Goal: Information Seeking & Learning: Check status

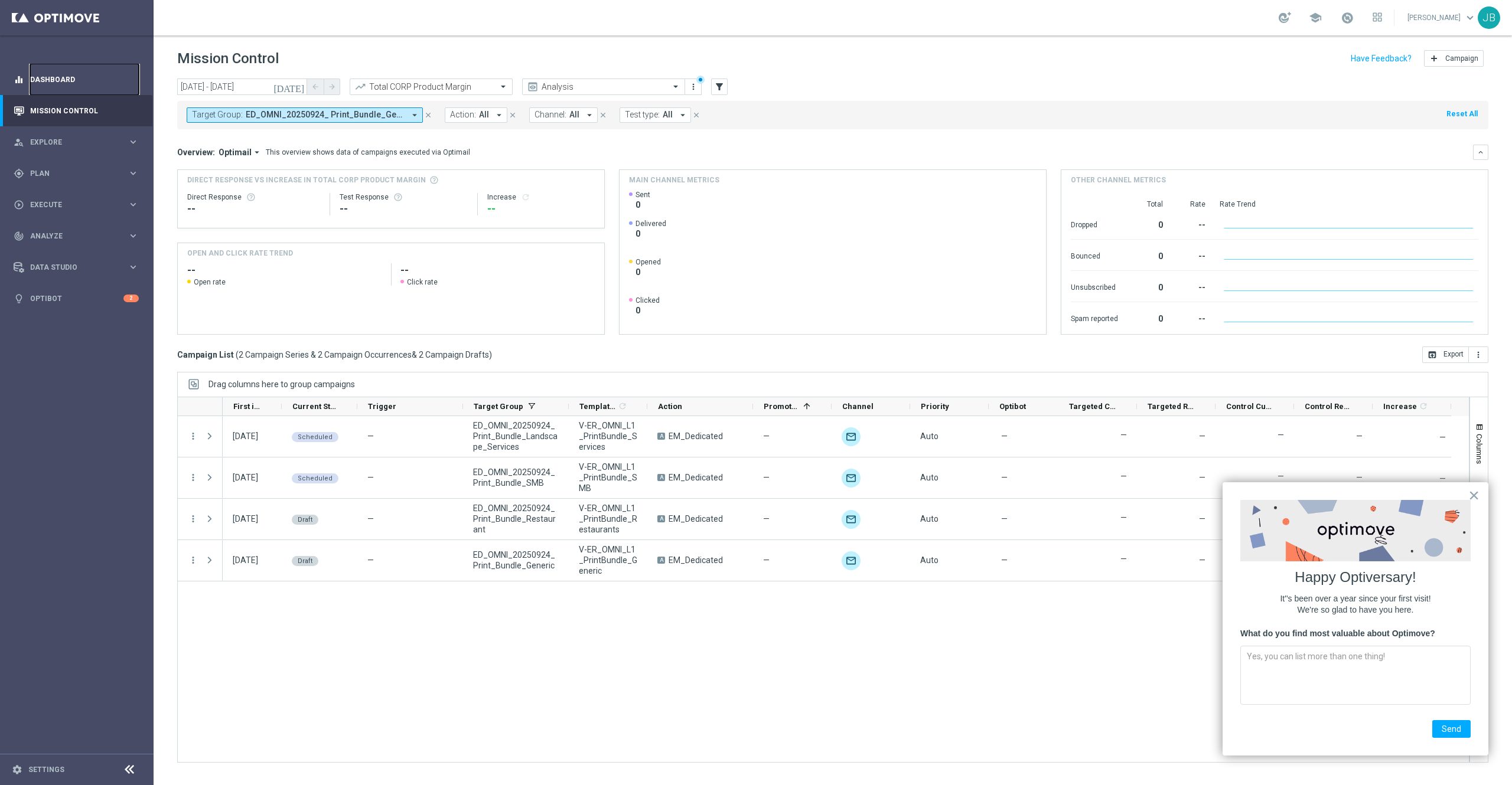
click at [72, 81] on link "Dashboard" at bounding box center [84, 79] width 109 height 31
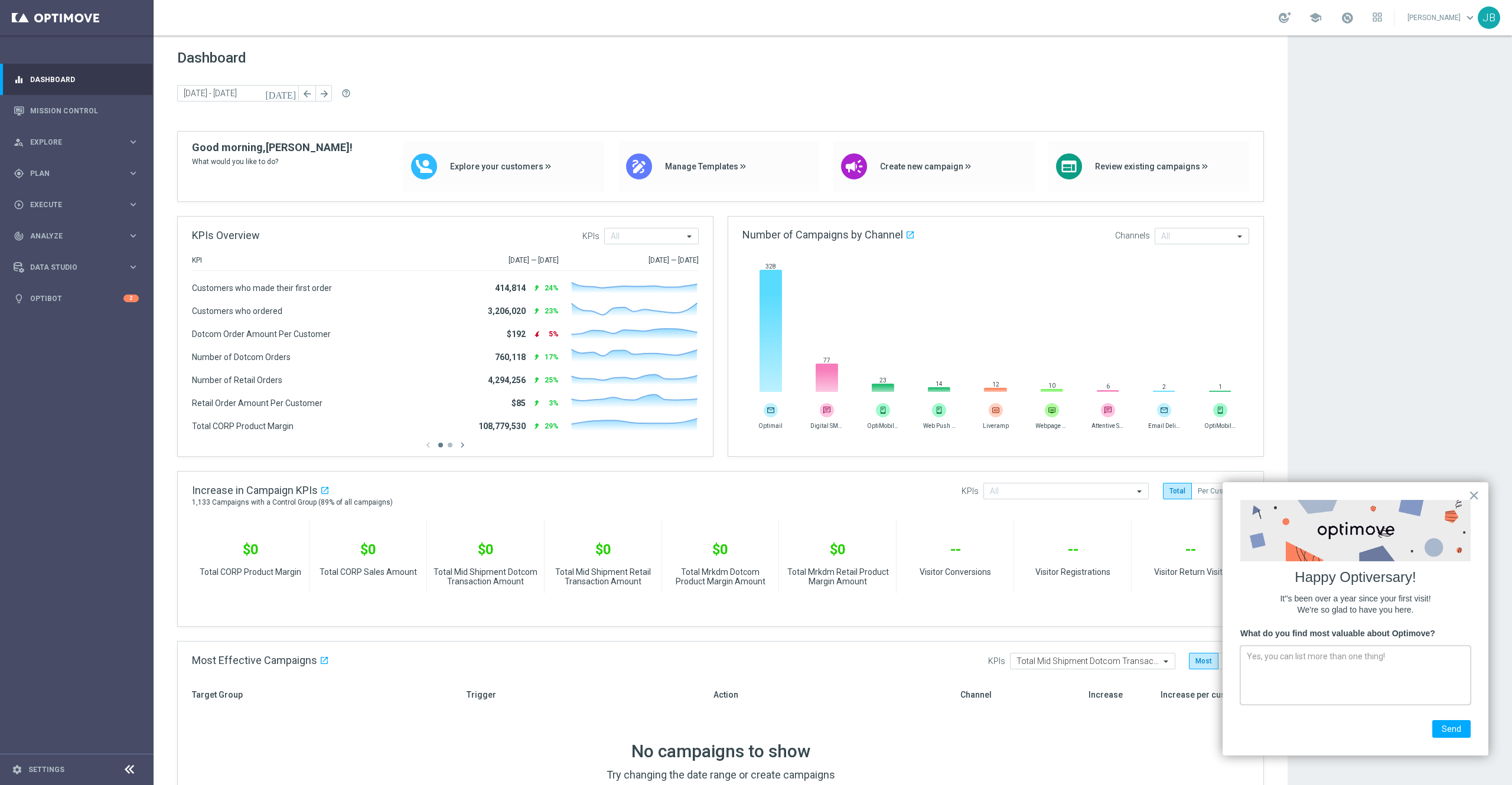
click at [1324, 682] on textarea at bounding box center [1355, 675] width 231 height 59
click at [1390, 215] on app-dashboard-grid "Dashboard today 22 Sep 2025 - 23 Sep 2025 arrow_back arrow_forward help_outline…" at bounding box center [832, 721] width 1359 height 1371
click at [1475, 497] on button "×" at bounding box center [1474, 495] width 11 height 19
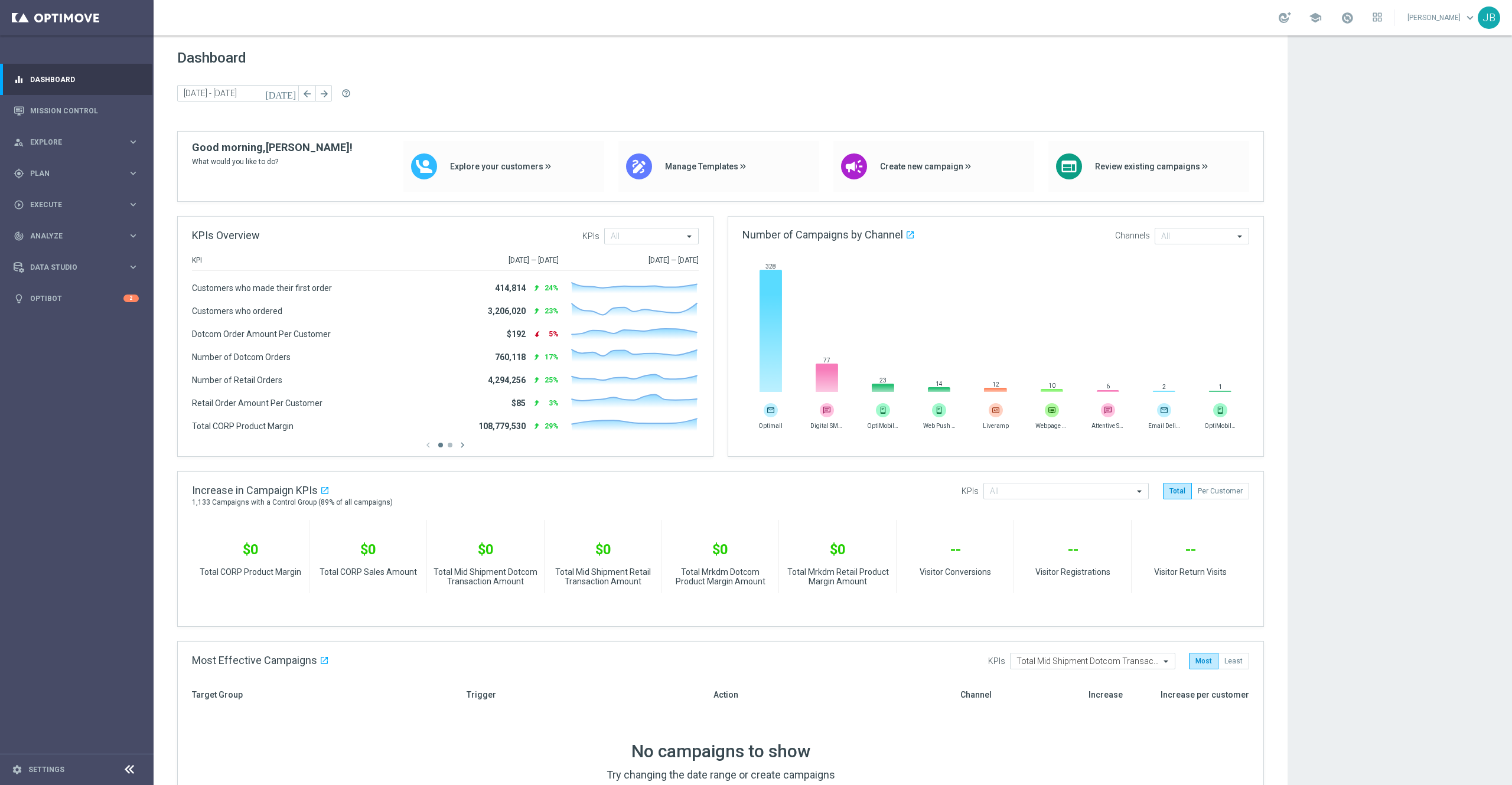
click at [684, 771] on div "Try changing the date range or create campaigns" at bounding box center [720, 775] width 1057 height 16
click at [53, 105] on link "Mission Control" at bounding box center [84, 111] width 109 height 31
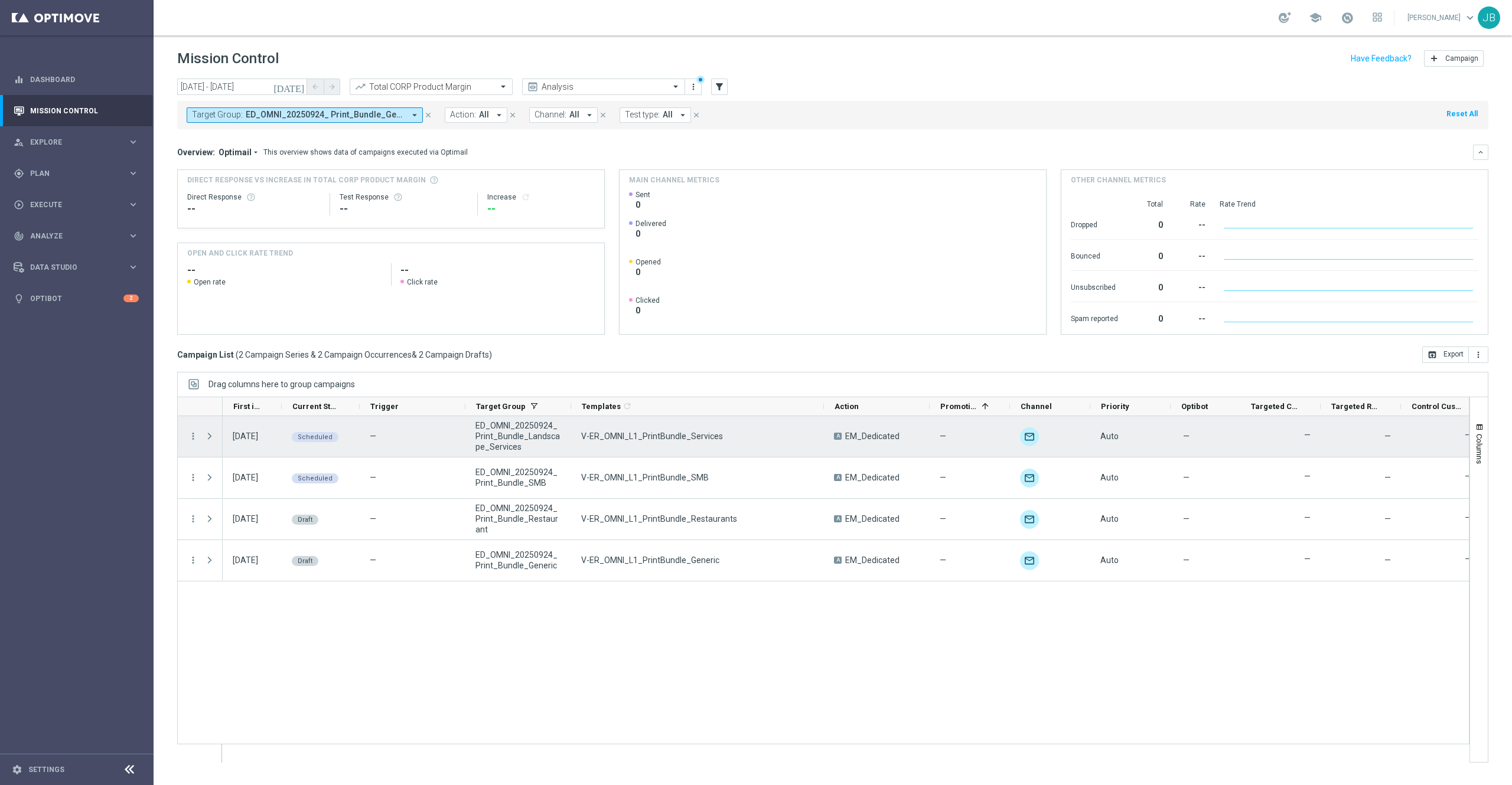
drag, startPoint x: 650, startPoint y: 412, endPoint x: 822, endPoint y: 445, distance: 175.1
click at [822, 445] on div at bounding box center [823, 579] width 1292 height 366
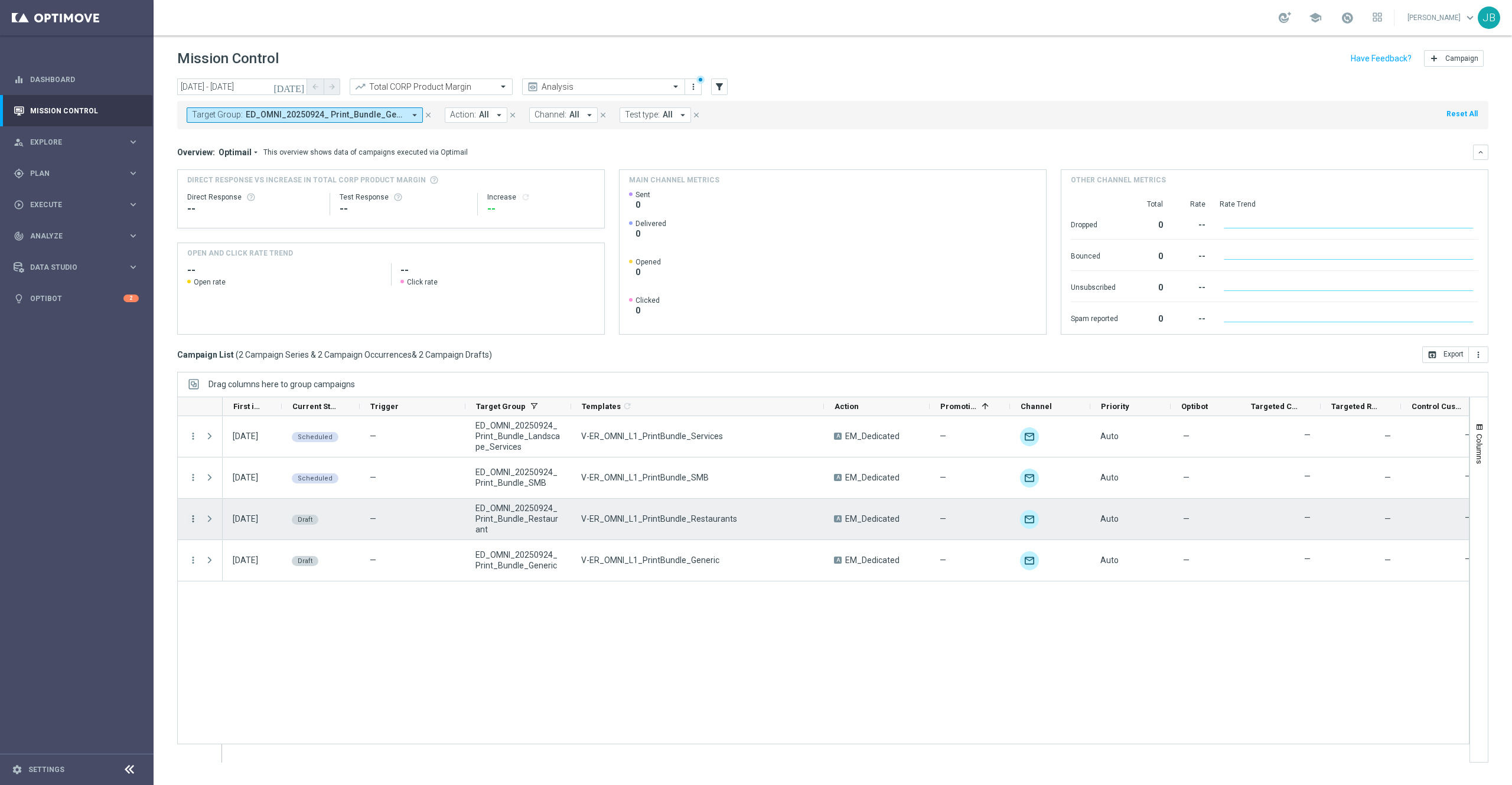
click at [191, 517] on icon "more_vert" at bounding box center [193, 519] width 11 height 11
click at [247, 564] on div "Edit" at bounding box center [272, 566] width 110 height 9
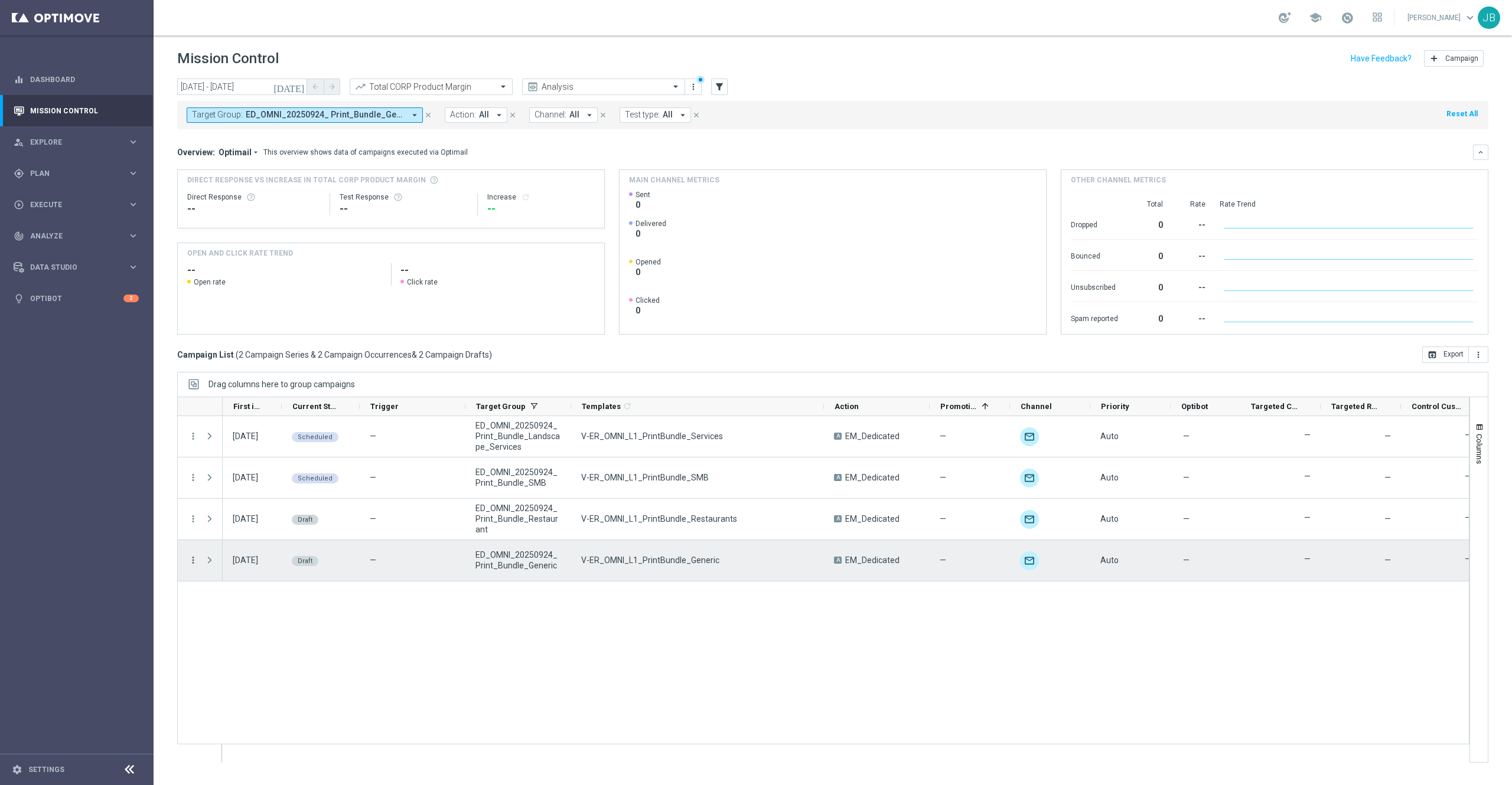
click at [193, 561] on icon "more_vert" at bounding box center [193, 560] width 11 height 11
click at [251, 609] on div "Edit" at bounding box center [272, 607] width 110 height 9
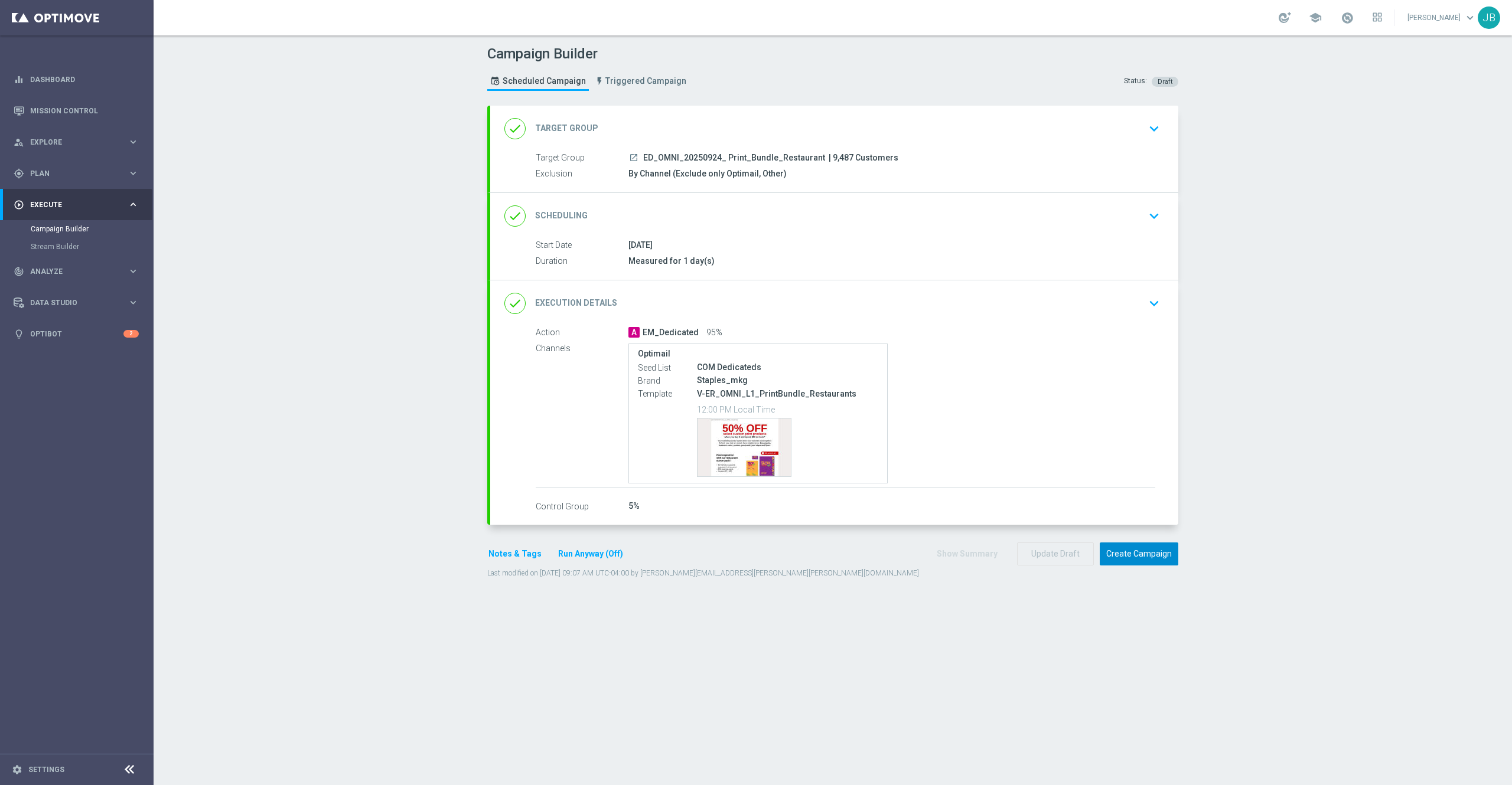
click at [1120, 554] on button "Create Campaign" at bounding box center [1139, 554] width 79 height 23
drag, startPoint x: 1107, startPoint y: 549, endPoint x: 945, endPoint y: 684, distance: 210.9
click at [945, 684] on section "done Target Group keyboard_arrow_down Target Group launch ED_OMNI_20250924_ Pri…" at bounding box center [832, 440] width 709 height 668
click at [504, 557] on button "Notes & Tags" at bounding box center [515, 554] width 56 height 15
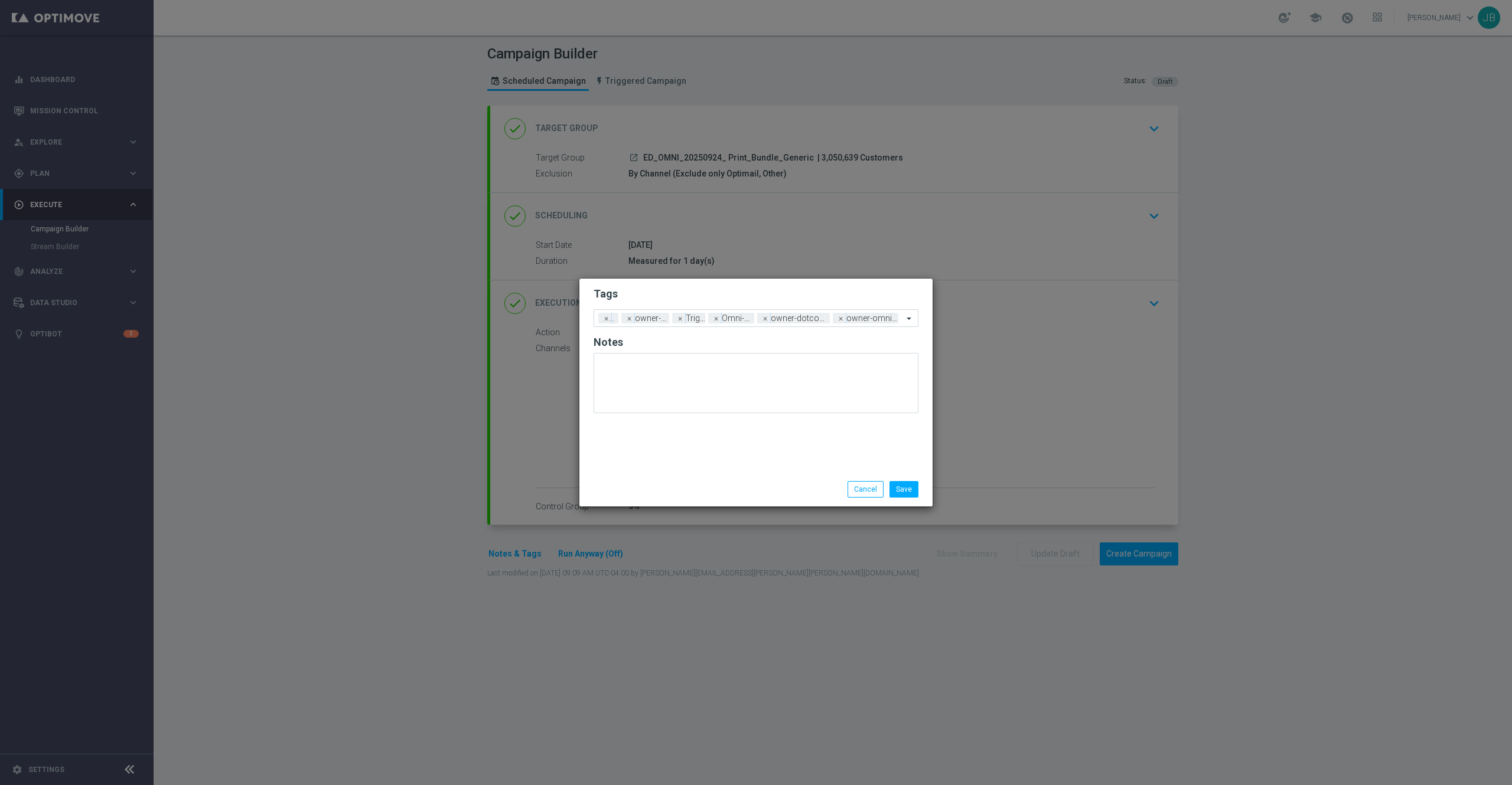
click at [964, 435] on modal-container "Tags Add a new tag × Live × owner-dotcom × Triggered × Omni-Dotcom × owner-dotc…" at bounding box center [756, 392] width 1512 height 785
click at [857, 492] on button "Cancel" at bounding box center [865, 489] width 36 height 16
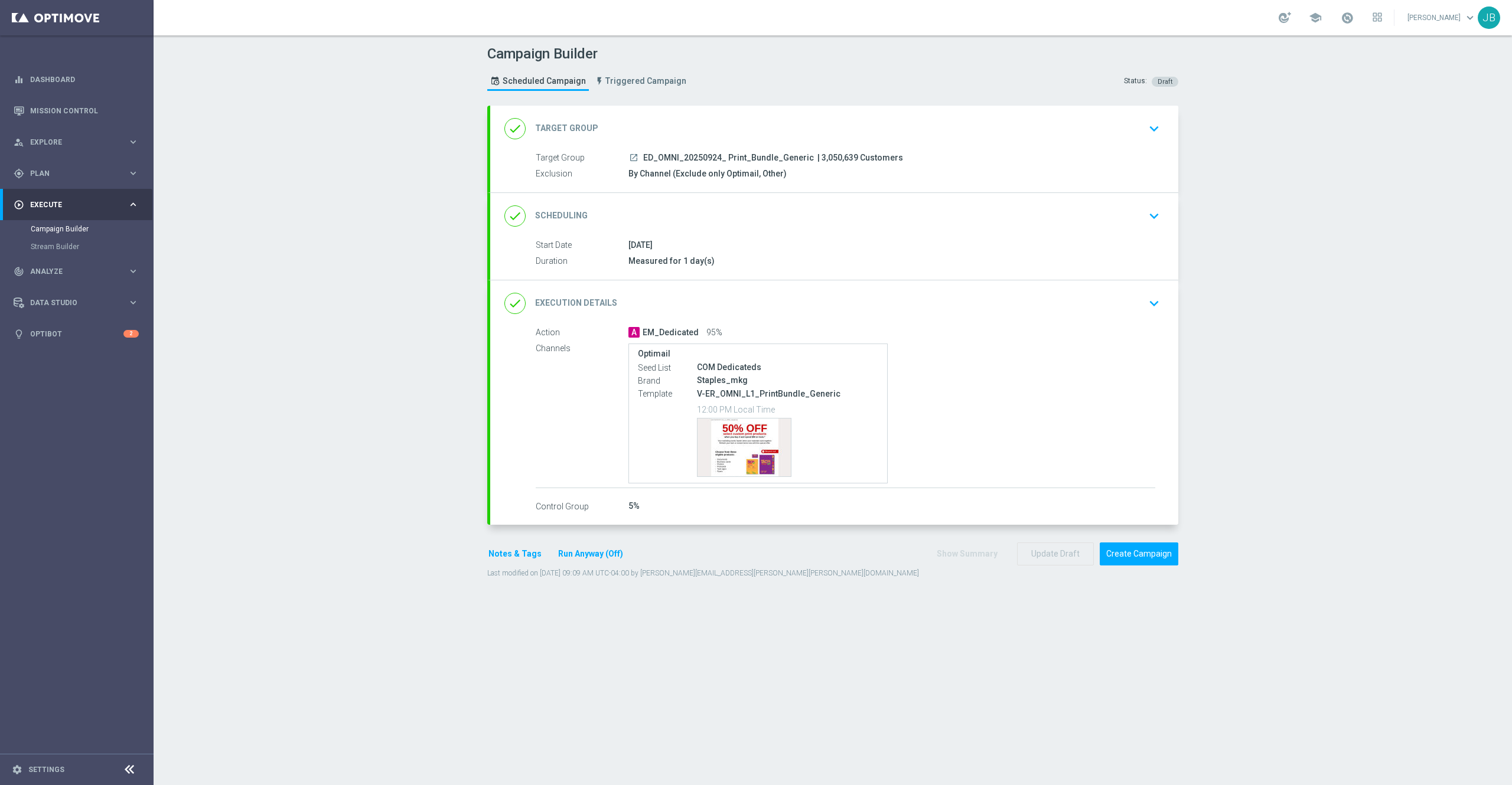
click at [568, 212] on h2 "Scheduling" at bounding box center [562, 216] width 53 height 11
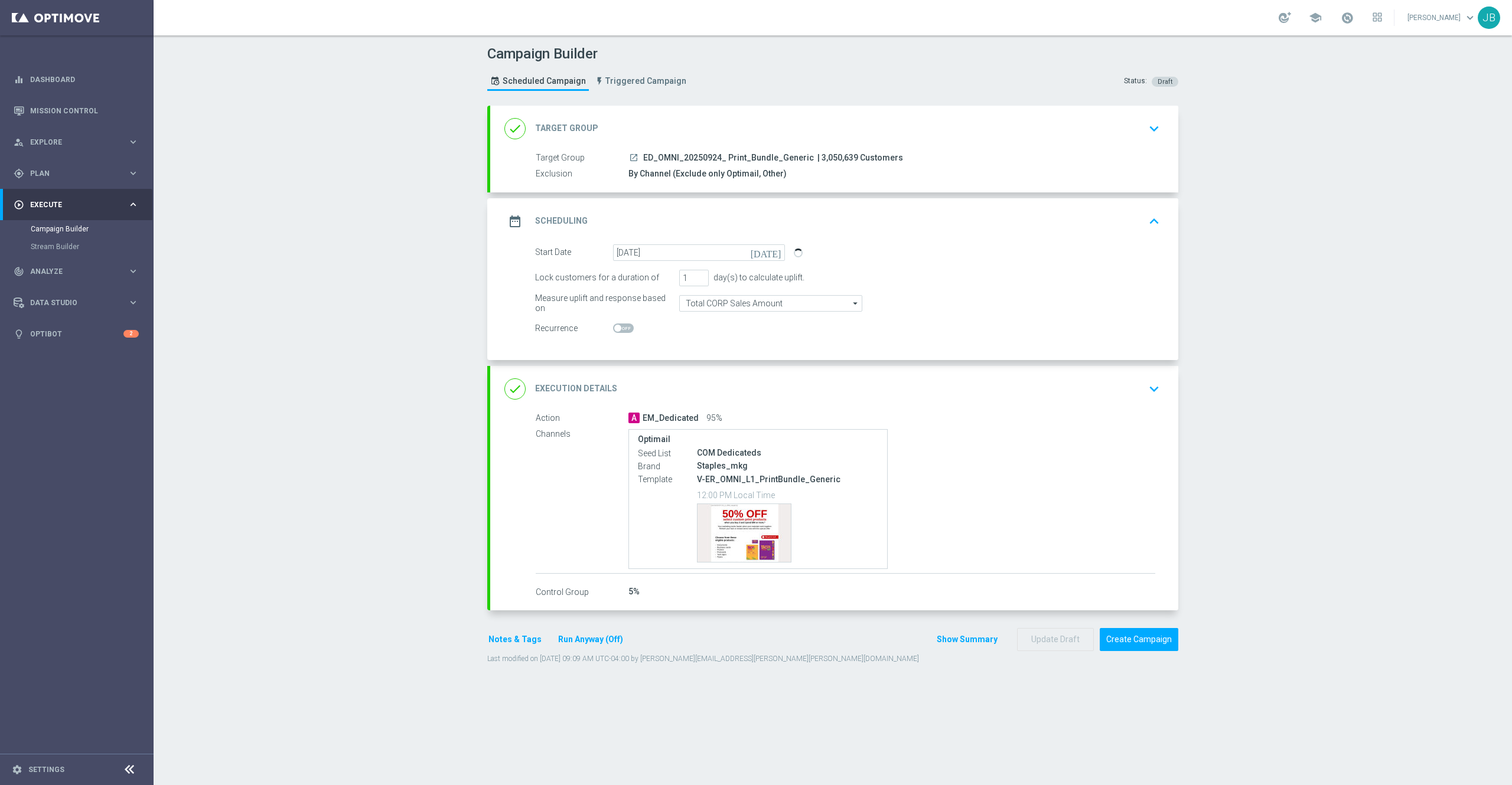
click at [1216, 484] on div "Campaign Builder Scheduled Campaign Triggered Campaign Status: Draft done Targe…" at bounding box center [832, 410] width 1359 height 750
click at [1134, 651] on button "Create Campaign" at bounding box center [1139, 639] width 79 height 23
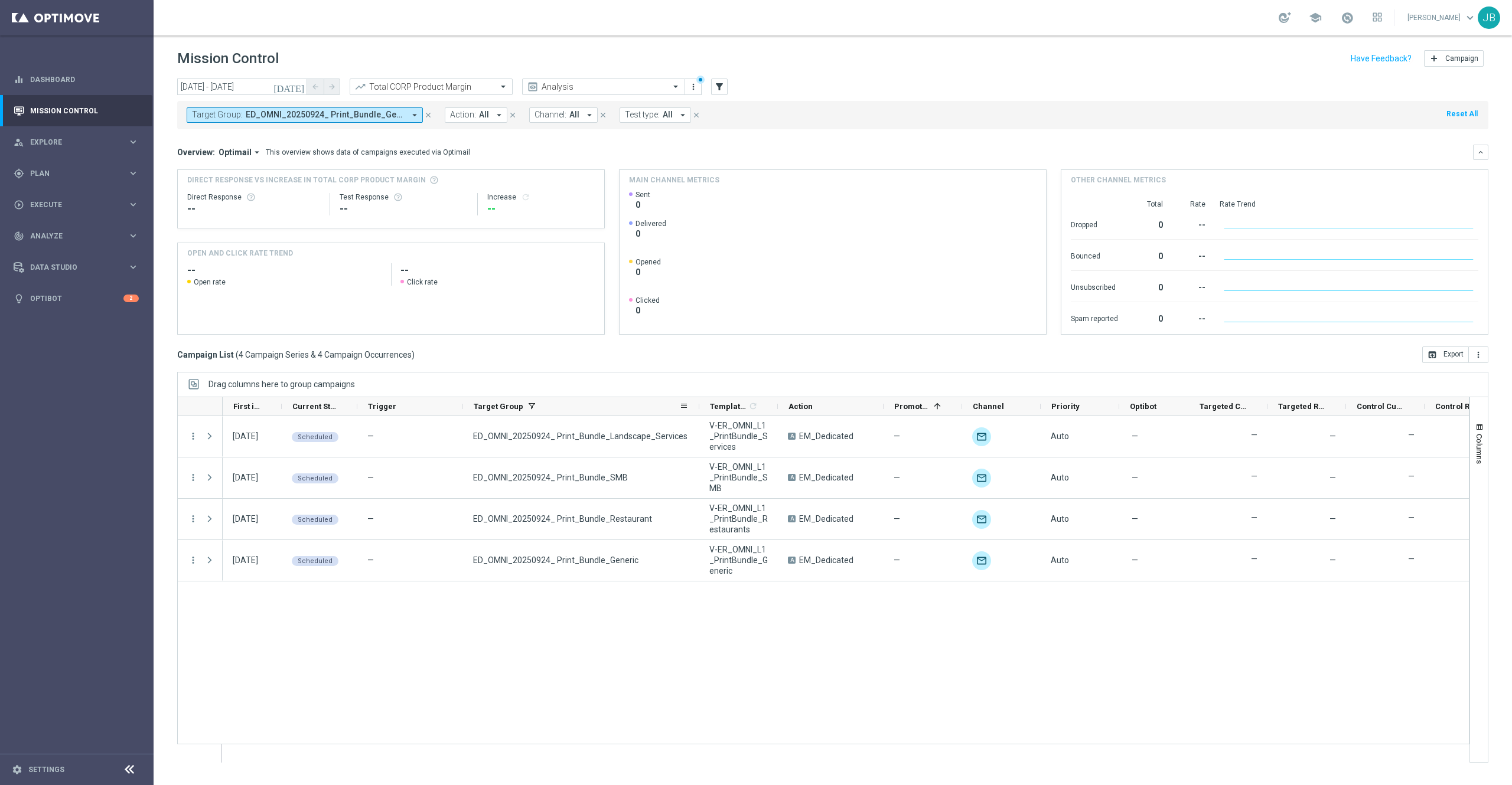
drag, startPoint x: 568, startPoint y: 406, endPoint x: 699, endPoint y: 415, distance: 131.3
click at [699, 415] on div at bounding box center [699, 407] width 5 height 19
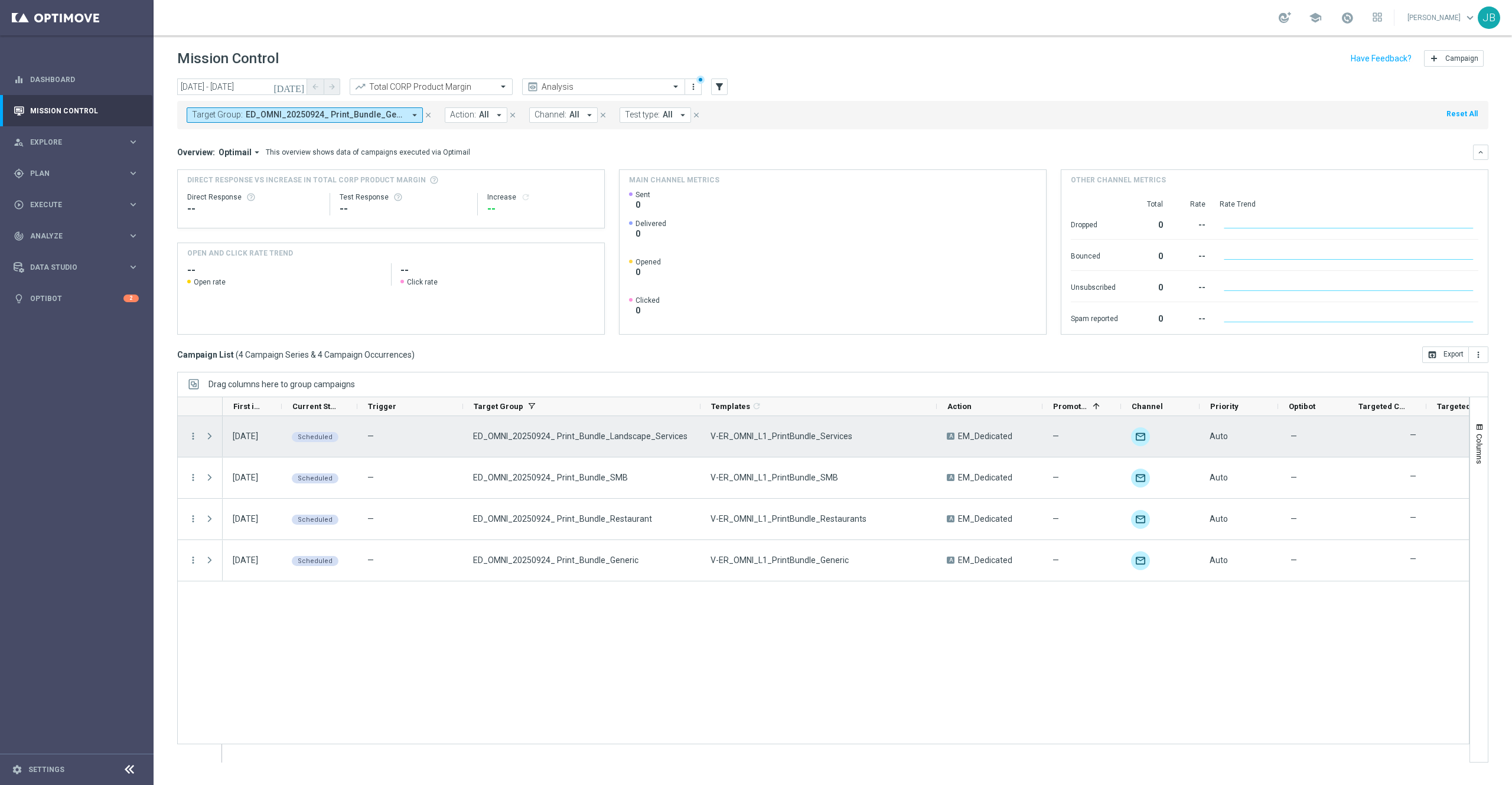
drag, startPoint x: 777, startPoint y: 410, endPoint x: 935, endPoint y: 427, distance: 158.9
click at [935, 427] on div at bounding box center [823, 579] width 1292 height 366
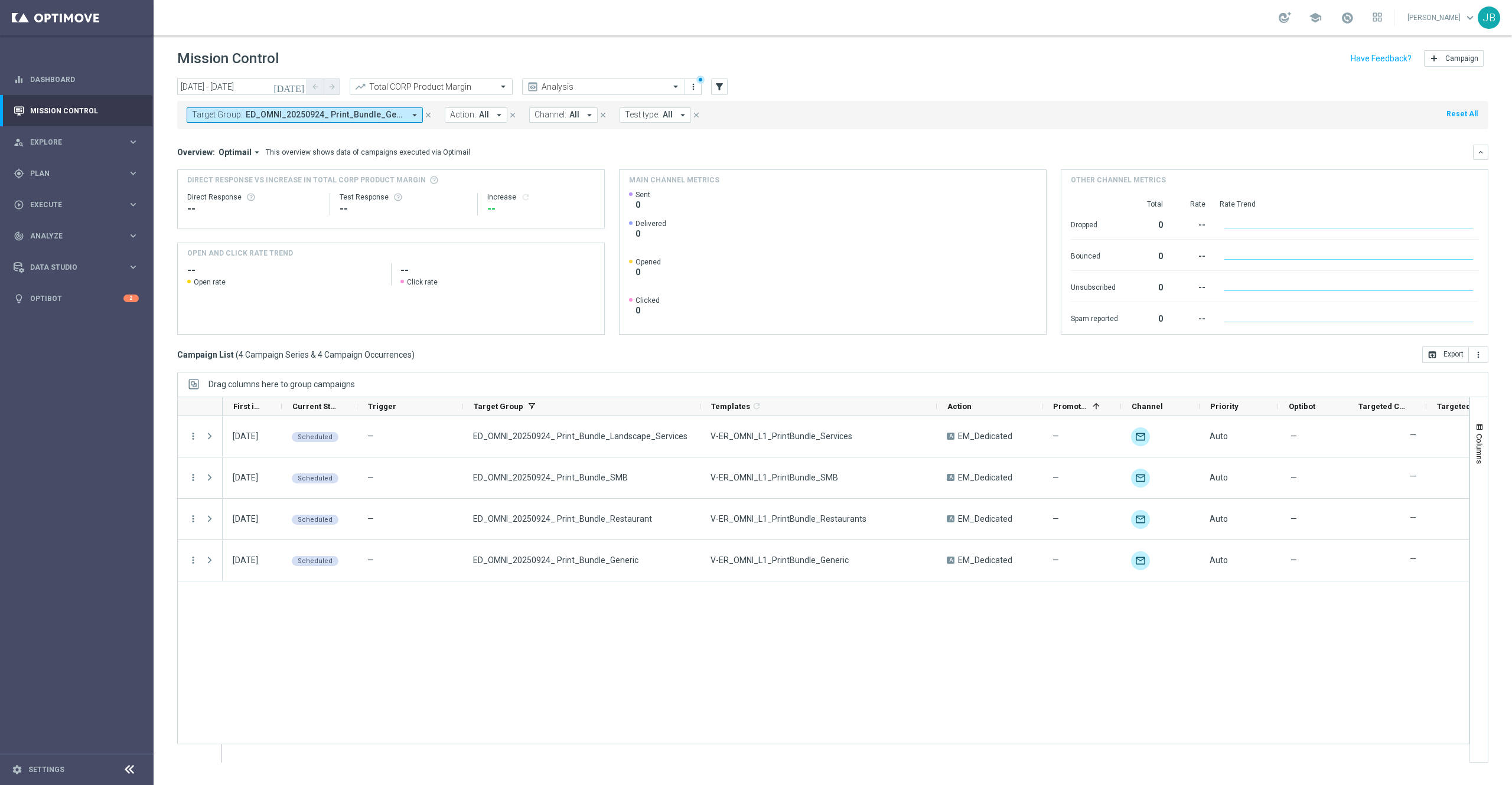
click at [358, 113] on span "ED_OMNI_20250924_ Print_Bundle_Generic, ED_OMNI_20250924_ Print_Bundle_Landscap…" at bounding box center [325, 115] width 159 height 10
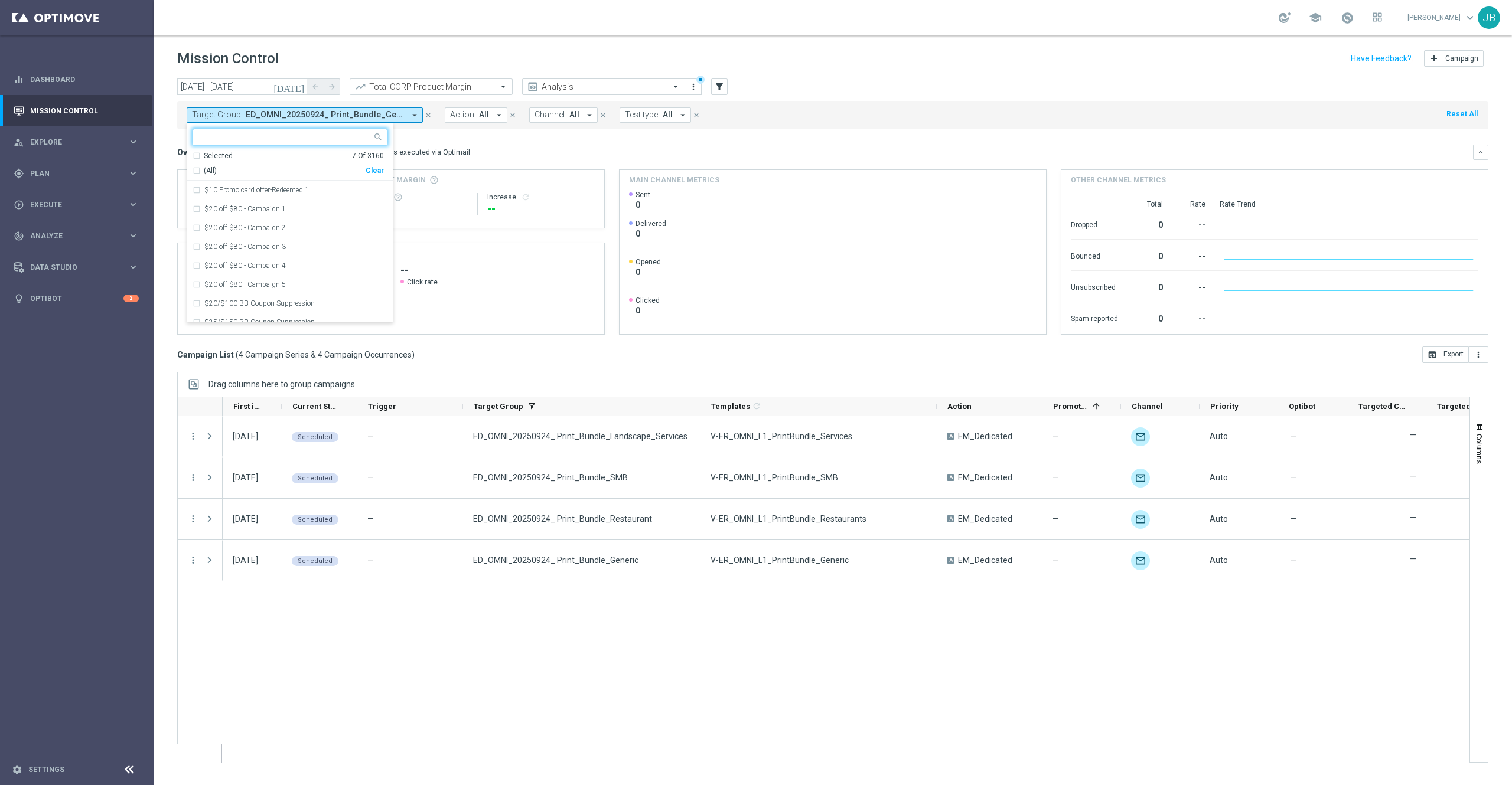
click at [303, 141] on input "text" at bounding box center [286, 137] width 173 height 10
click at [193, 171] on div "(All Search Results)" at bounding box center [279, 171] width 173 height 10
type input "furniture"
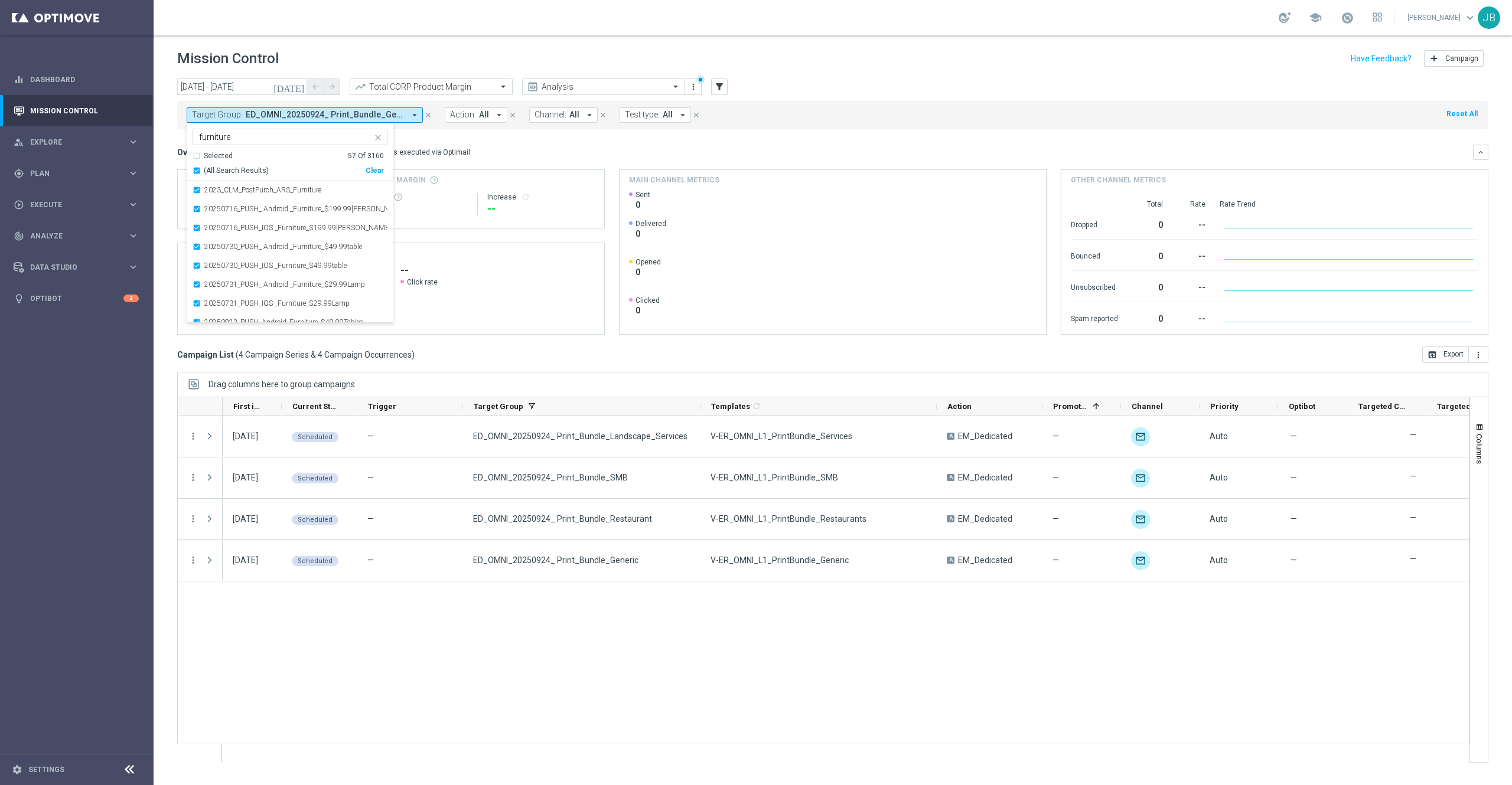
click at [554, 151] on div "Overview: Optimail arrow_drop_down This overview shows data of campaigns execut…" at bounding box center [825, 152] width 1296 height 11
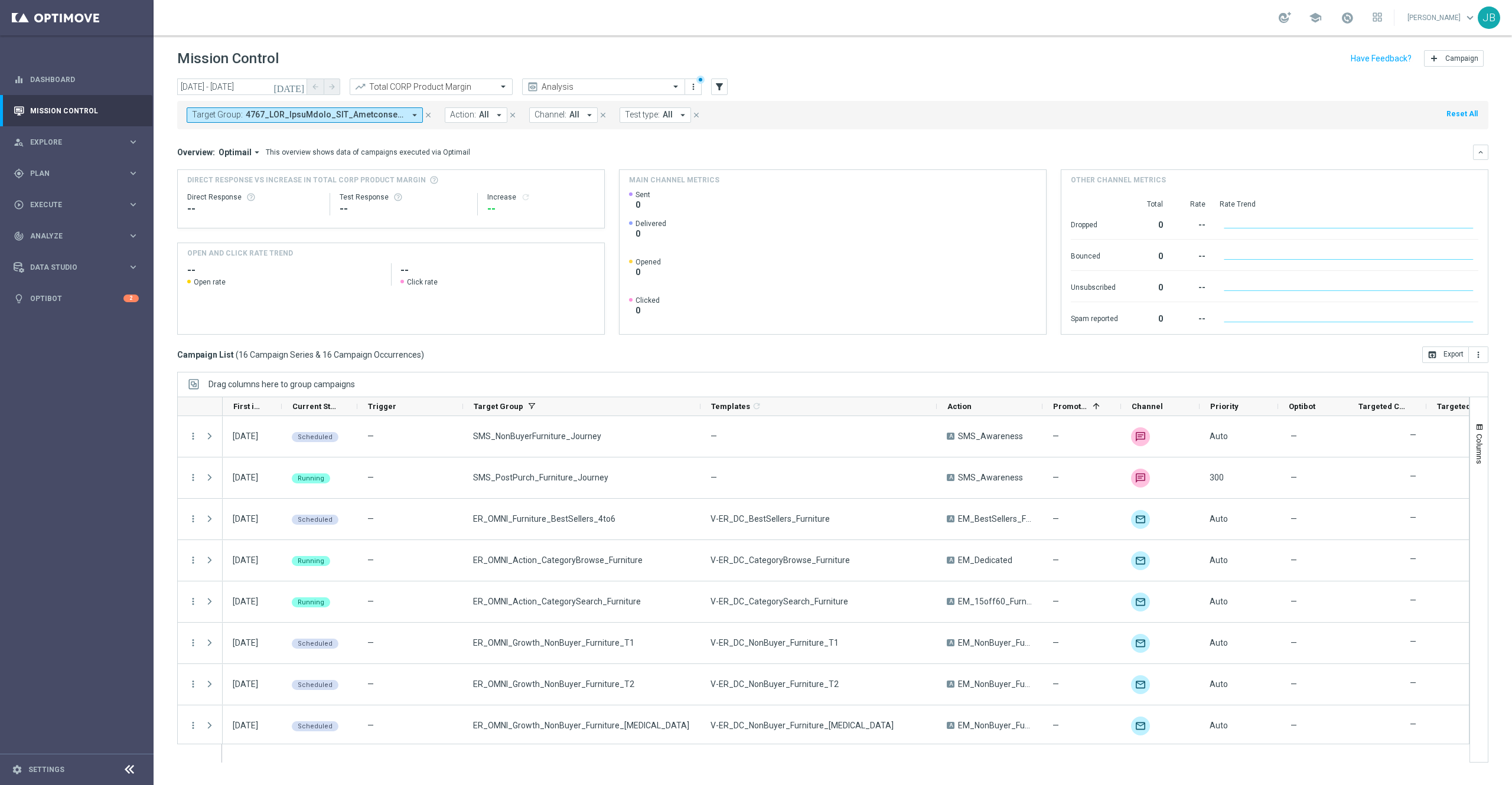
click at [303, 87] on icon "[DATE]" at bounding box center [289, 86] width 32 height 11
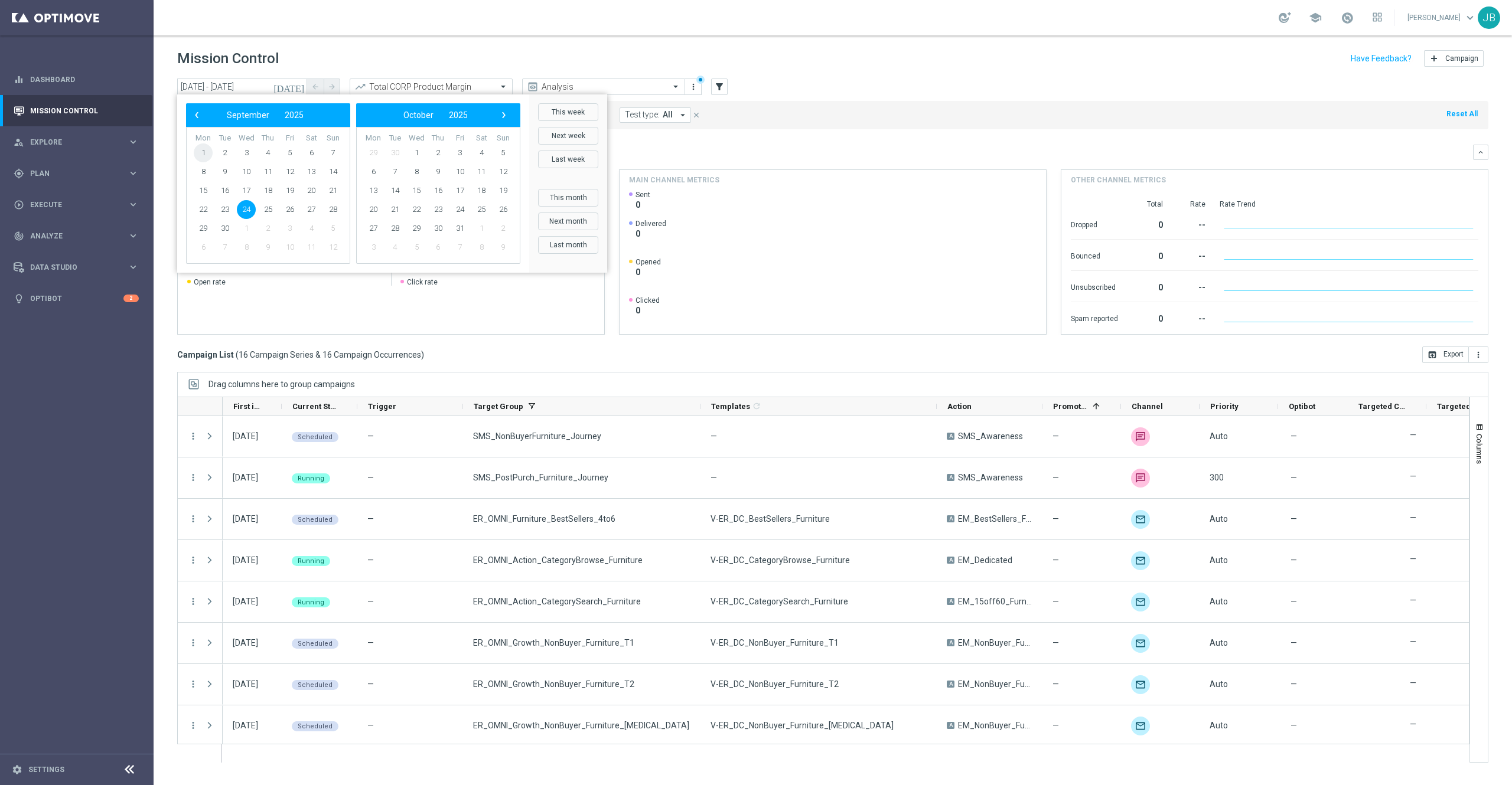
click at [208, 153] on span "1" at bounding box center [203, 153] width 19 height 19
click at [225, 228] on span "30" at bounding box center [225, 228] width 19 height 19
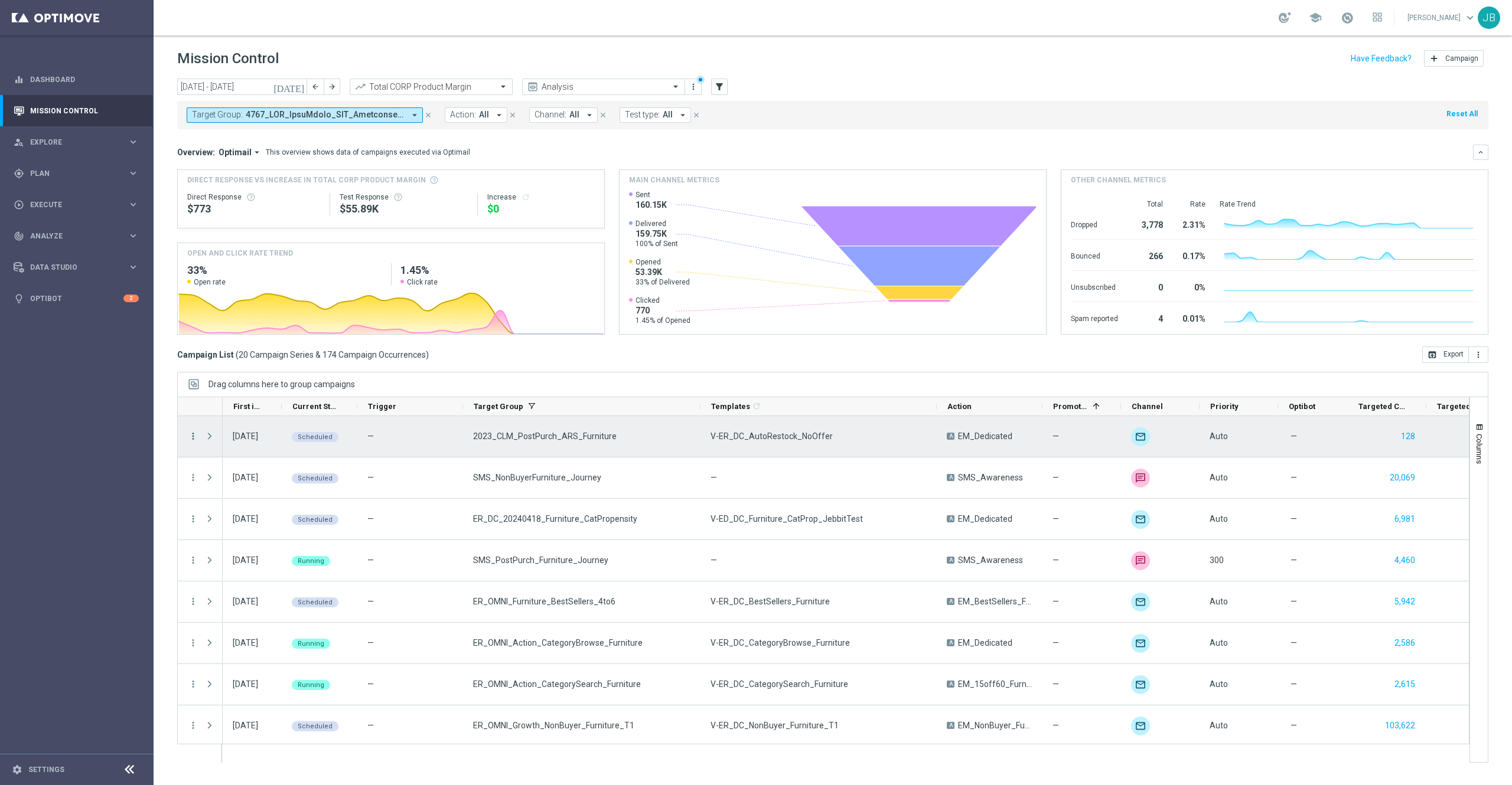
click at [192, 438] on icon "more_vert" at bounding box center [193, 436] width 11 height 11
click at [196, 438] on icon "more_vert" at bounding box center [193, 436] width 11 height 11
click at [254, 440] on span "Campaign Details" at bounding box center [247, 445] width 60 height 9
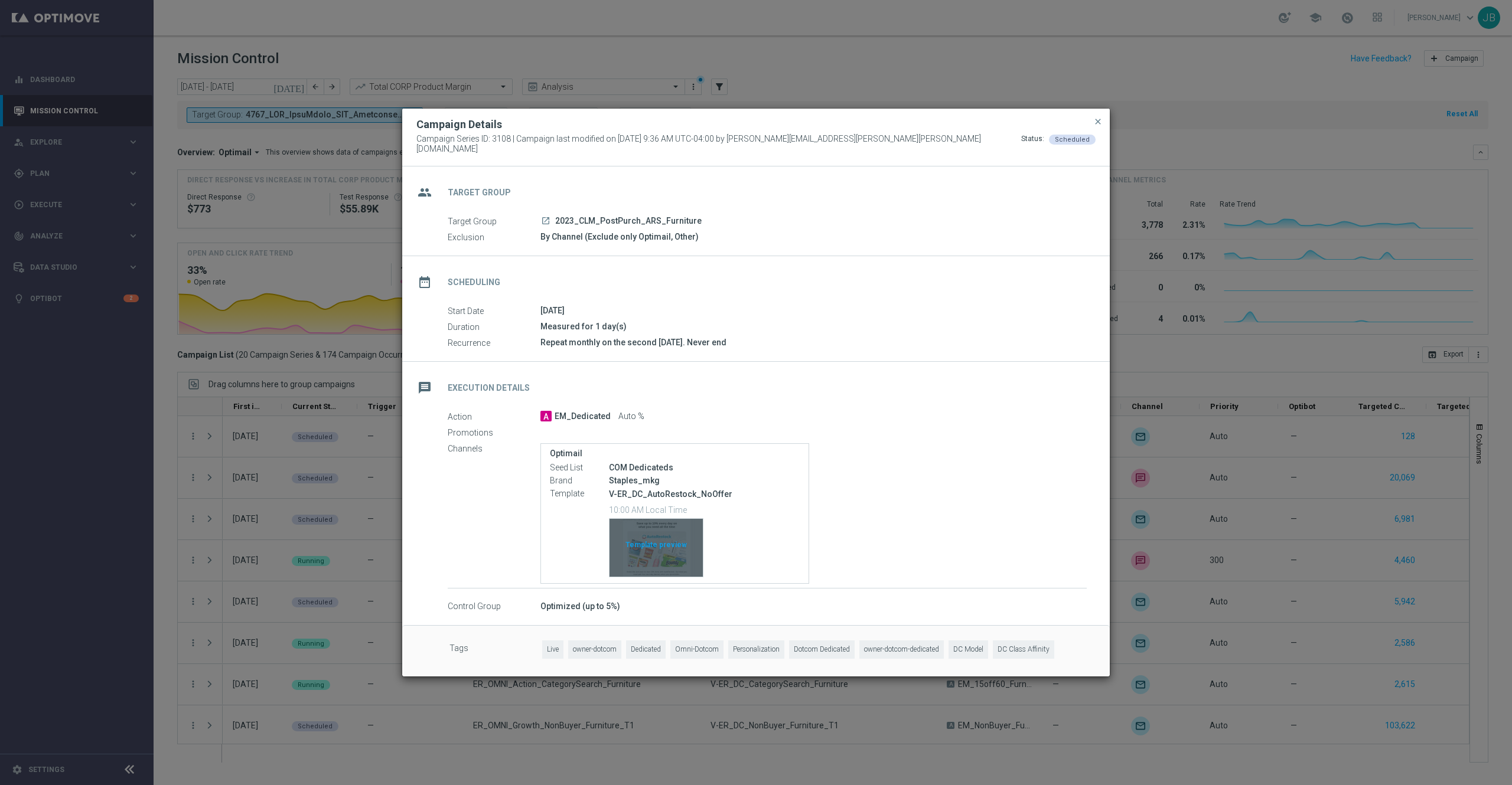
click at [648, 537] on div "Template preview" at bounding box center [656, 547] width 94 height 58
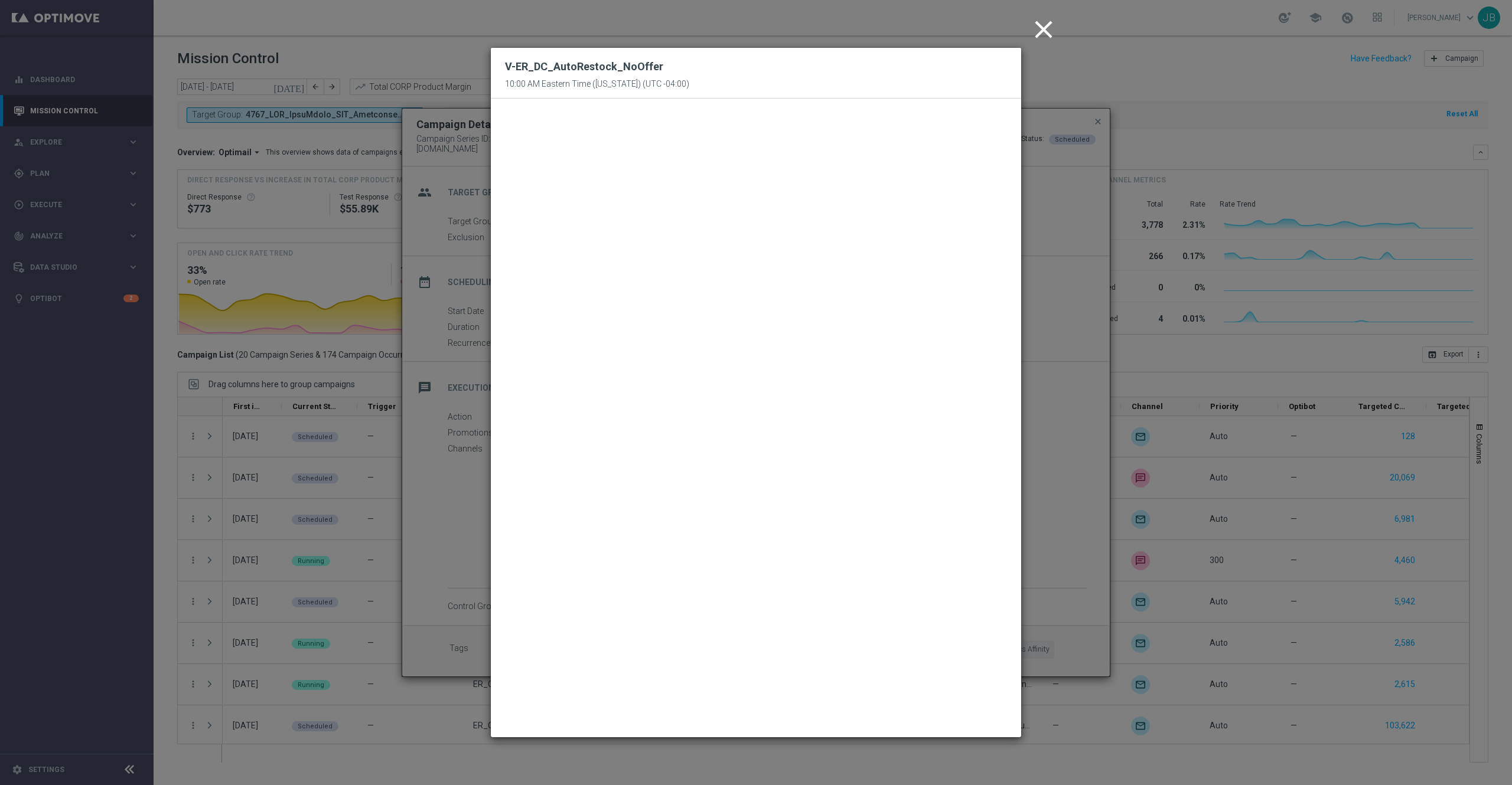
click at [1058, 26] on icon "close" at bounding box center [1043, 29] width 29 height 29
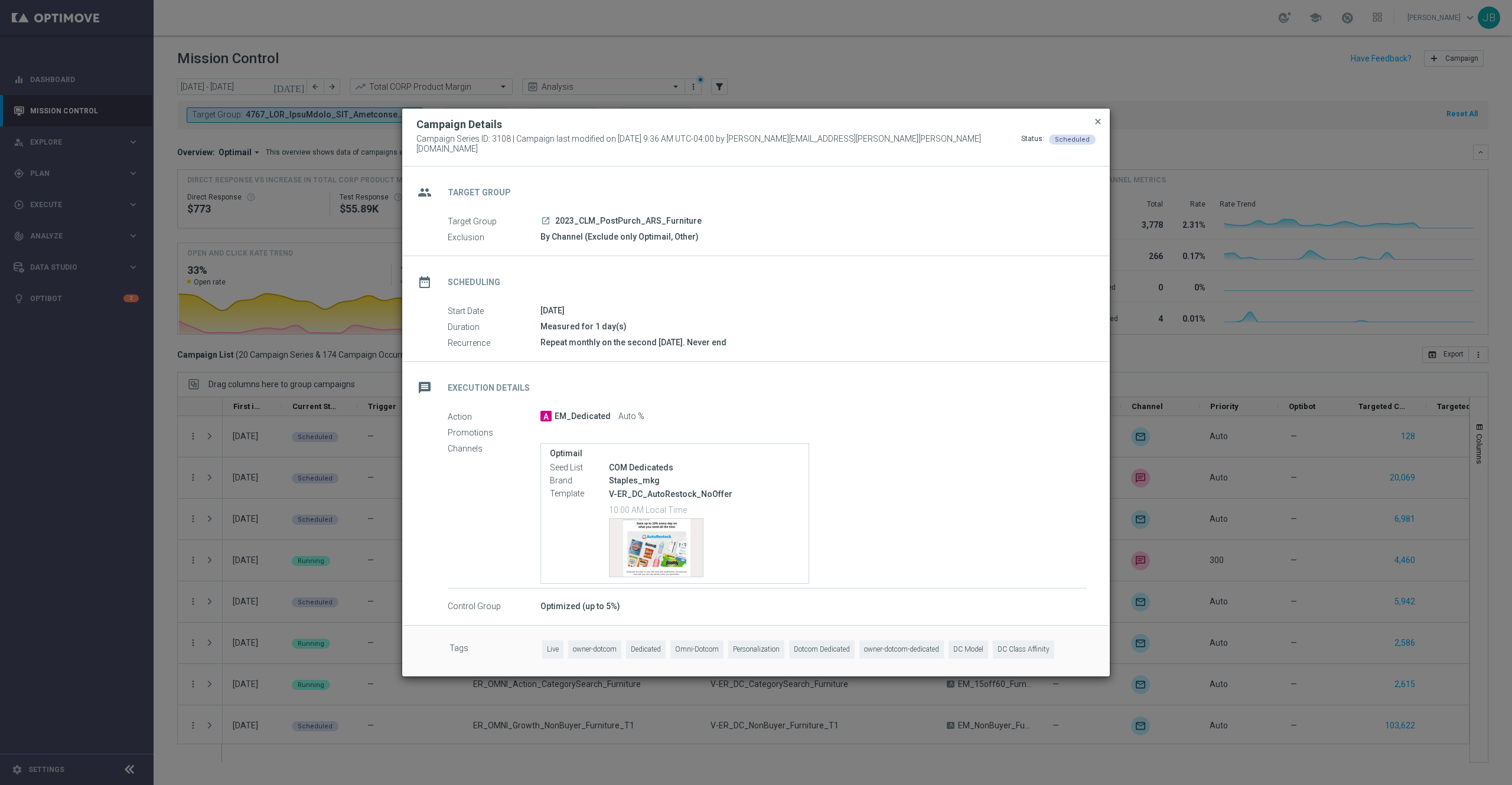
click at [1096, 125] on span "close" at bounding box center [1097, 121] width 9 height 9
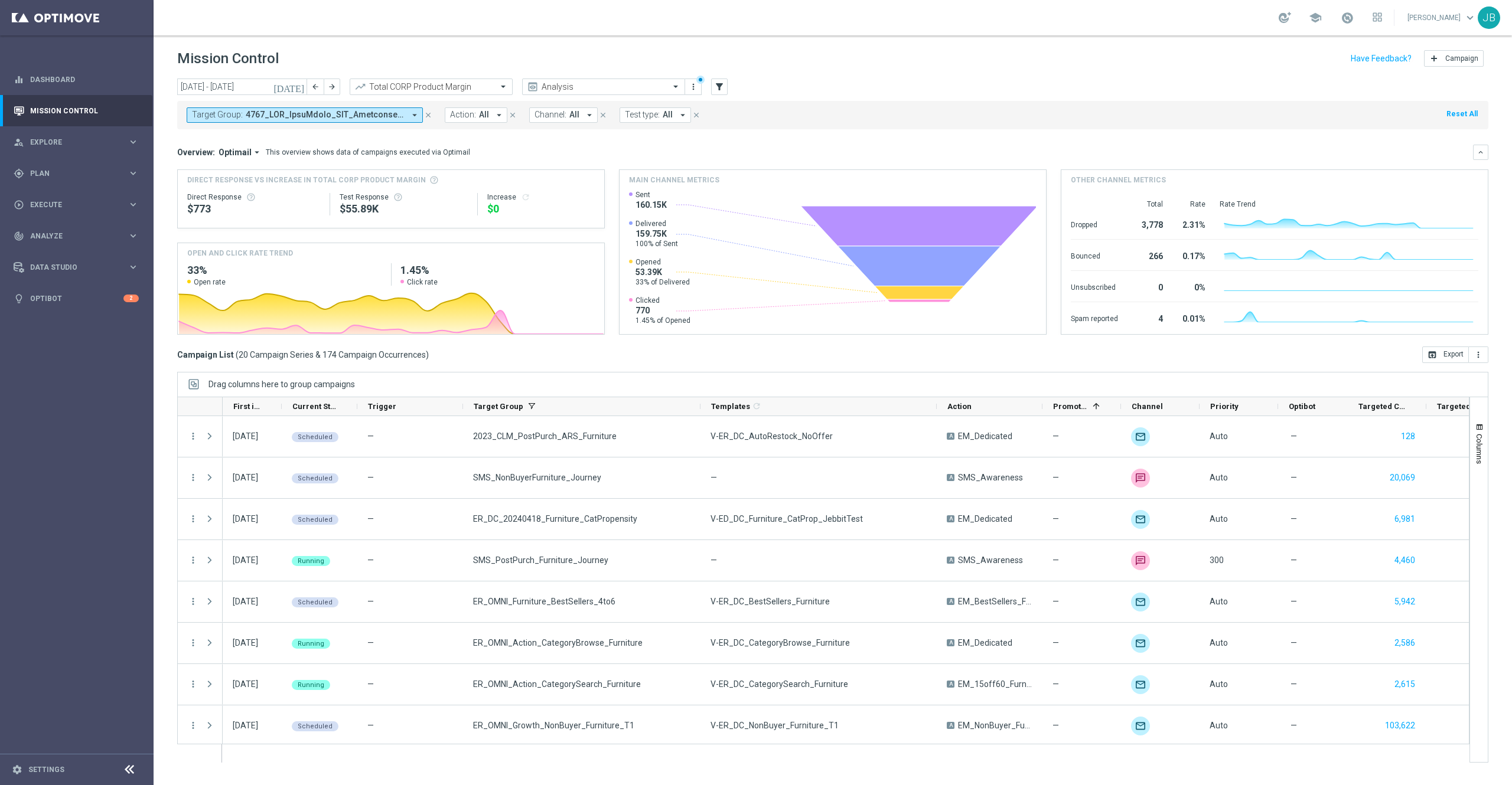
click at [300, 87] on icon "today" at bounding box center [289, 86] width 32 height 11
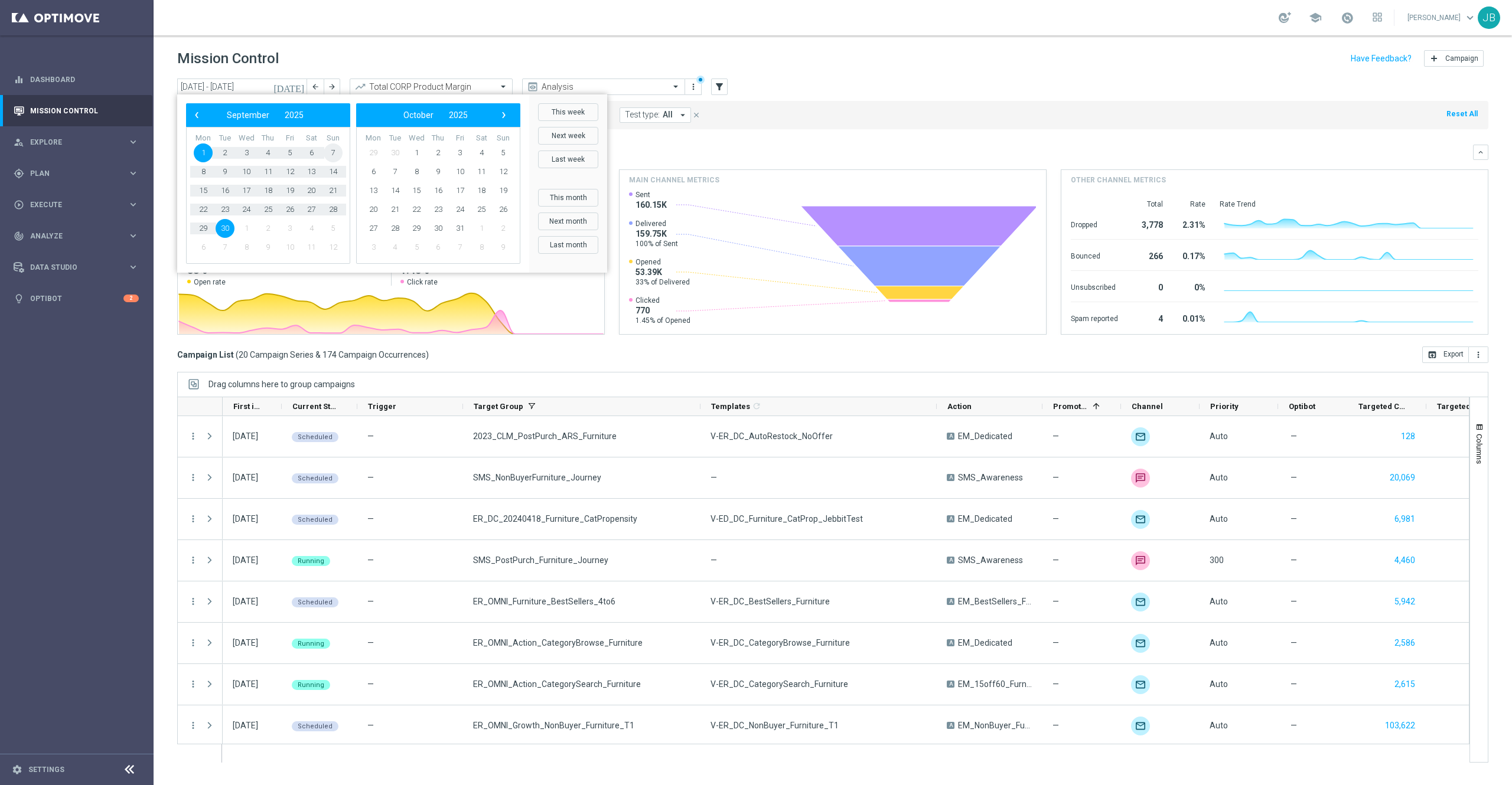
click at [333, 153] on span "7" at bounding box center [333, 153] width 19 height 19
click at [316, 170] on span "13" at bounding box center [311, 171] width 19 height 19
type input "[DATE] - [DATE]"
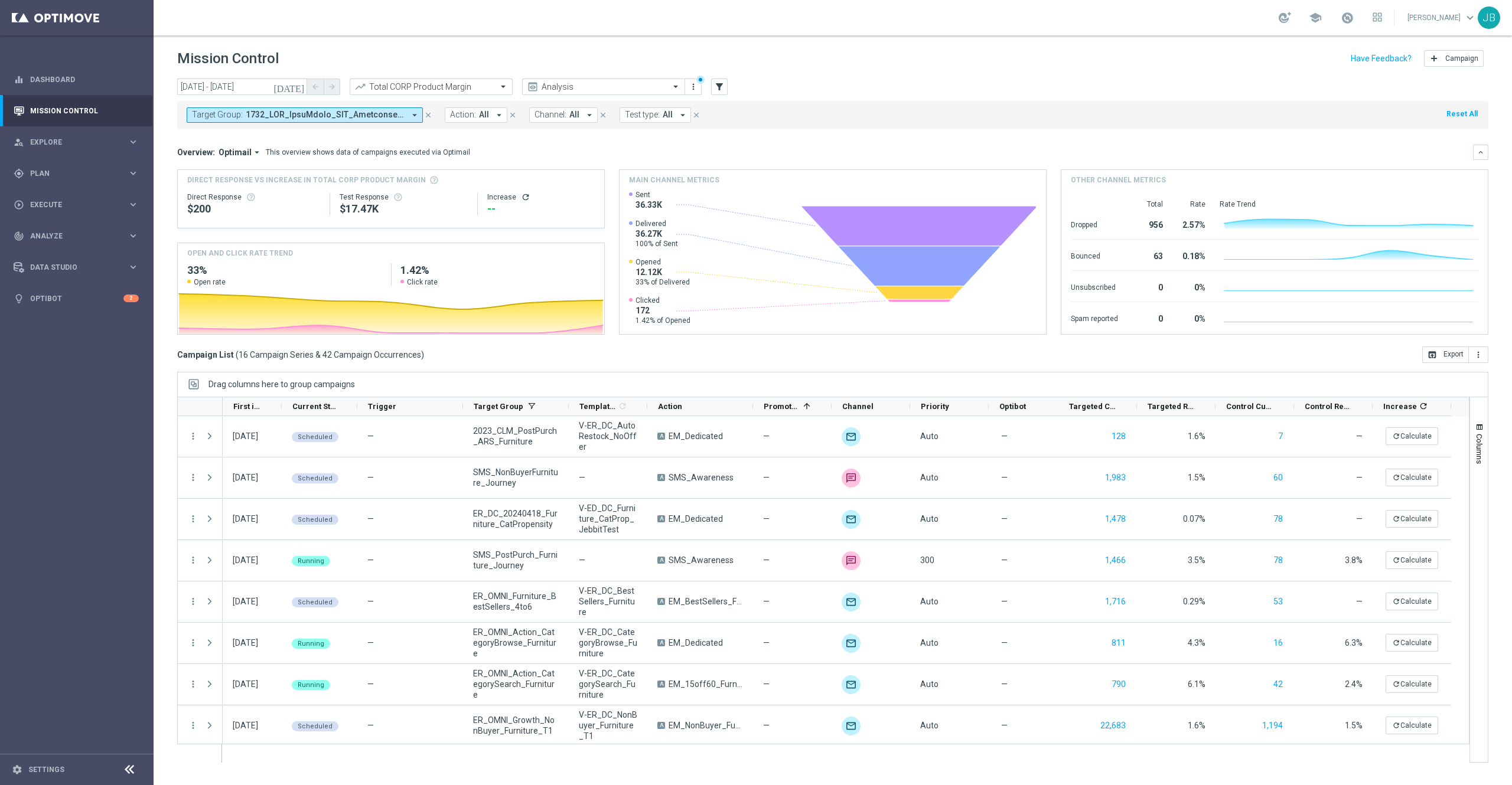
click at [343, 116] on span at bounding box center [325, 115] width 159 height 10
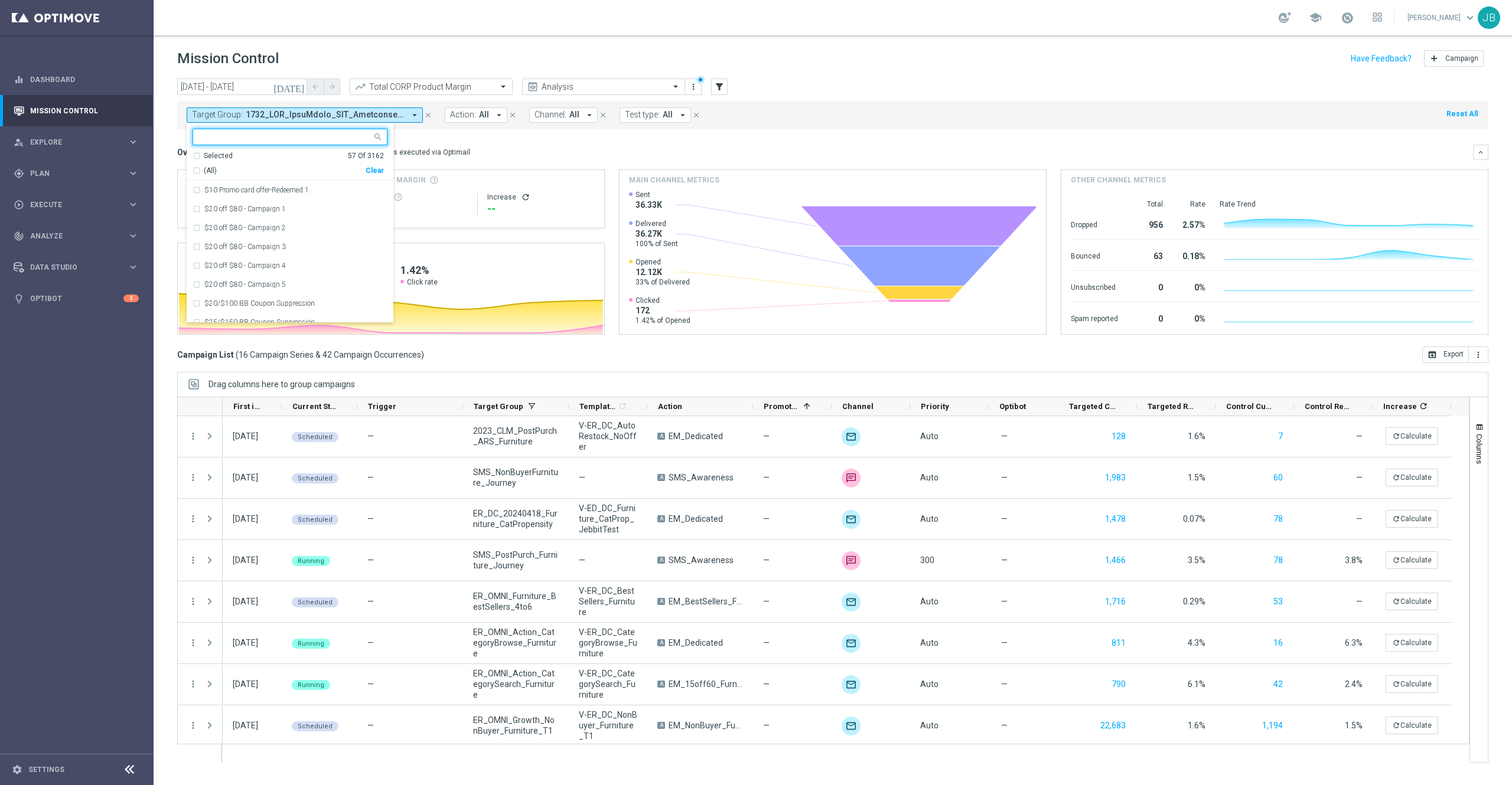
click at [301, 134] on input "text" at bounding box center [286, 137] width 173 height 10
click at [197, 172] on div "(All Search Results)" at bounding box center [279, 171] width 173 height 10
type input "new"
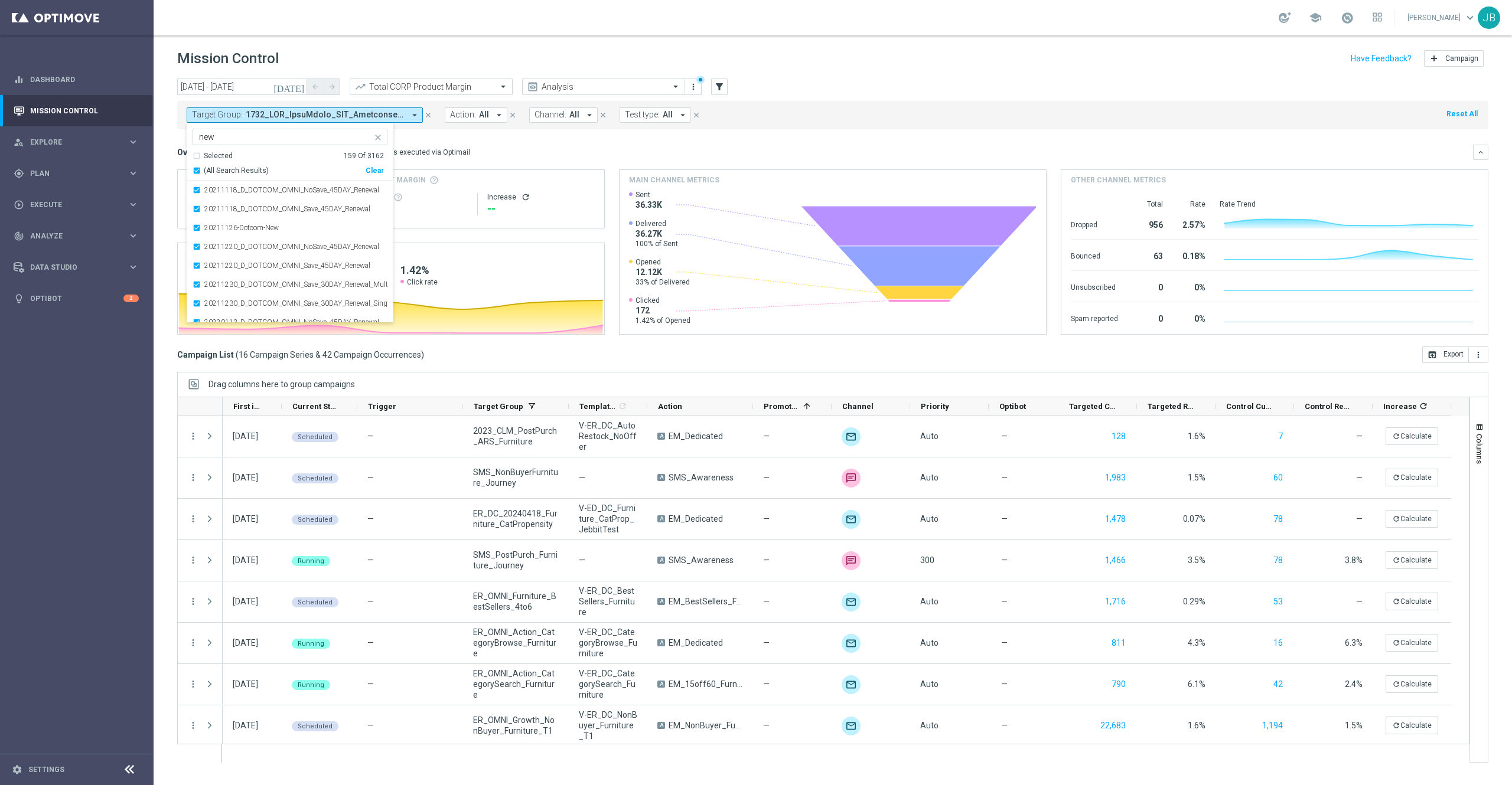
click at [563, 145] on div "Overview: Optimail arrow_drop_down This overview shows data of campaigns execut…" at bounding box center [832, 153] width 1311 height 16
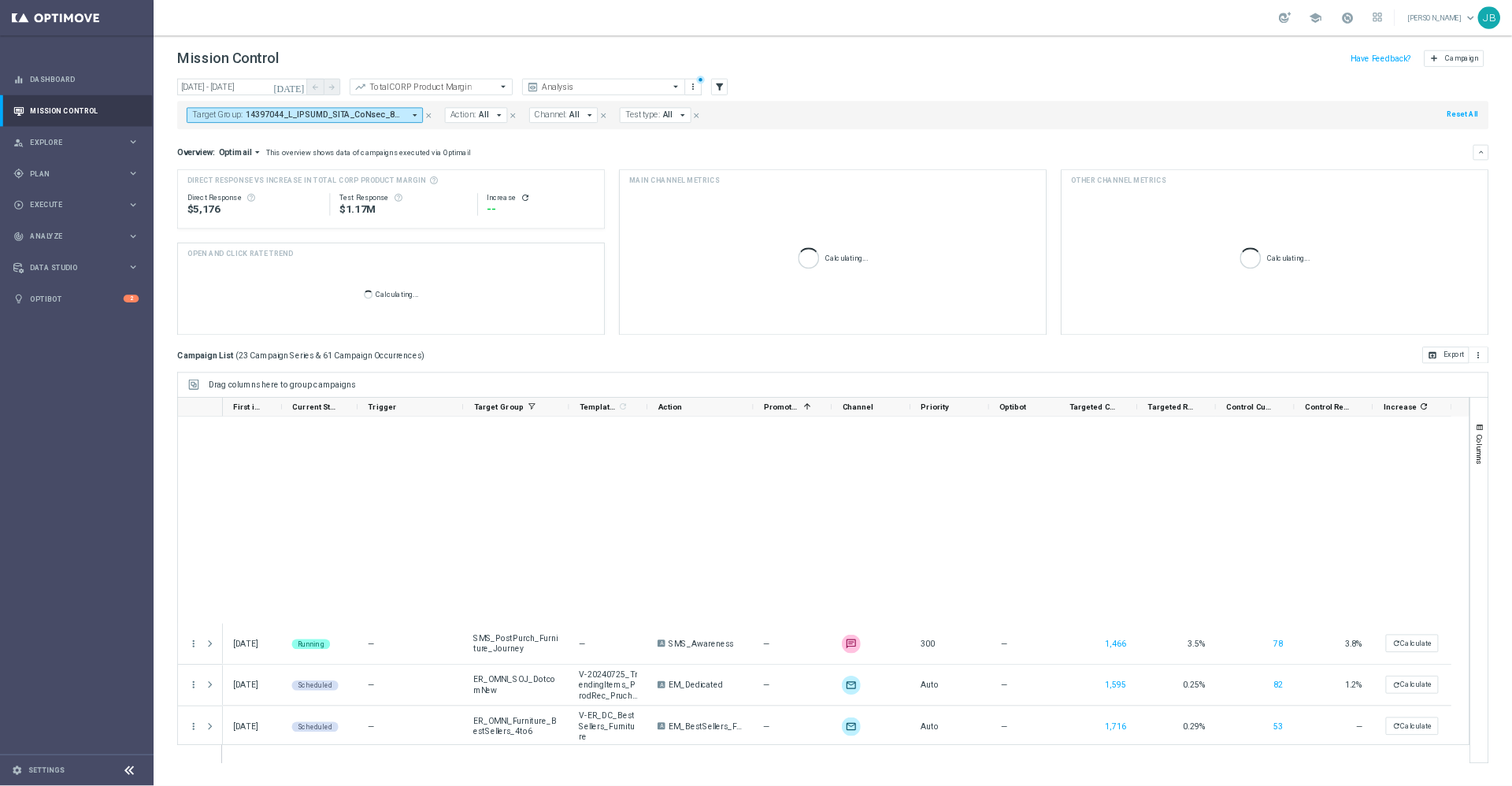
scroll to position [832, 0]
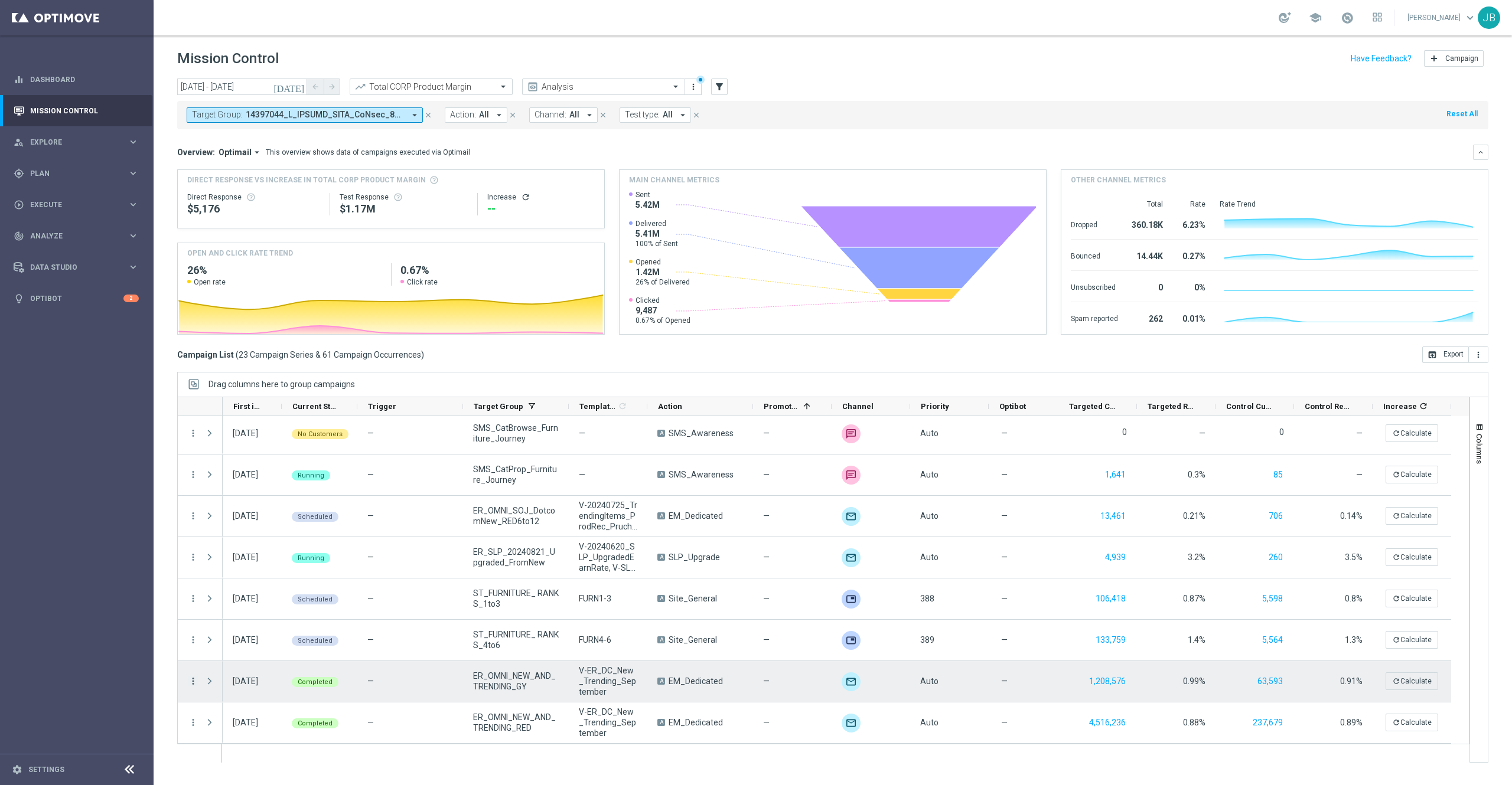
click at [193, 682] on icon "more_vert" at bounding box center [193, 681] width 11 height 11
click at [262, 557] on span "Campaign Metrics" at bounding box center [248, 559] width 61 height 9
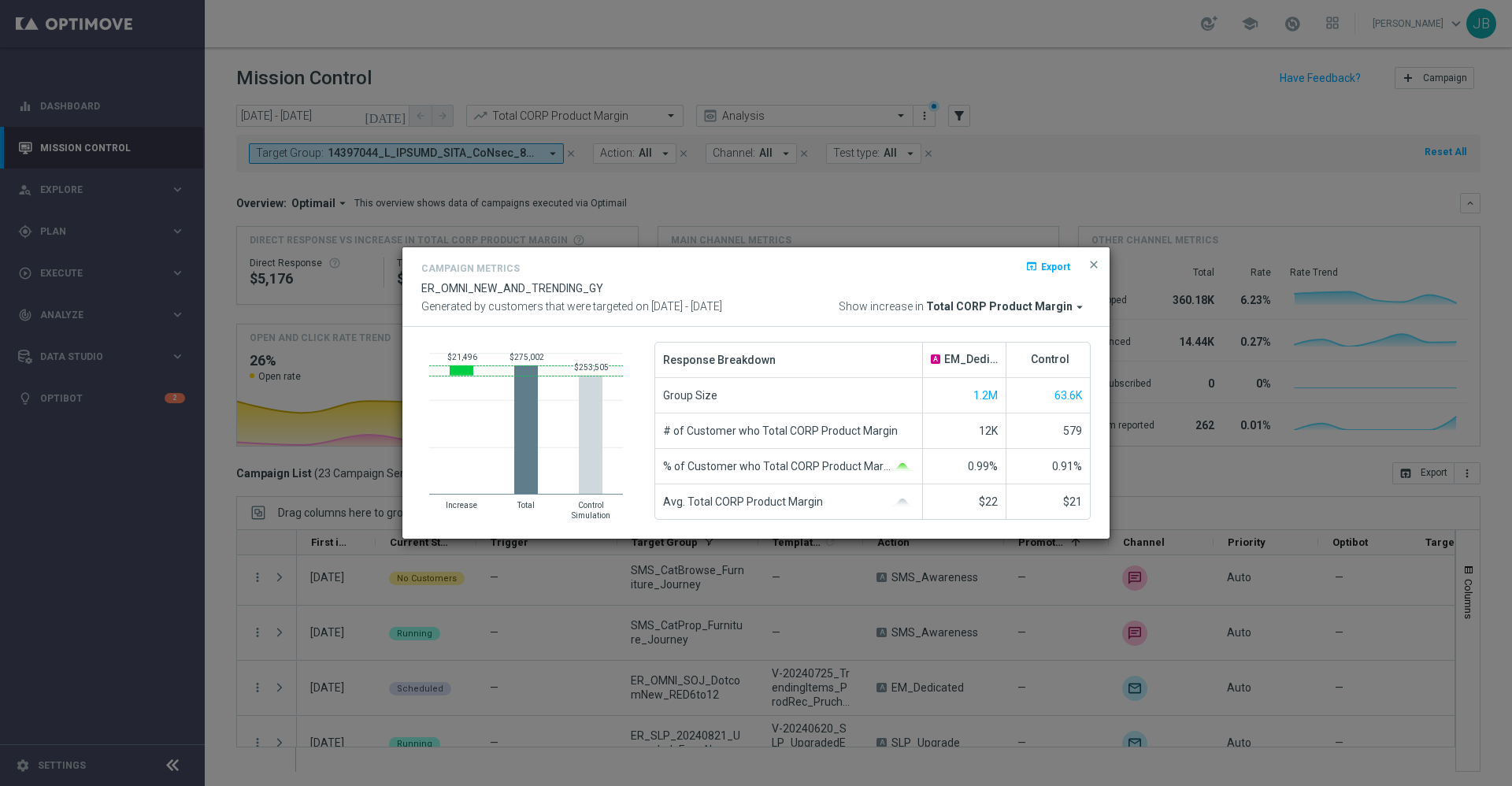
click at [1010, 307] on span "Total CORP Product Margin" at bounding box center [1000, 306] width 147 height 14
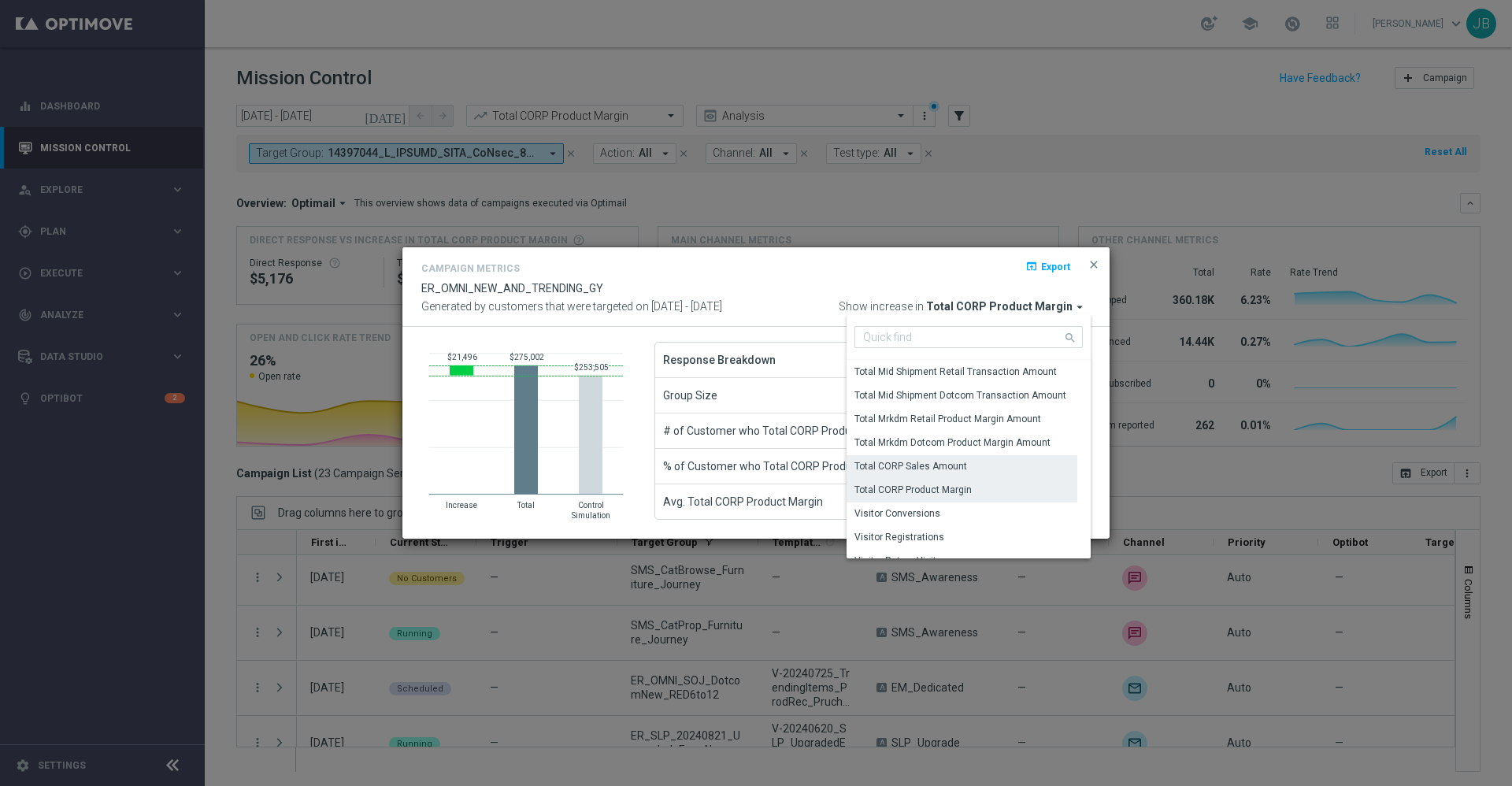
scroll to position [5, 0]
click at [955, 461] on div "Total CORP Sales Amount" at bounding box center [911, 462] width 112 height 14
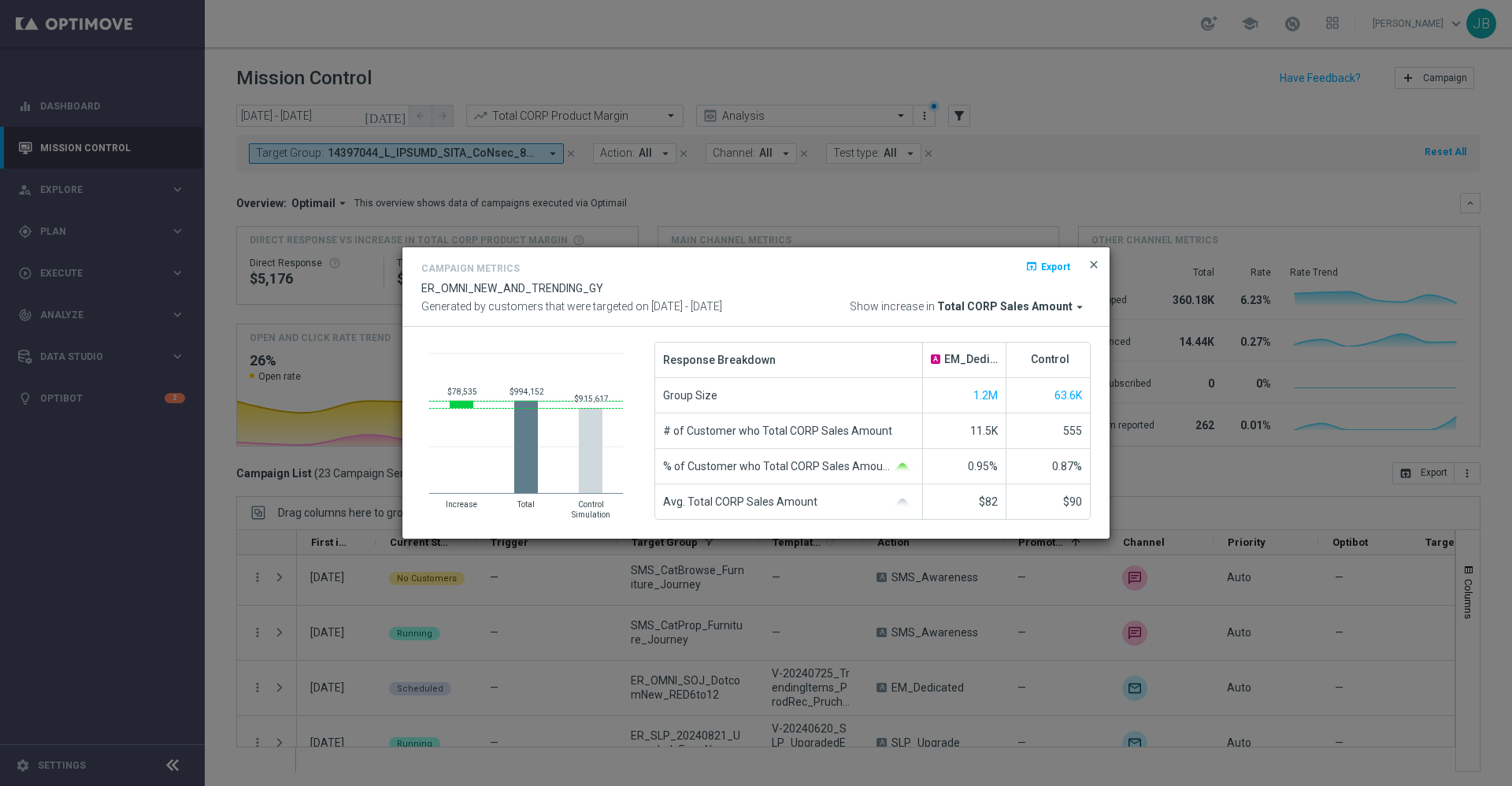
click at [1097, 265] on span "close" at bounding box center [1093, 264] width 12 height 12
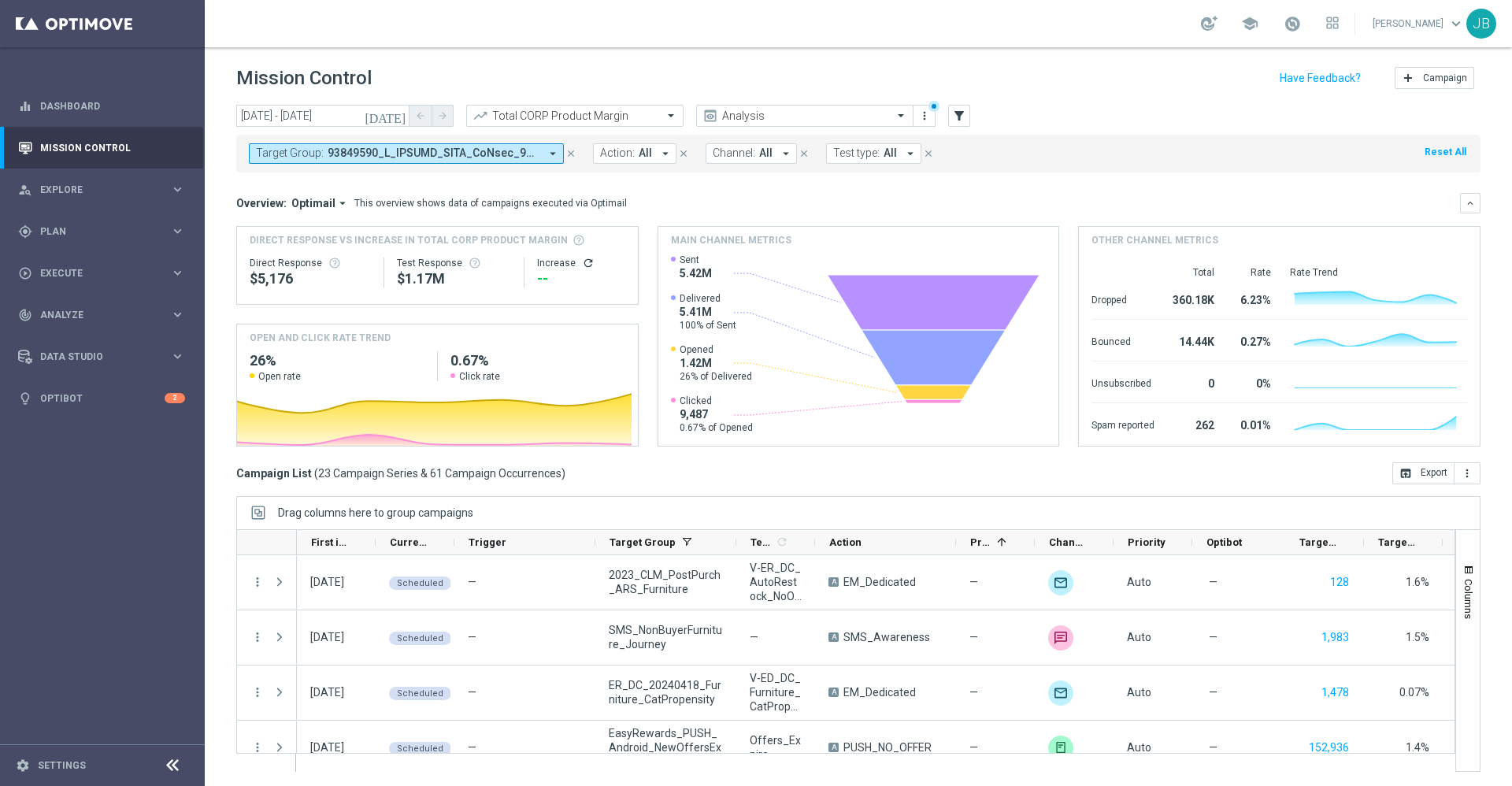
click at [399, 116] on icon "[DATE]" at bounding box center [386, 115] width 43 height 14
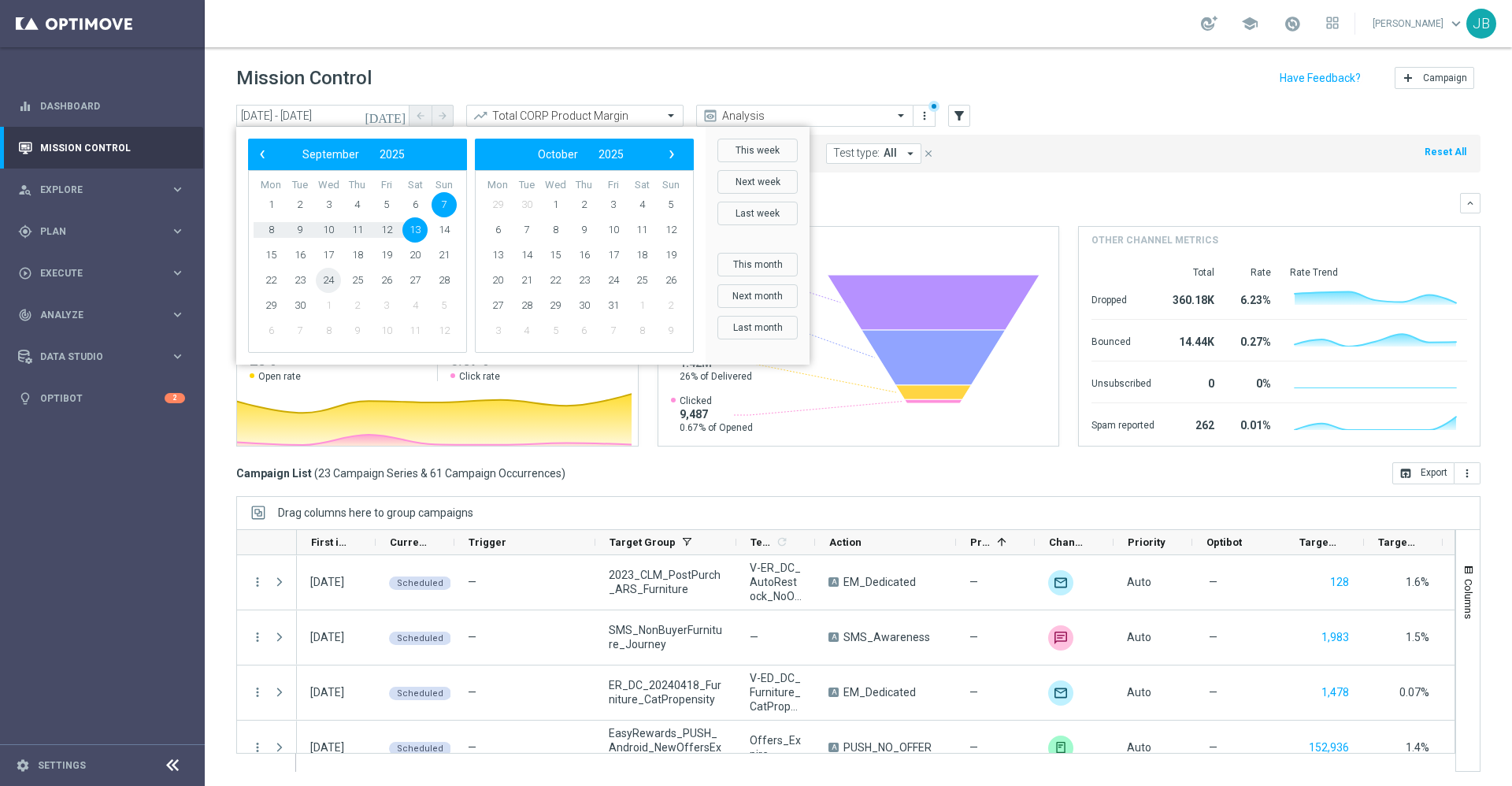
click at [330, 278] on span "24" at bounding box center [328, 280] width 25 height 25
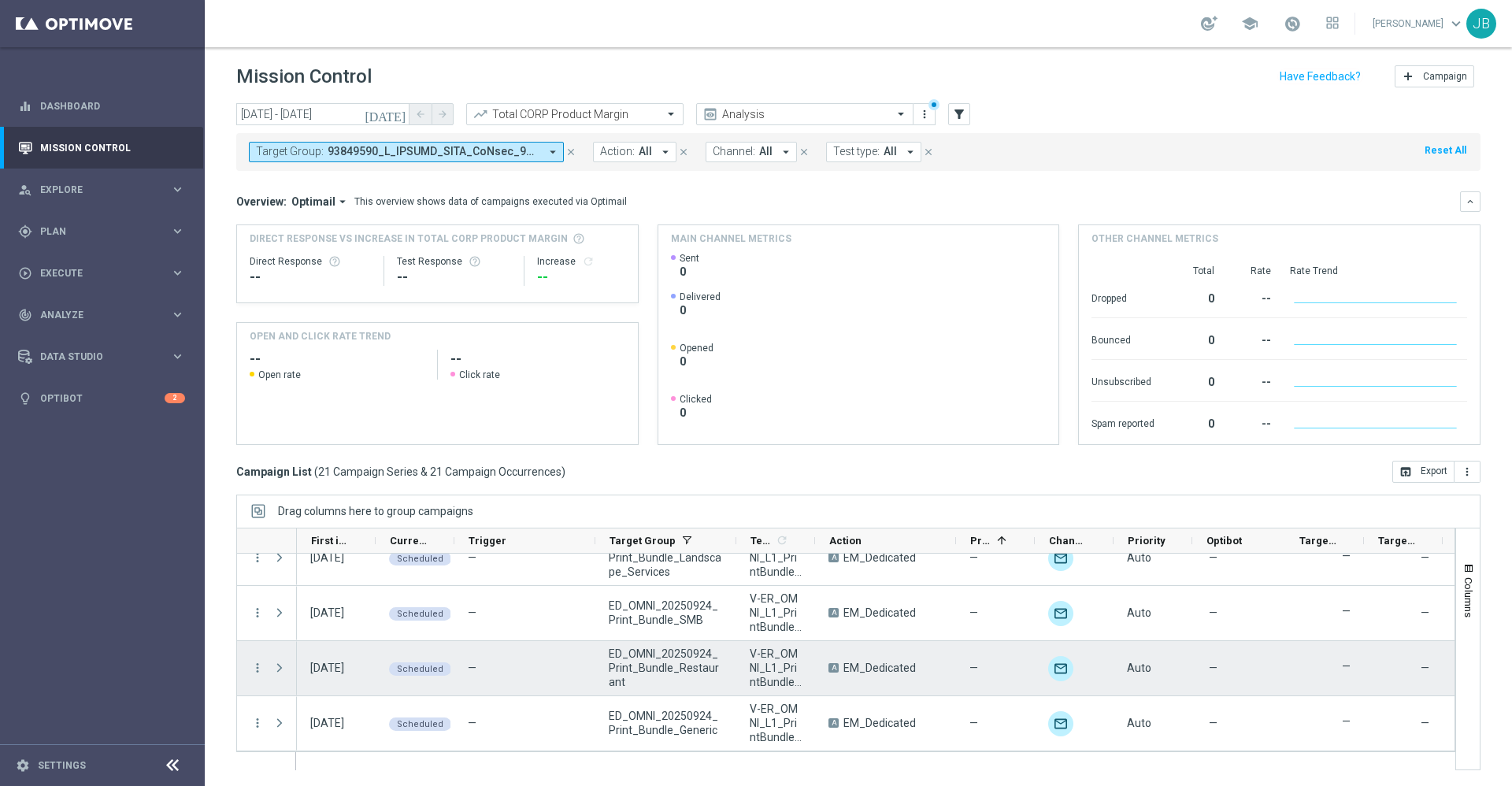
scroll to position [927, 0]
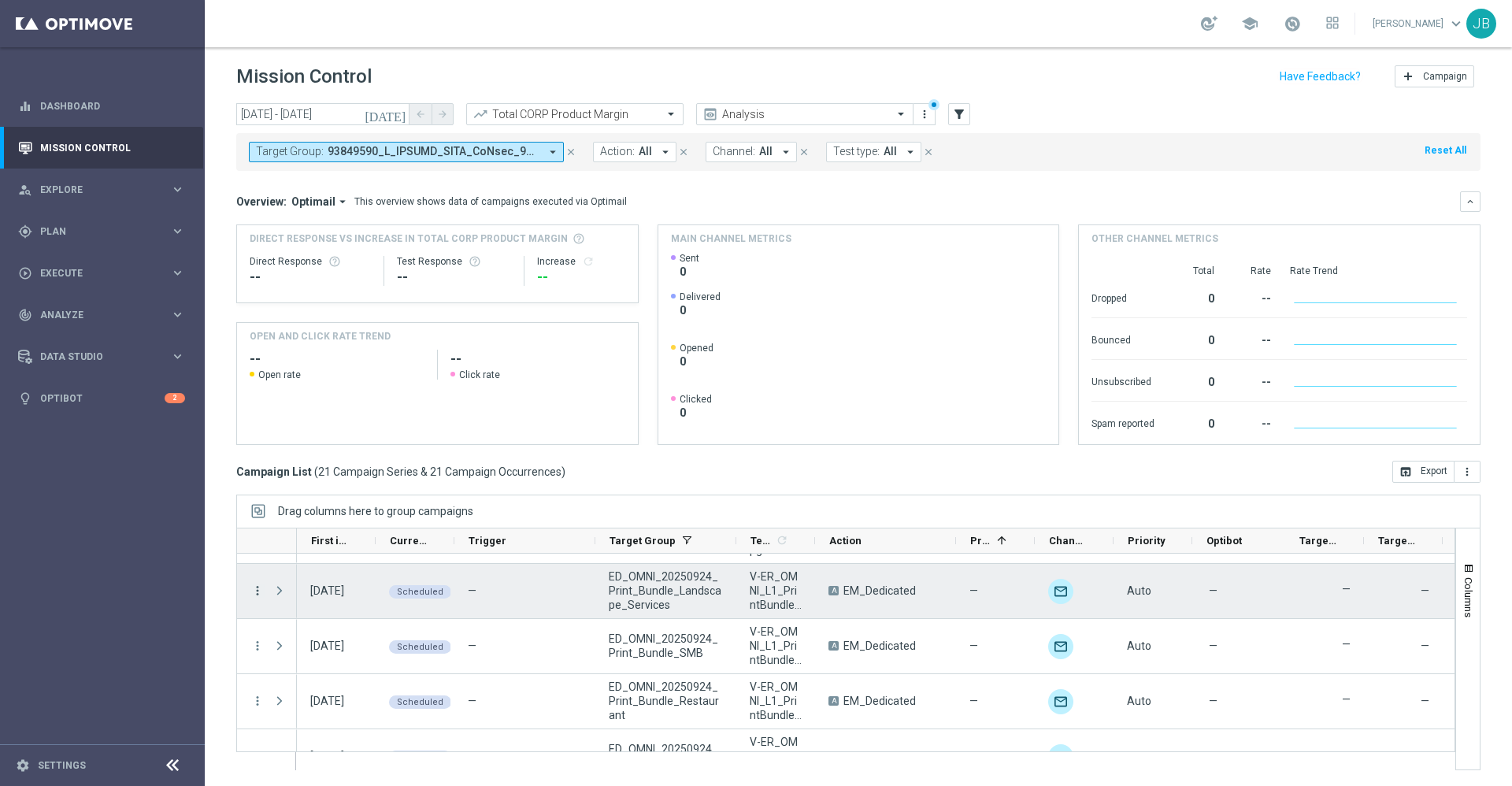
click at [256, 589] on icon "more_vert" at bounding box center [257, 590] width 14 height 14
click at [353, 602] on span "Campaign Details" at bounding box center [328, 600] width 80 height 11
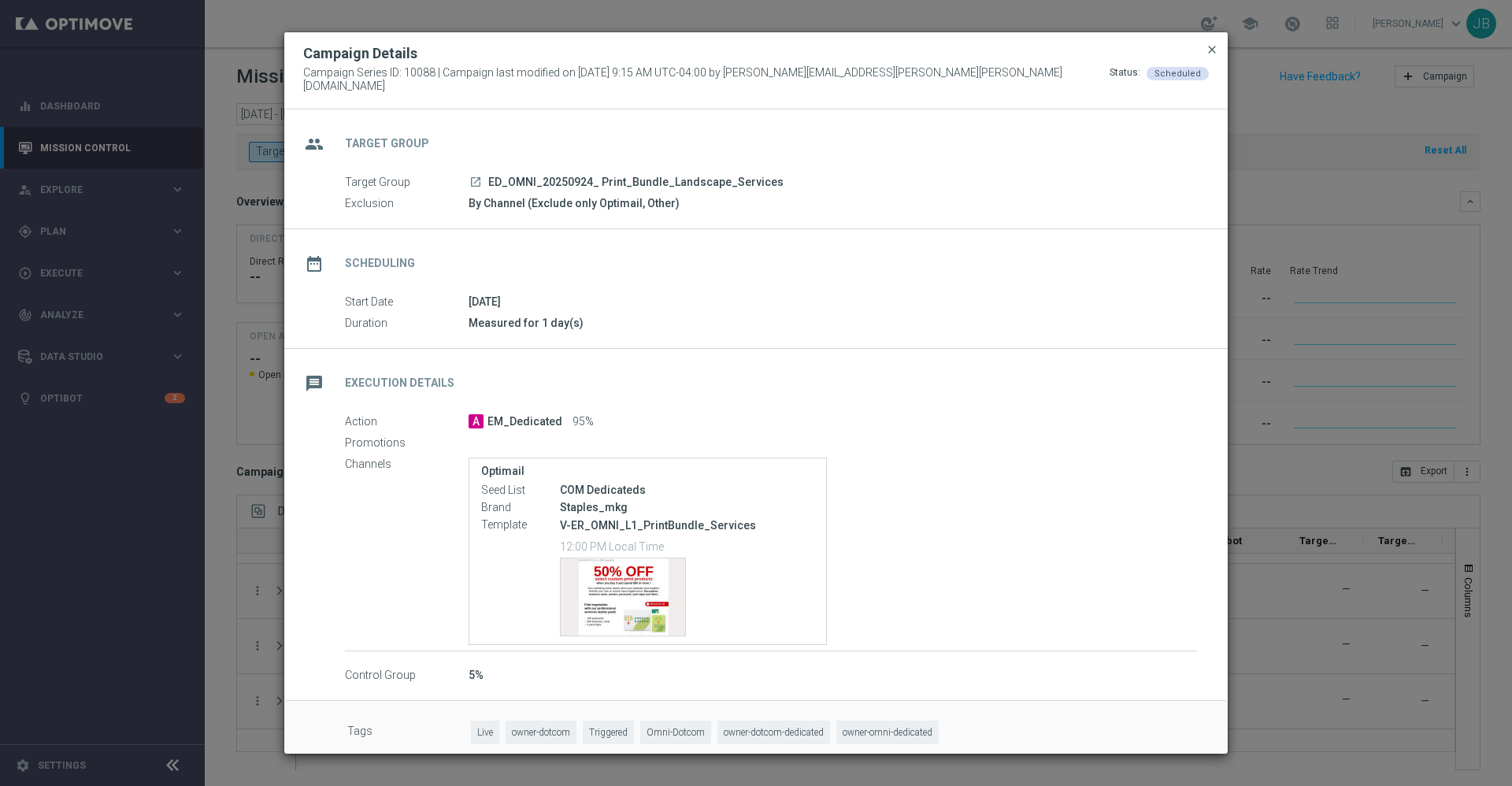
click at [1212, 55] on span "close" at bounding box center [1212, 49] width 12 height 12
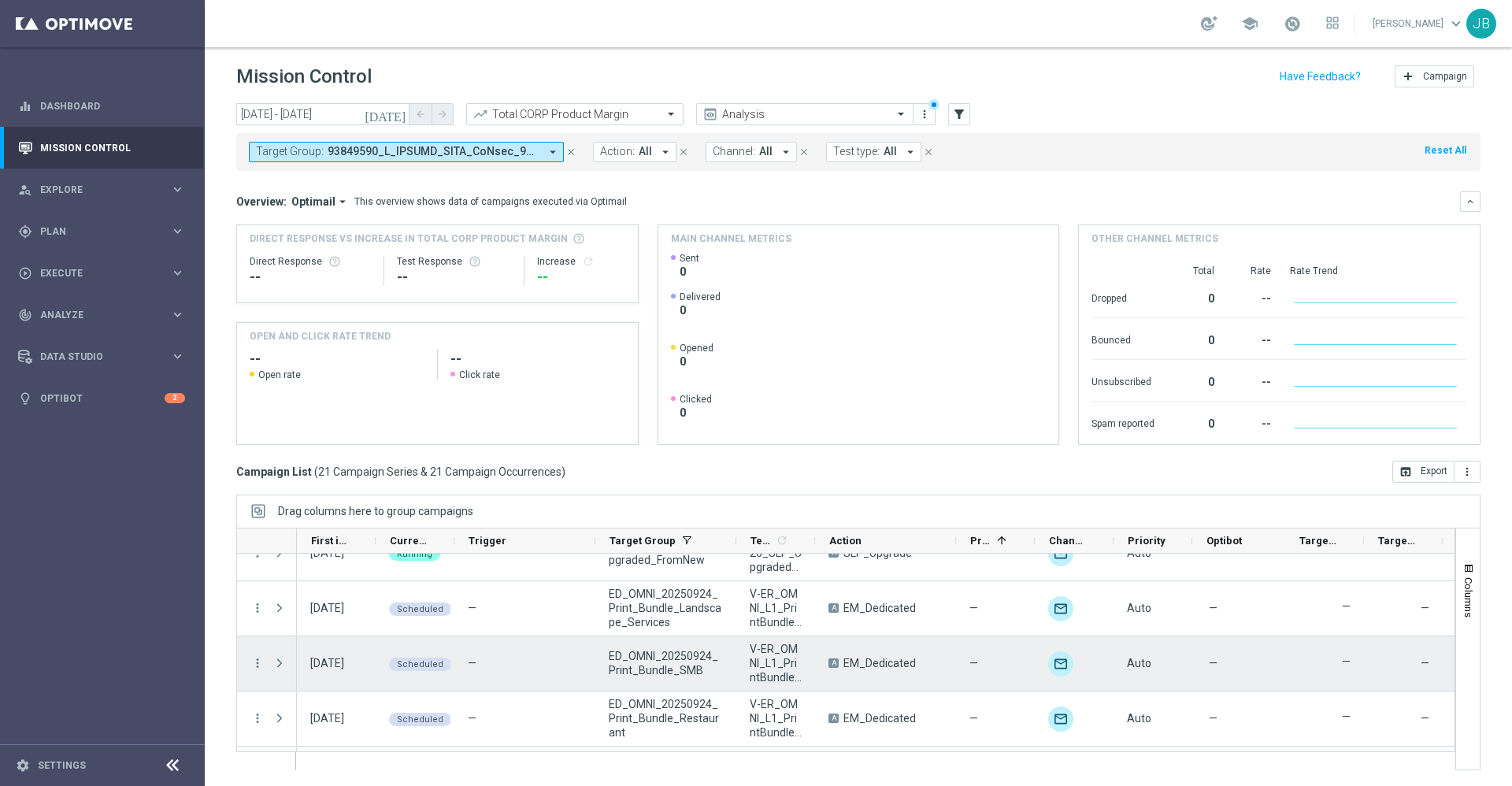
scroll to position [921, 0]
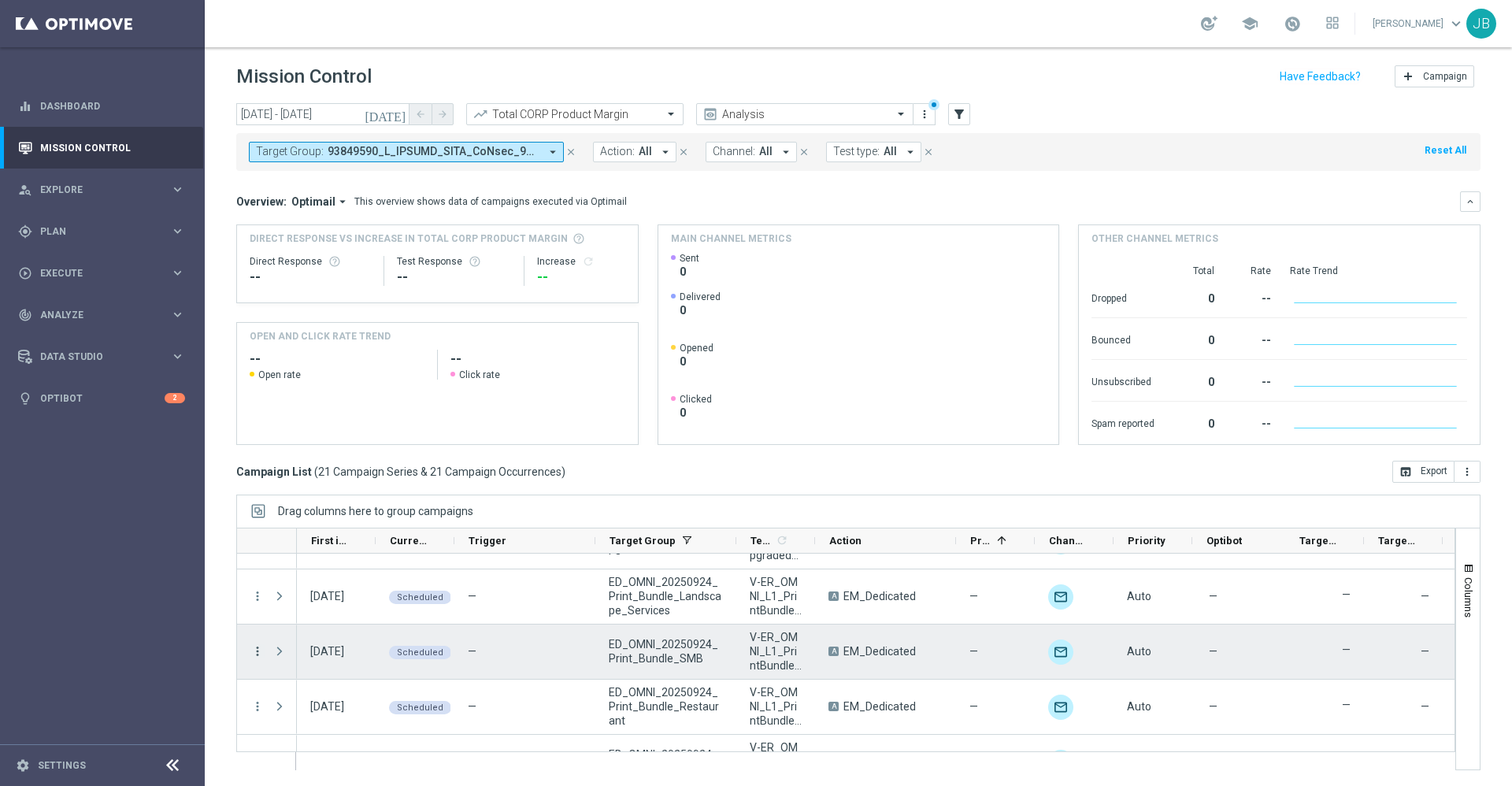
click at [258, 656] on icon "more_vert" at bounding box center [257, 651] width 14 height 14
click at [348, 488] on span "Campaign Details" at bounding box center [328, 486] width 80 height 11
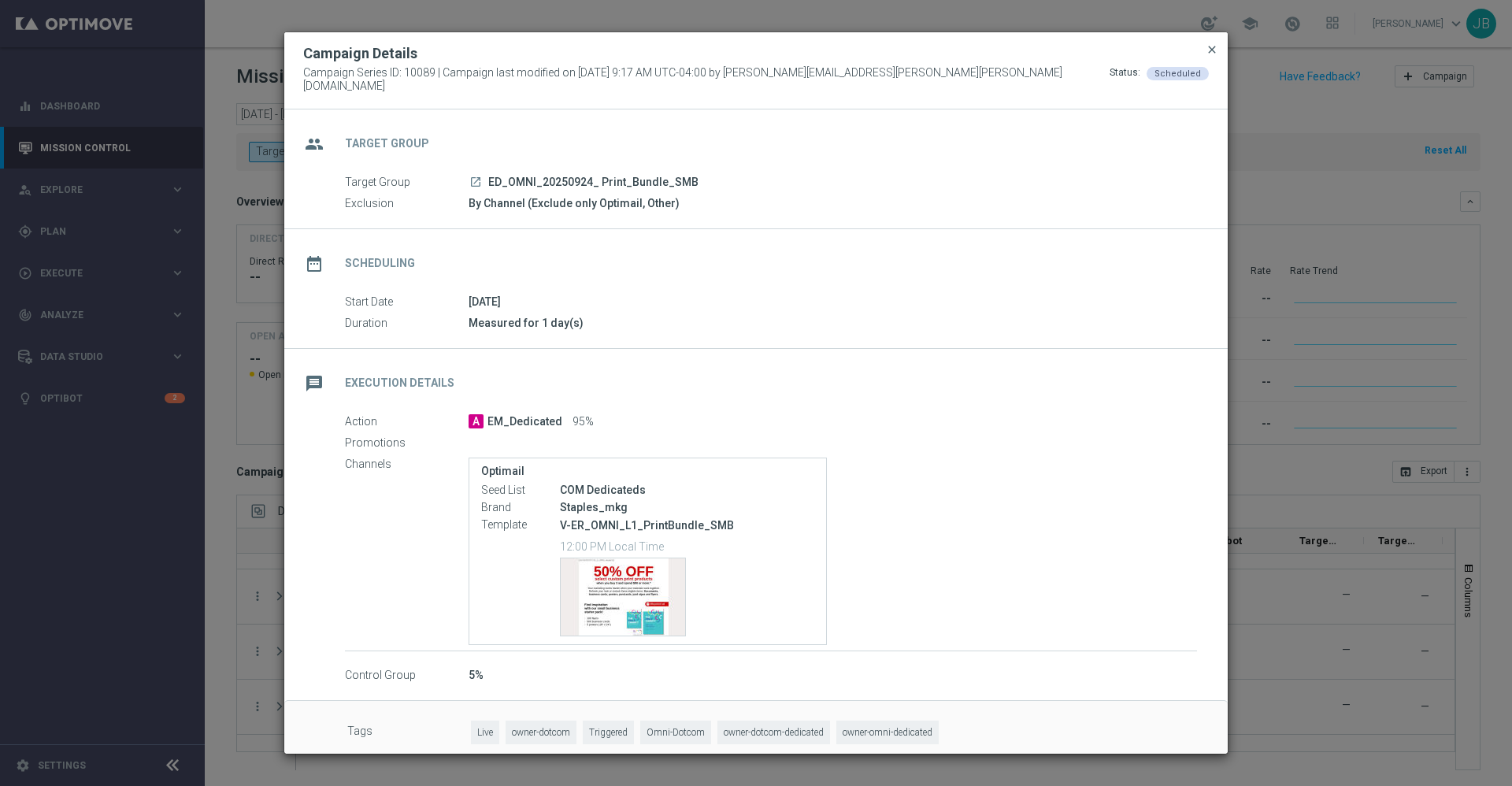
click at [1211, 56] on span "close" at bounding box center [1212, 49] width 12 height 12
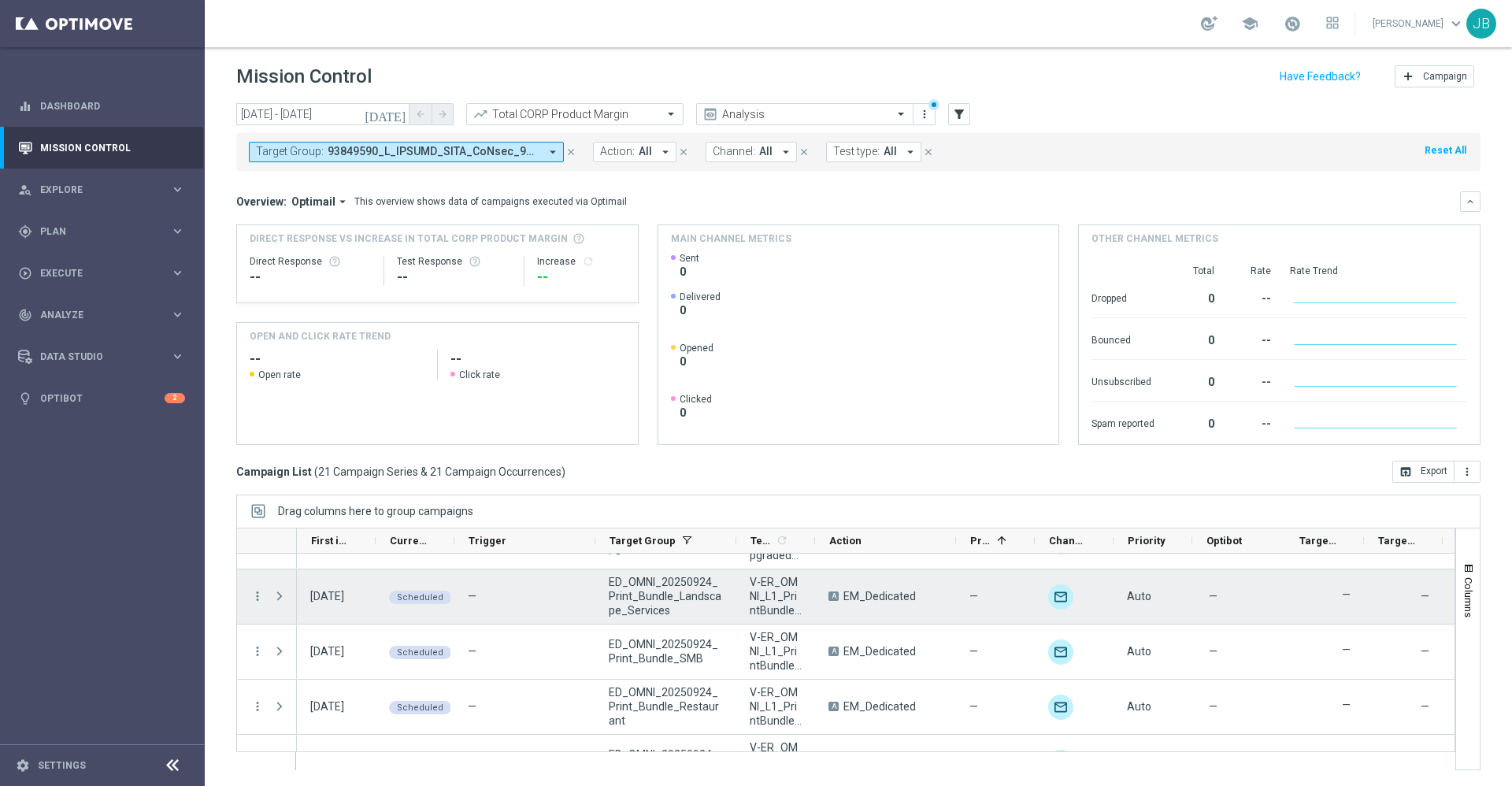
scroll to position [959, 0]
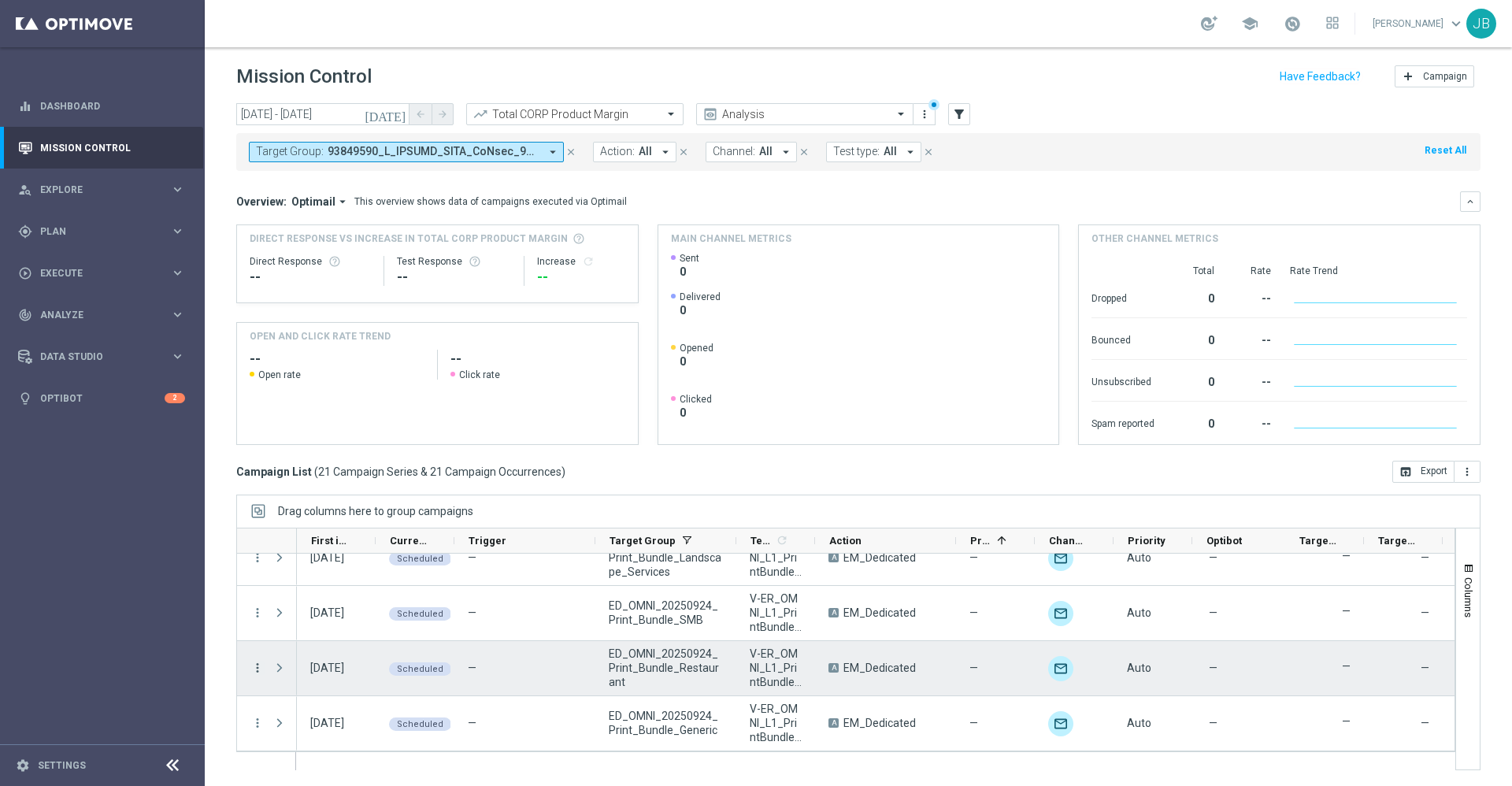
click at [258, 672] on icon "more_vert" at bounding box center [257, 667] width 14 height 14
click at [345, 511] on div "list Campaign Details" at bounding box center [353, 503] width 177 height 22
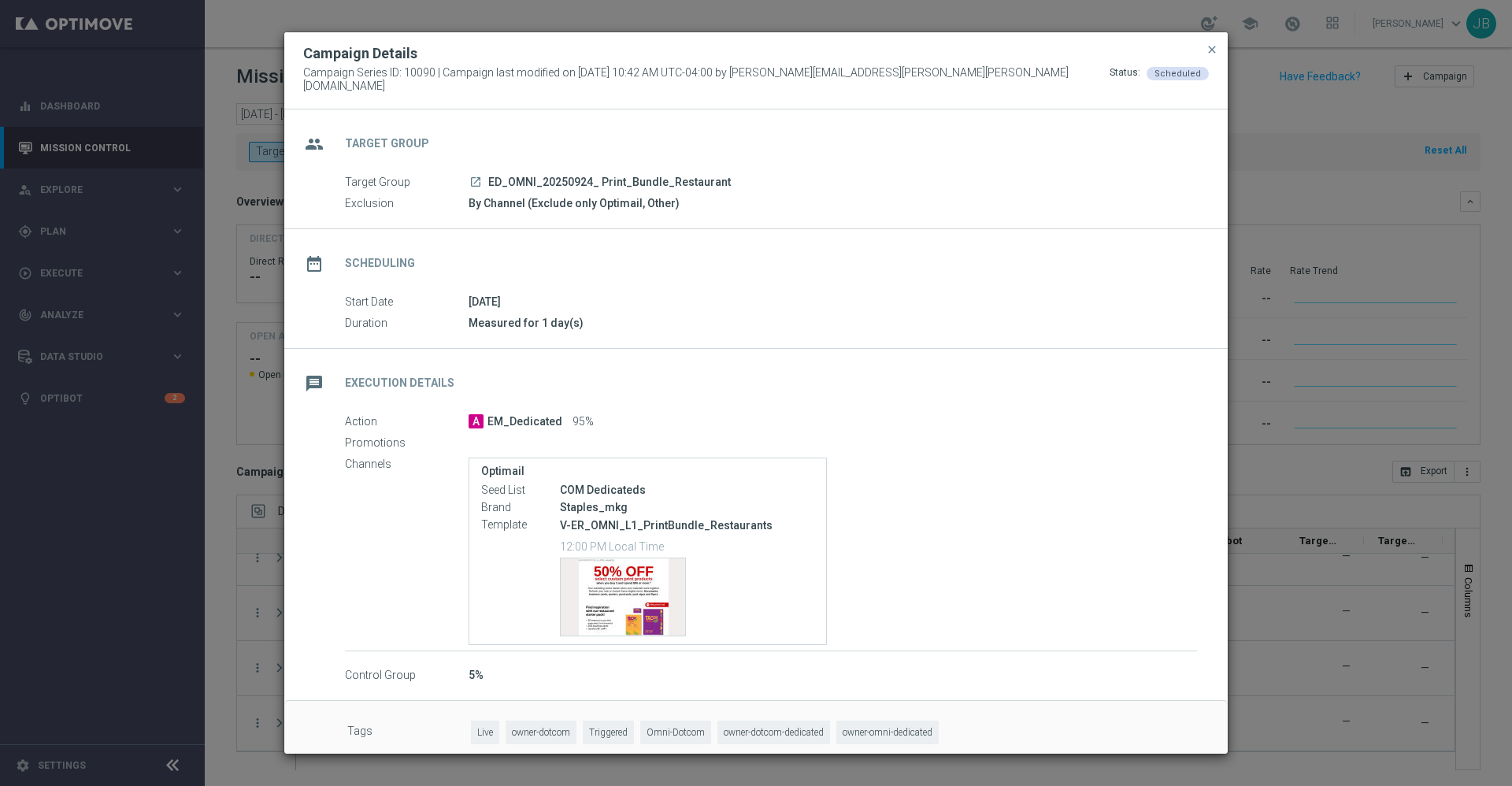
click at [1212, 59] on button "close" at bounding box center [1212, 49] width 16 height 19
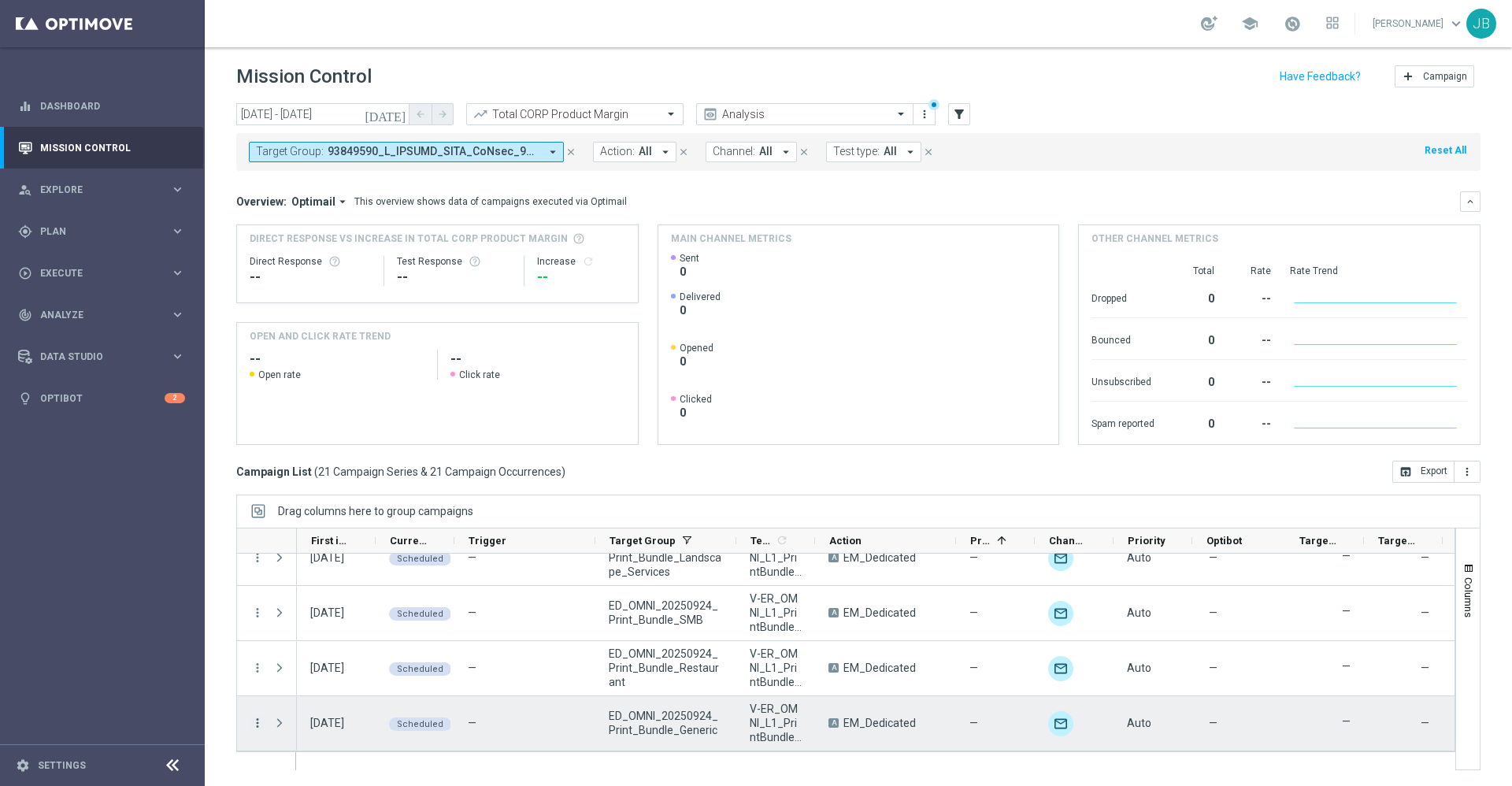
click at [258, 722] on icon "more_vert" at bounding box center [257, 722] width 14 height 14
click at [364, 559] on span "Campaign Details" at bounding box center [328, 559] width 80 height 11
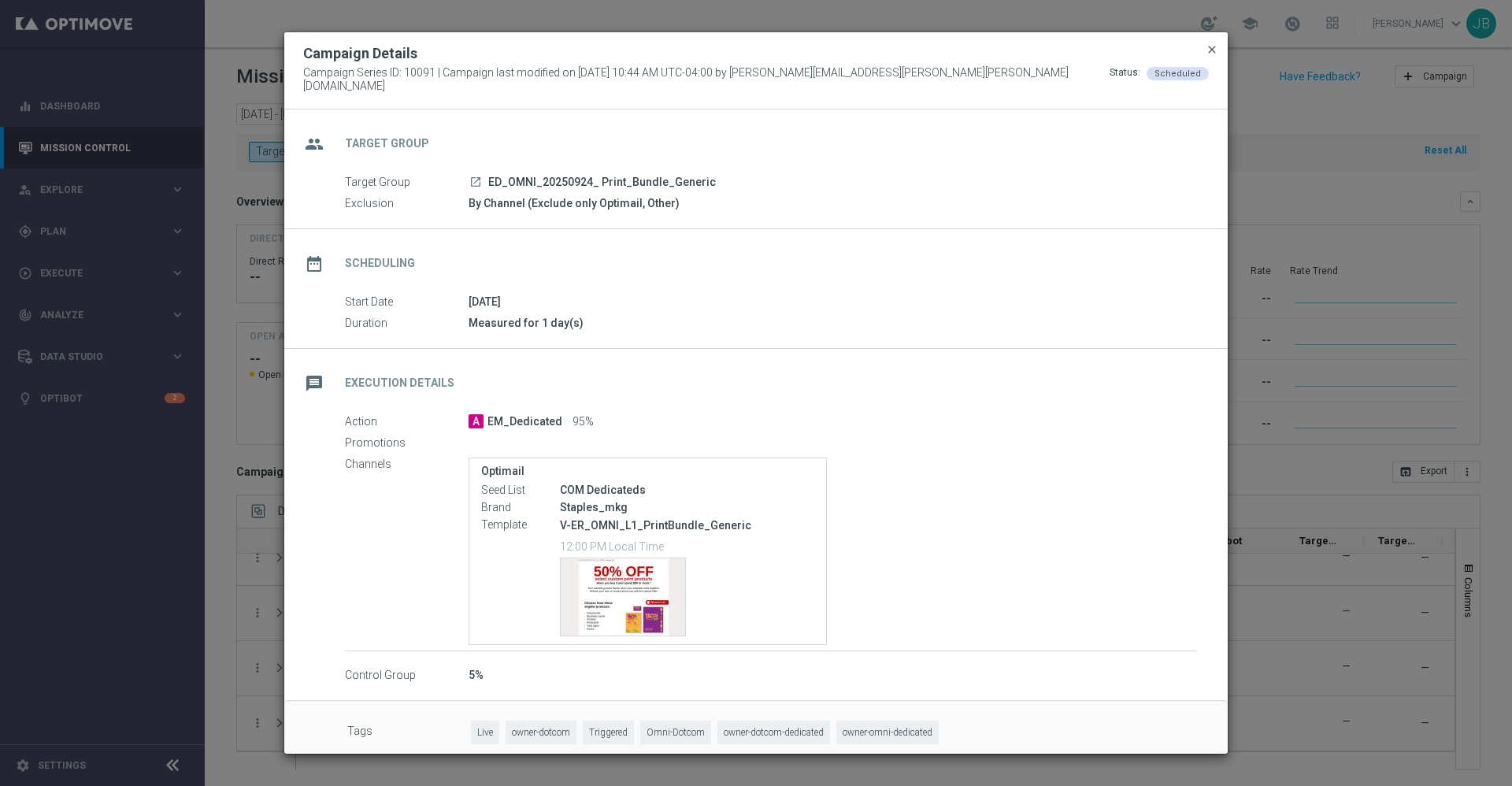
click at [1209, 53] on span "close" at bounding box center [1212, 49] width 12 height 12
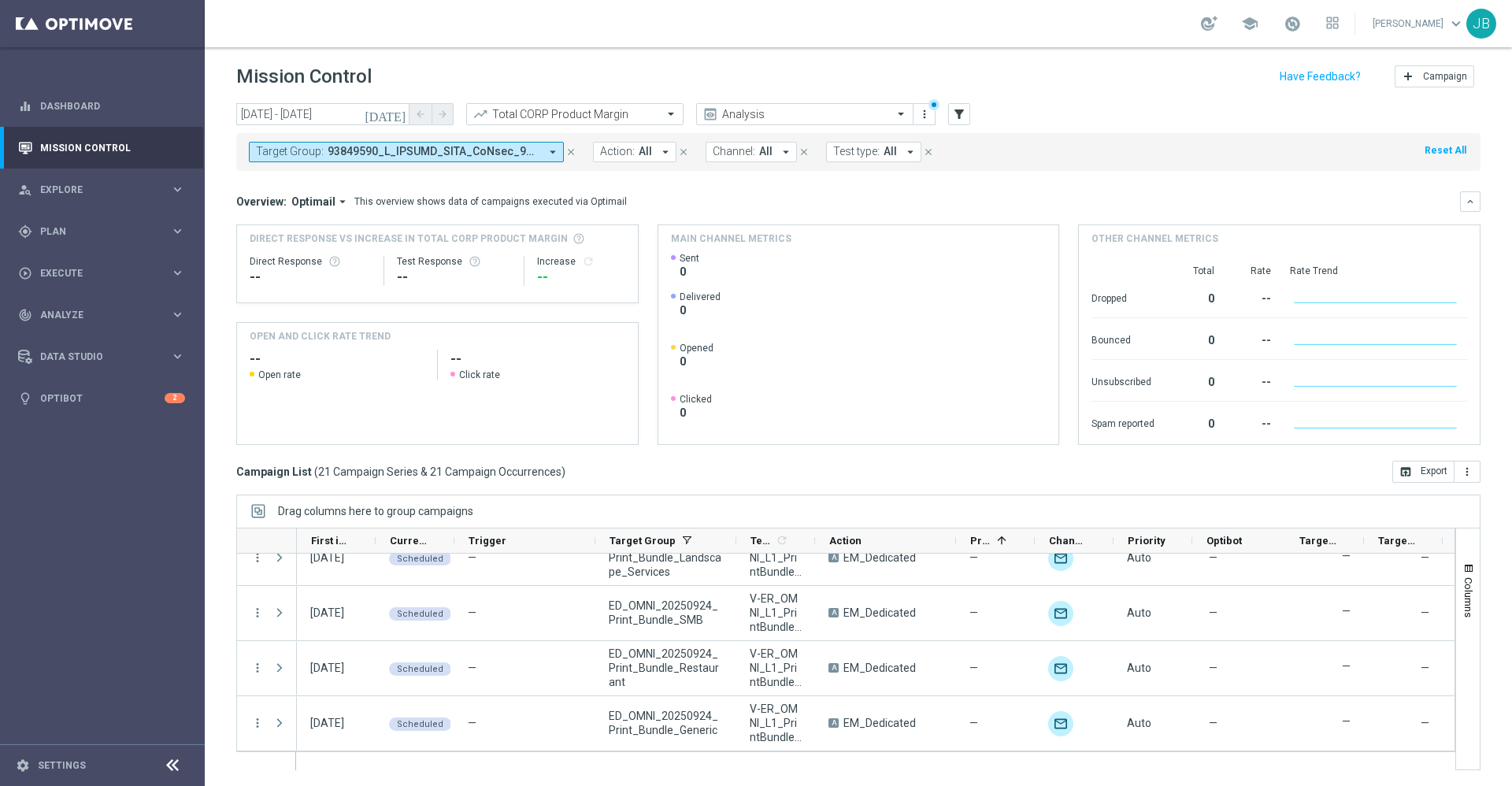
click at [406, 117] on icon "[DATE]" at bounding box center [386, 114] width 43 height 14
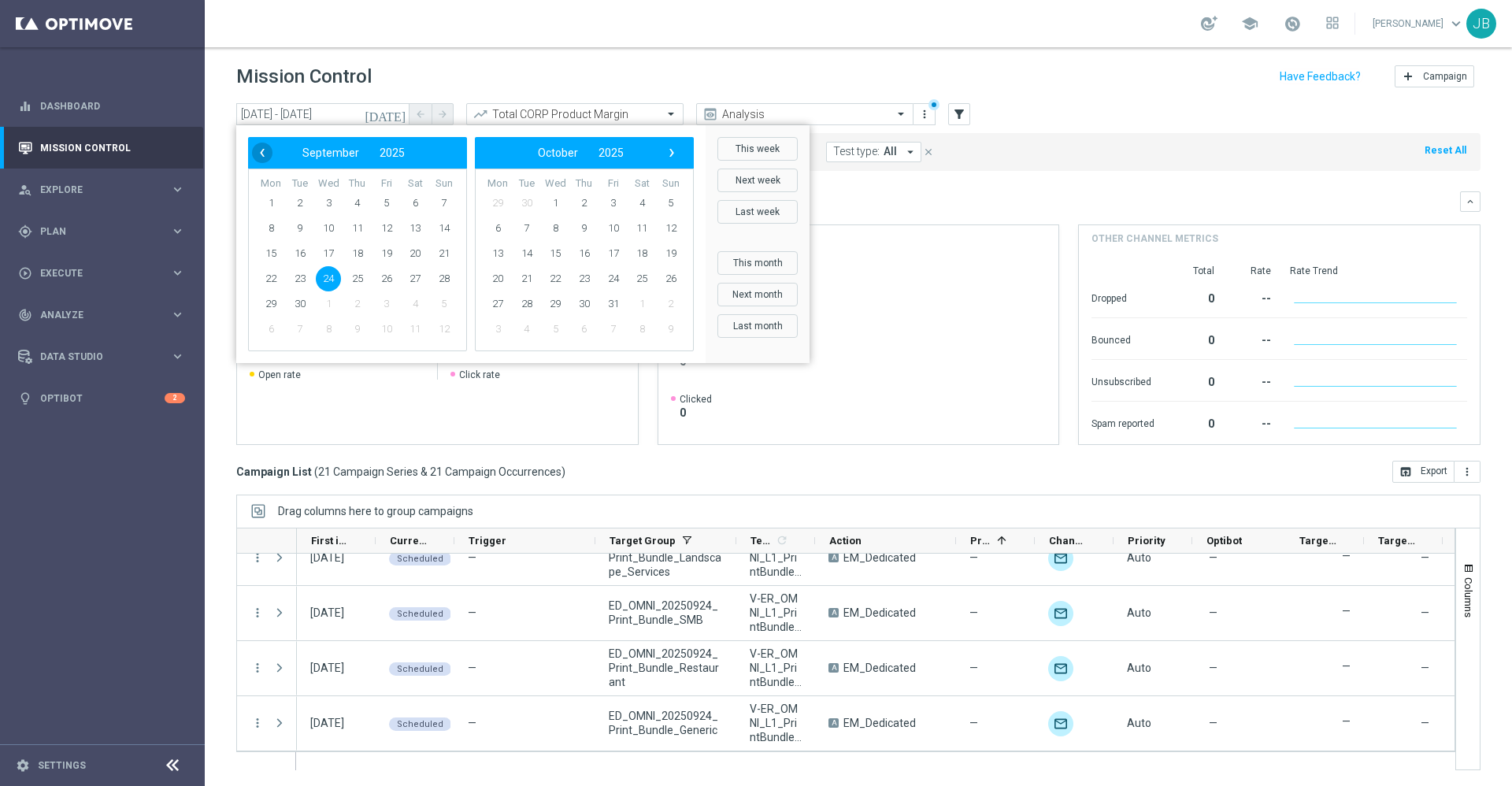
click at [261, 152] on span "‹" at bounding box center [263, 153] width 21 height 21
click at [303, 195] on span "1" at bounding box center [300, 203] width 25 height 25
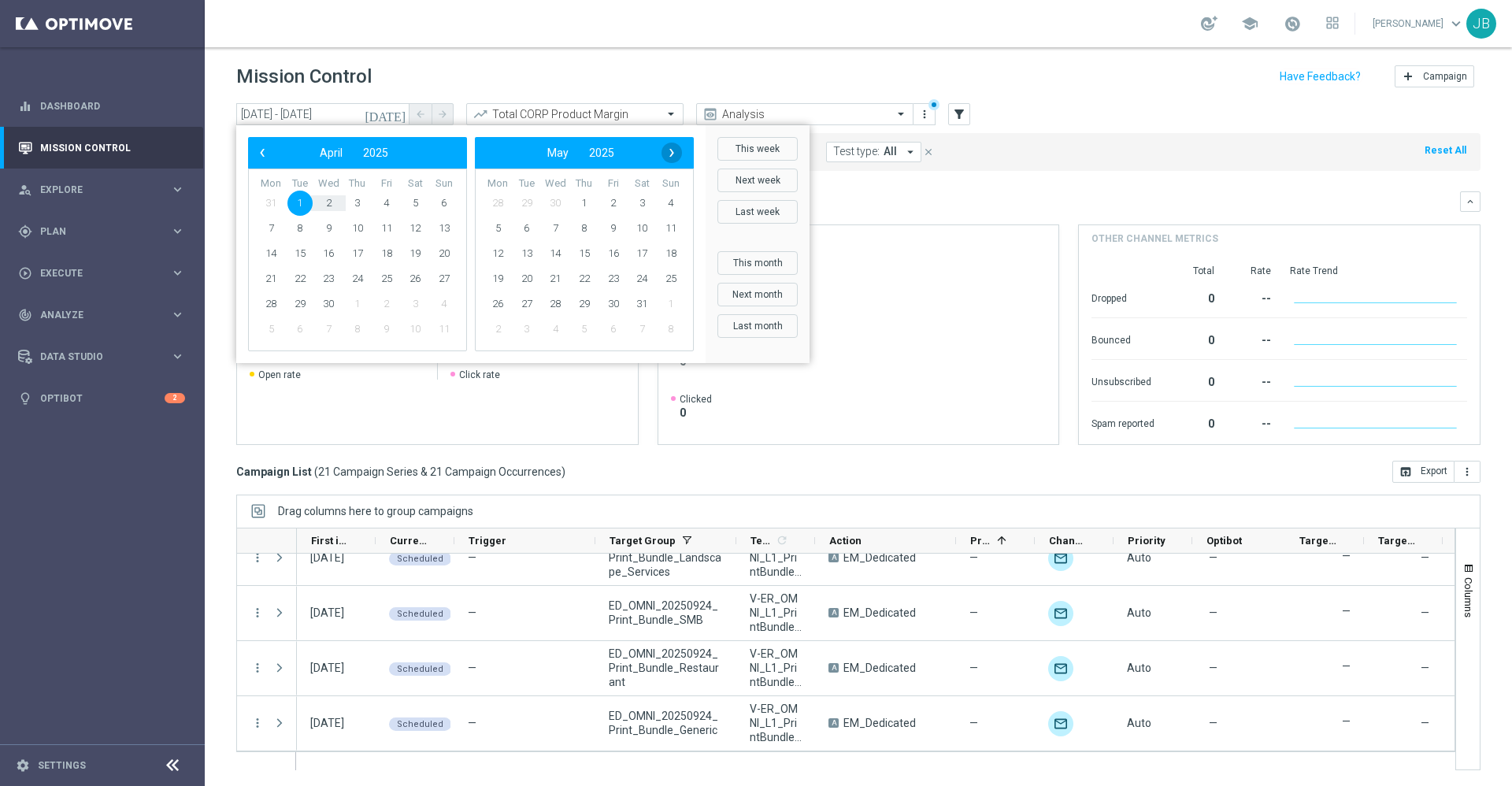
click at [666, 161] on span "›" at bounding box center [672, 153] width 21 height 21
click at [668, 162] on span "›" at bounding box center [672, 153] width 21 height 21
click at [670, 157] on span "›" at bounding box center [672, 153] width 21 height 21
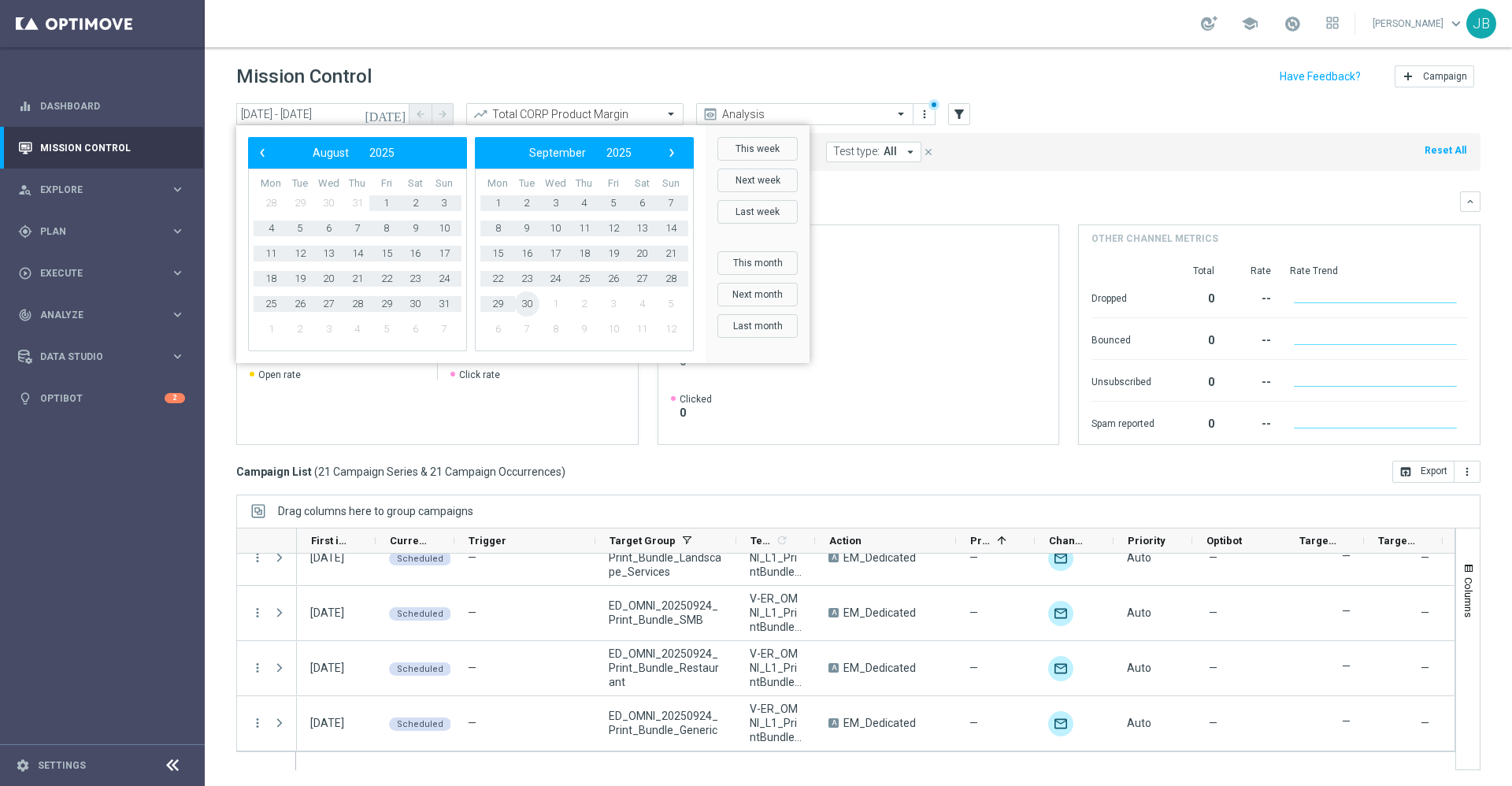
click at [529, 310] on span "30" at bounding box center [527, 304] width 25 height 25
type input "01 Apr 2025 - 30 Sep 2025"
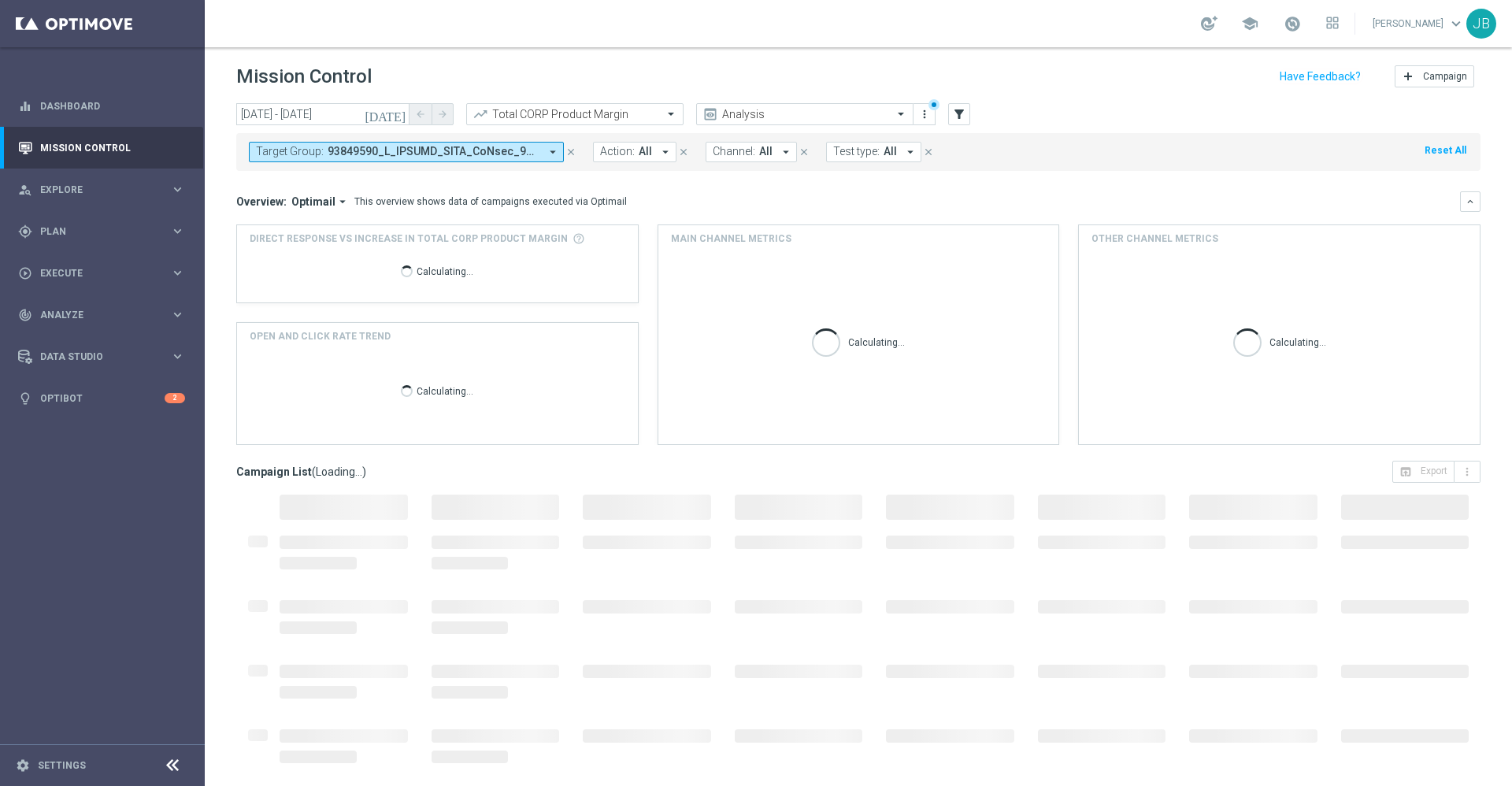
click at [539, 156] on span at bounding box center [433, 151] width 212 height 13
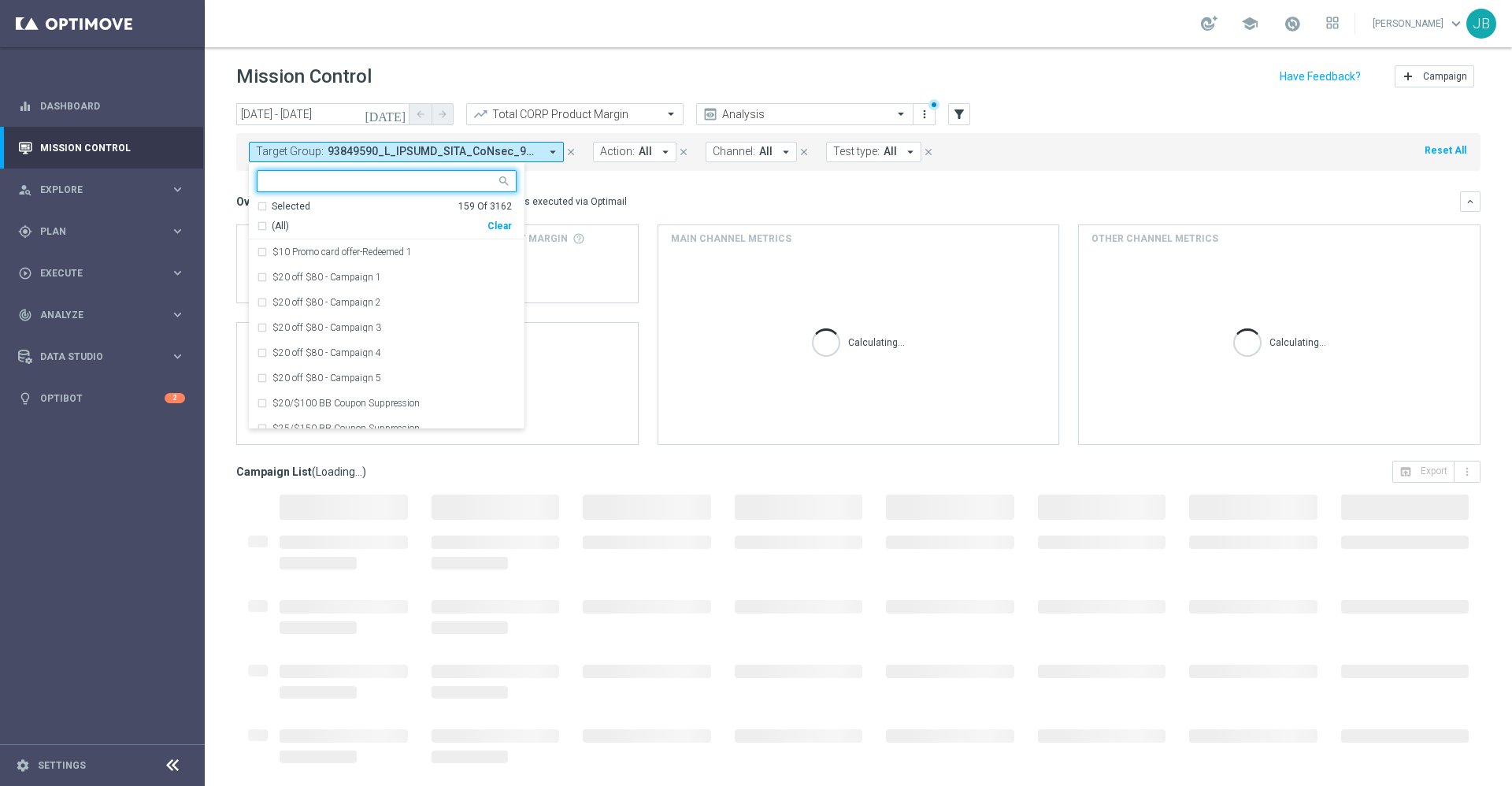
click at [0, 0] on div "Clear" at bounding box center [0, 0] width 0 height 0
click at [407, 177] on input "text" at bounding box center [381, 182] width 230 height 13
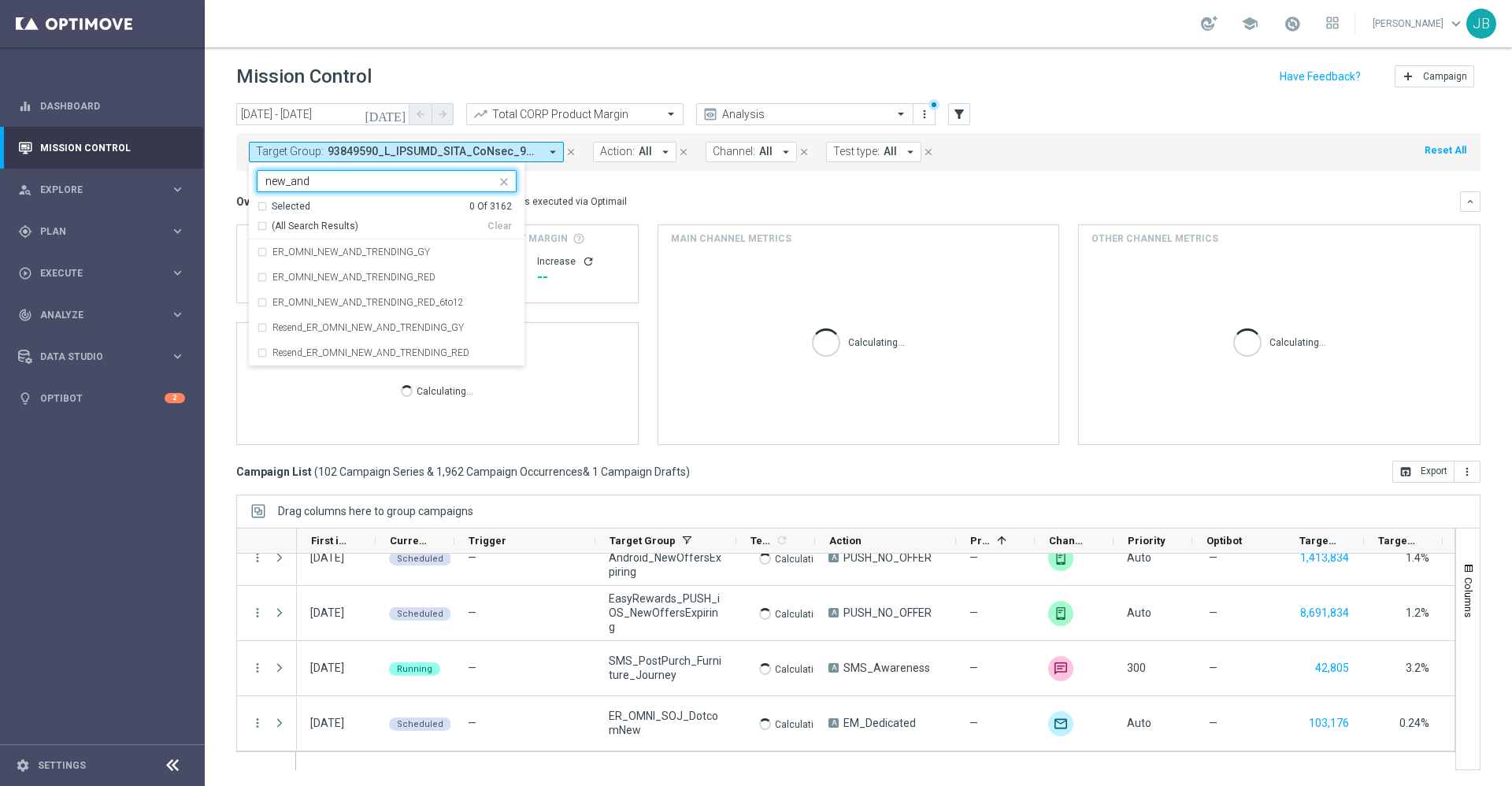
click at [262, 226] on div "(All Search Results)" at bounding box center [372, 226] width 230 height 13
type input "new_and"
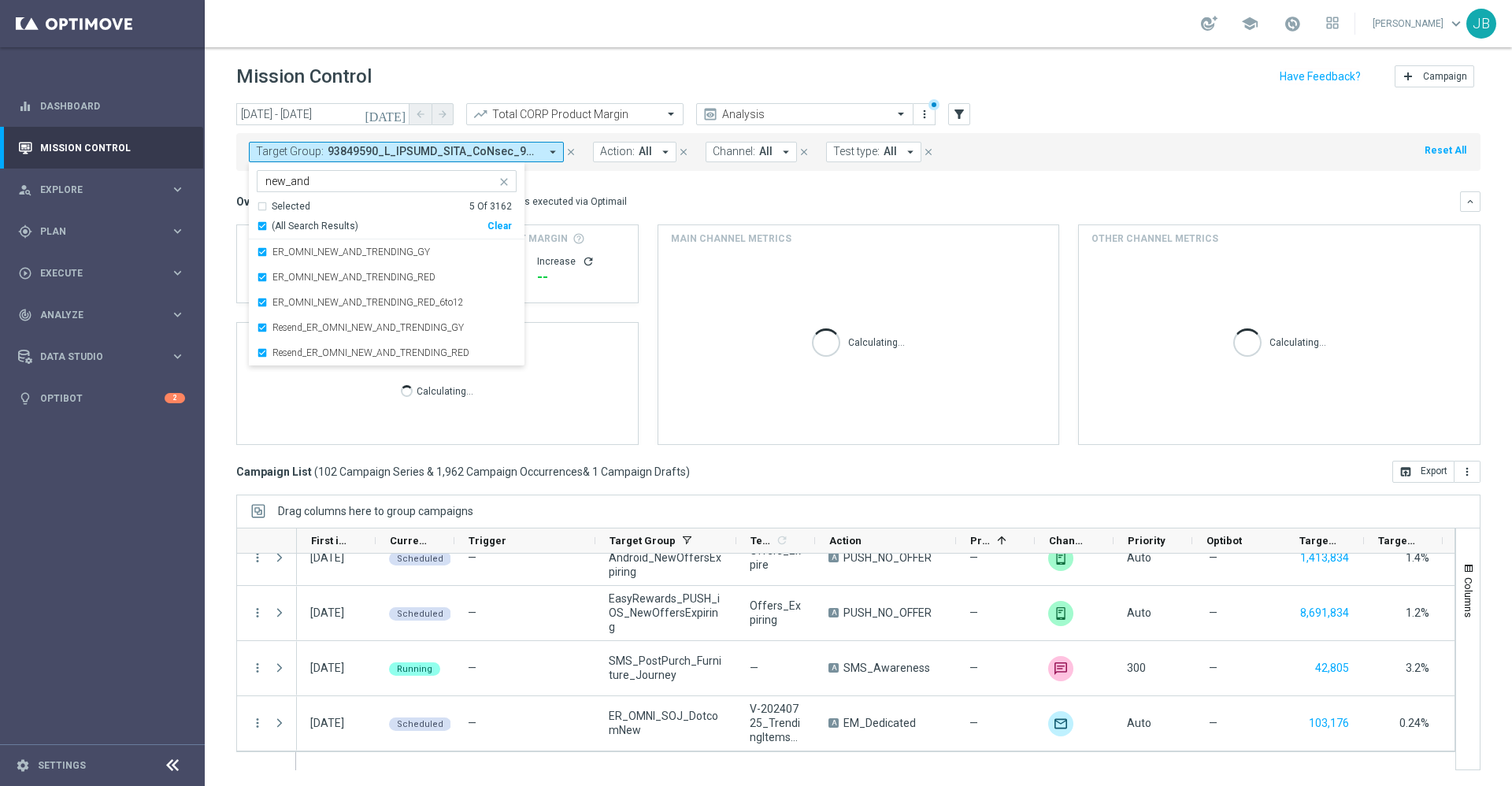
click at [674, 201] on div "Overview: Optimail arrow_drop_down This overview shows data of campaigns execut…" at bounding box center [848, 201] width 1224 height 14
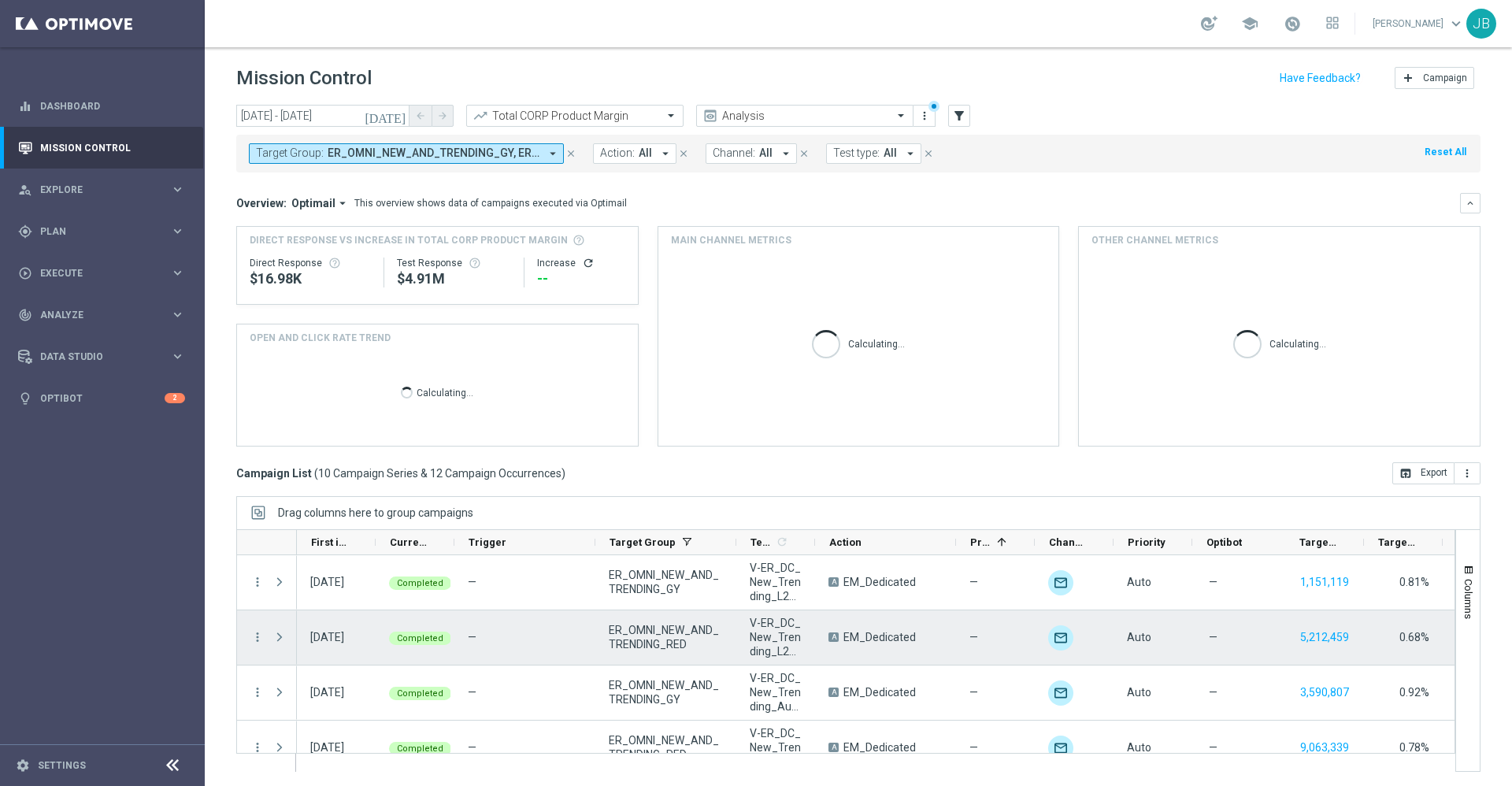
scroll to position [0, 10]
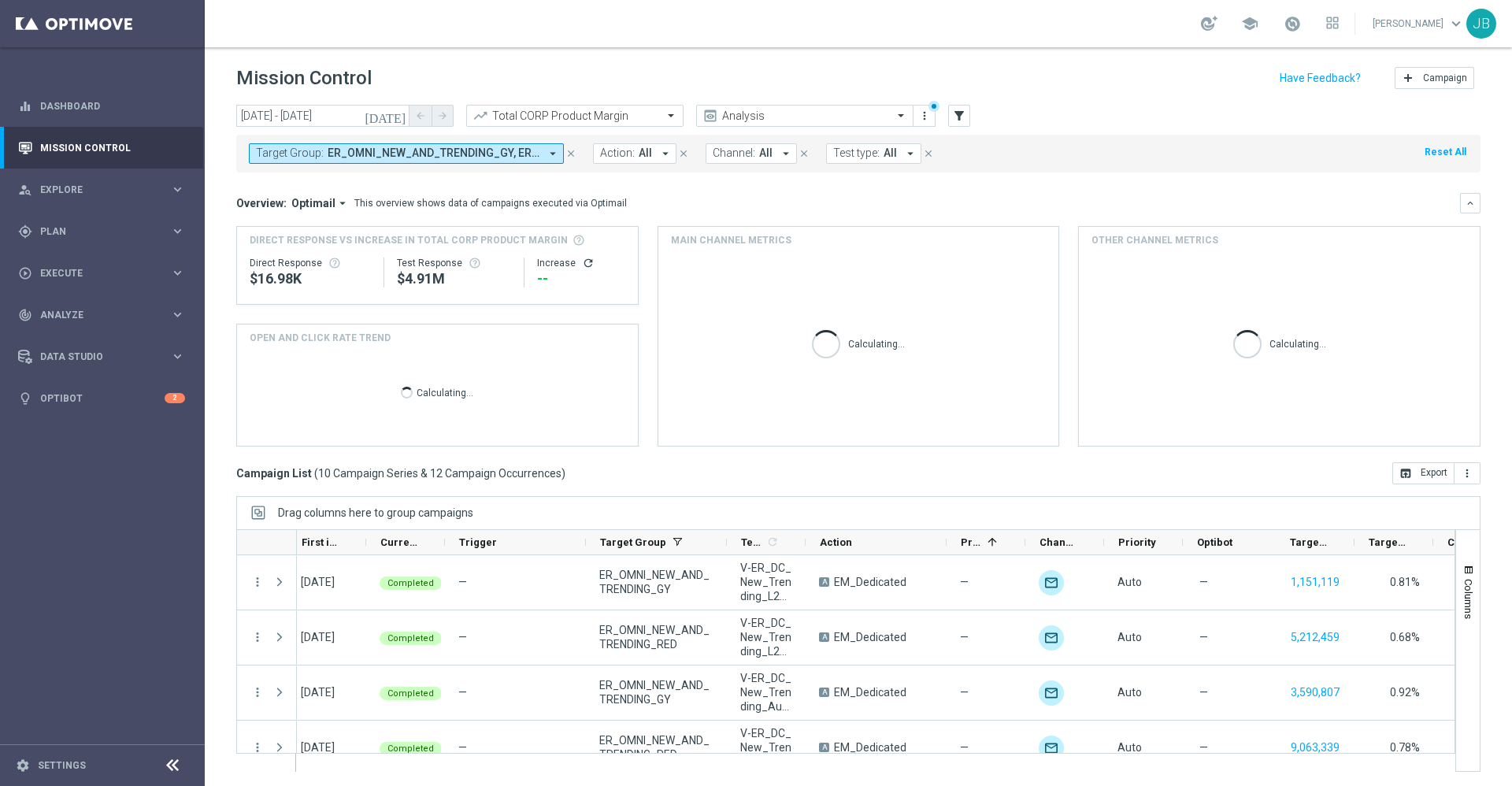
click at [506, 153] on span "ER_OMNI_NEW_AND_TRENDING_GY, ER_OMNI_NEW_AND_TRENDING_RED, ER_OMNI_NEW_AND_TREN…" at bounding box center [433, 153] width 212 height 13
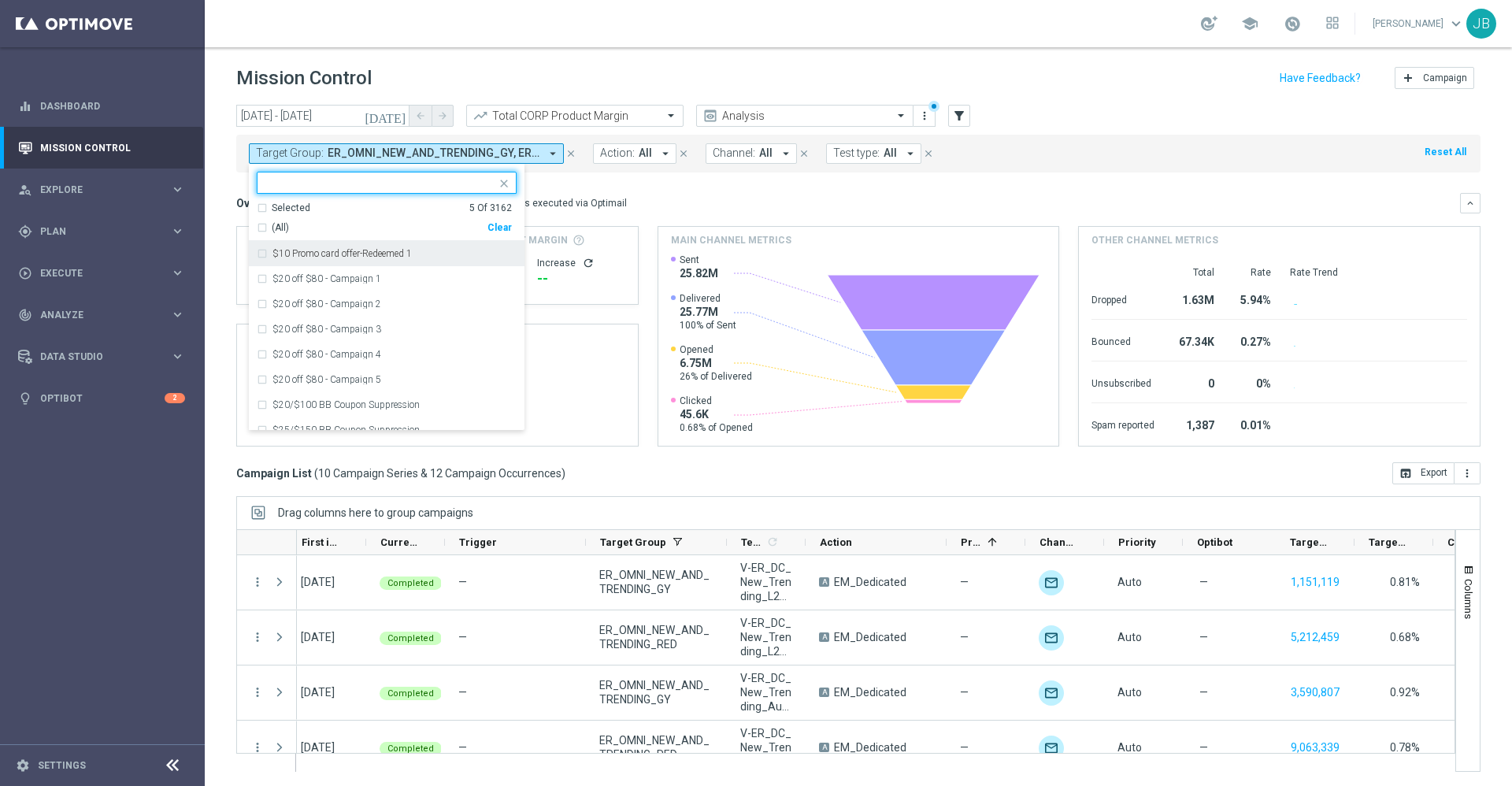
click at [262, 208] on div "Selected 5 Of 3162" at bounding box center [385, 208] width 255 height 13
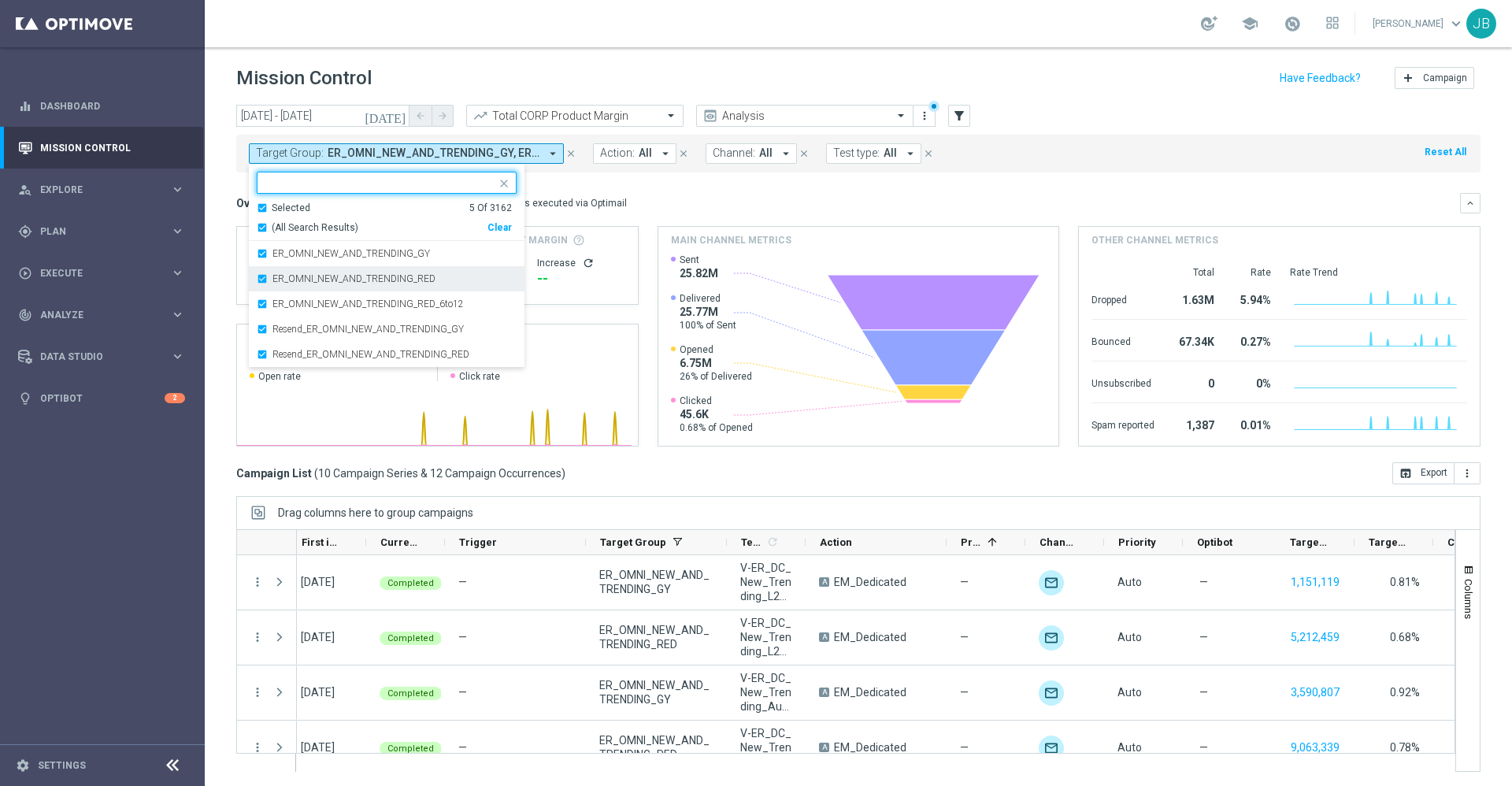
click at [261, 276] on div "ER_OMNI_NEW_AND_TRENDING_RED" at bounding box center [387, 279] width 260 height 25
click at [261, 281] on div "ER_OMNI_NEW_AND_TRENDING_RED_6to12" at bounding box center [387, 279] width 260 height 25
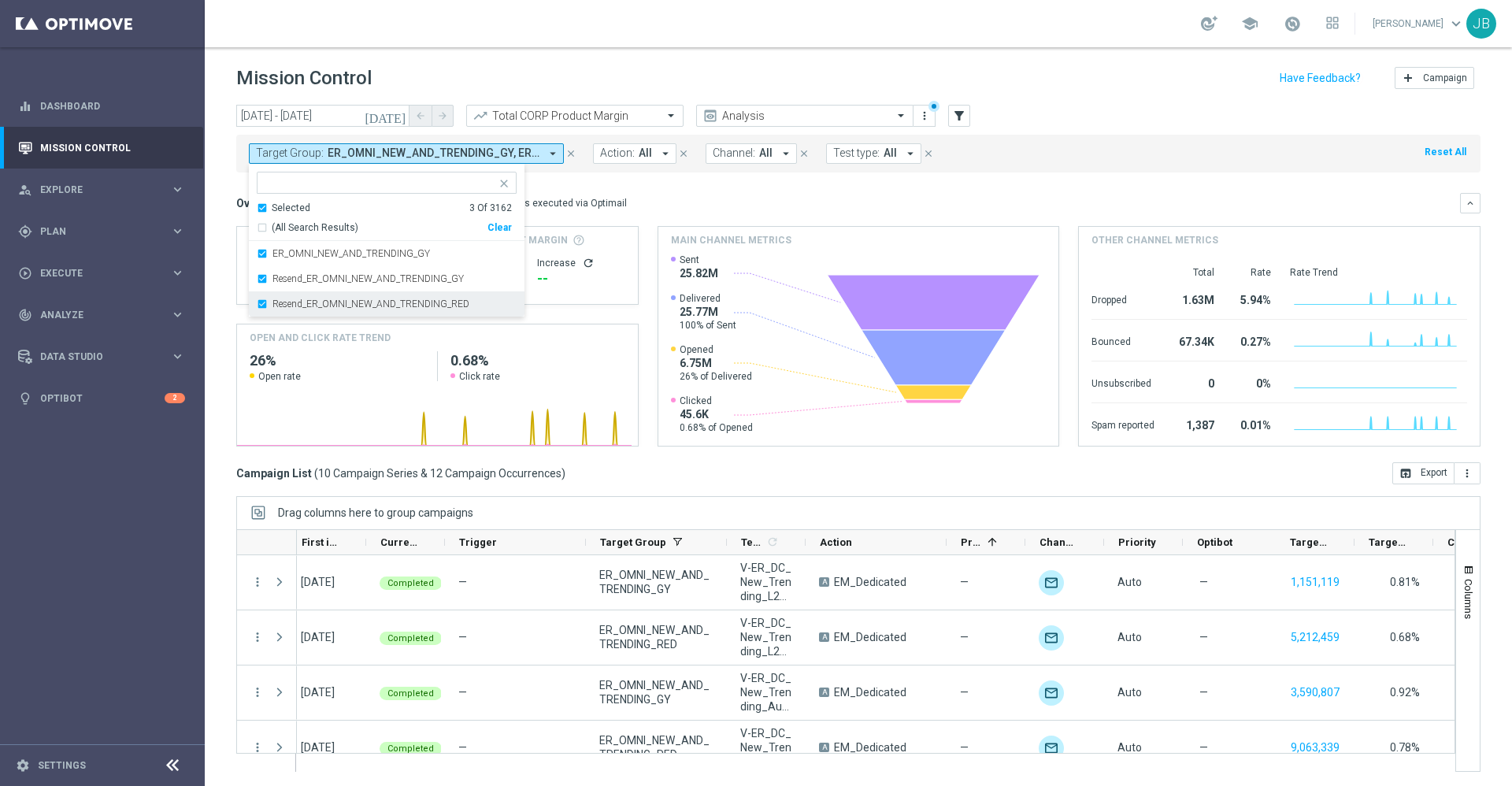
click at [260, 299] on div "Resend_ER_OMNI_NEW_AND_TRENDING_RED" at bounding box center [387, 304] width 260 height 25
click at [732, 203] on div "Overview: Optimail arrow_drop_down This overview shows data of campaigns execut…" at bounding box center [848, 203] width 1224 height 14
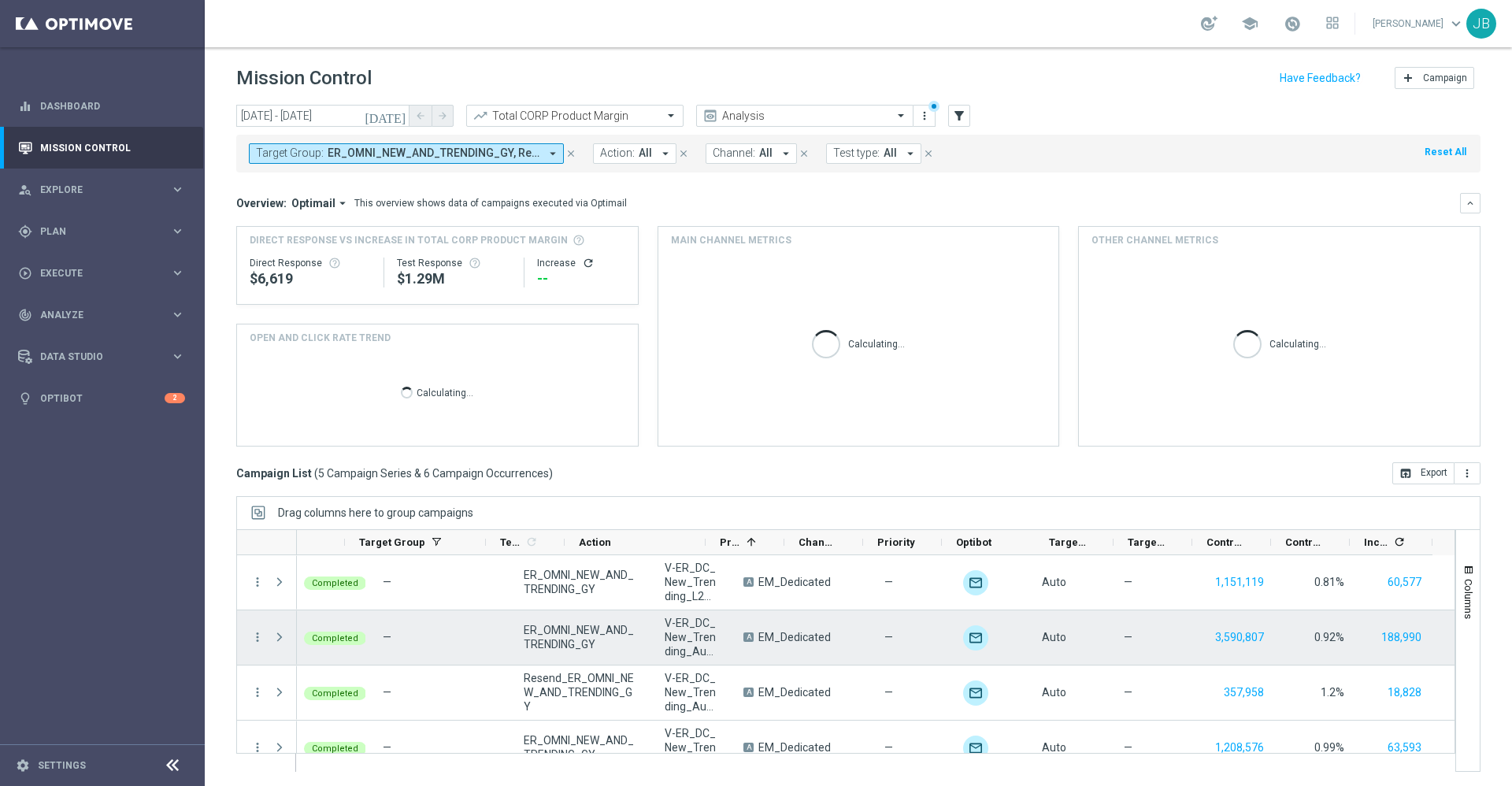
scroll to position [0, 263]
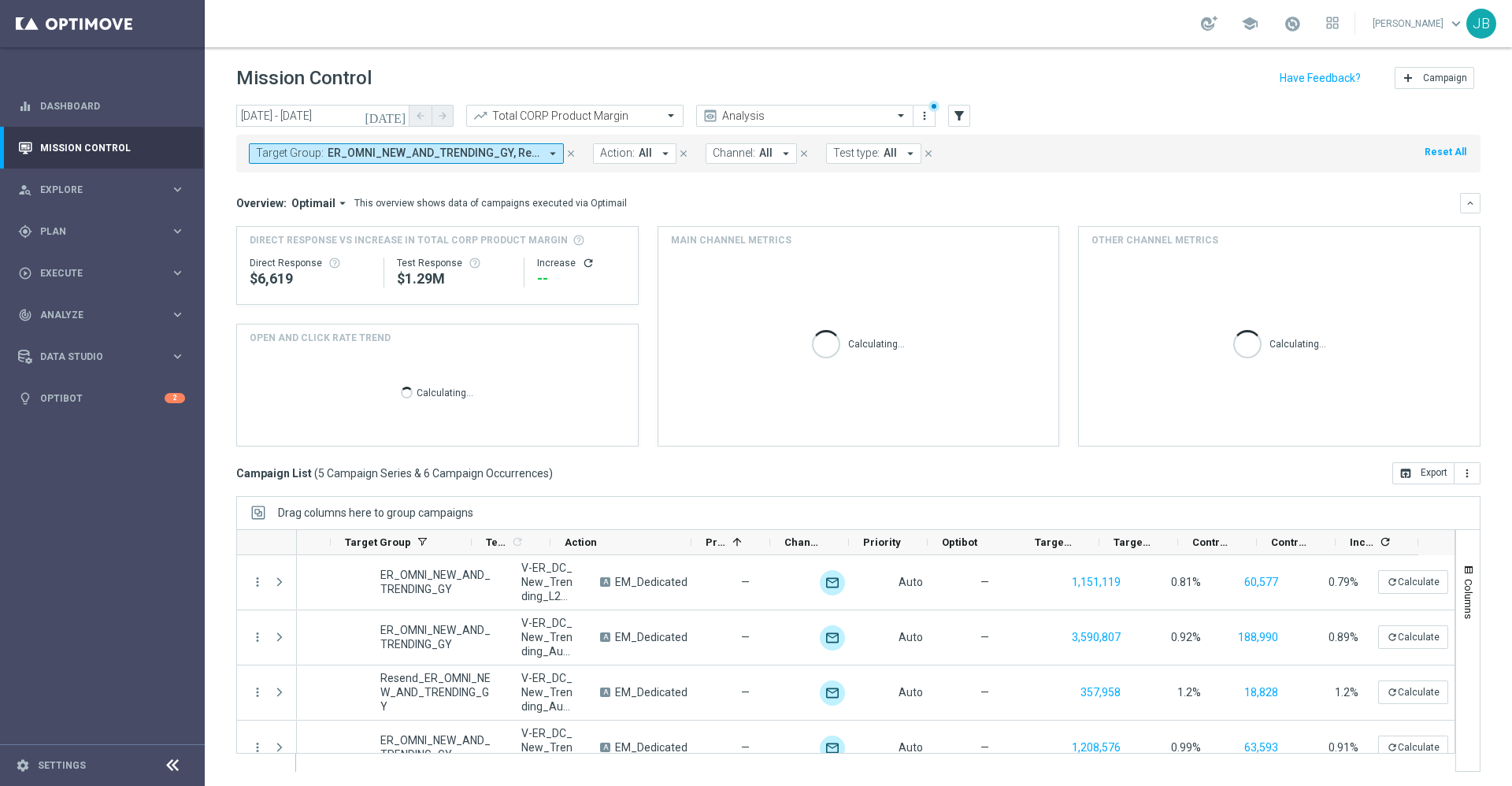
click at [582, 266] on icon "refresh" at bounding box center [587, 263] width 12 height 12
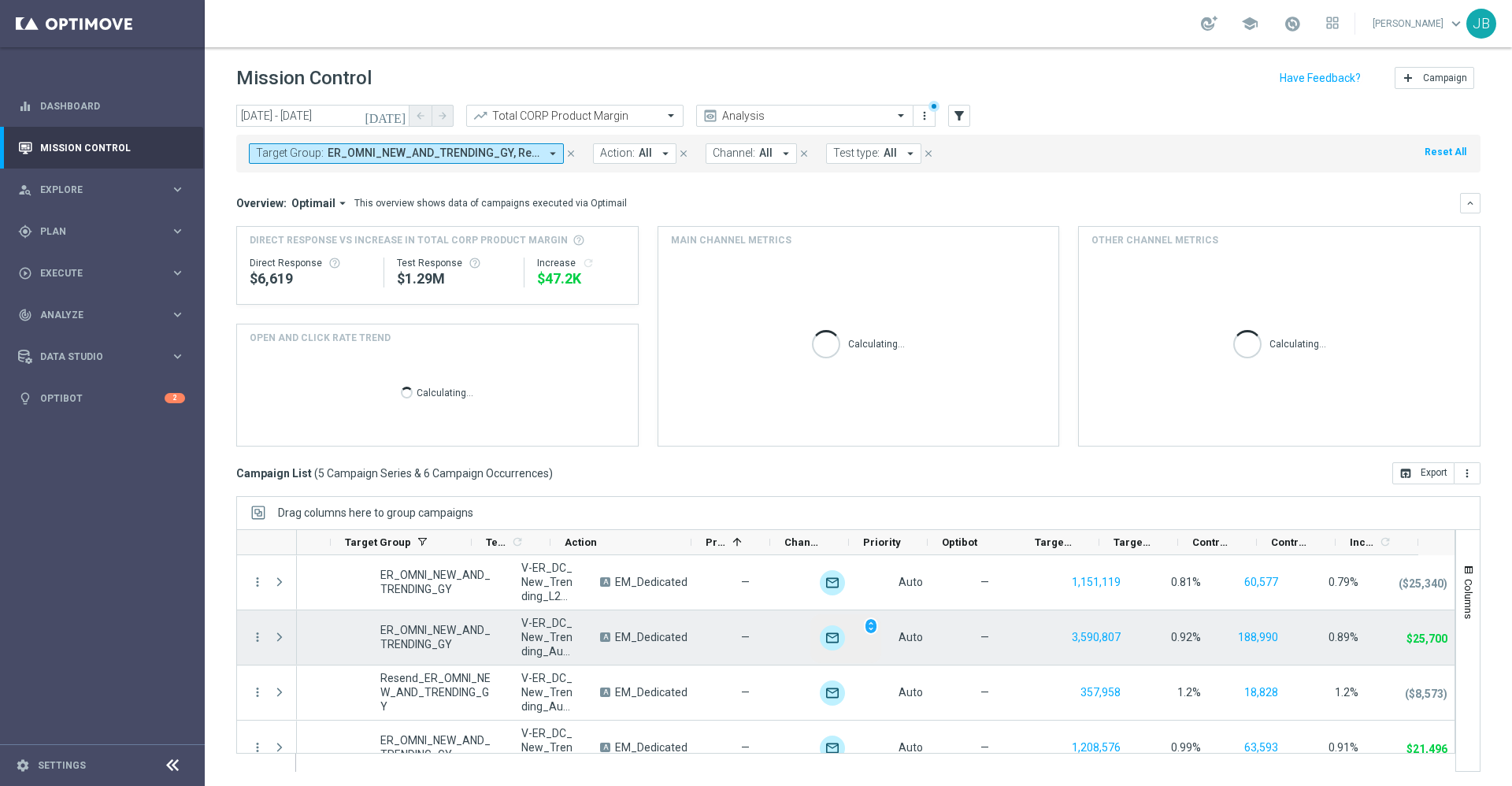
scroll to position [0, 264]
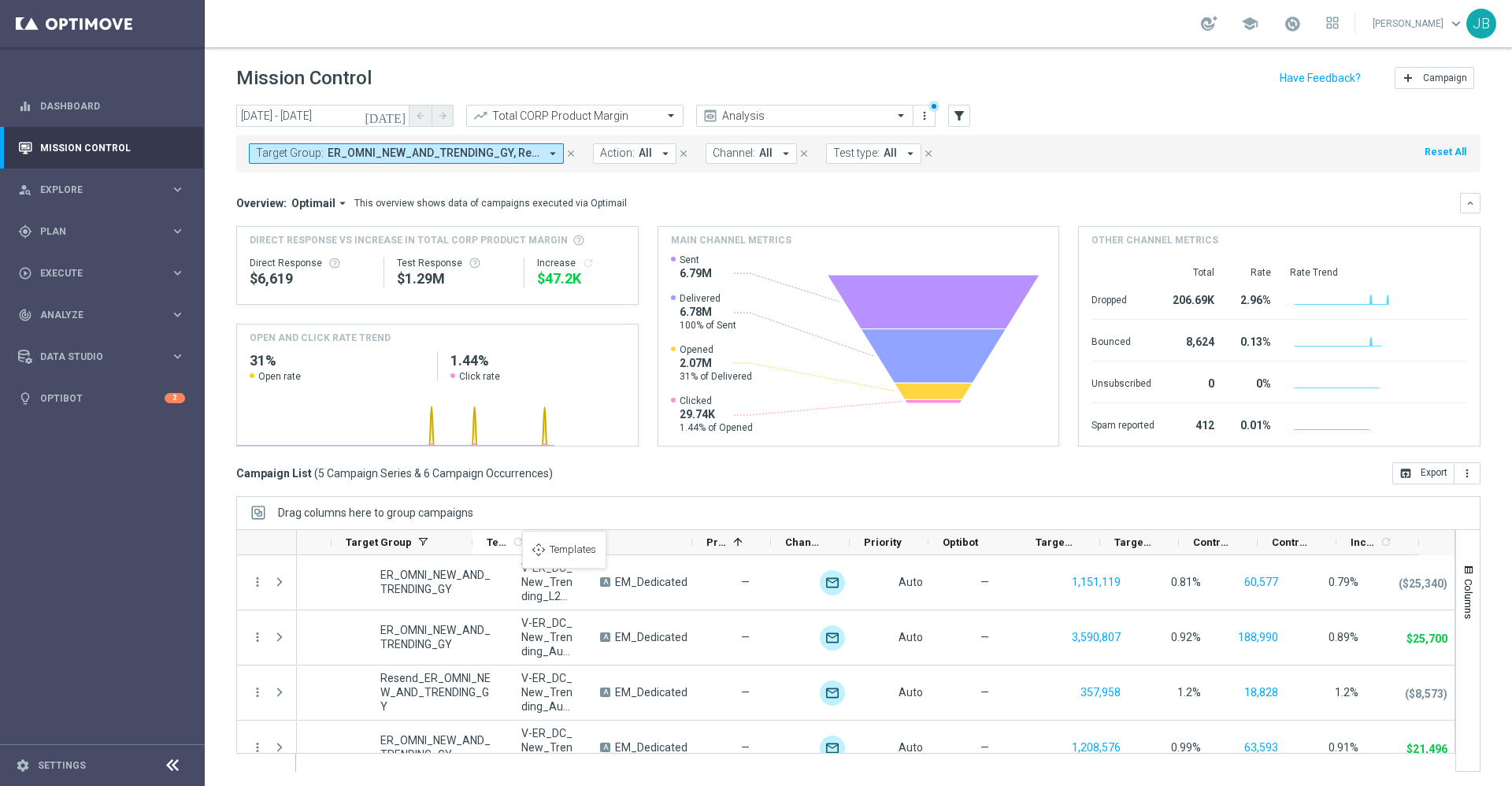
drag, startPoint x: 547, startPoint y: 539, endPoint x: 530, endPoint y: 540, distance: 17.0
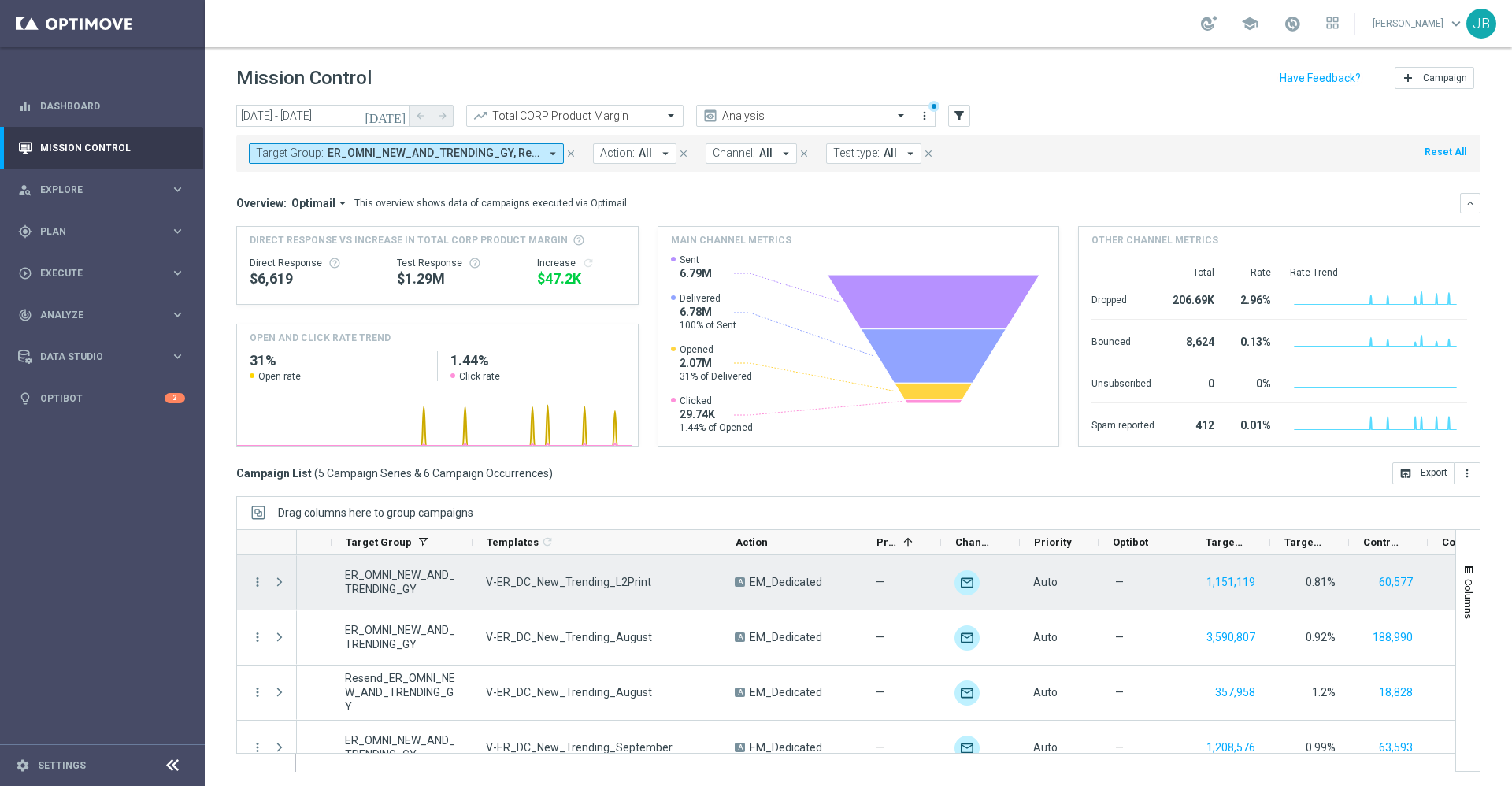
drag, startPoint x: 549, startPoint y: 541, endPoint x: 720, endPoint y: 558, distance: 171.8
click at [720, 558] on div at bounding box center [846, 650] width 1220 height 243
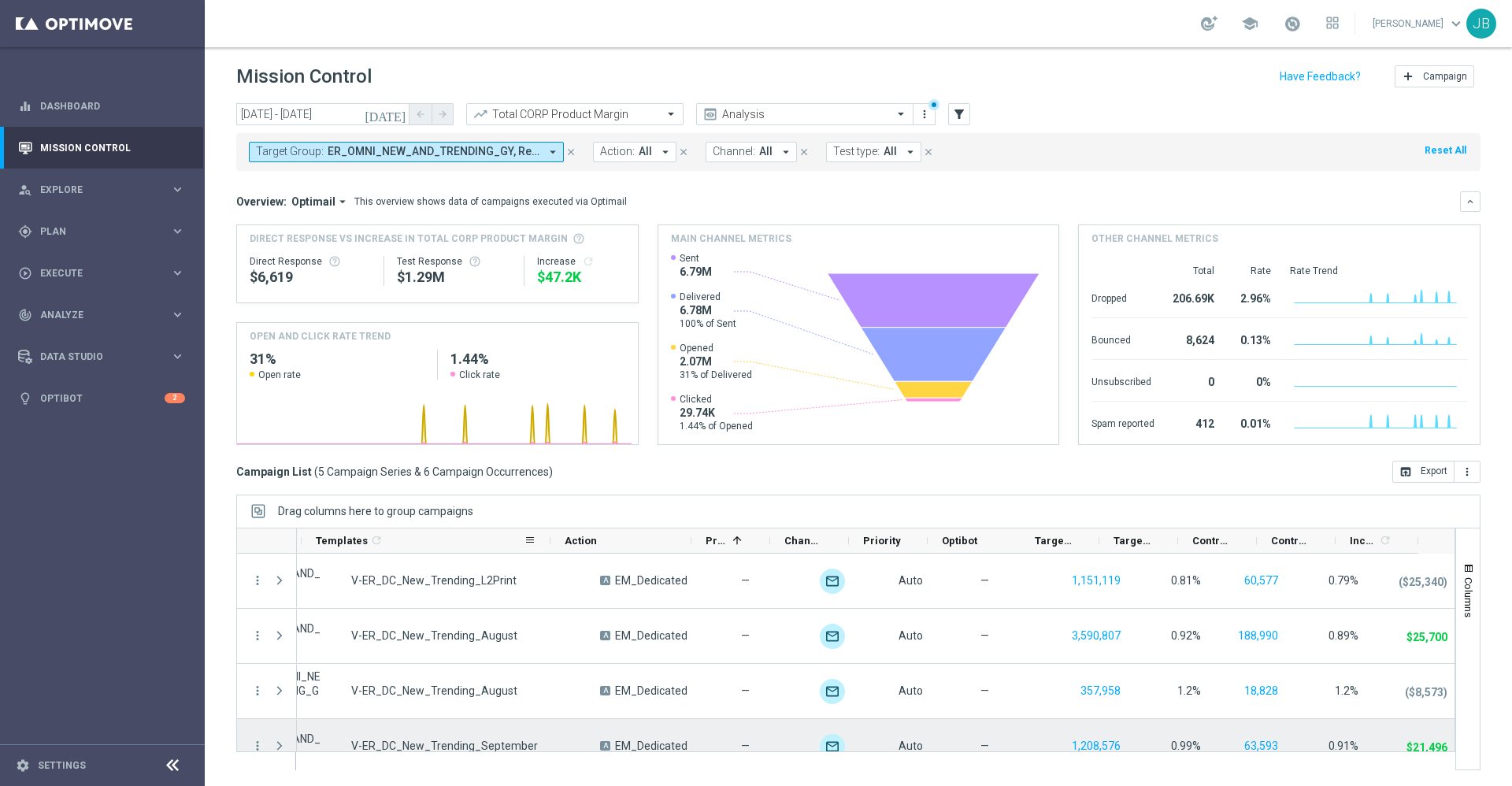
scroll to position [2, 0]
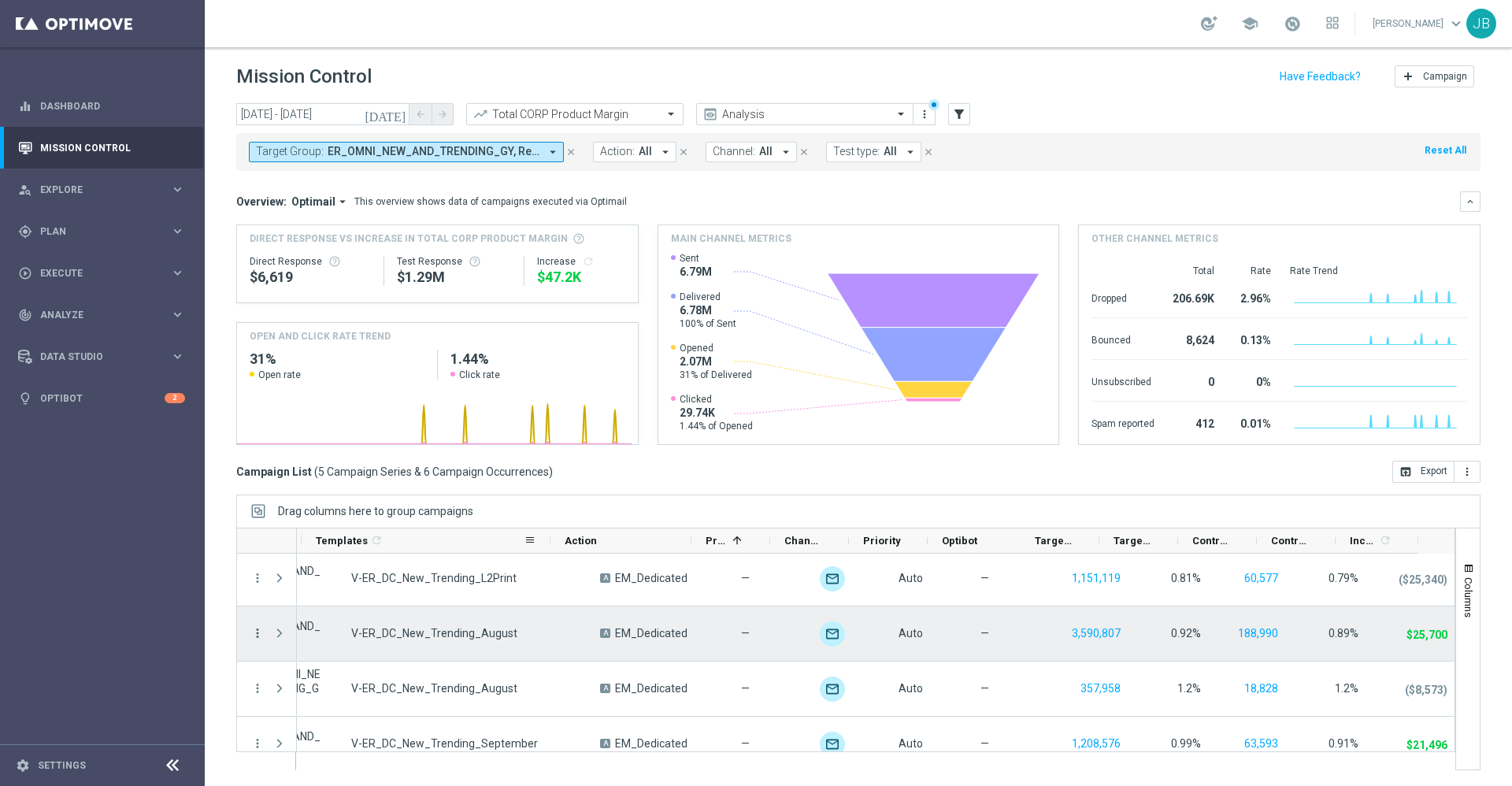
click at [258, 631] on icon "more_vert" at bounding box center [257, 633] width 14 height 14
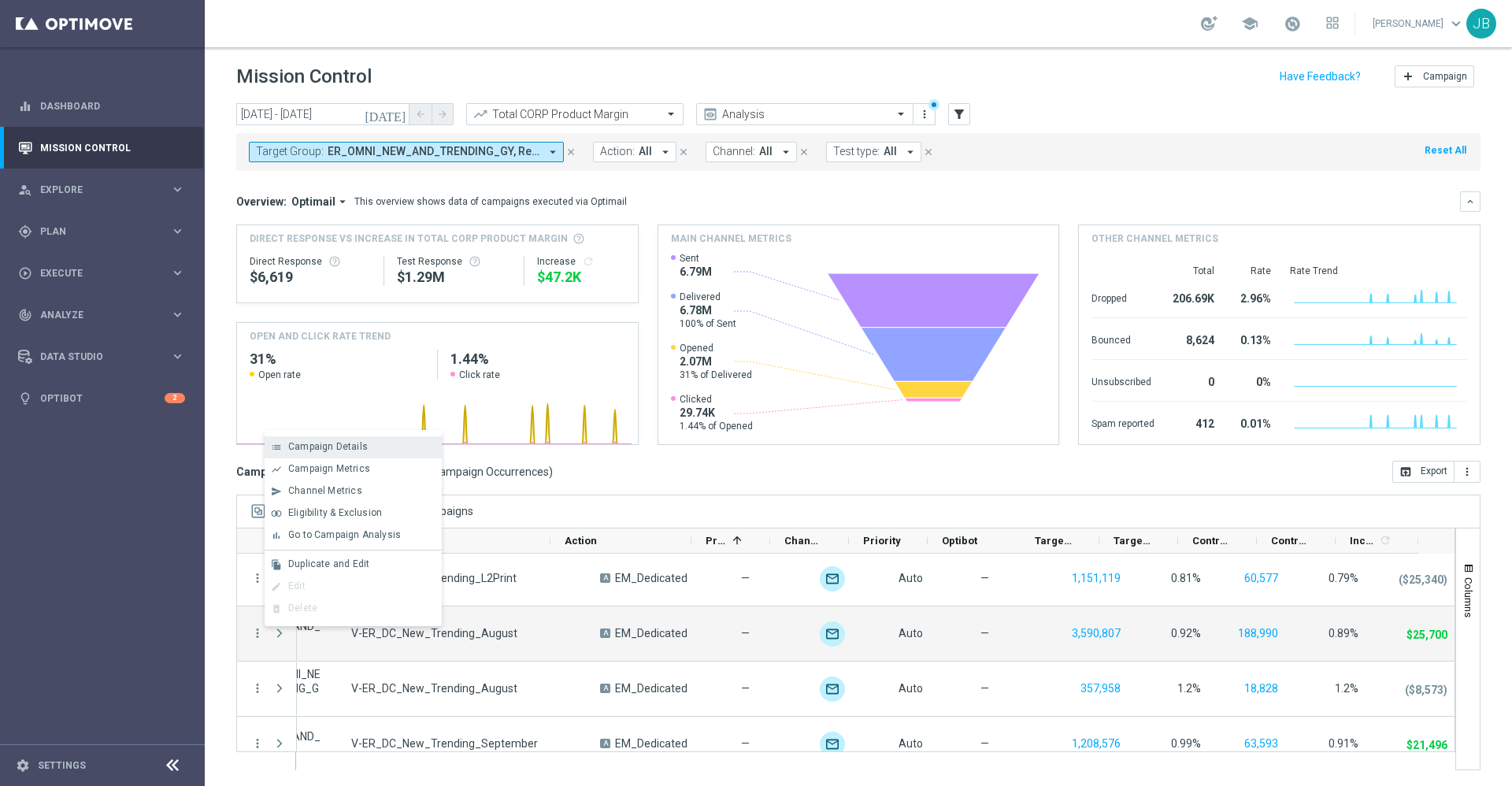
click at [357, 449] on span "Campaign Details" at bounding box center [328, 446] width 80 height 11
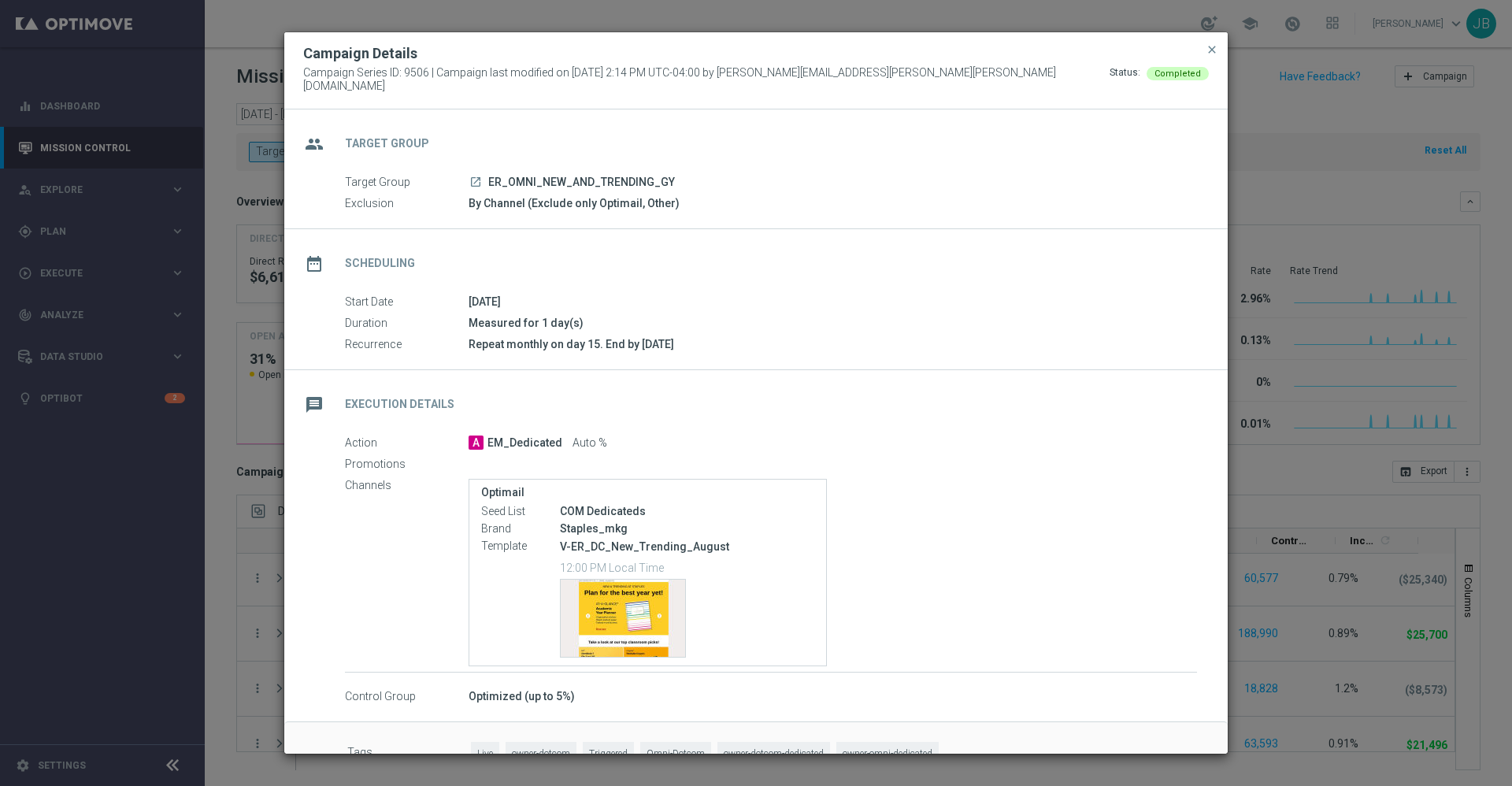
click at [766, 399] on div "message Execution Details" at bounding box center [756, 403] width 944 height 65
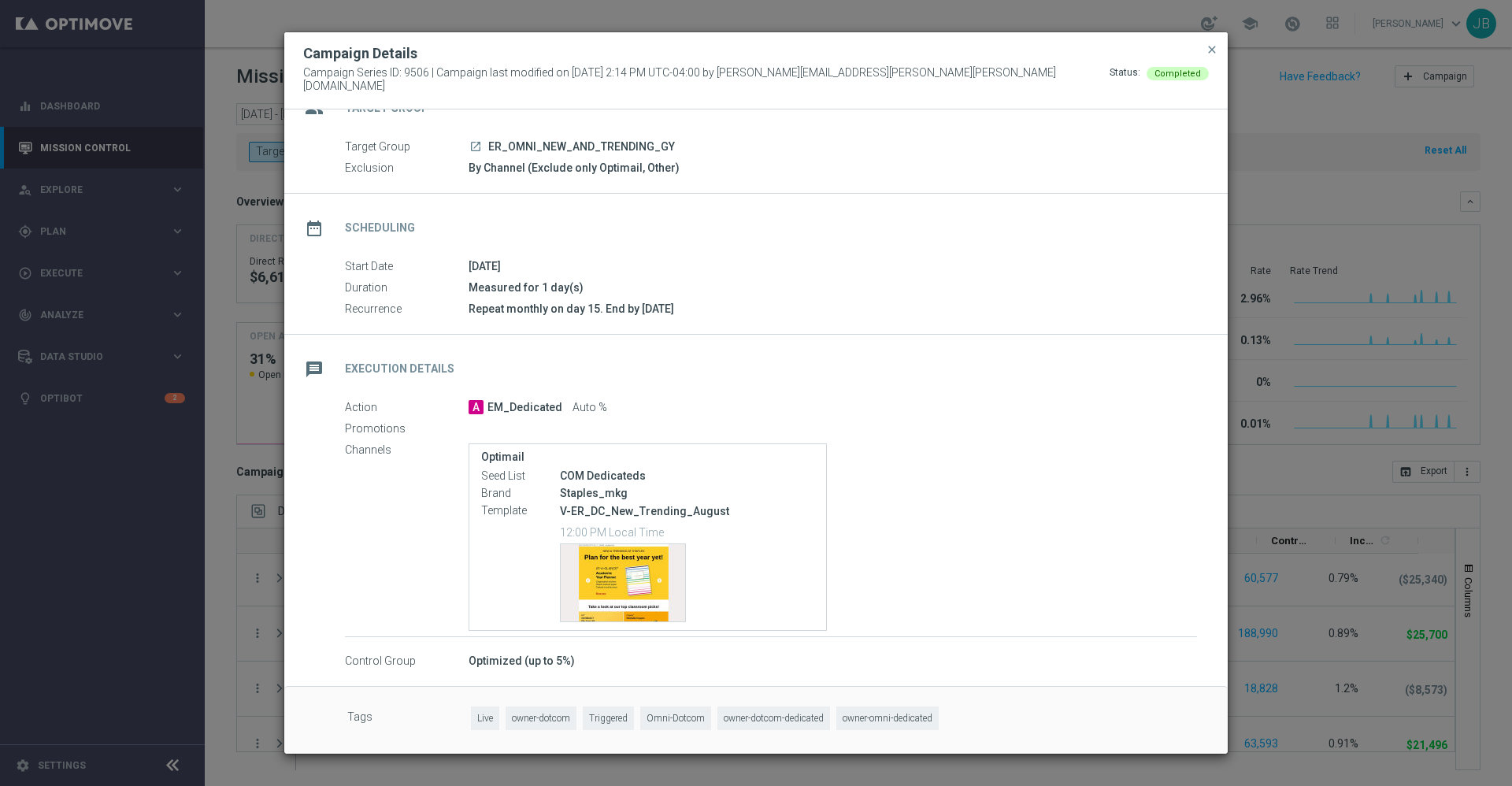
scroll to position [0, 0]
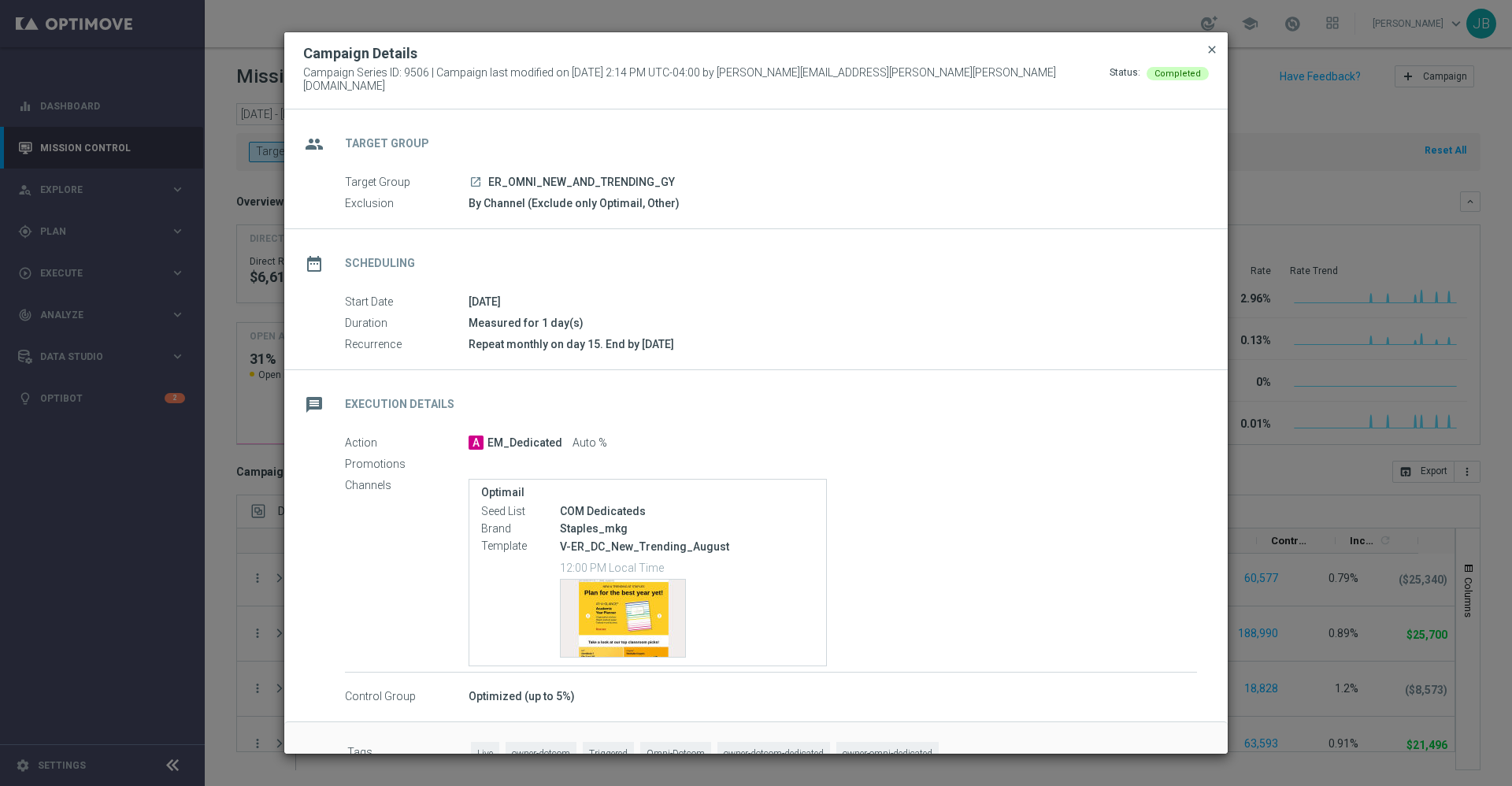
click at [1211, 53] on span "close" at bounding box center [1212, 49] width 12 height 12
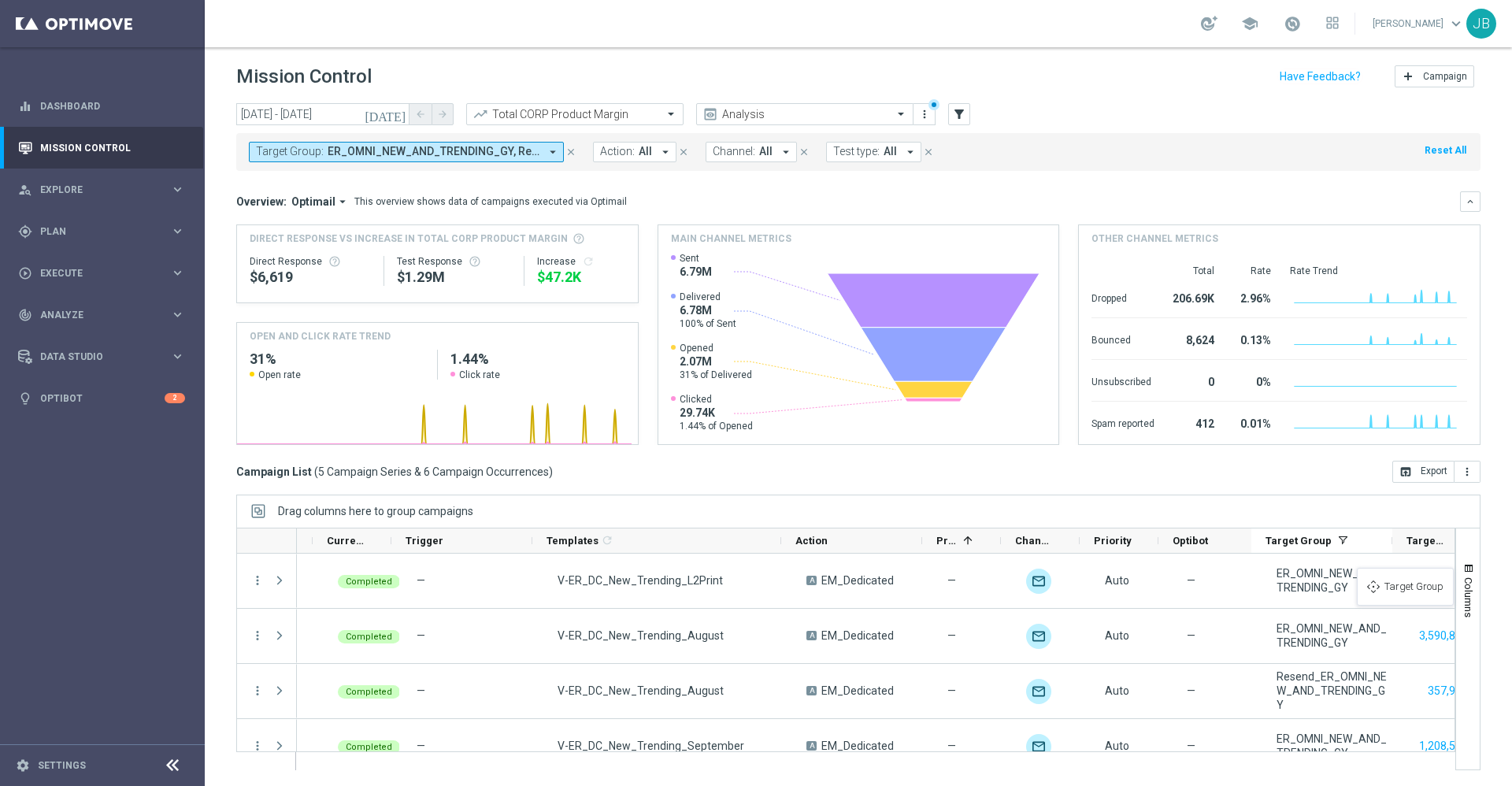
scroll to position [0, 63]
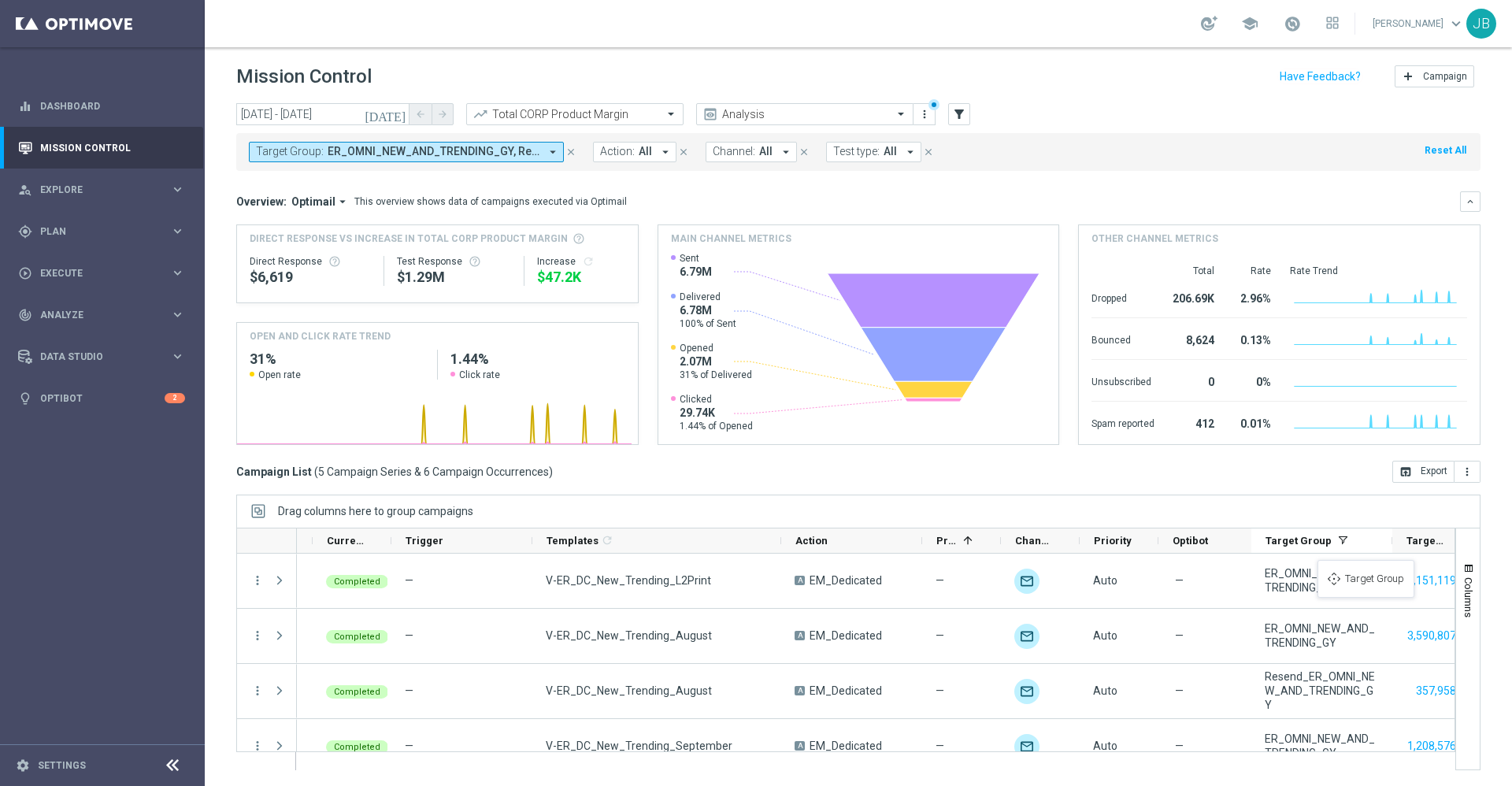
drag, startPoint x: 584, startPoint y: 541, endPoint x: 1325, endPoint y: 569, distance: 741.5
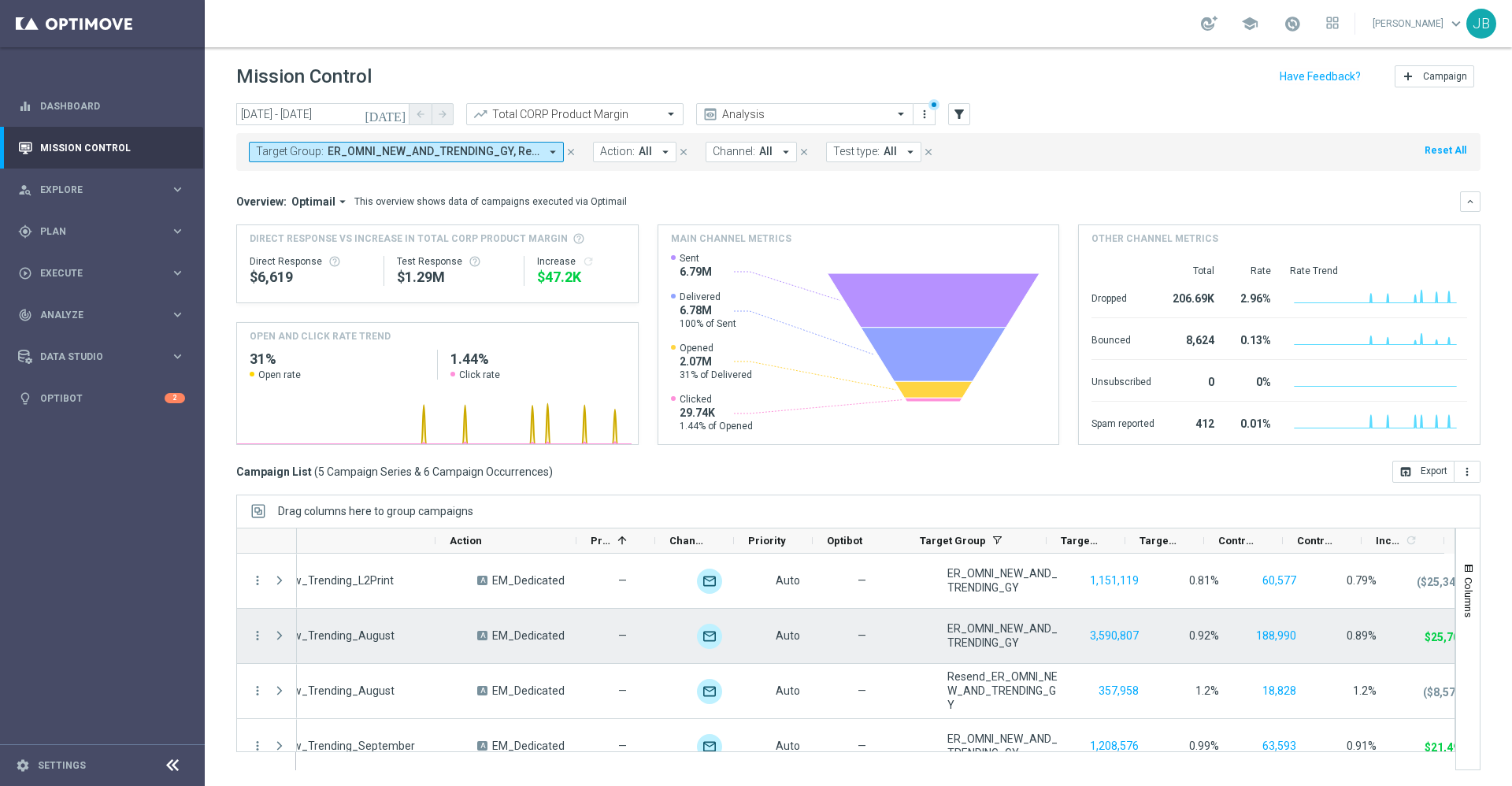
scroll to position [0, 0]
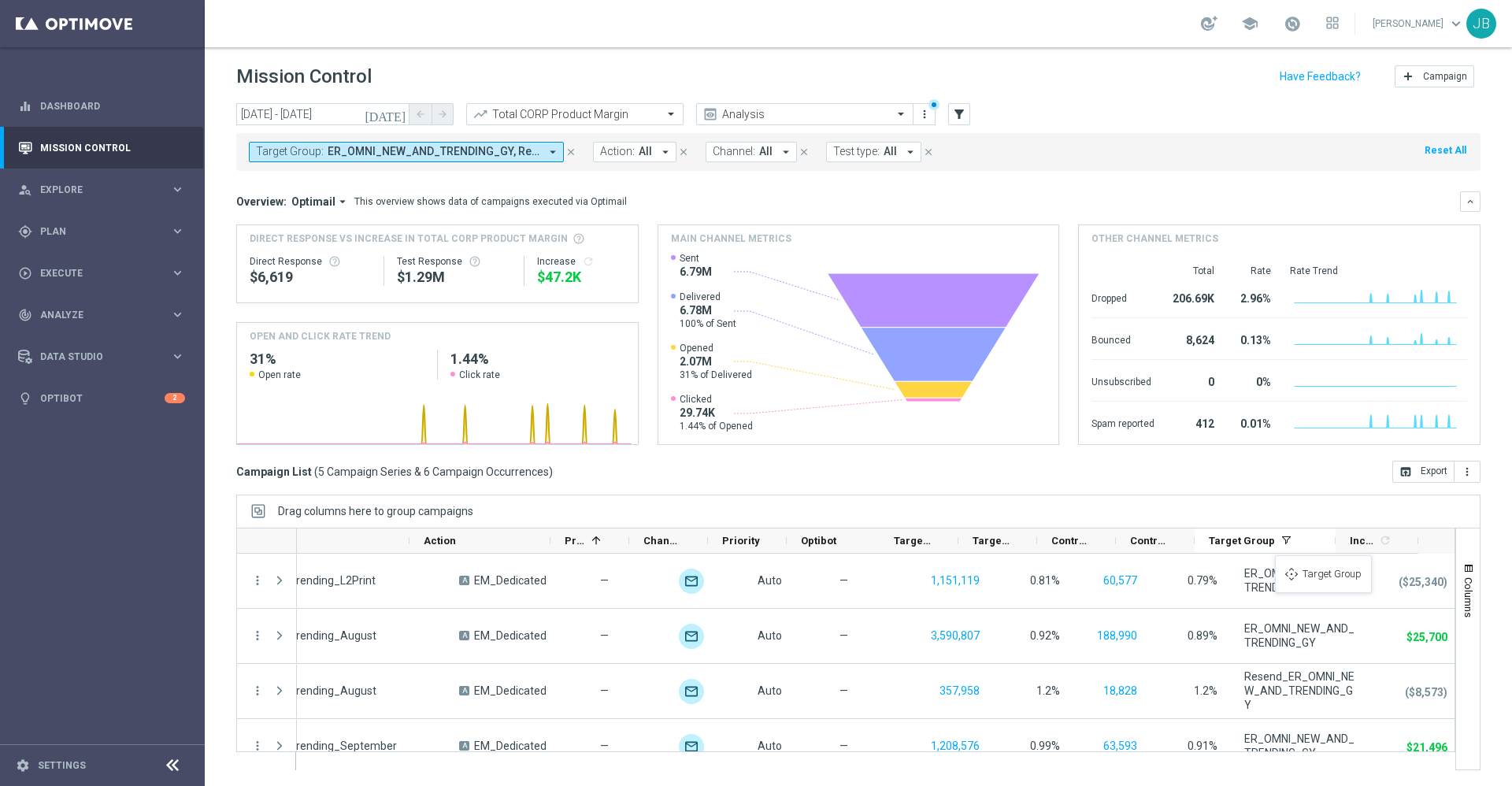
drag, startPoint x: 932, startPoint y: 547, endPoint x: 1282, endPoint y: 563, distance: 350.4
drag, startPoint x: 1193, startPoint y: 538, endPoint x: 1127, endPoint y: 544, distance: 66.3
click at [1127, 544] on div "Control Response Rate" at bounding box center [1155, 540] width 79 height 25
drag, startPoint x: 1195, startPoint y: 540, endPoint x: 1113, endPoint y: 543, distance: 82.1
click at [1113, 543] on div "Trigger Target Group Templates 1 refresh Action 1" at bounding box center [640, 540] width 1557 height 25
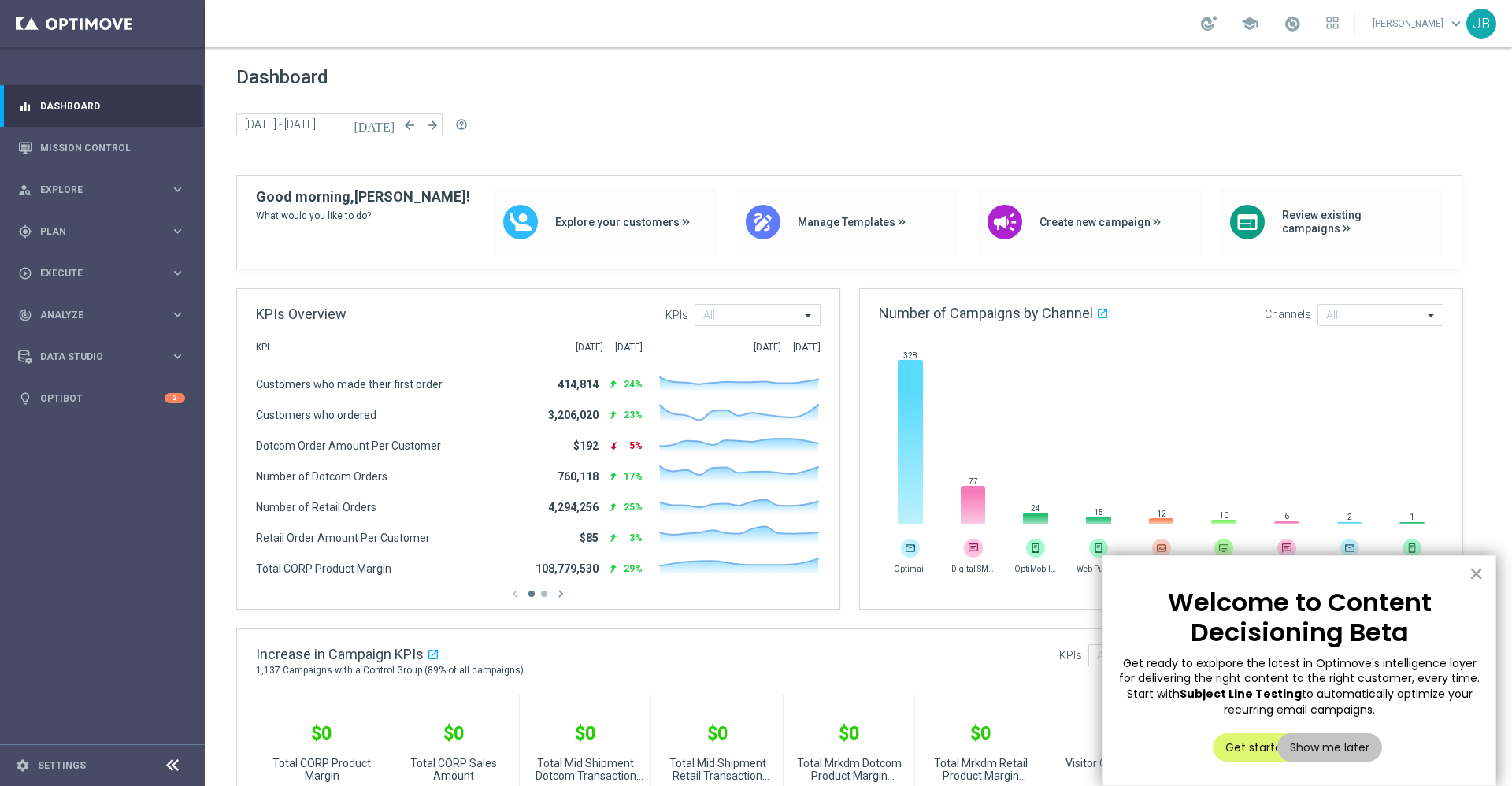
click at [1476, 571] on button "×" at bounding box center [1477, 573] width 15 height 25
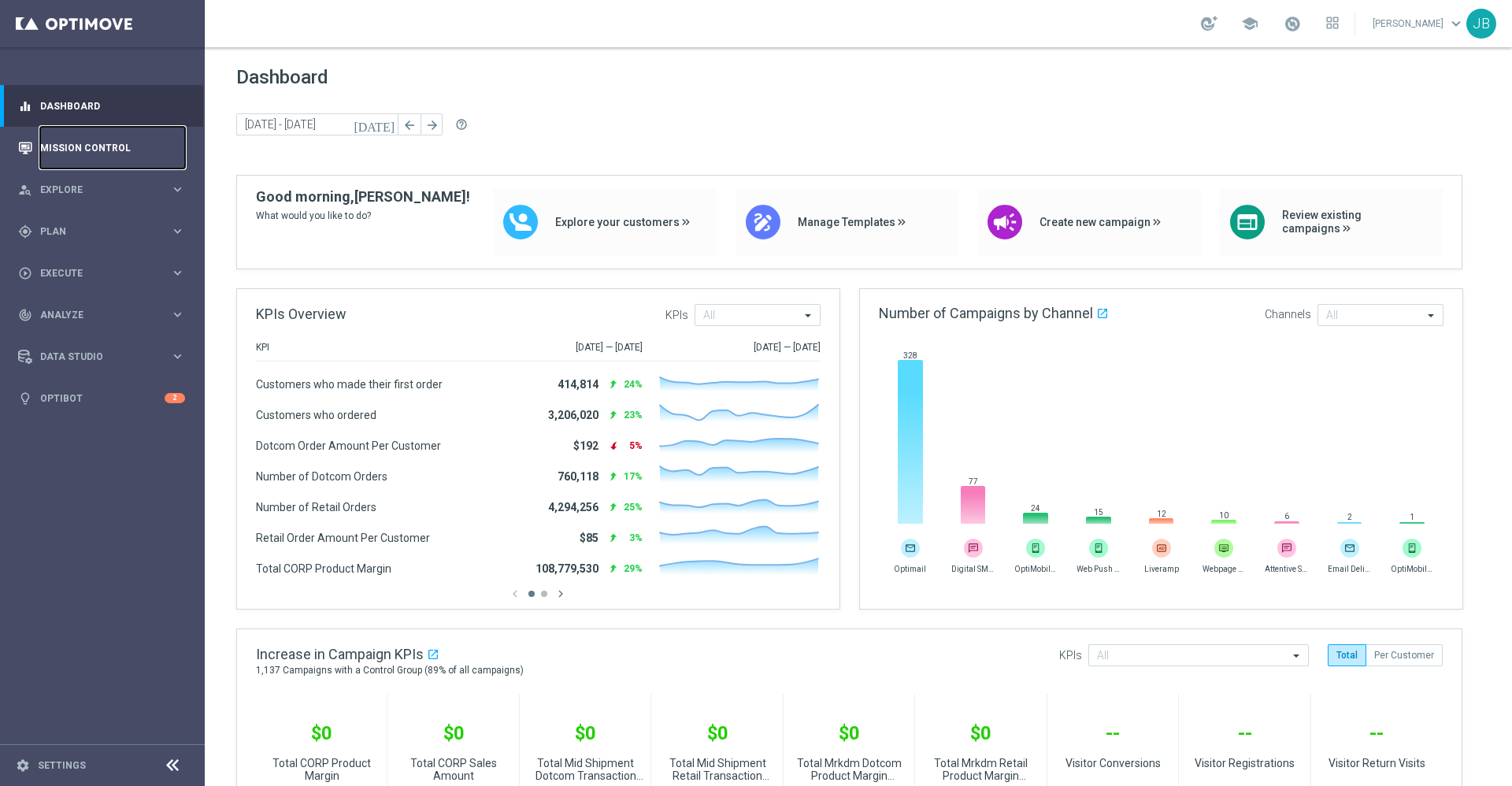
click at [116, 152] on link "Mission Control" at bounding box center [112, 147] width 145 height 42
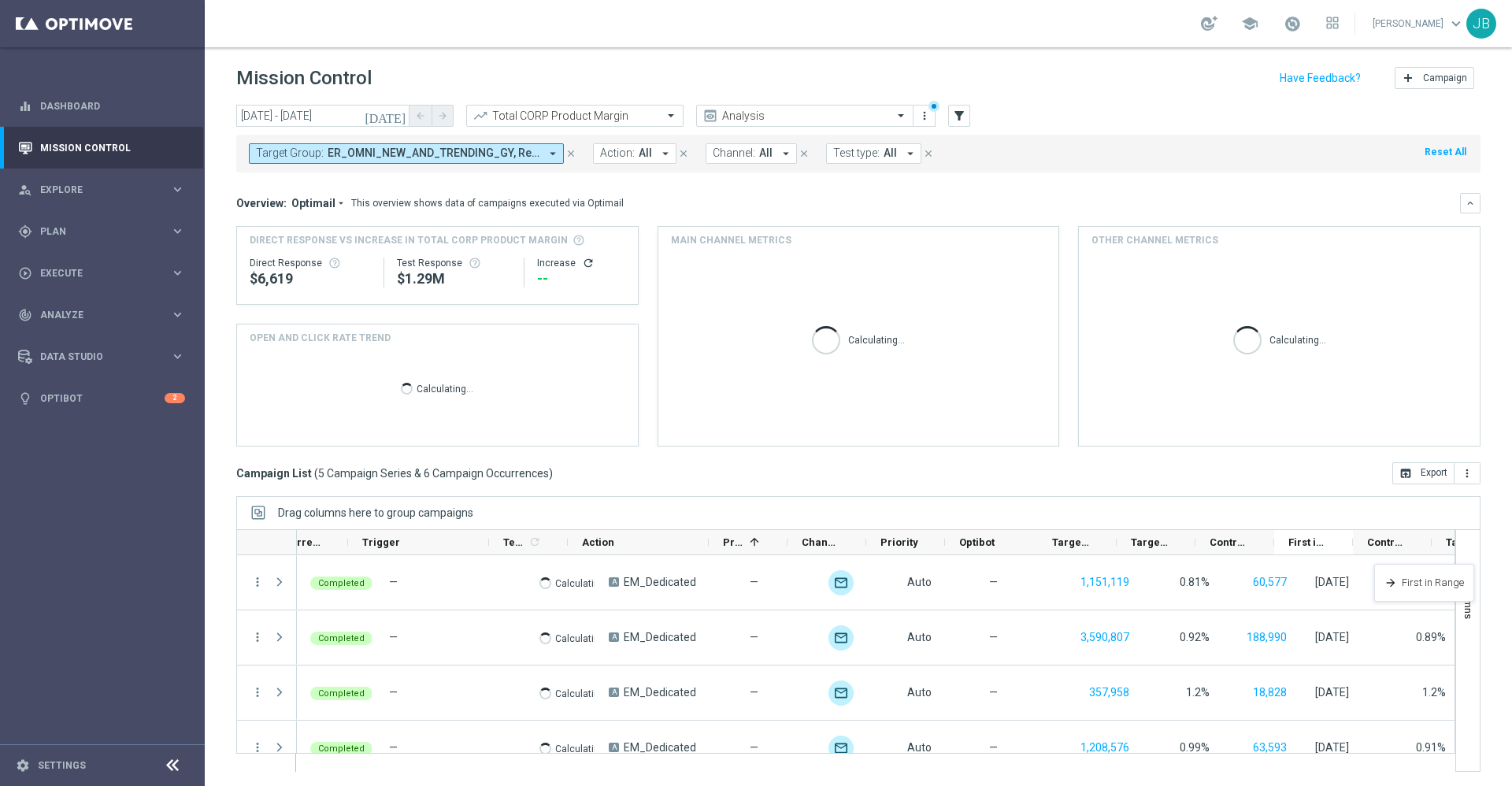
scroll to position [0, 48]
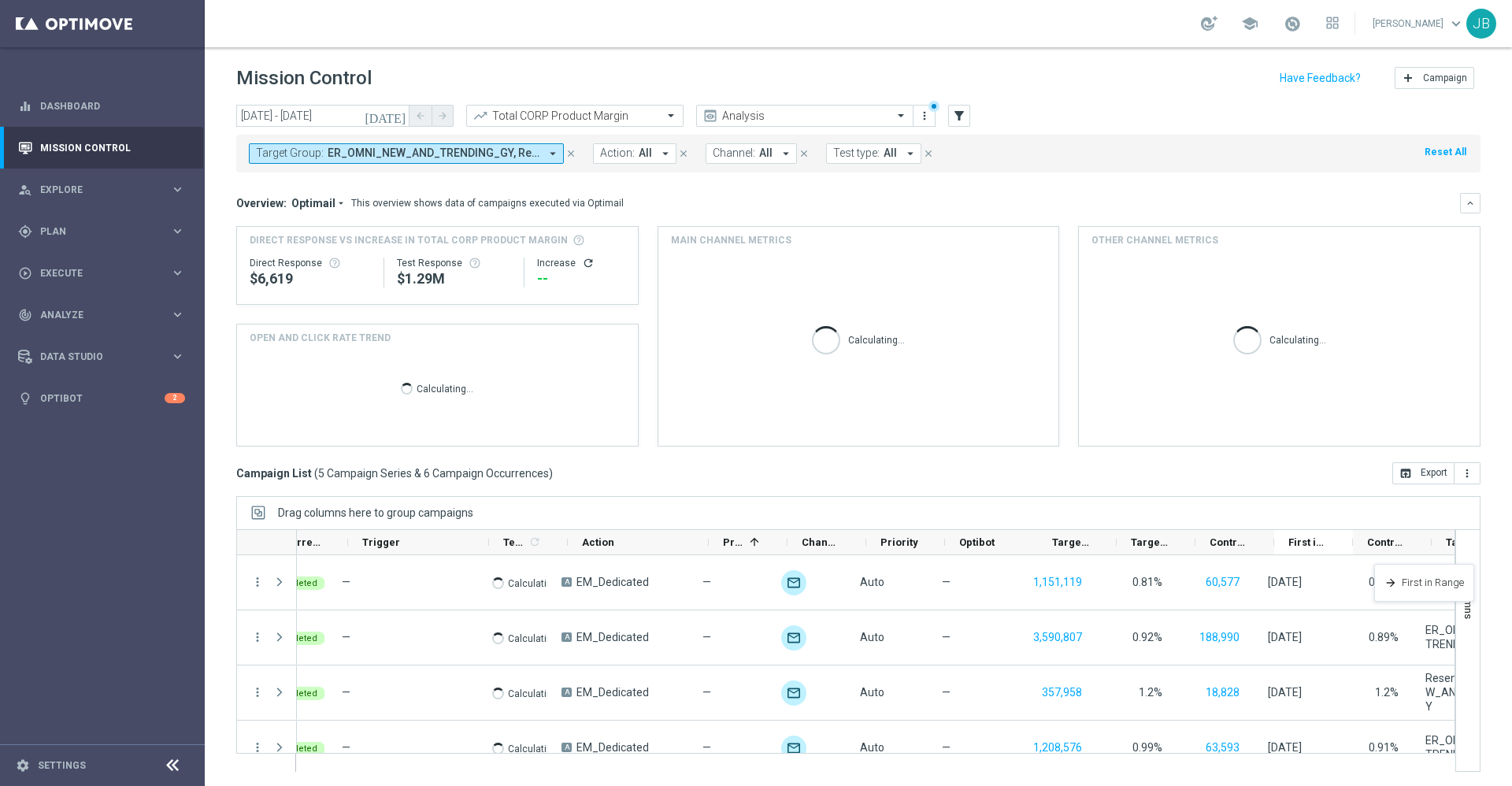
drag, startPoint x: 334, startPoint y: 545, endPoint x: 1383, endPoint y: 574, distance: 1049.4
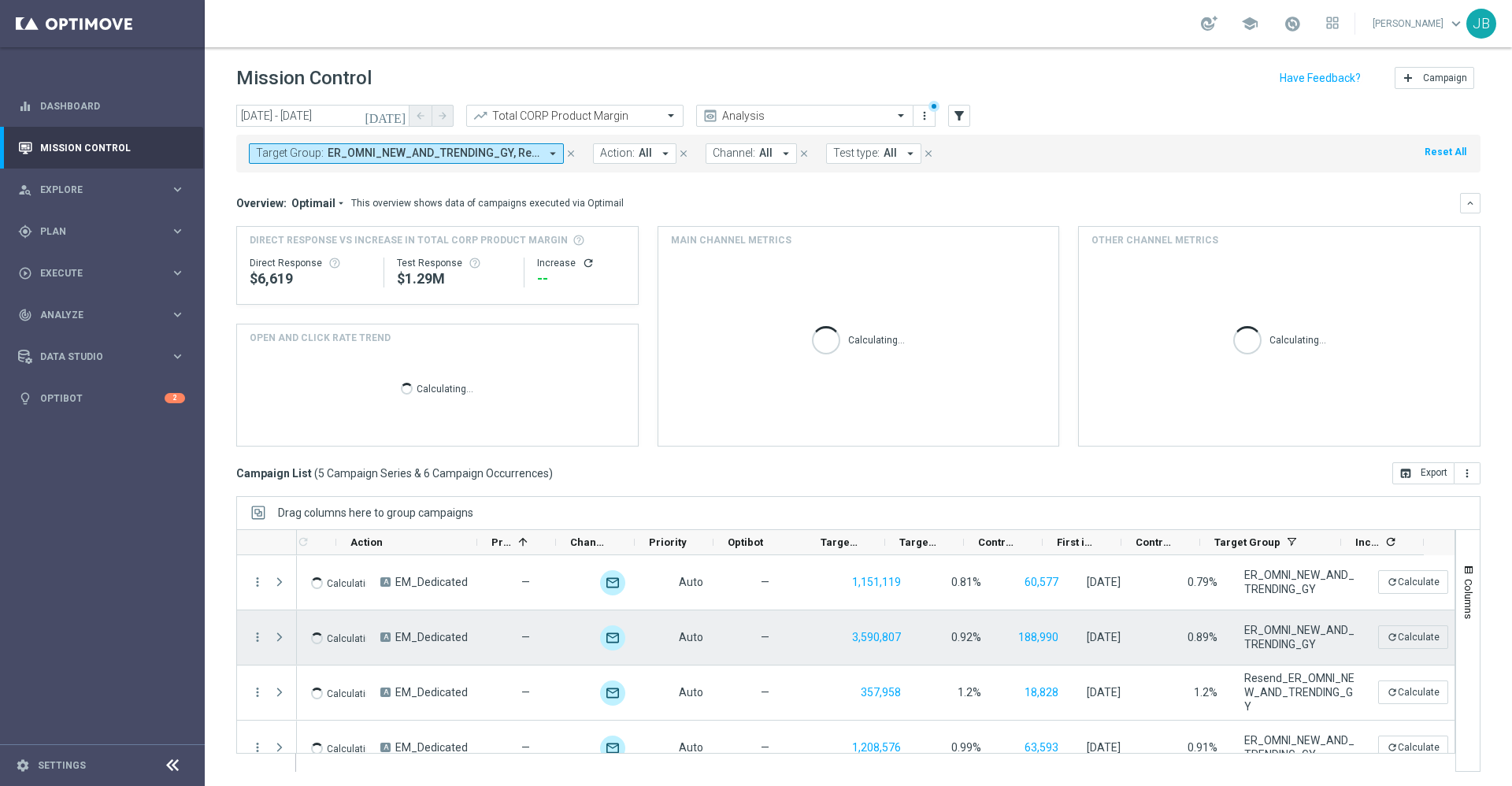
scroll to position [0, 263]
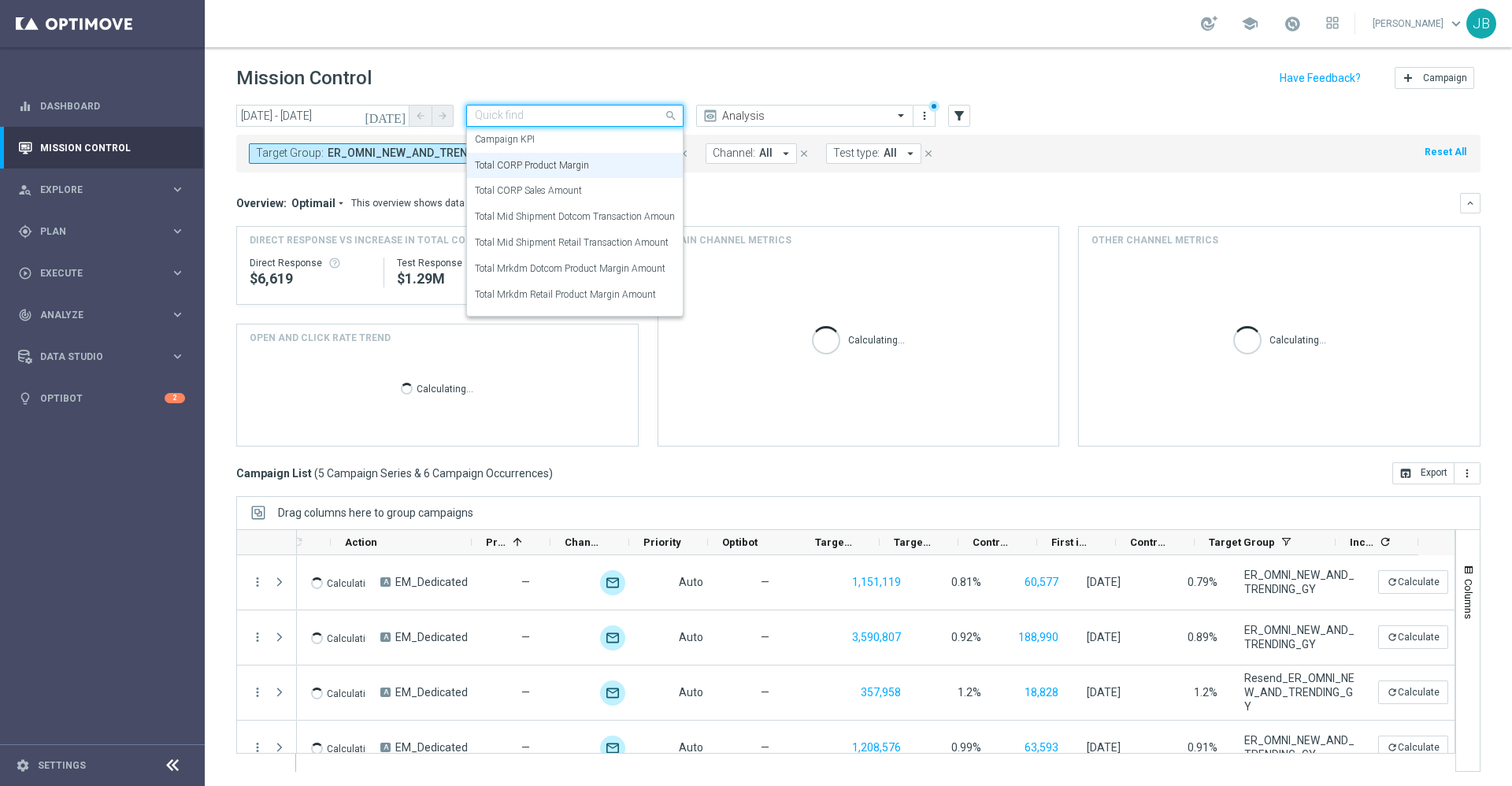
click at [576, 113] on input "text" at bounding box center [559, 116] width 169 height 13
click at [575, 188] on label "Total CORP Sales Amount" at bounding box center [528, 191] width 108 height 13
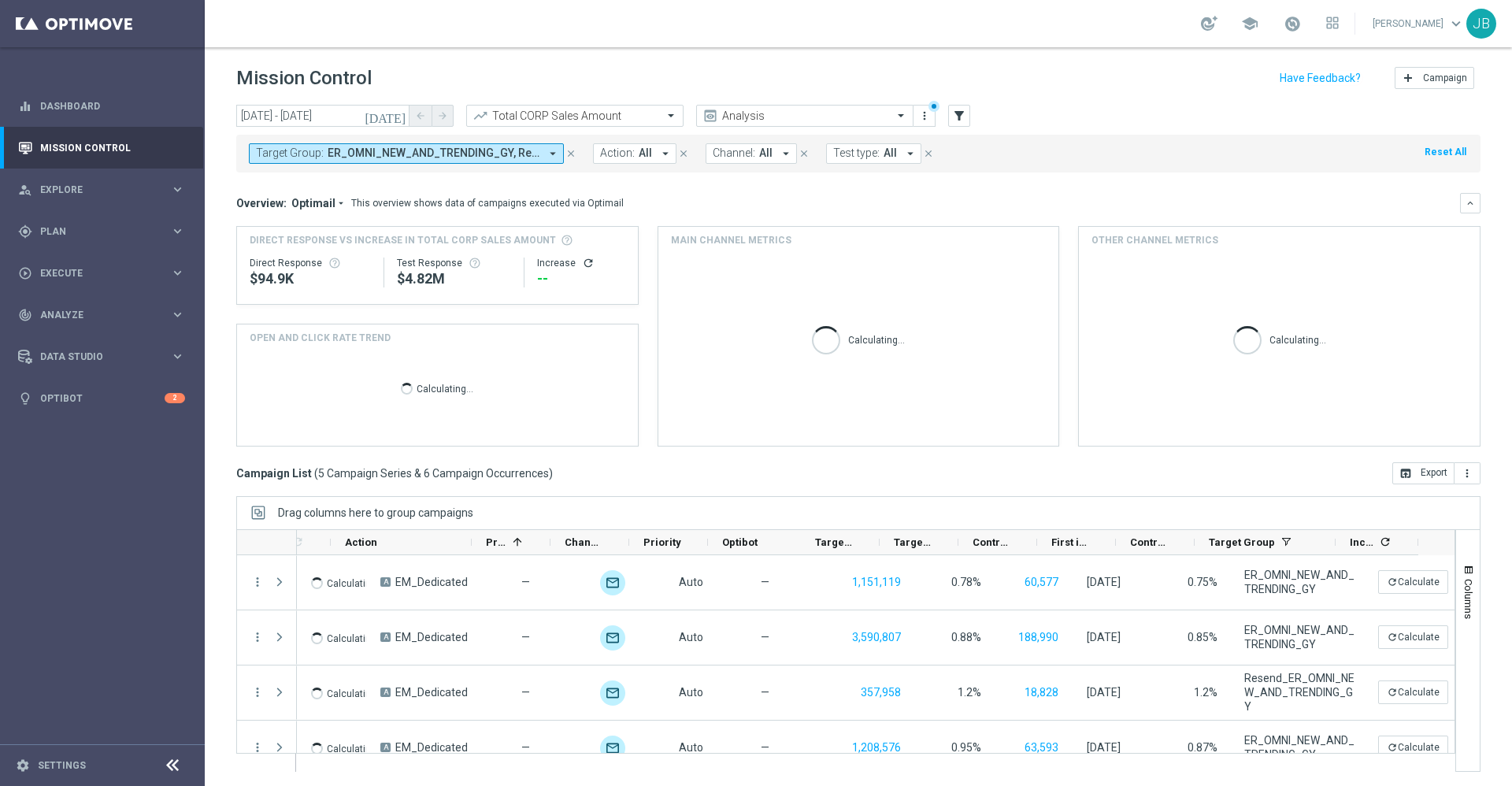
click at [584, 261] on icon "refresh" at bounding box center [587, 263] width 12 height 12
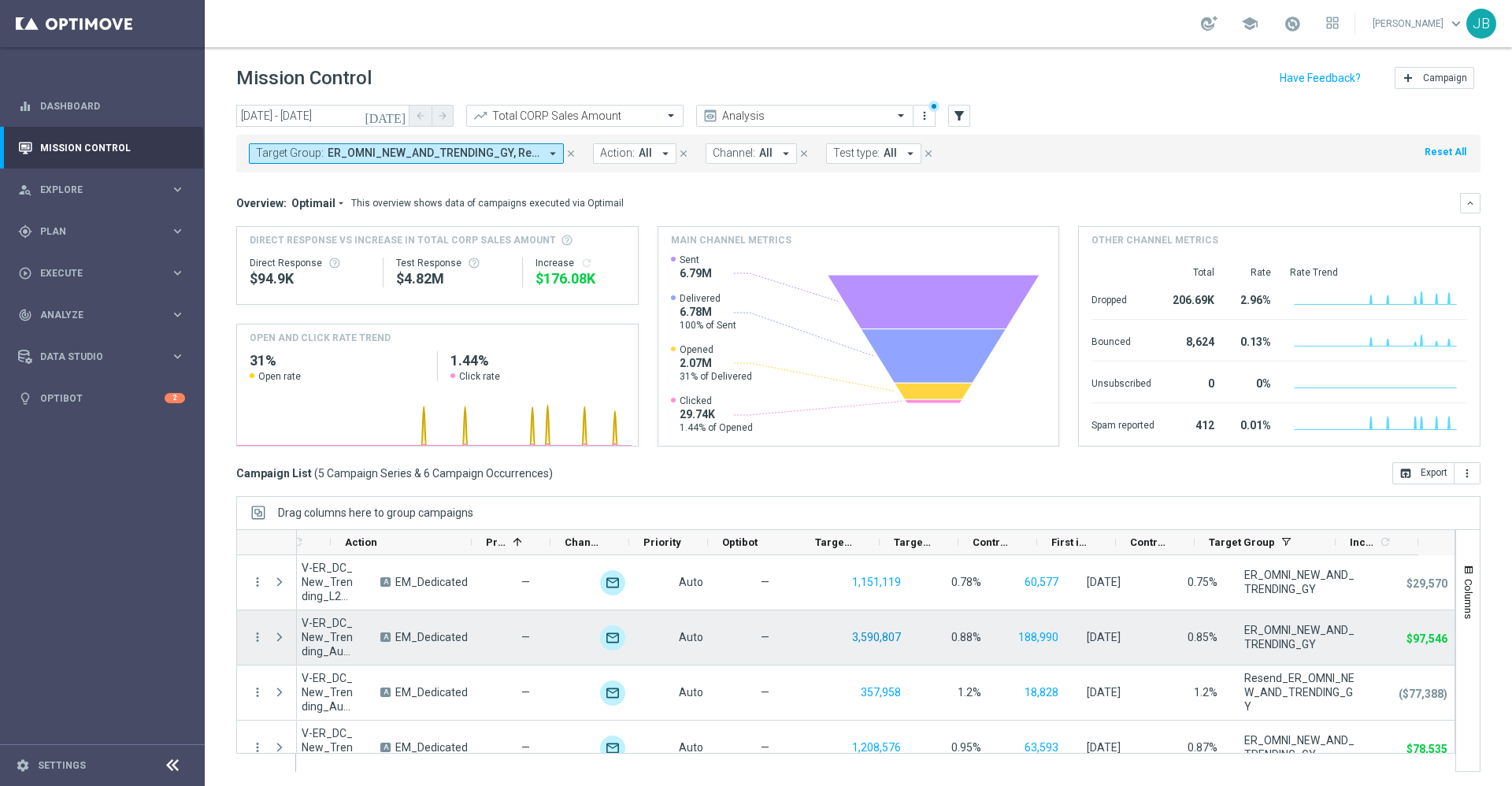
scroll to position [2, 0]
click at [256, 636] on icon "more_vert" at bounding box center [257, 634] width 14 height 14
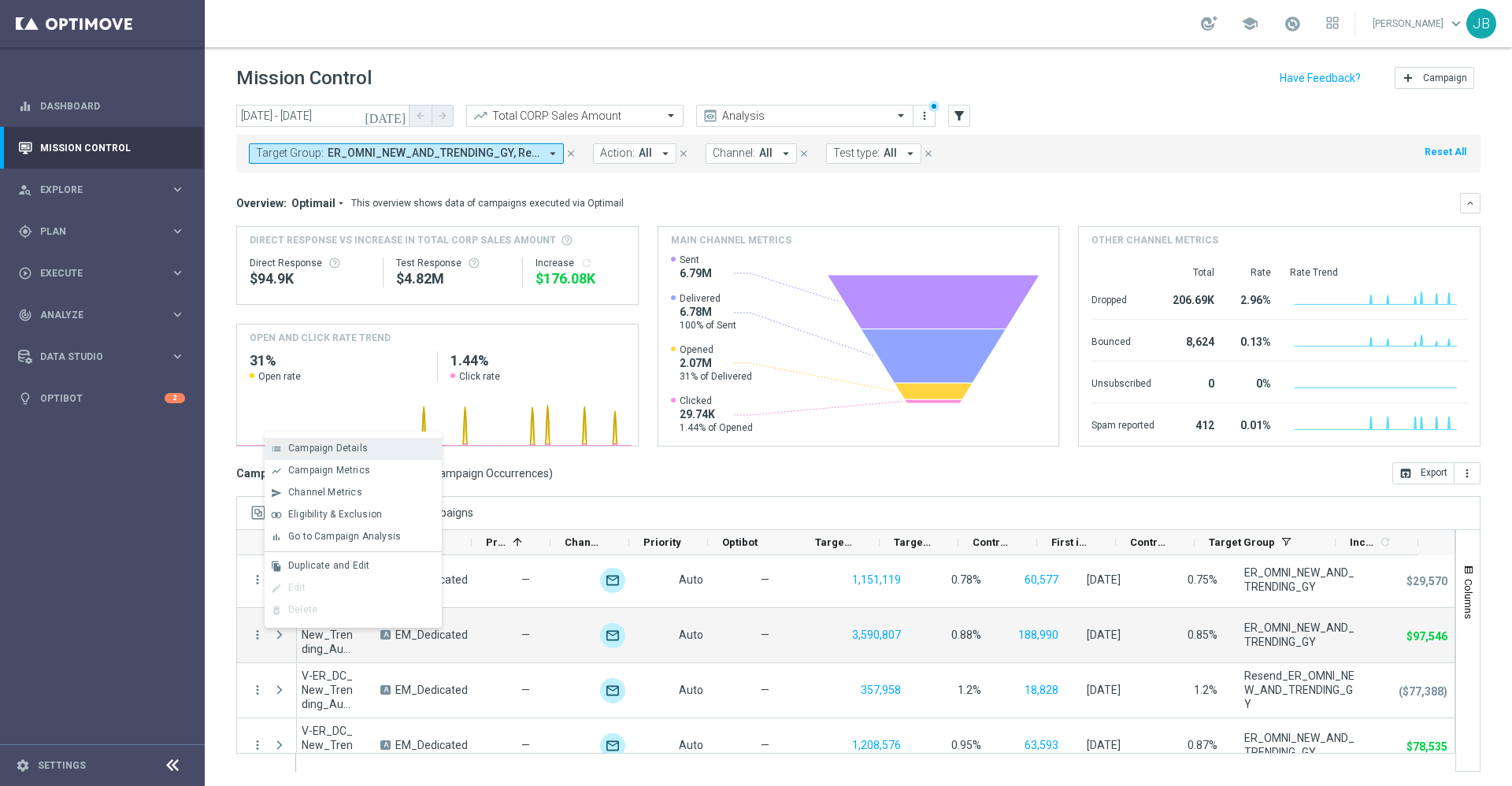
click at [355, 452] on span "Campaign Details" at bounding box center [328, 448] width 80 height 11
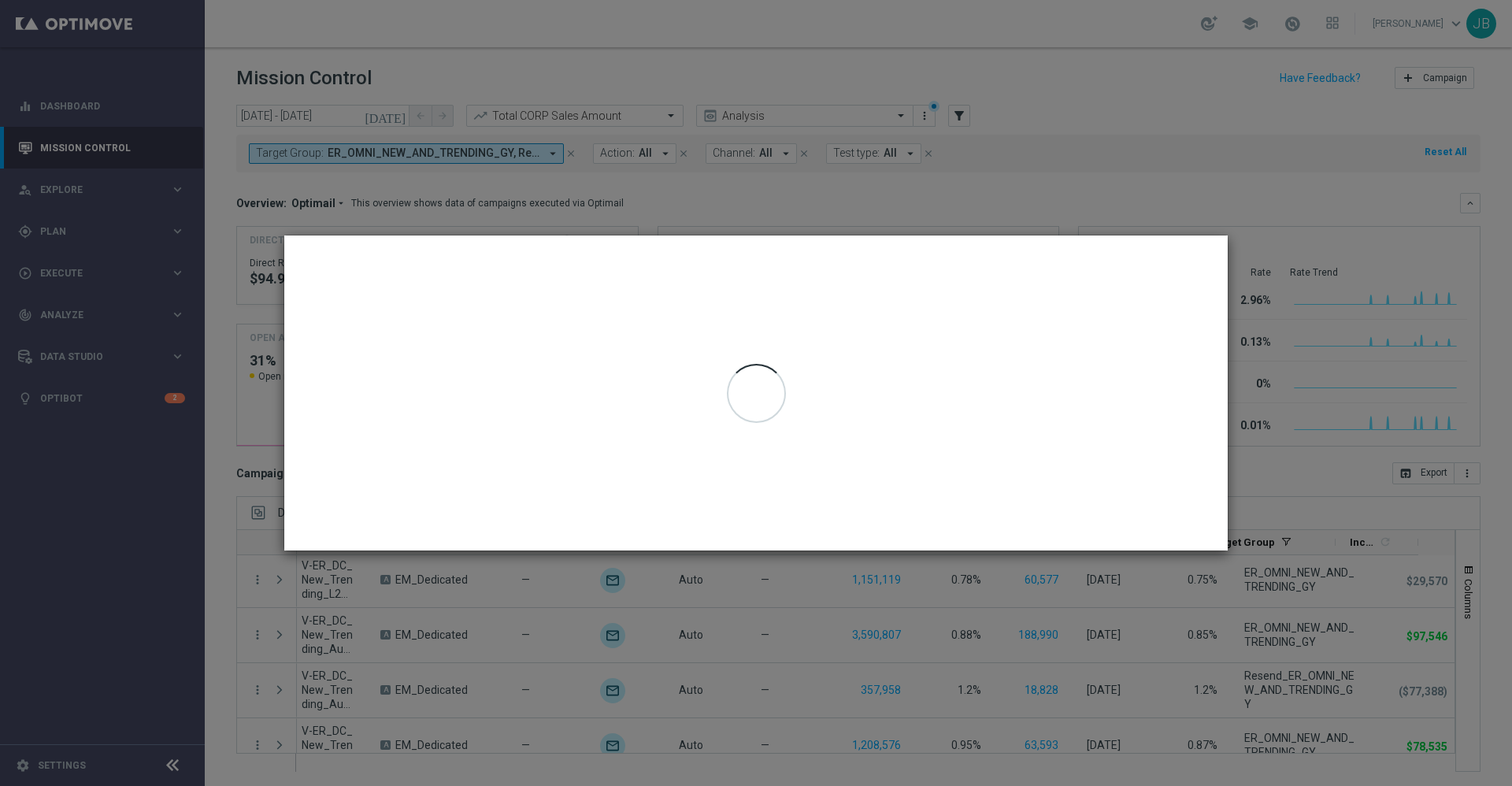
click at [1354, 481] on modal-container at bounding box center [756, 393] width 1512 height 786
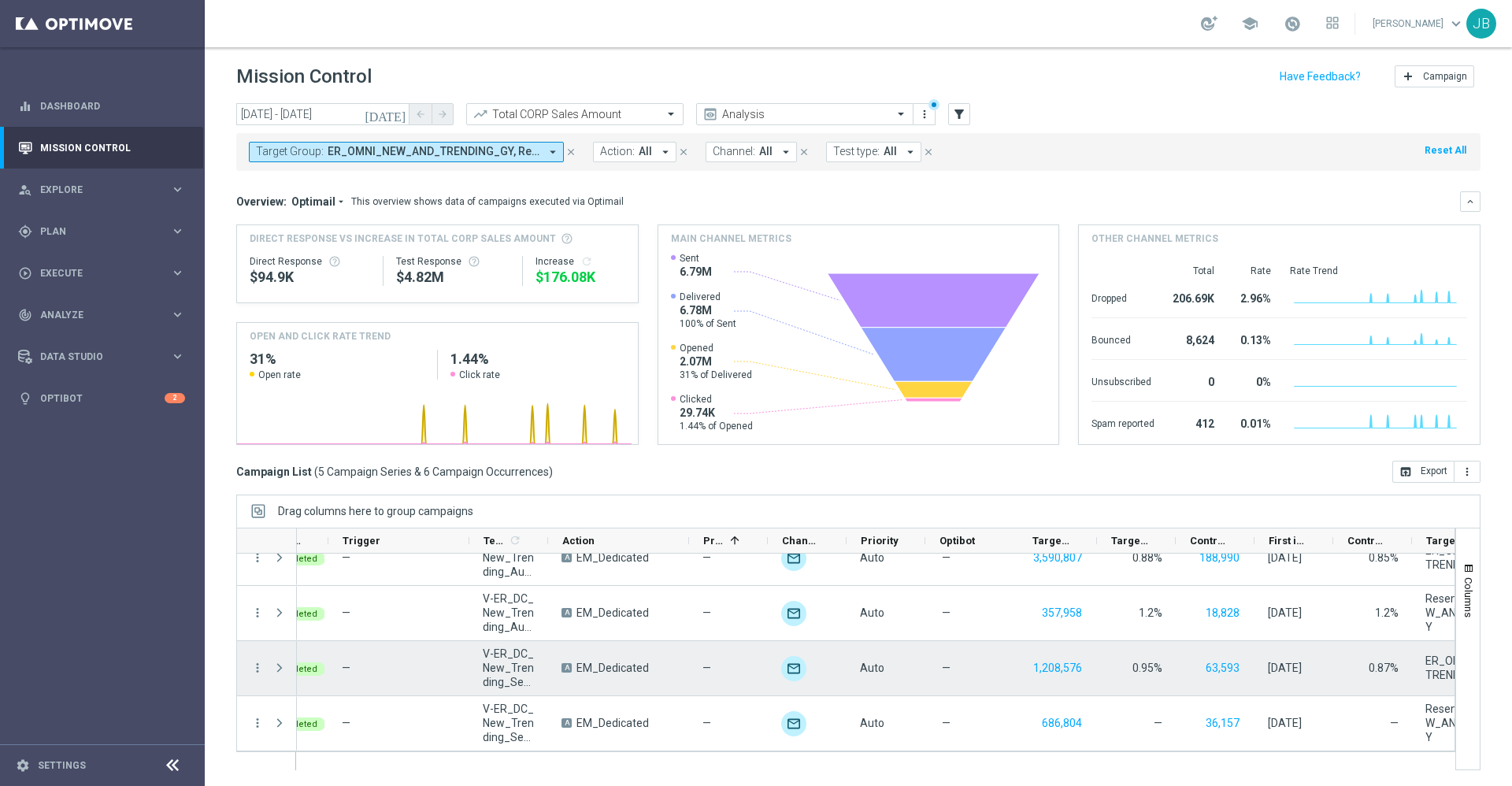
scroll to position [0, 0]
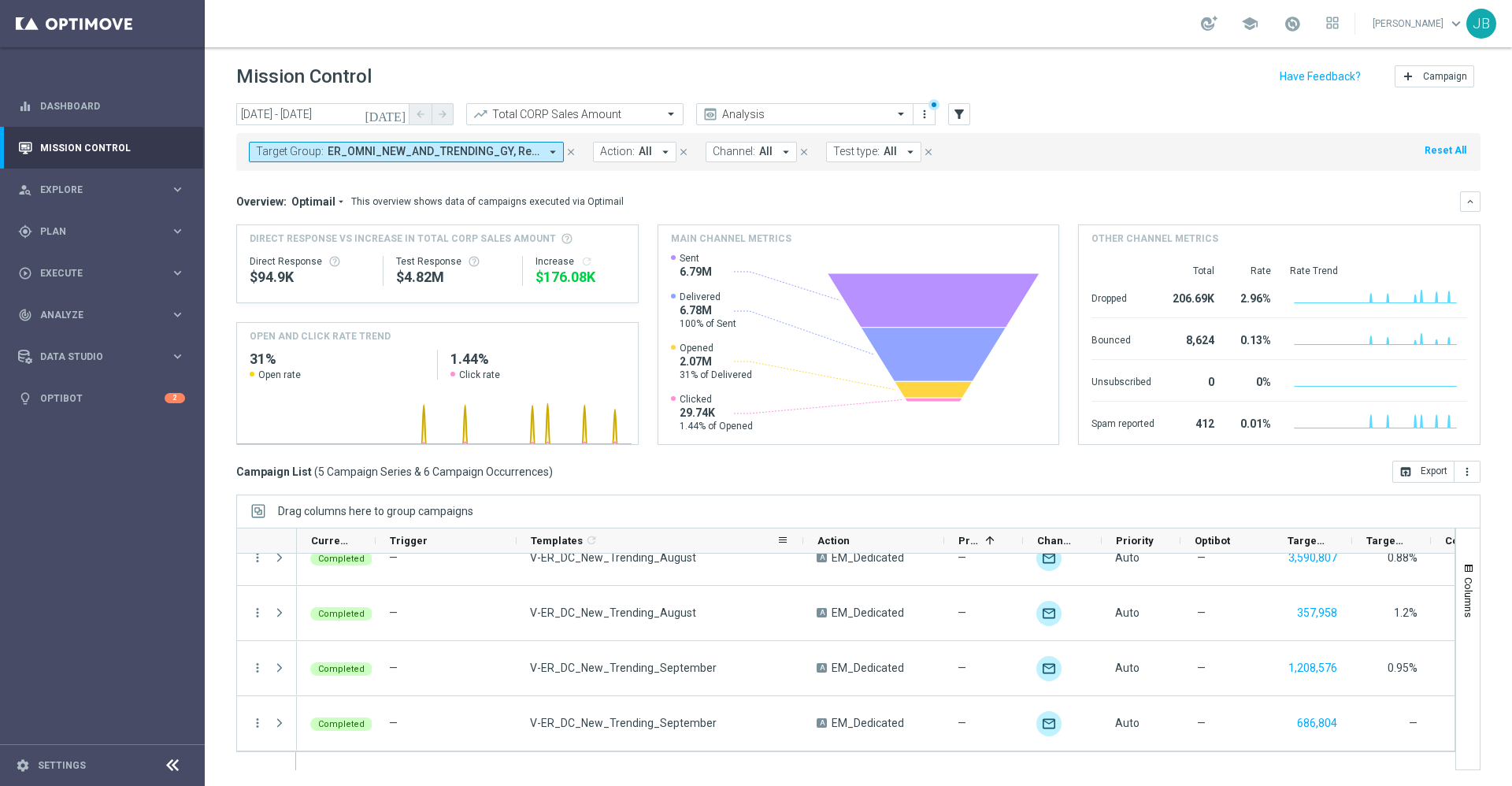
drag, startPoint x: 593, startPoint y: 538, endPoint x: 802, endPoint y: 551, distance: 209.4
click at [802, 551] on div at bounding box center [804, 540] width 7 height 25
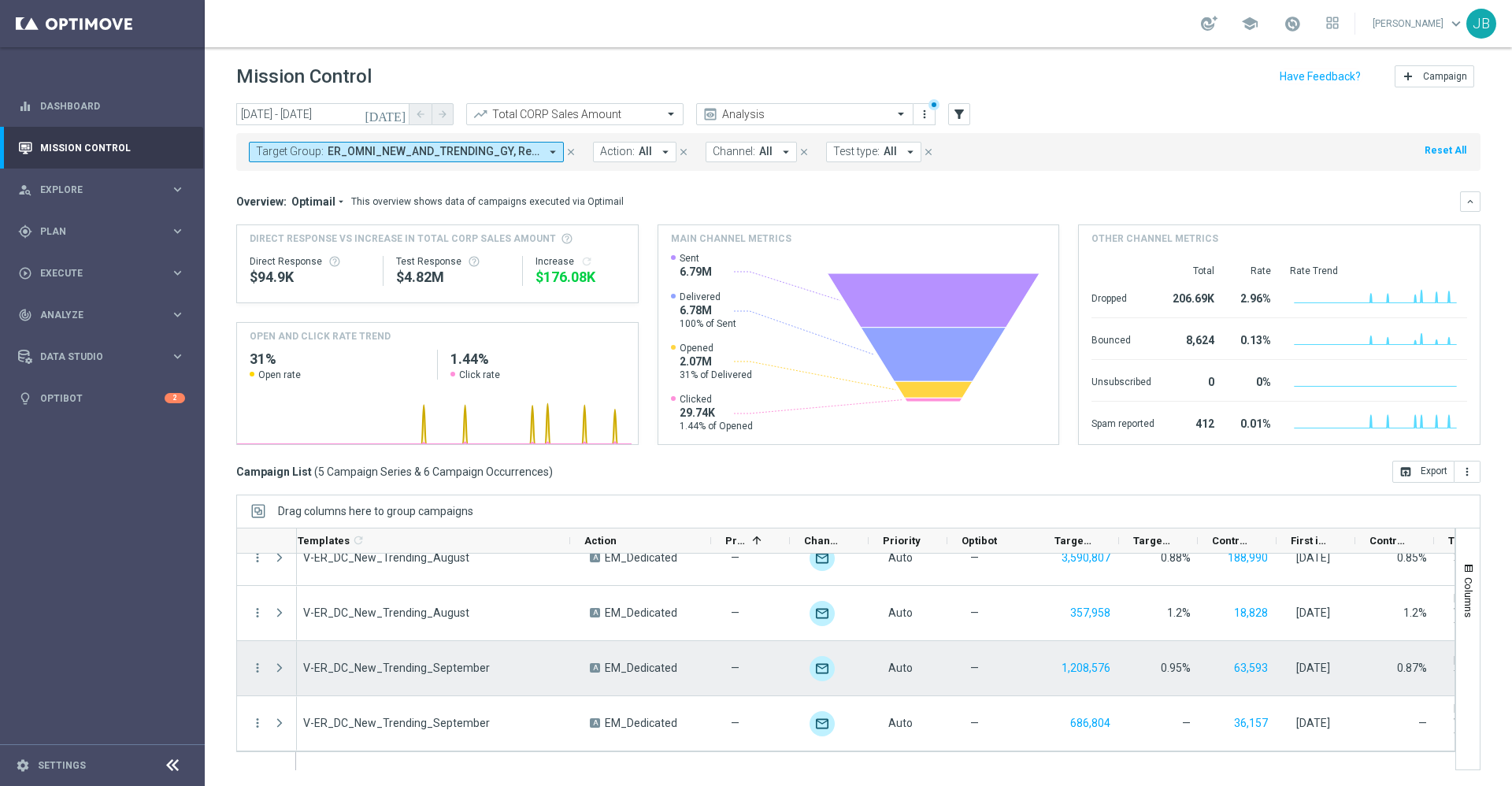
scroll to position [0, 240]
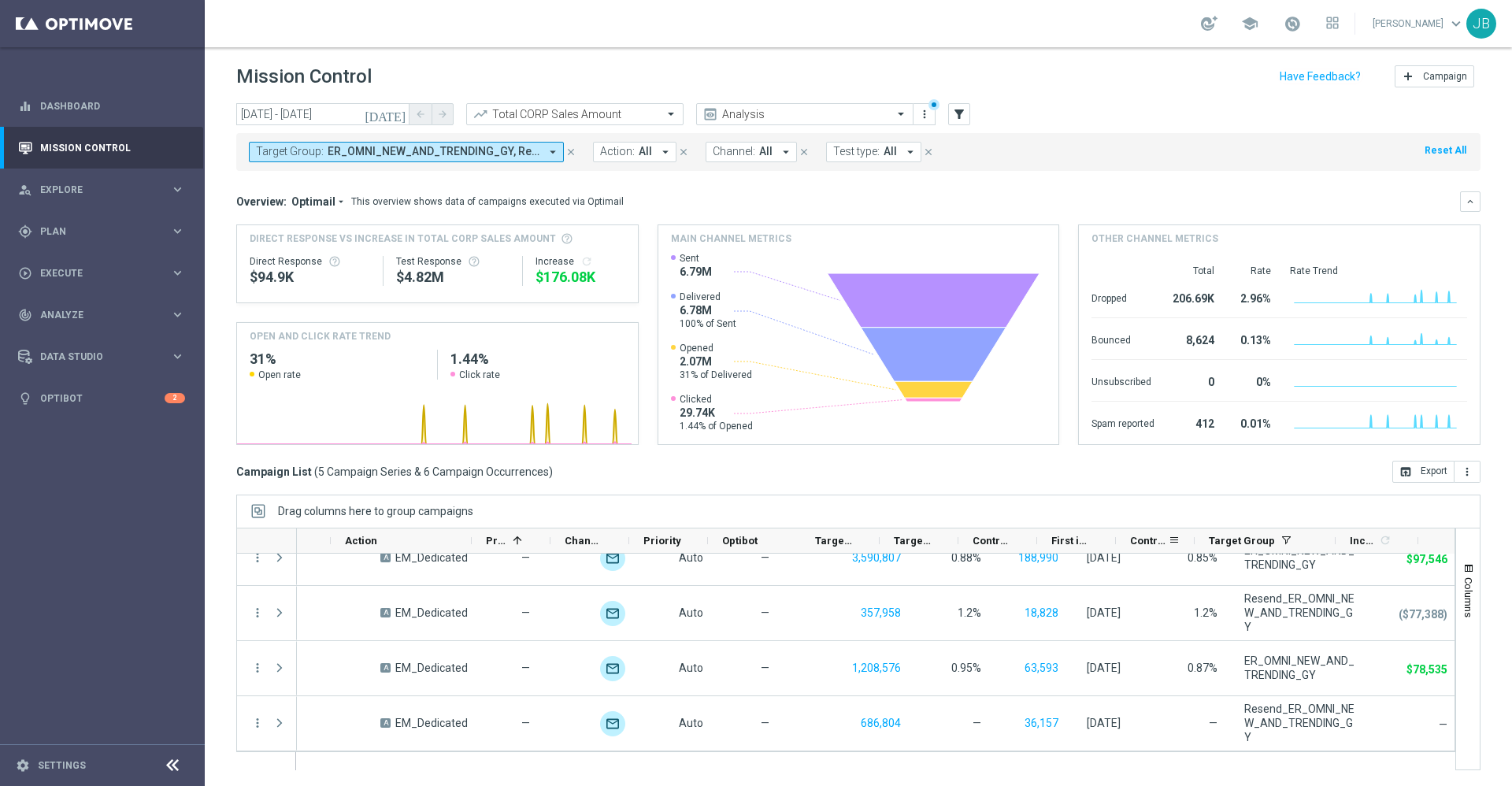
drag, startPoint x: 1193, startPoint y: 539, endPoint x: 1149, endPoint y: 540, distance: 44.0
click at [1149, 540] on div "Control Response Rate" at bounding box center [1155, 540] width 79 height 25
click at [1338, 537] on icon-header "Increase 1 refresh" at bounding box center [1377, 540] width 83 height 25
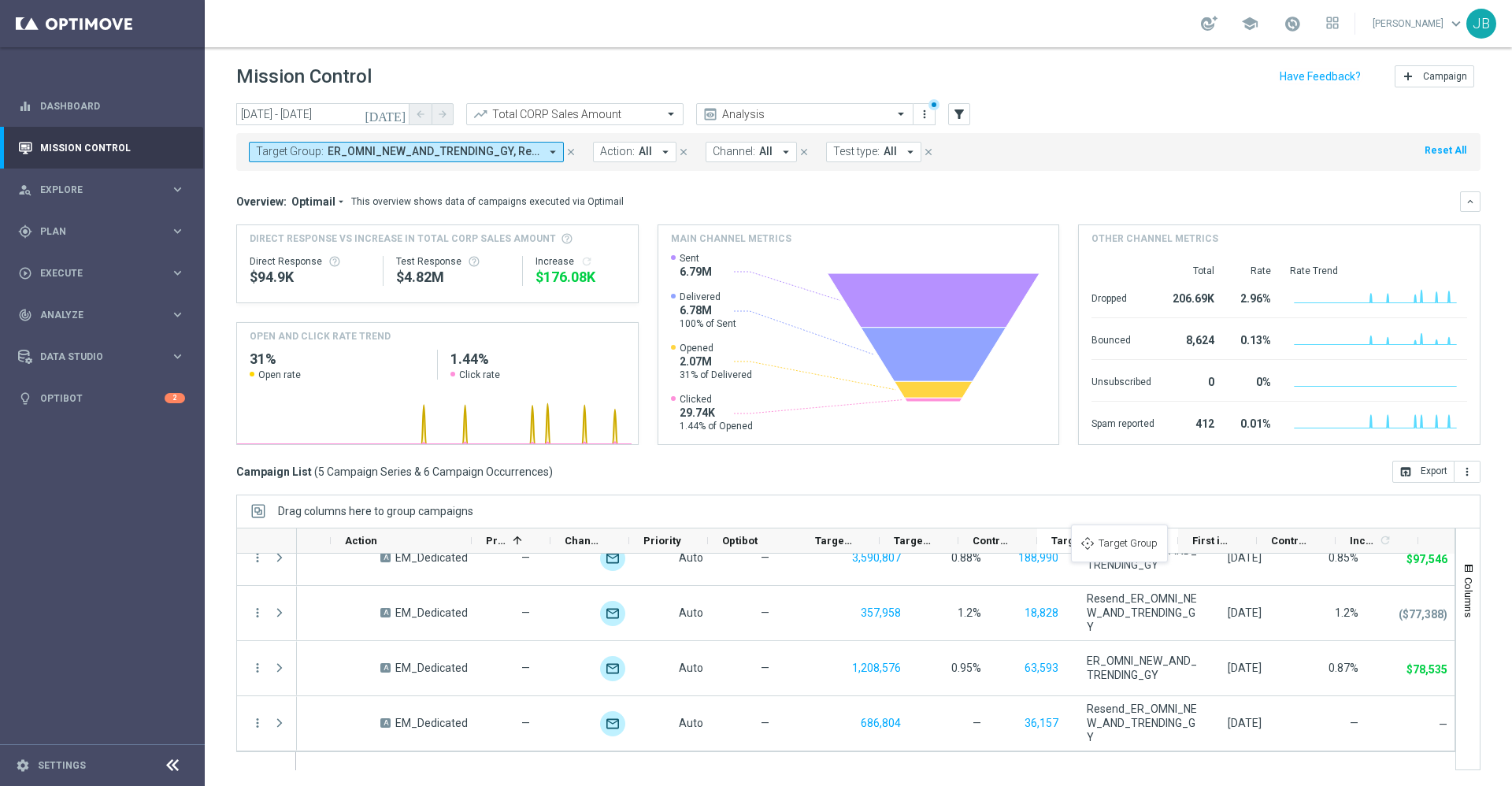
drag, startPoint x: 1259, startPoint y: 537, endPoint x: 1064, endPoint y: 538, distance: 195.0
drag, startPoint x: 1175, startPoint y: 536, endPoint x: 1230, endPoint y: 541, distance: 55.2
click at [1230, 541] on div "Templates 1 refresh Action Promotions 1 Channel" at bounding box center [622, 540] width 1594 height 25
click at [1039, 540] on div "Target Group" at bounding box center [1108, 540] width 141 height 25
drag, startPoint x: 1037, startPoint y: 540, endPoint x: 1001, endPoint y: 537, distance: 36.1
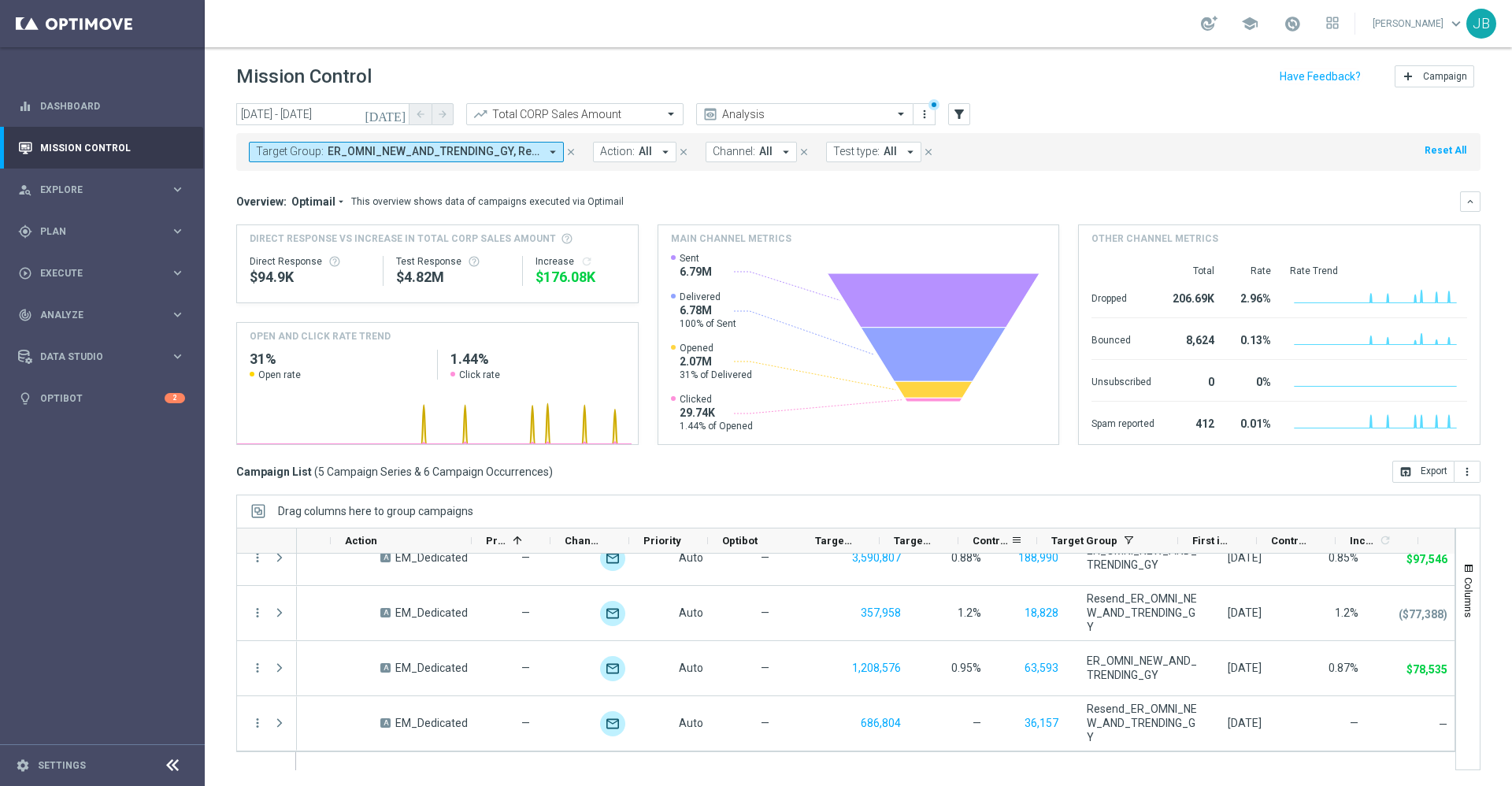
click at [1001, 537] on div "Control Customers" at bounding box center [998, 540] width 79 height 25
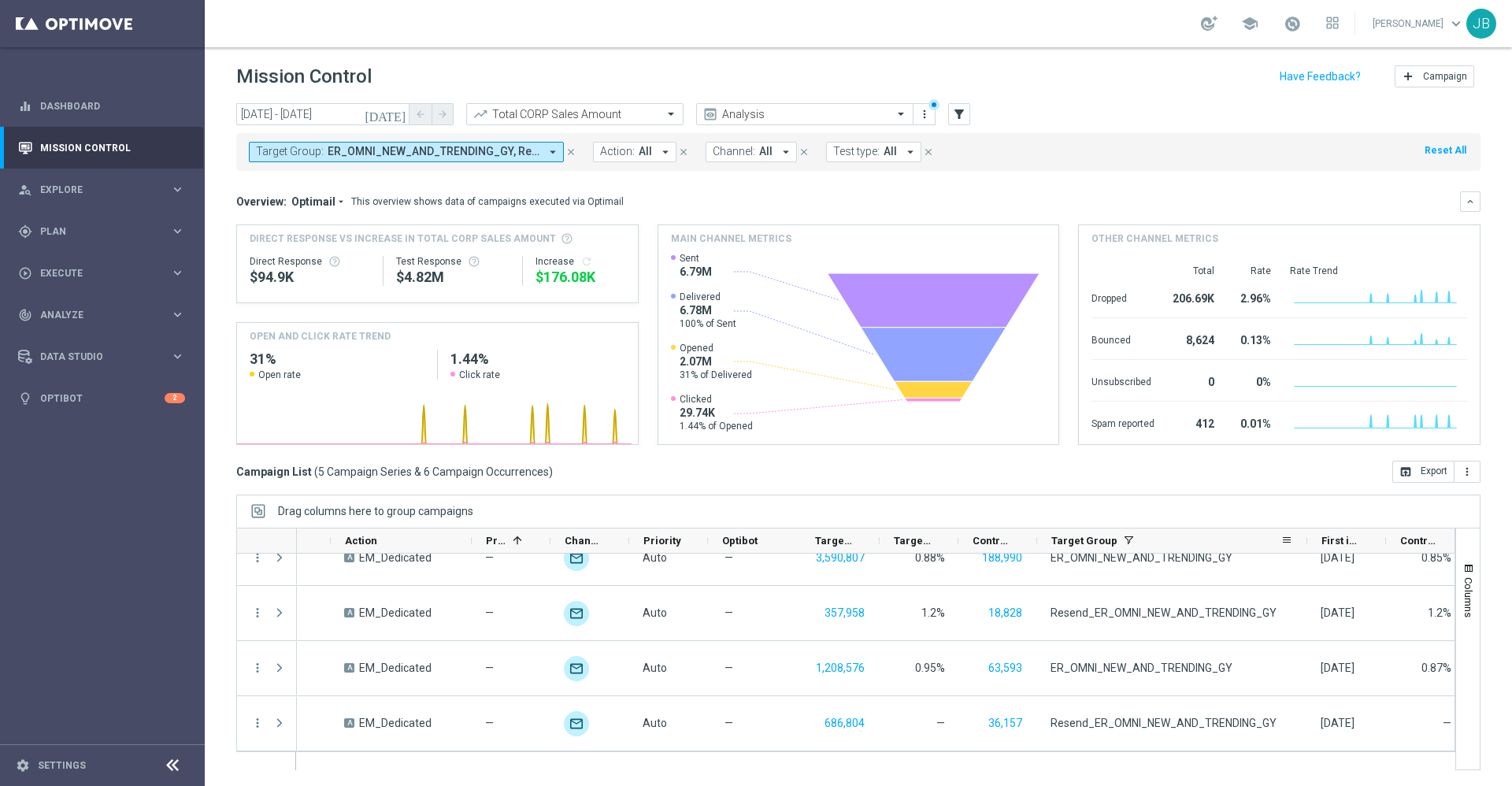
drag, startPoint x: 1178, startPoint y: 535, endPoint x: 1311, endPoint y: 531, distance: 133.1
click at [1311, 531] on div at bounding box center [1307, 540] width 7 height 25
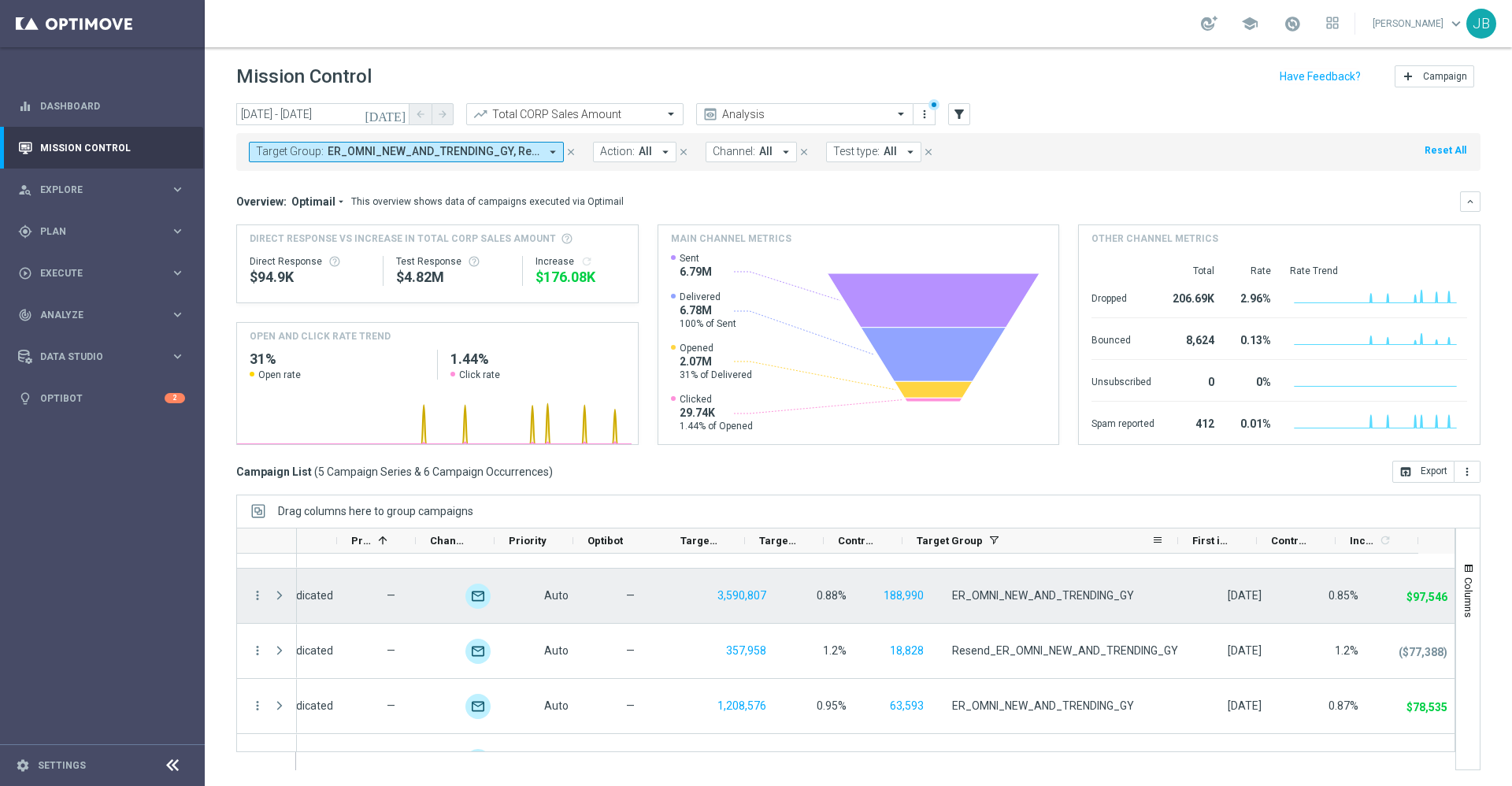
scroll to position [34, 0]
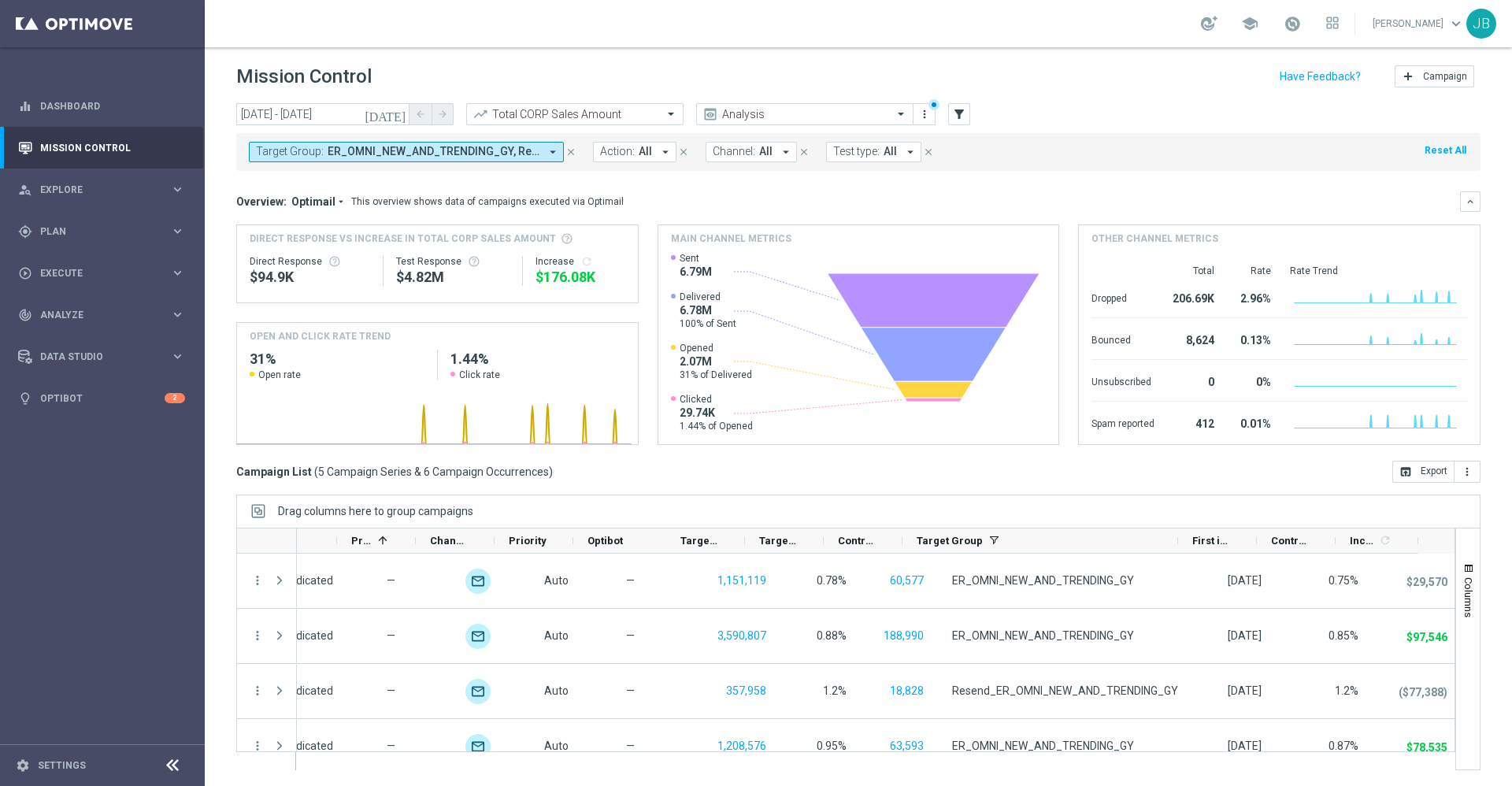
click at [400, 118] on icon "[DATE]" at bounding box center [386, 114] width 43 height 14
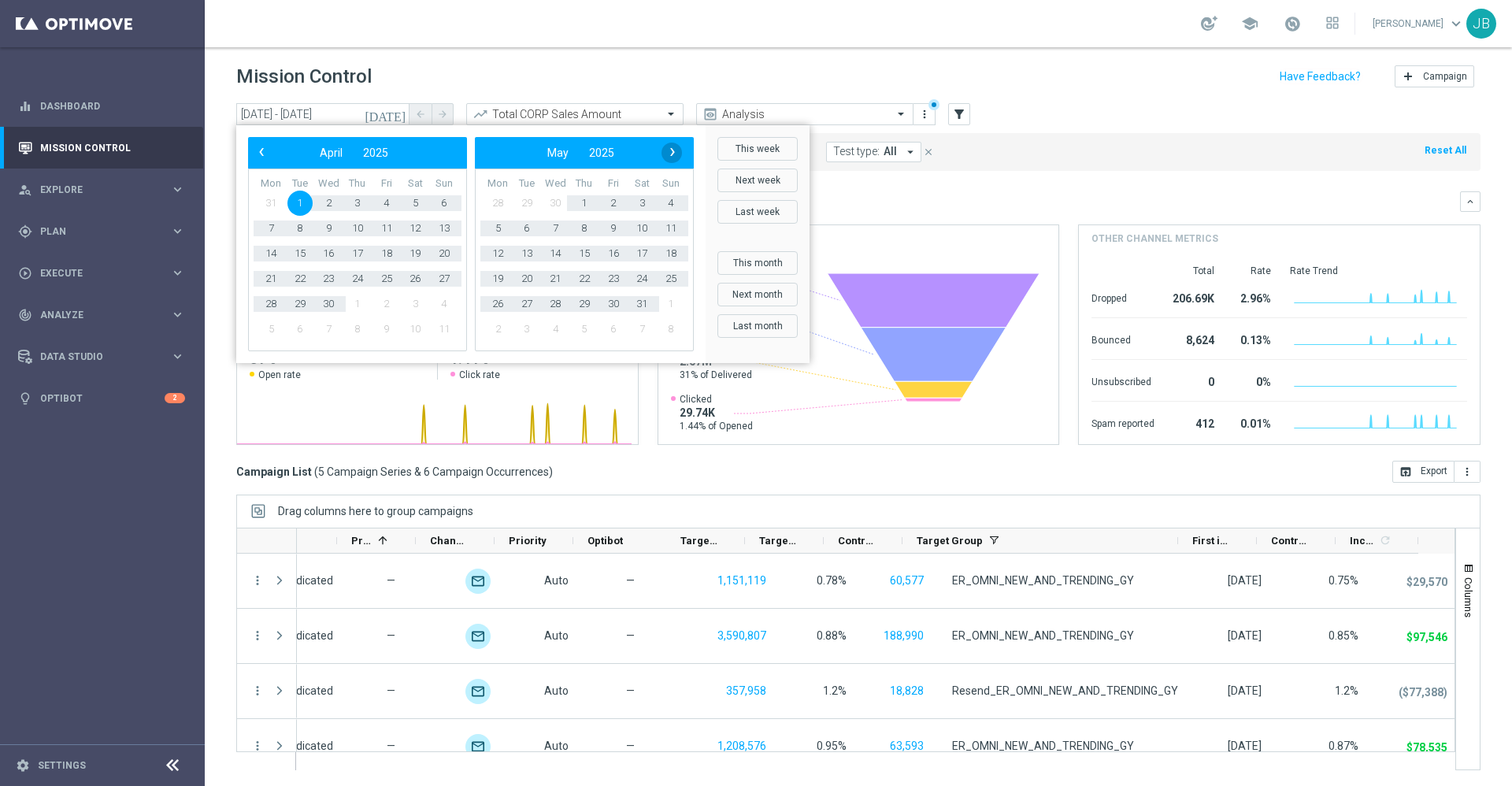
click at [672, 156] on span "›" at bounding box center [673, 152] width 21 height 21
click at [666, 154] on span "›" at bounding box center [673, 152] width 21 height 21
click at [527, 254] on span "15" at bounding box center [527, 253] width 25 height 25
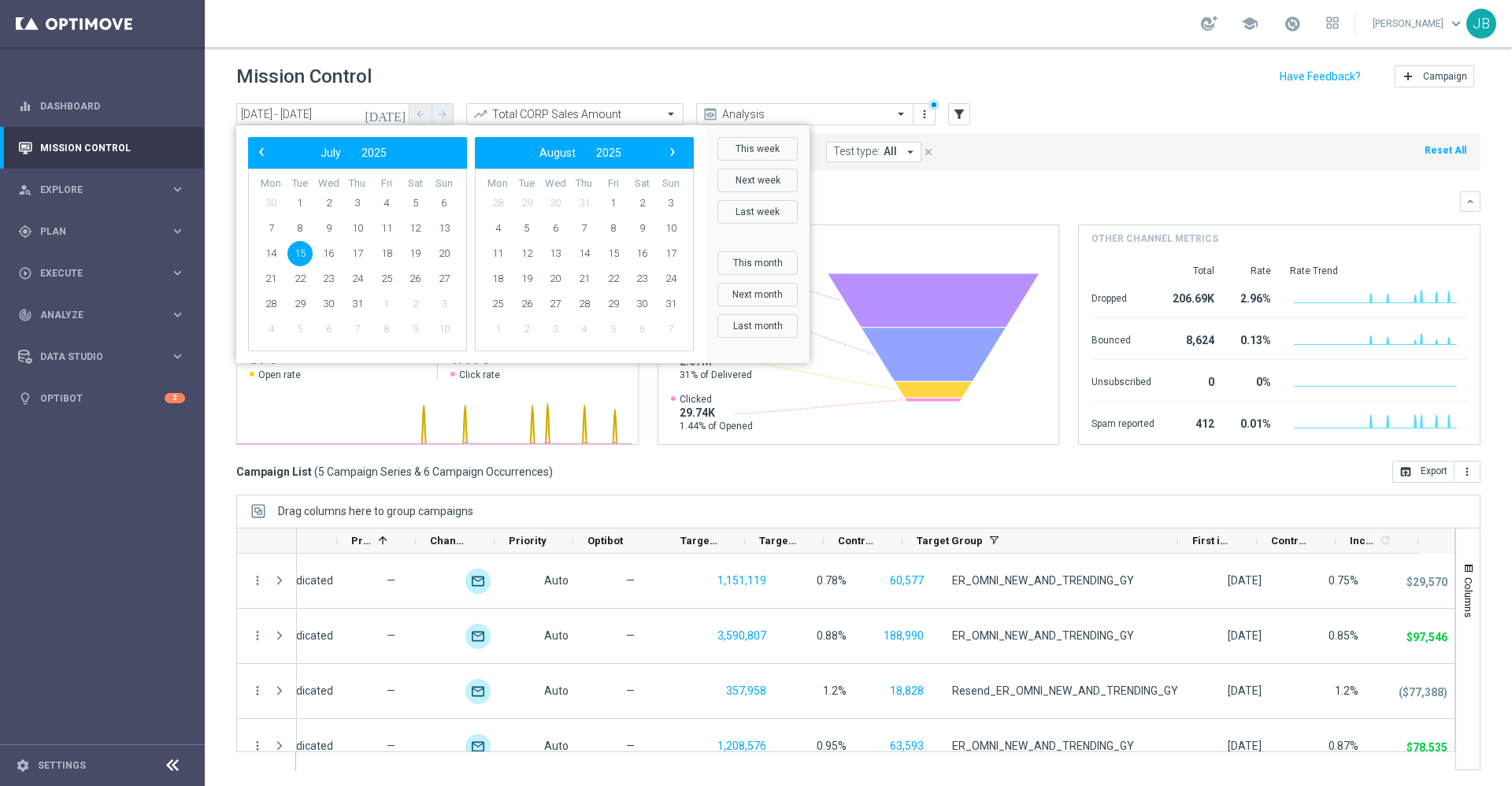
click at [303, 252] on span "15" at bounding box center [300, 253] width 25 height 25
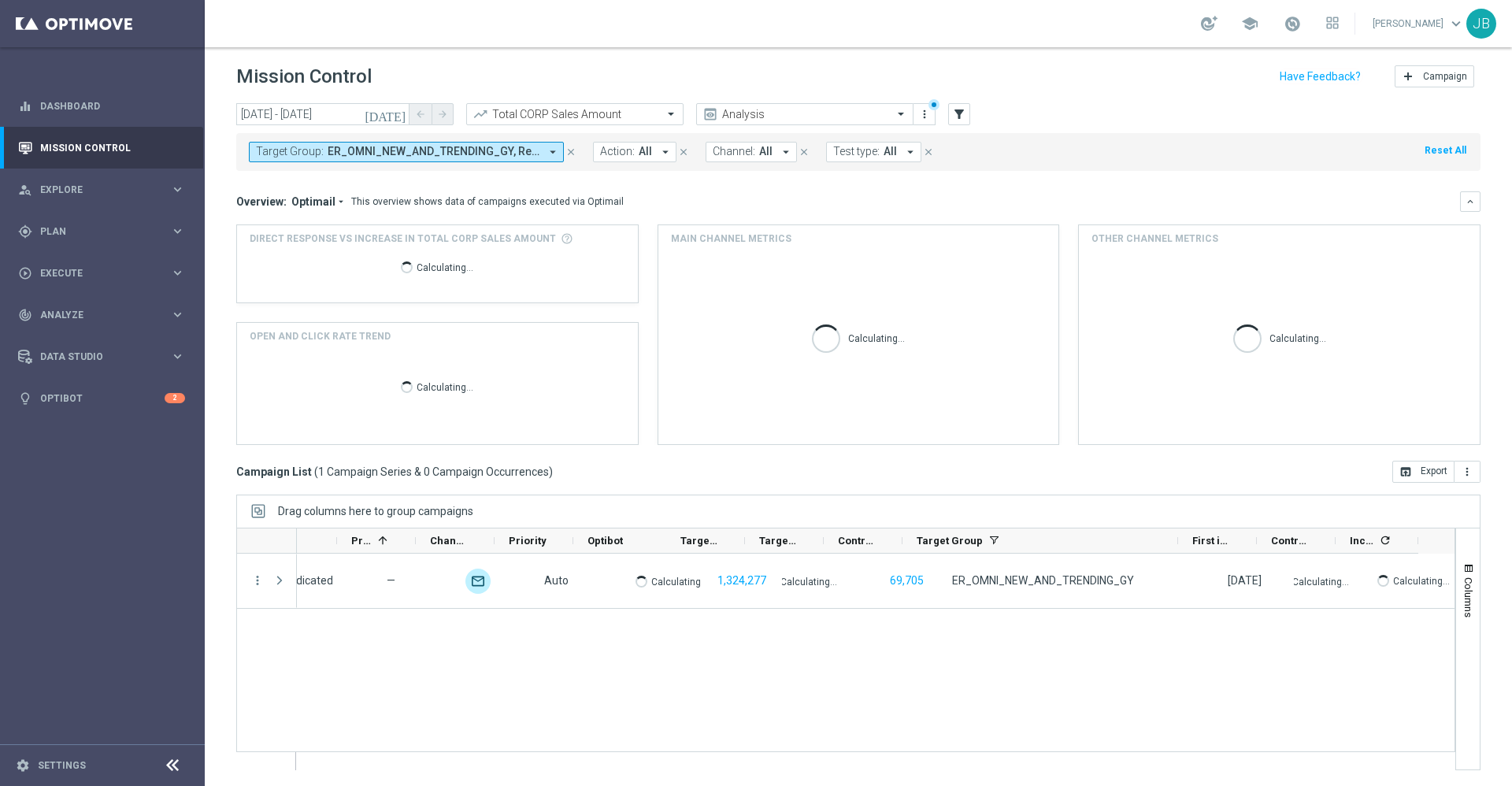
scroll to position [0, 587]
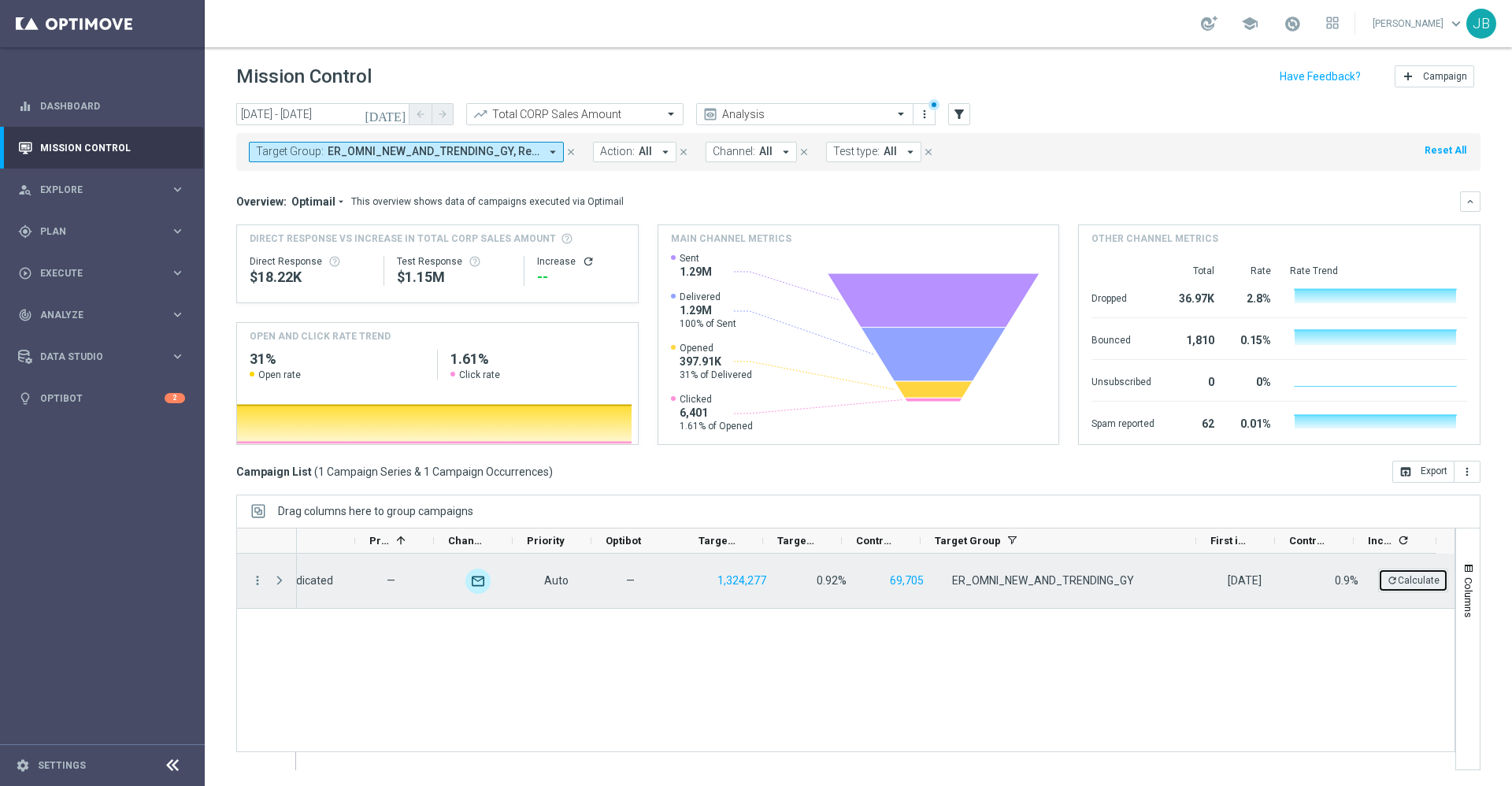
click at [1392, 581] on button "refresh Calculate" at bounding box center [1414, 580] width 70 height 24
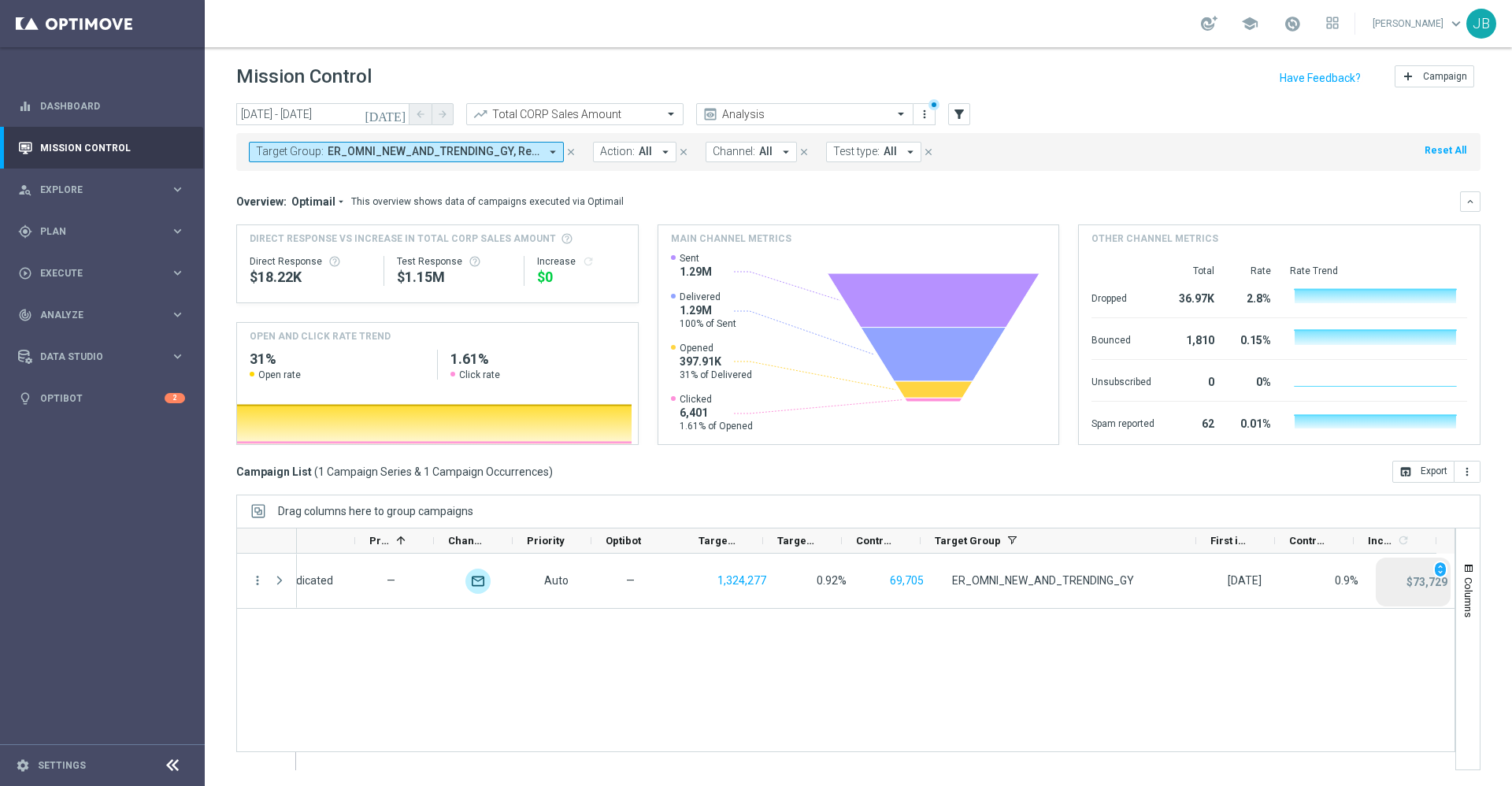
scroll to position [0, 0]
click at [399, 116] on icon "[DATE]" at bounding box center [386, 115] width 43 height 14
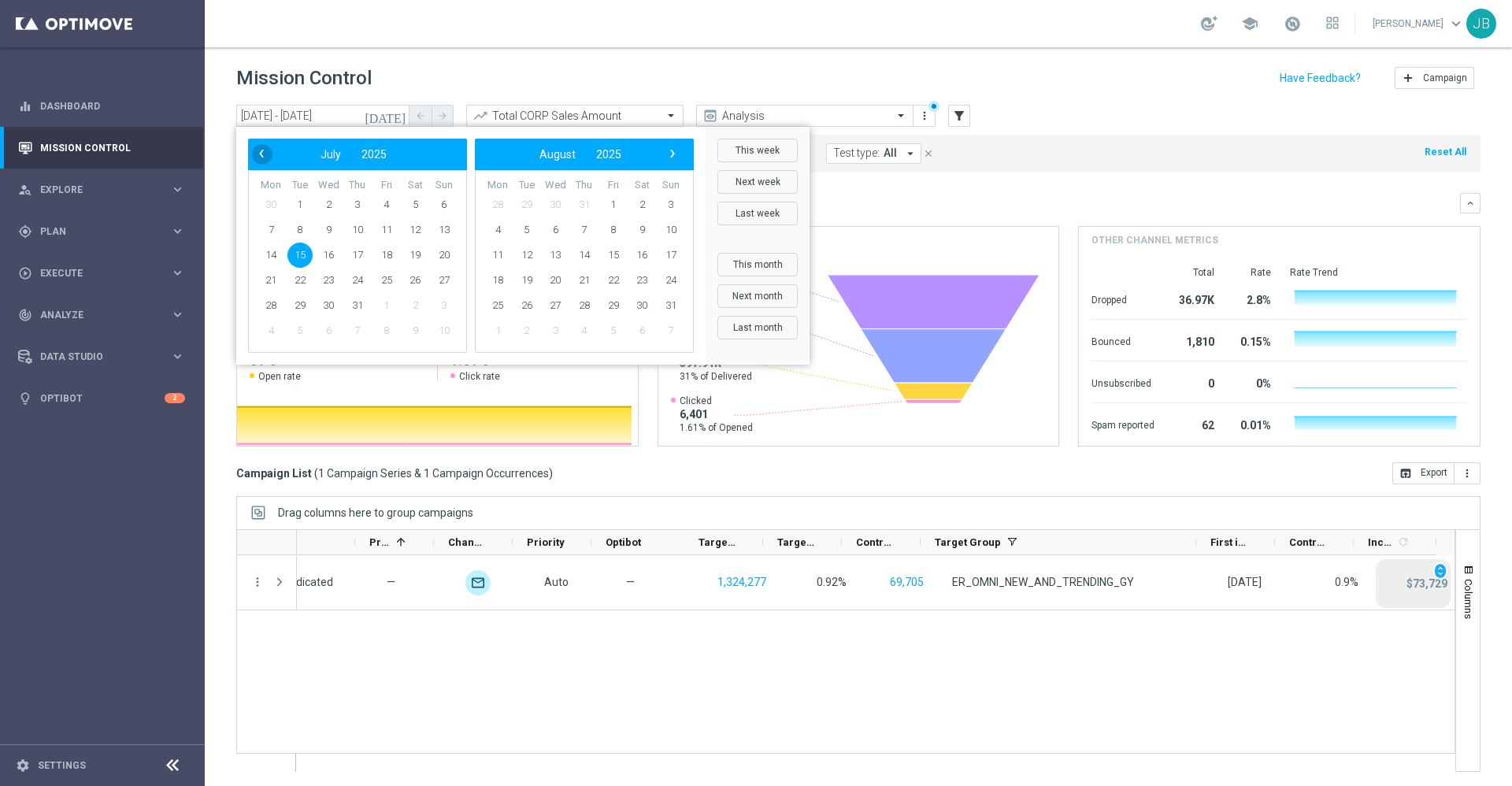
click at [266, 150] on span "‹" at bounding box center [262, 154] width 21 height 21
click at [303, 198] on span "1" at bounding box center [300, 205] width 25 height 25
click at [670, 154] on span "›" at bounding box center [673, 154] width 21 height 21
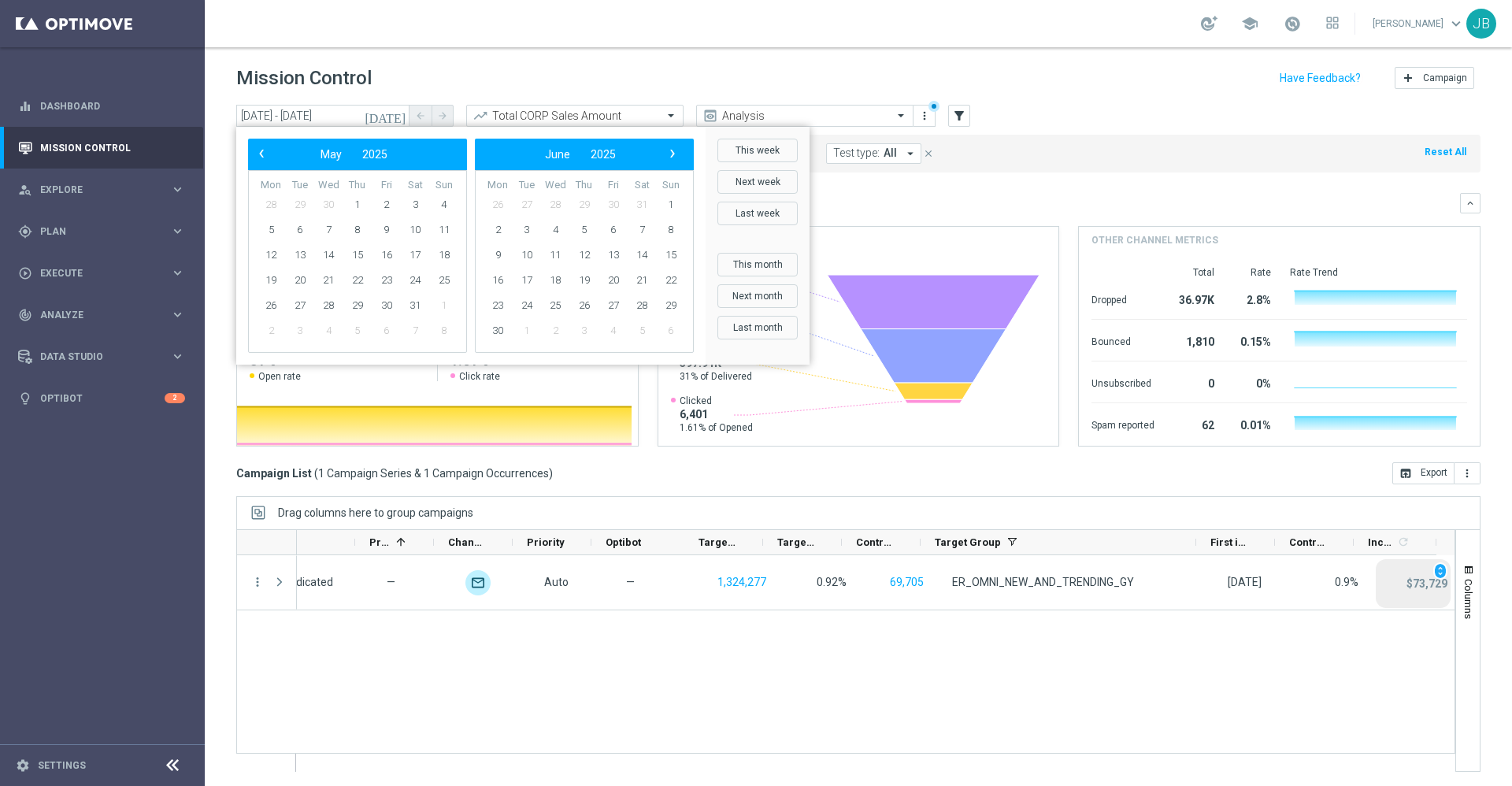
click at [670, 154] on span "›" at bounding box center [673, 154] width 21 height 21
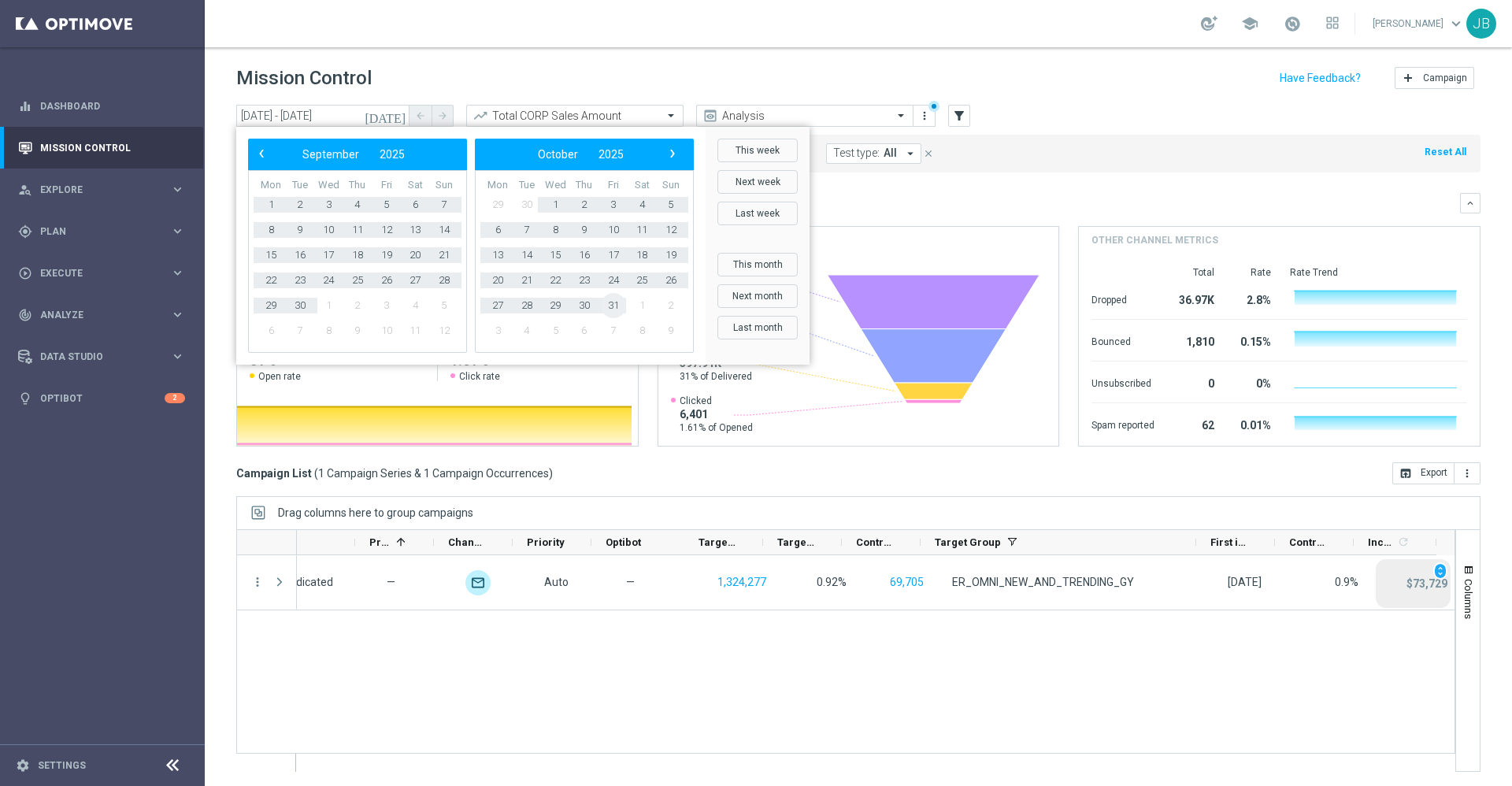
click at [608, 305] on span "31" at bounding box center [613, 305] width 25 height 25
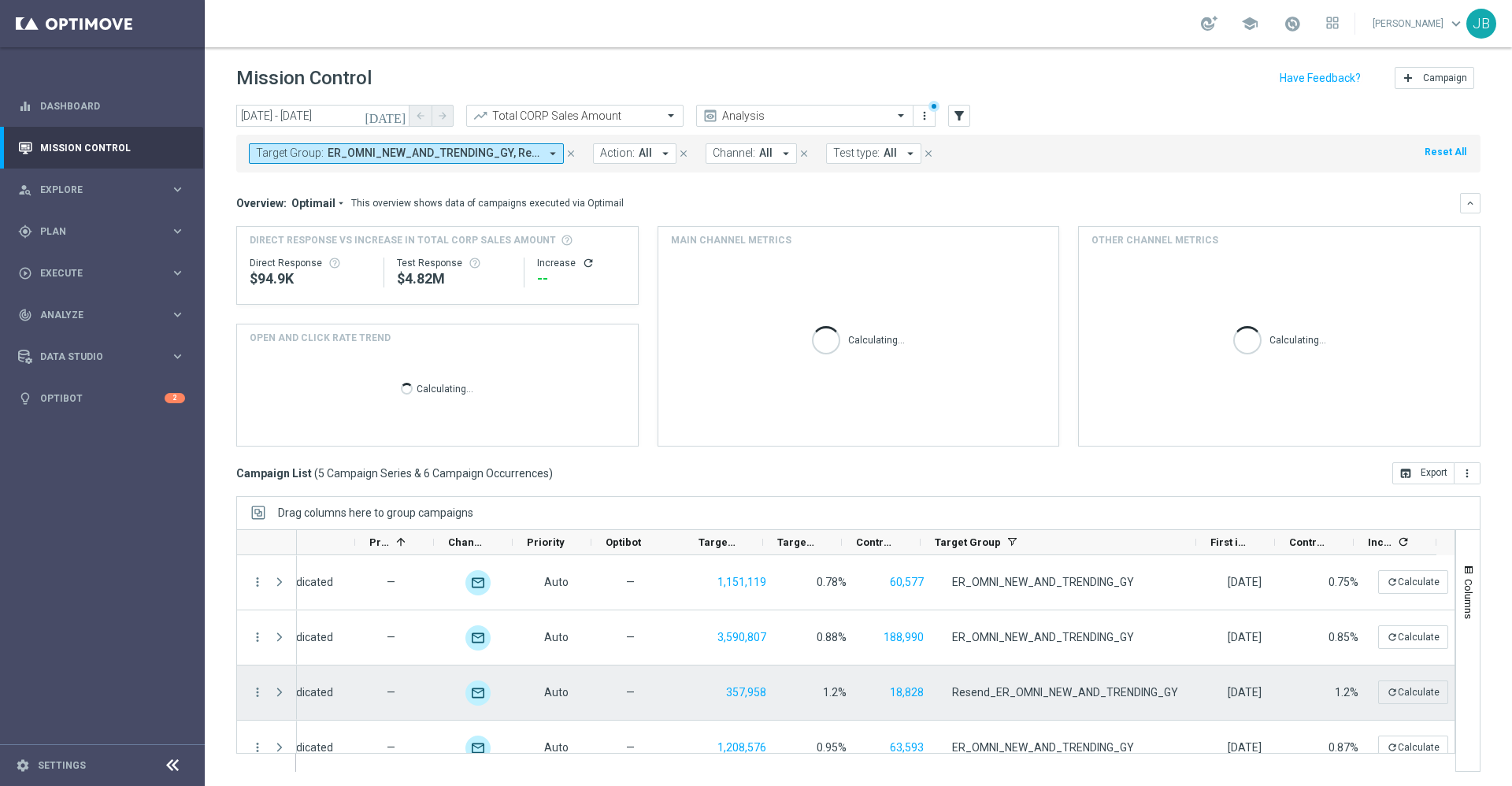
scroll to position [0, 606]
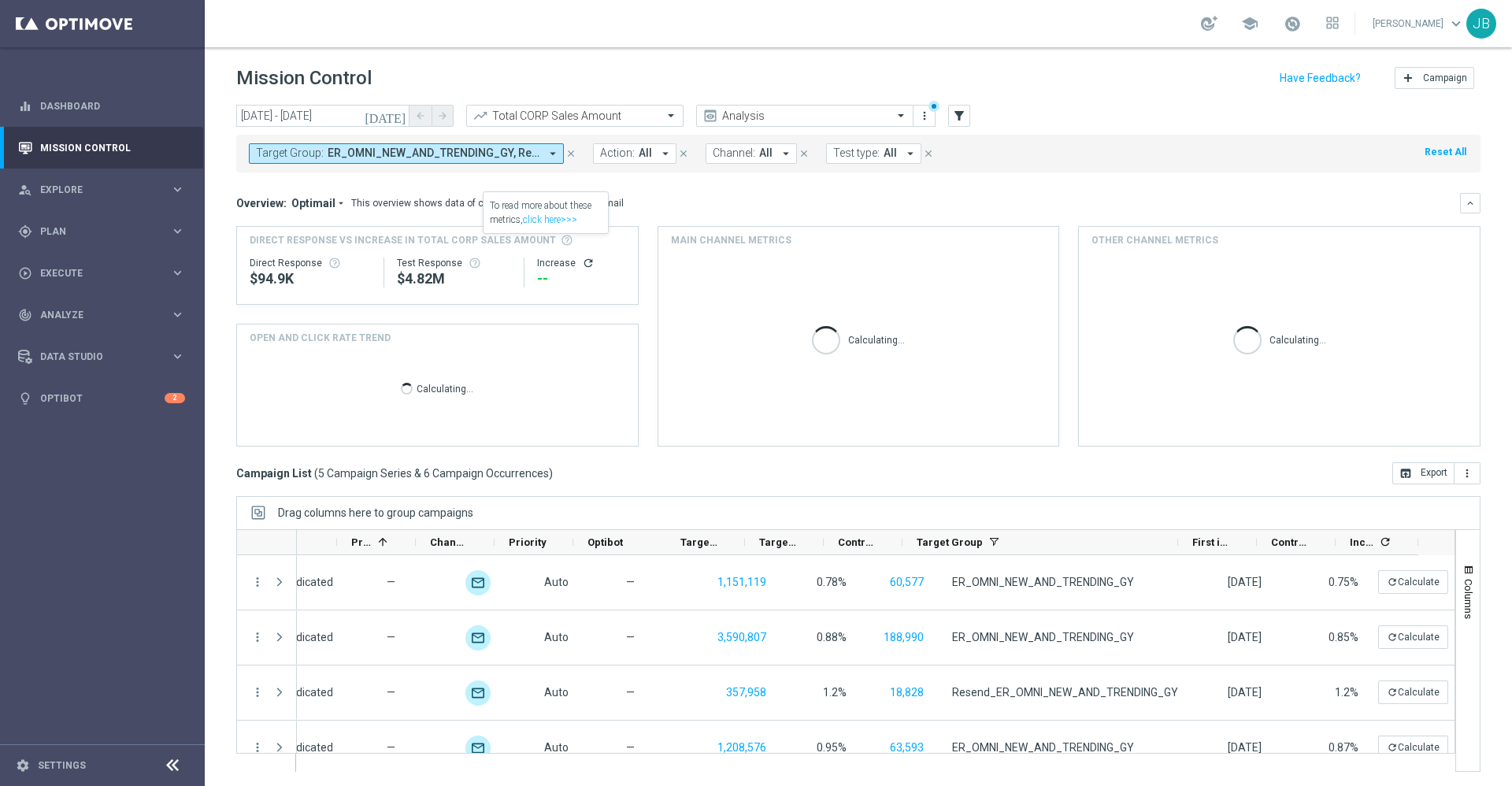
click at [584, 265] on icon "refresh" at bounding box center [587, 263] width 12 height 12
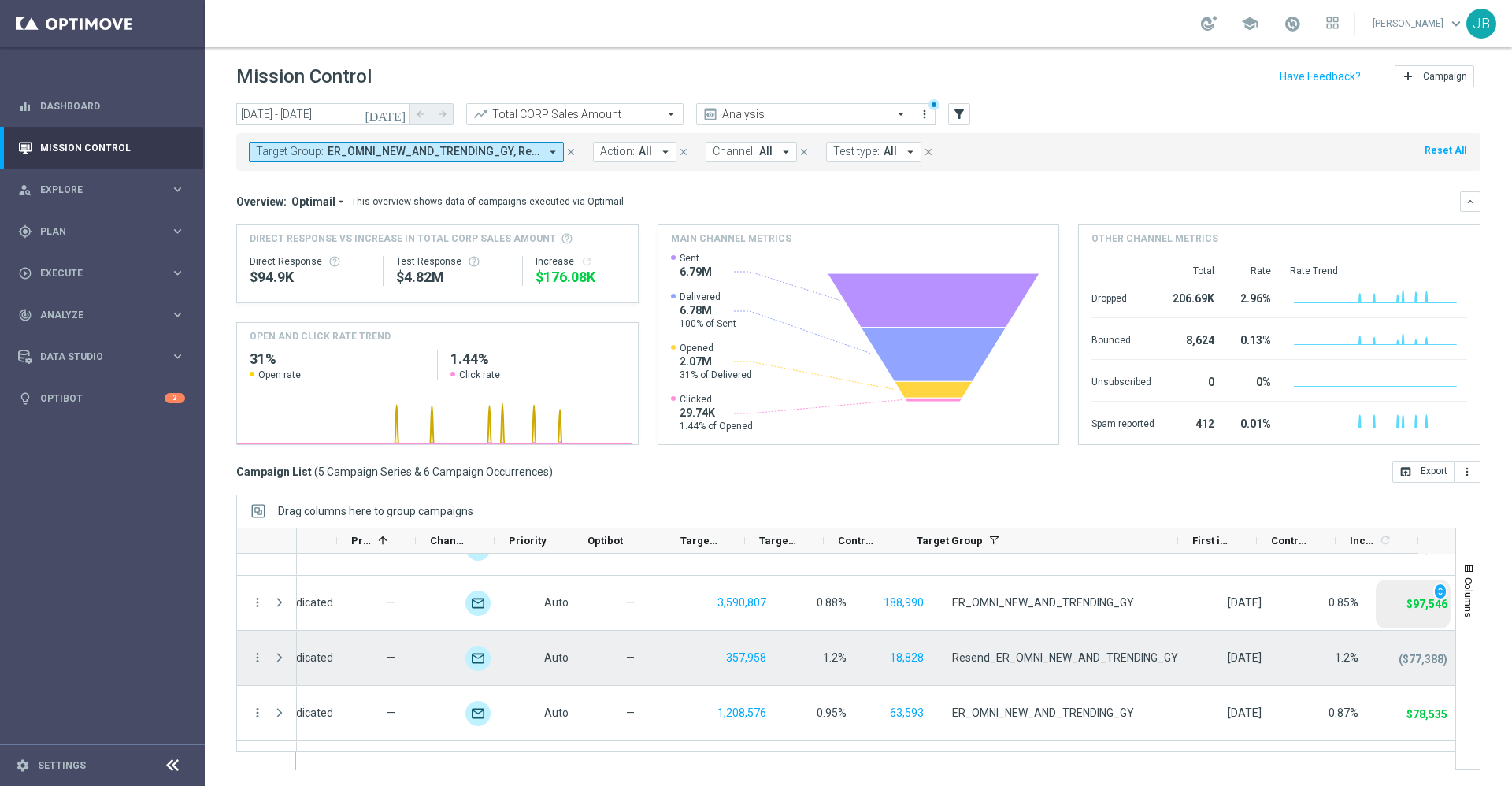
scroll to position [0, 0]
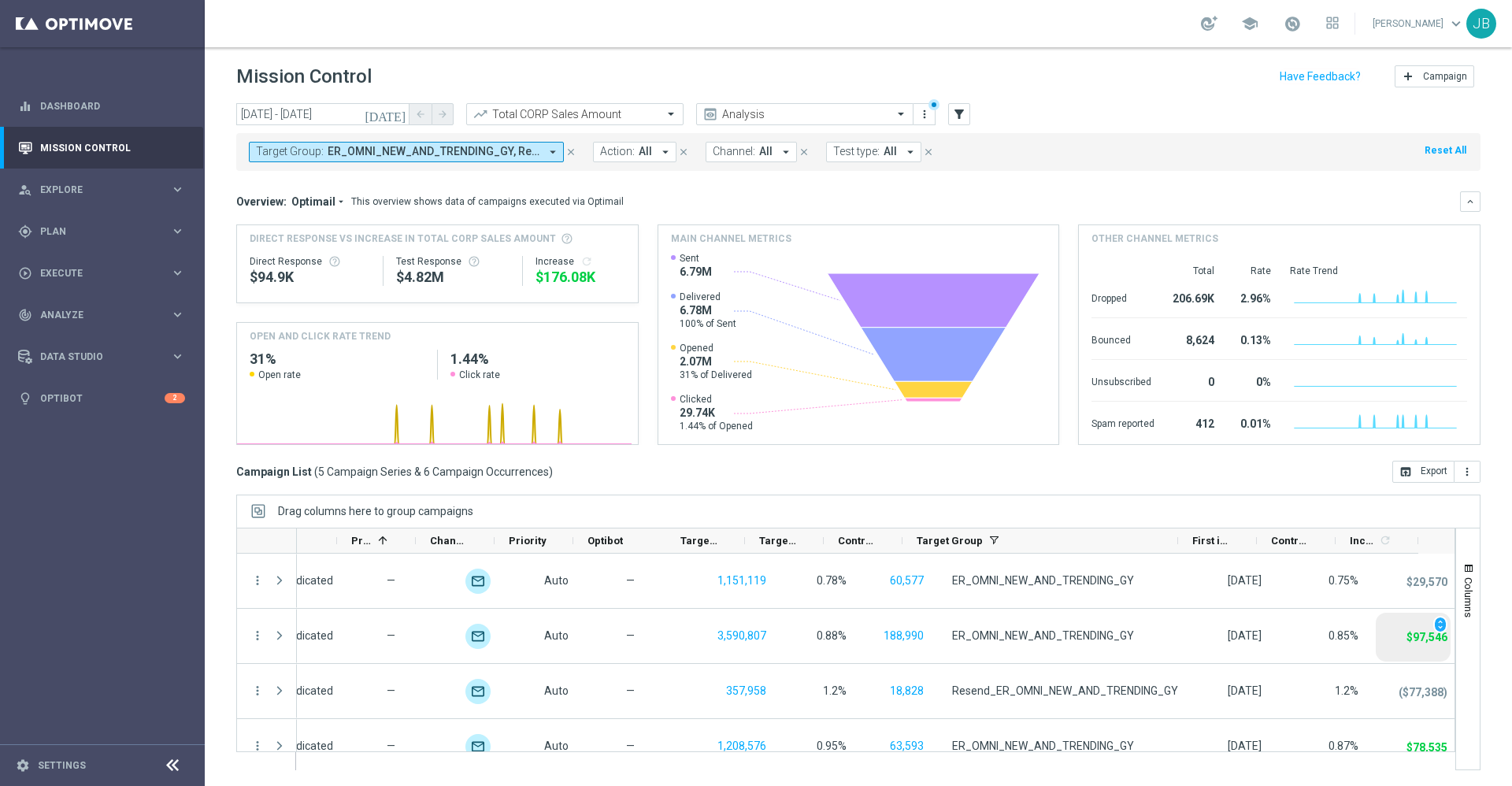
click at [399, 112] on icon "[DATE]" at bounding box center [386, 114] width 43 height 14
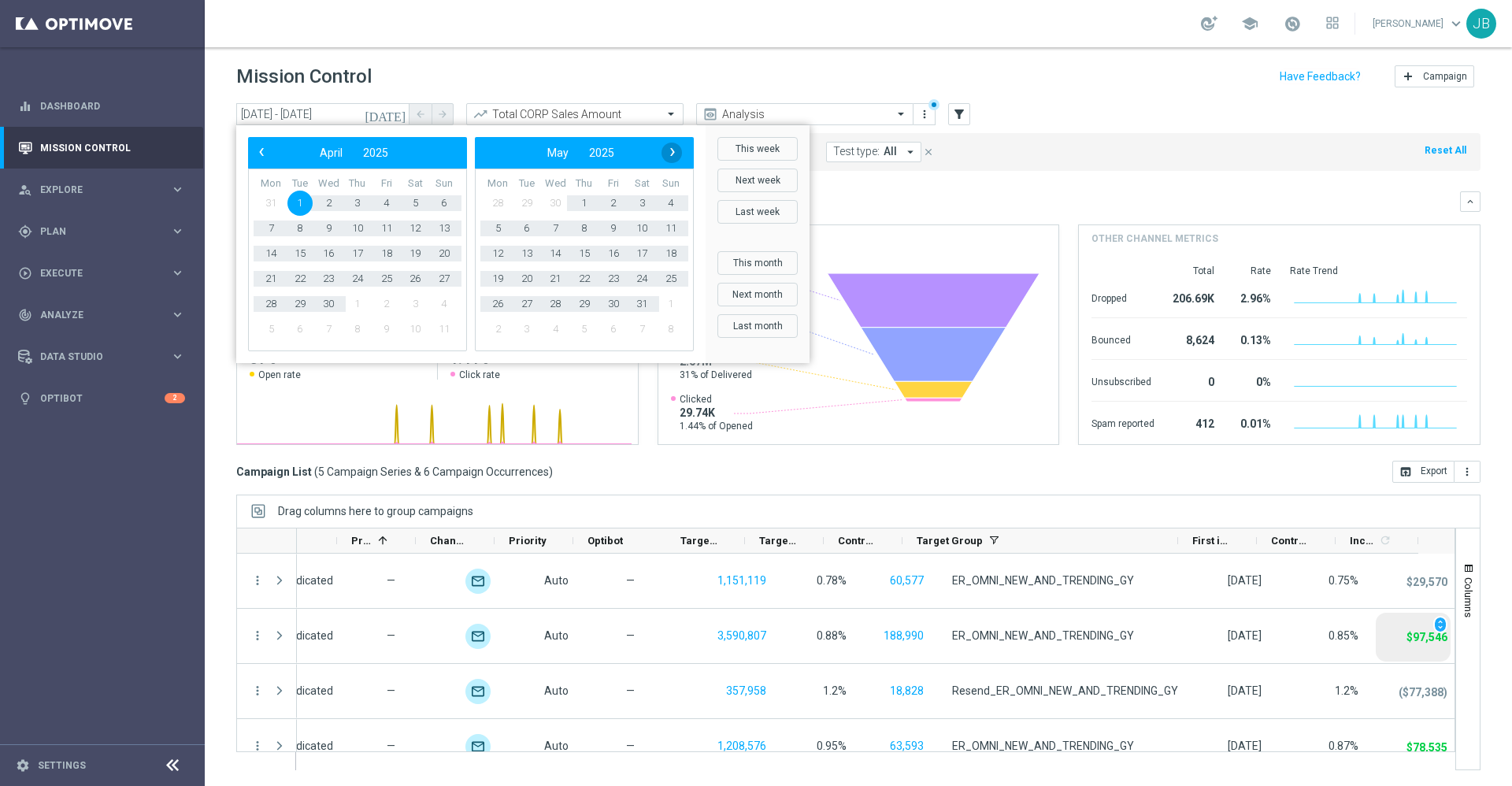
click at [671, 156] on span "›" at bounding box center [673, 152] width 21 height 21
click at [672, 161] on span "›" at bounding box center [673, 152] width 21 height 21
click at [613, 248] on span "15" at bounding box center [613, 253] width 25 height 25
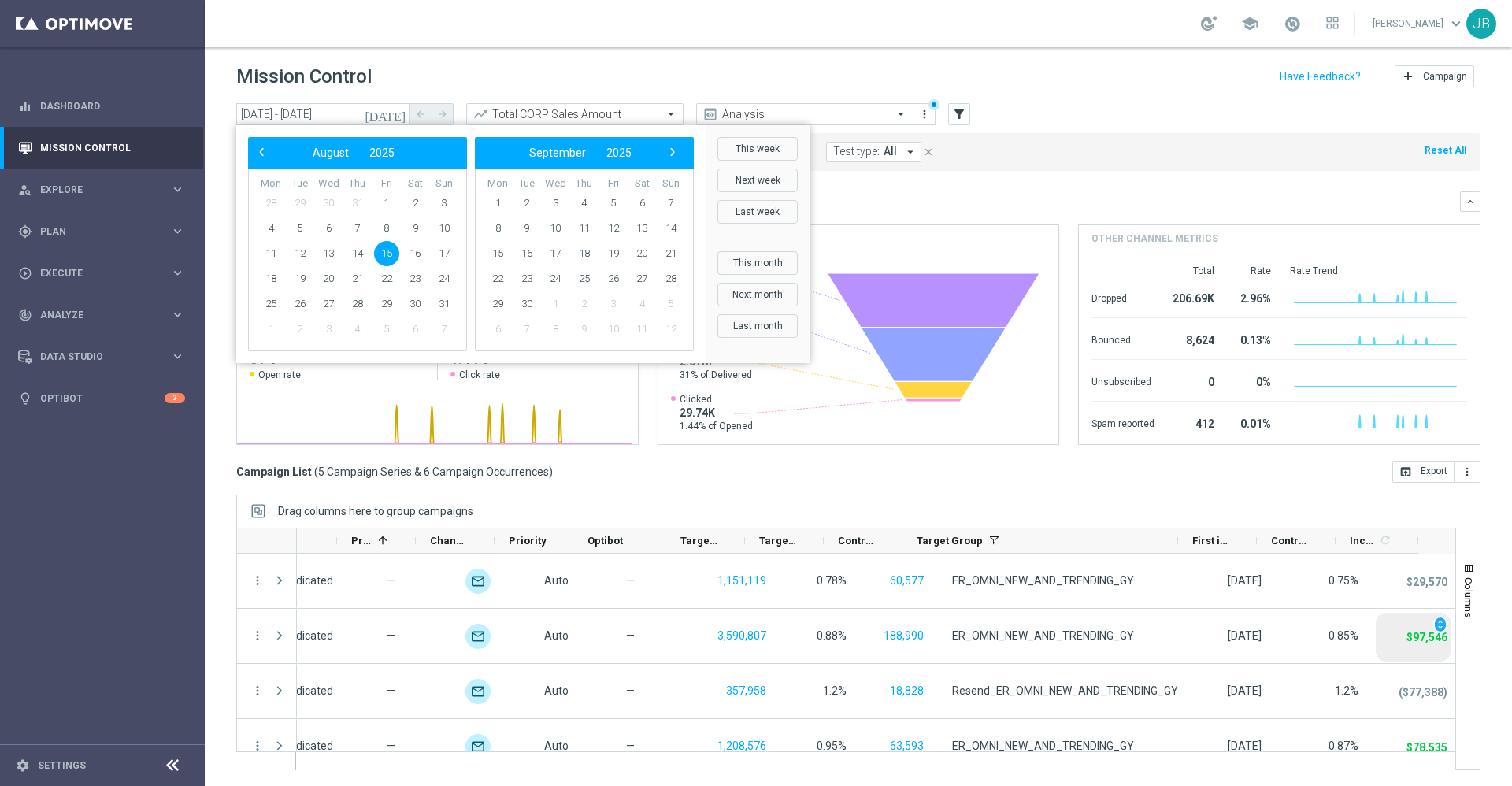
click at [382, 252] on span "15" at bounding box center [387, 253] width 25 height 25
type input "15 Aug 2025 - 15 Aug 2025"
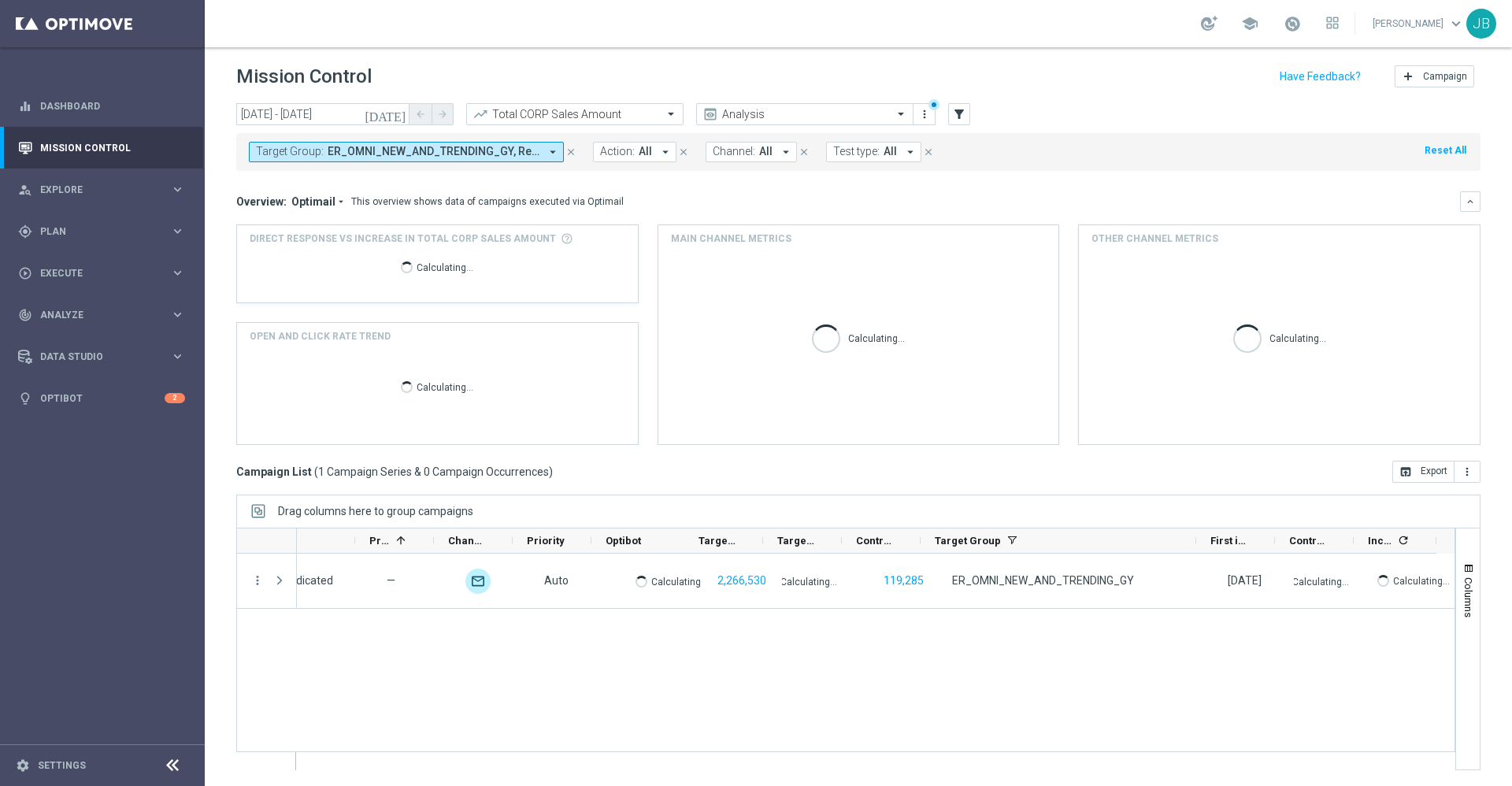
scroll to position [0, 587]
click at [1232, 486] on div "today 15 Aug 2025 - 15 Aug 2025 arrow_back arrow_forward Total CORP Sales Amoun…" at bounding box center [858, 436] width 1307 height 667
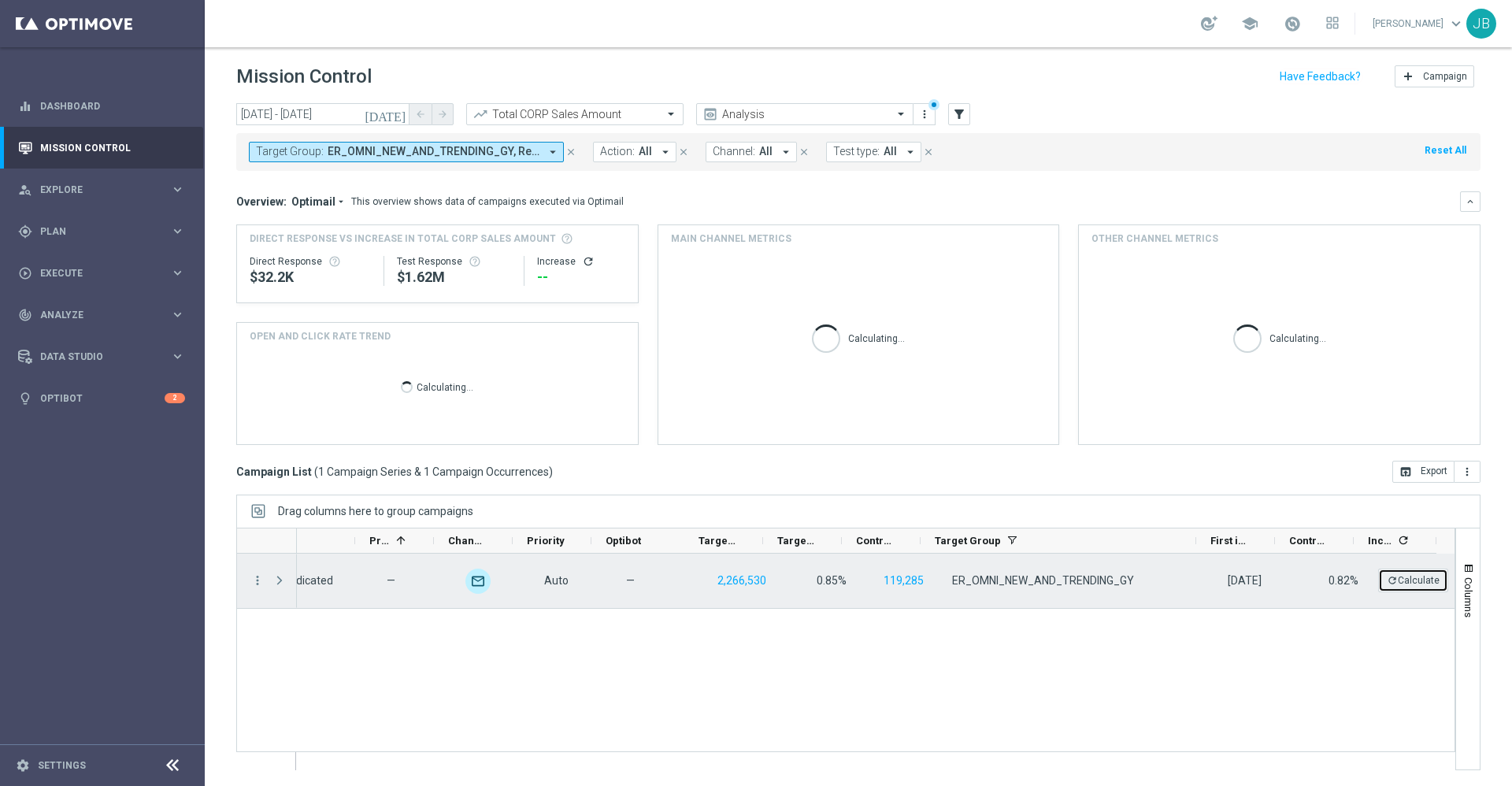
click at [1391, 583] on button "refresh Calculate" at bounding box center [1414, 580] width 70 height 24
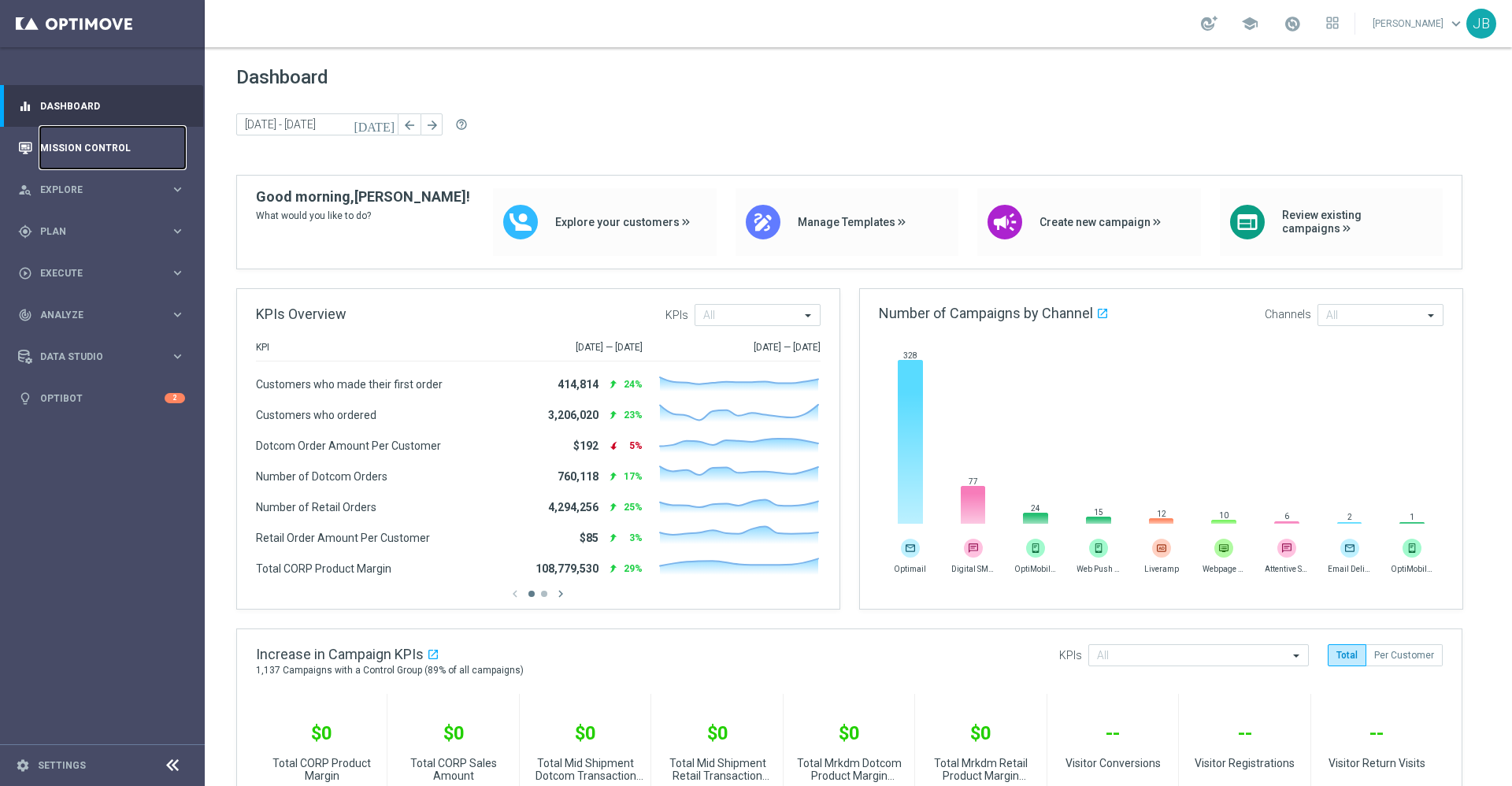
click at [134, 151] on link "Mission Control" at bounding box center [112, 147] width 145 height 42
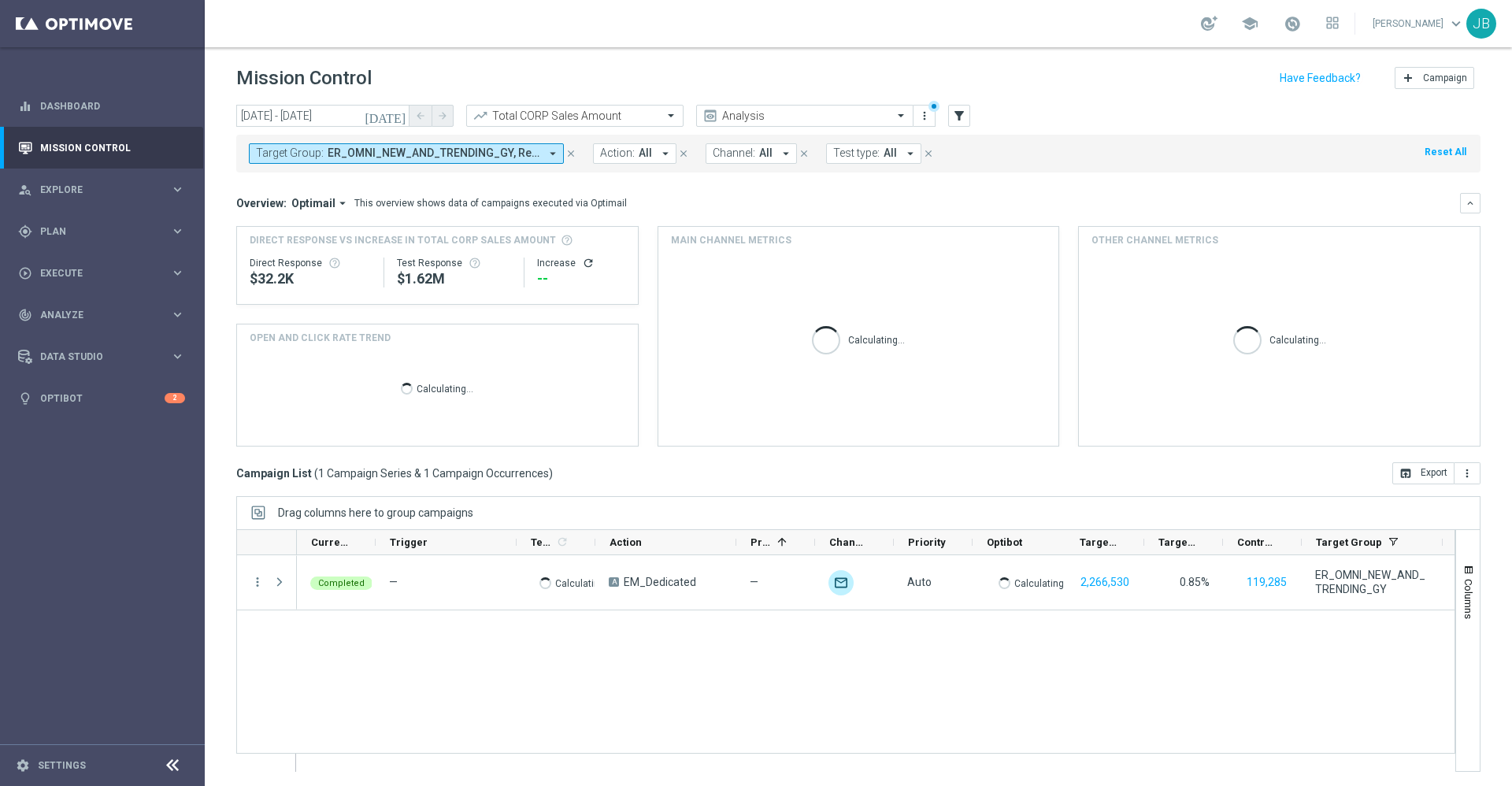
click at [508, 645] on div "Completed — Calculating... A EM_Dedicated — unfold_more Auto Calculating... 2,2…" at bounding box center [876, 662] width 1158 height 216
click at [399, 112] on icon "[DATE]" at bounding box center [386, 115] width 43 height 14
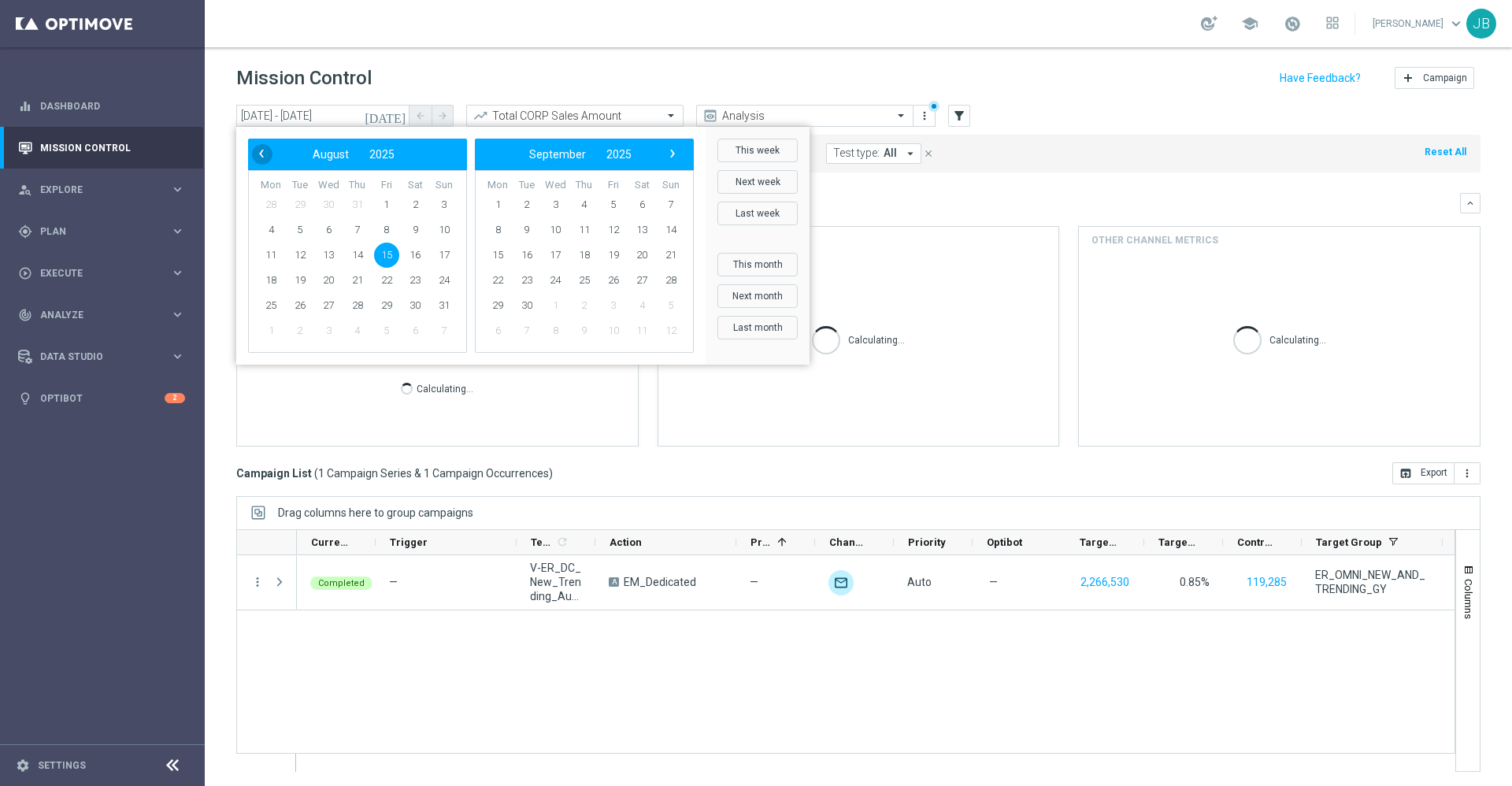
click at [258, 152] on span "‹" at bounding box center [262, 154] width 21 height 21
click at [260, 152] on span "‹" at bounding box center [262, 154] width 21 height 21
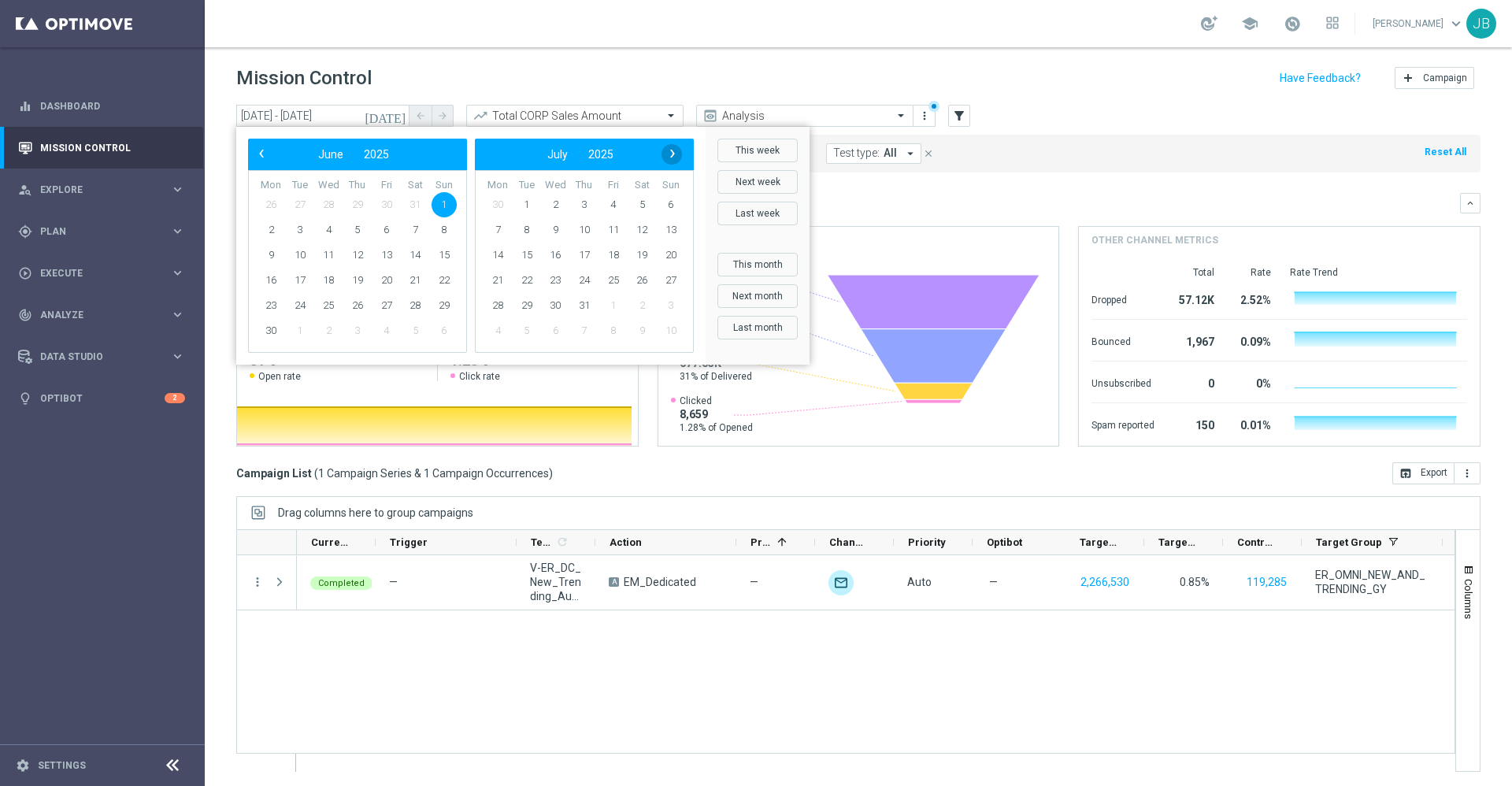
click at [673, 153] on span "›" at bounding box center [673, 154] width 21 height 21
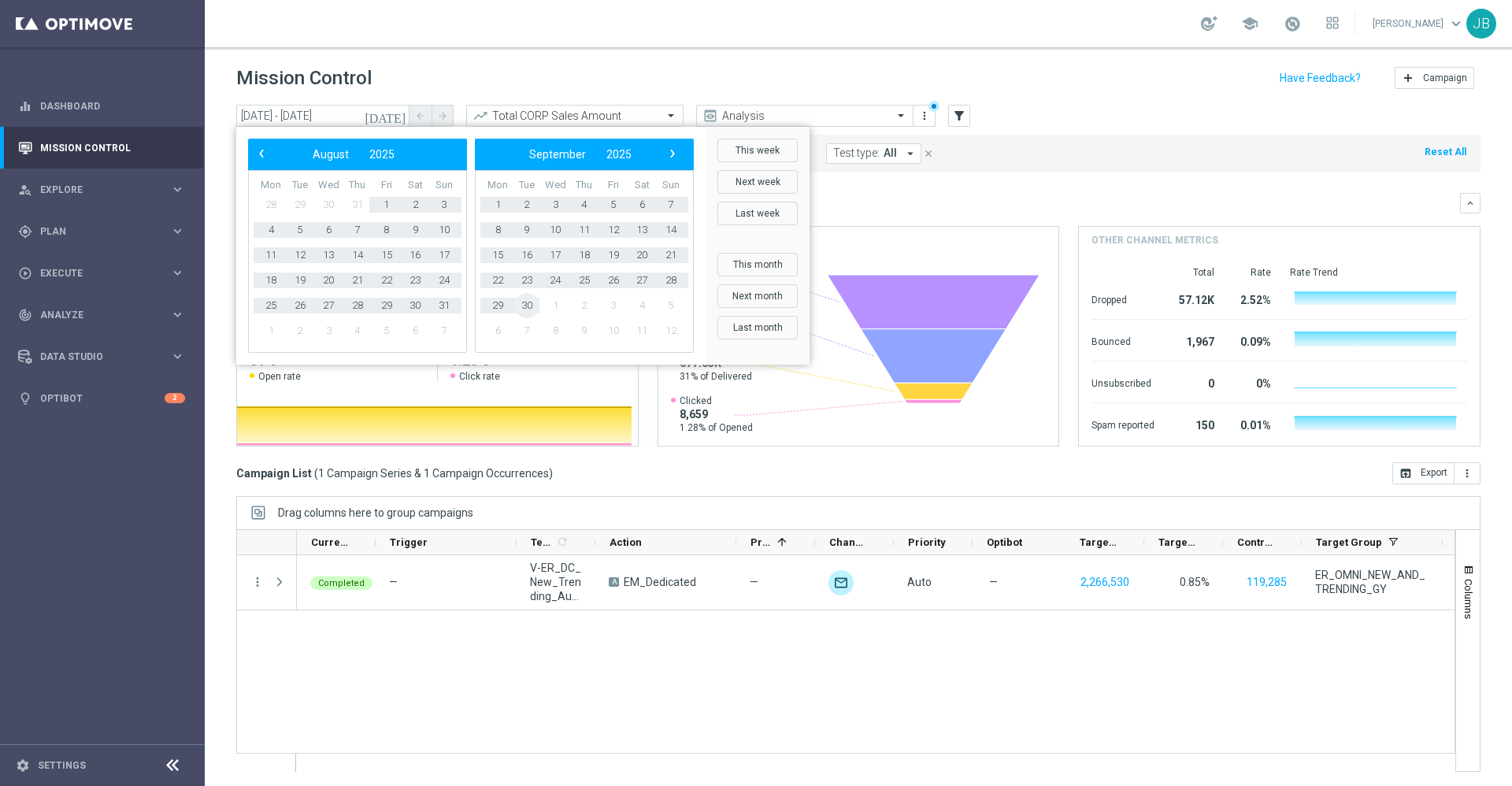
click at [519, 310] on span "30" at bounding box center [527, 305] width 25 height 25
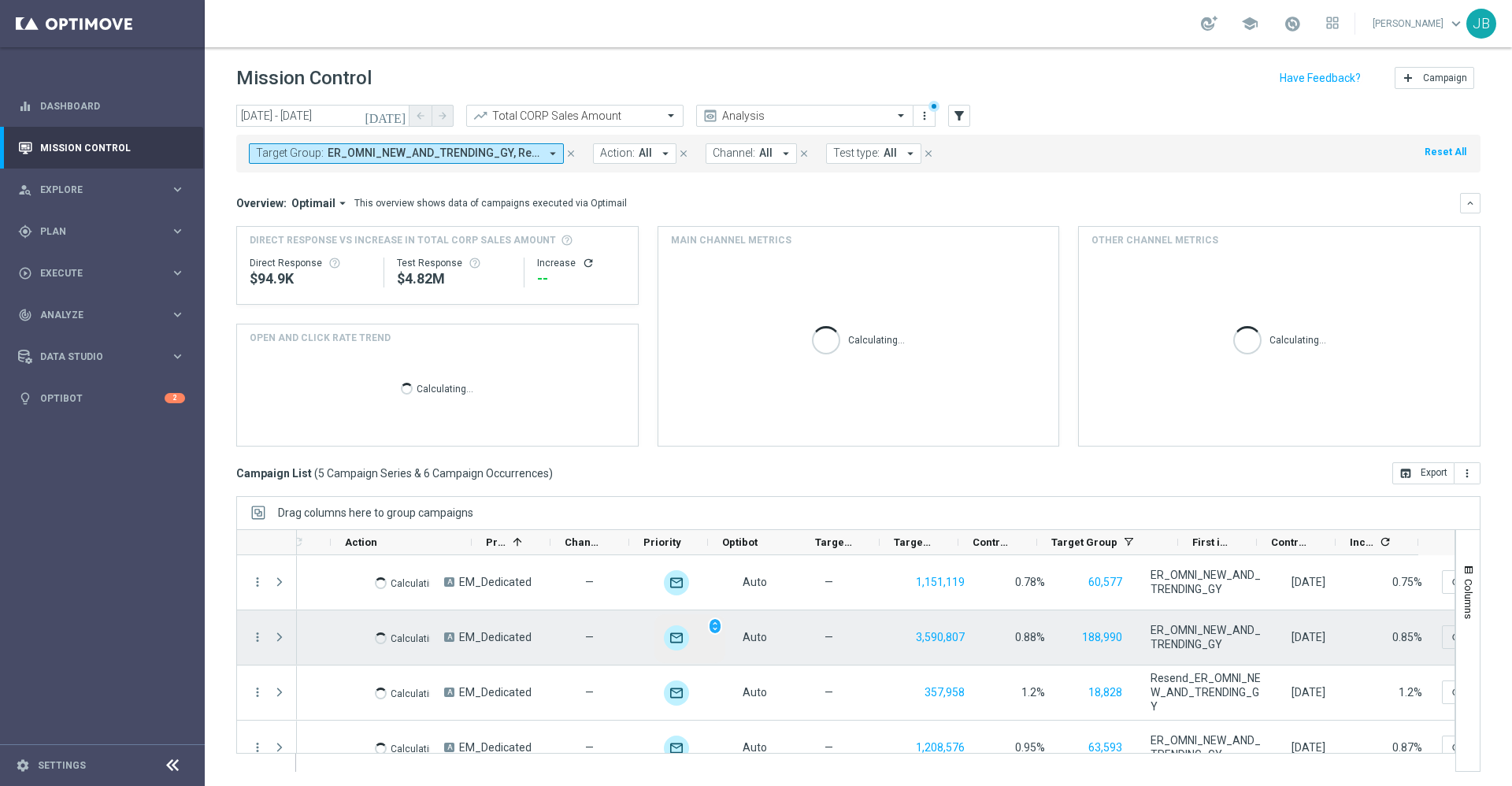
scroll to position [0, 263]
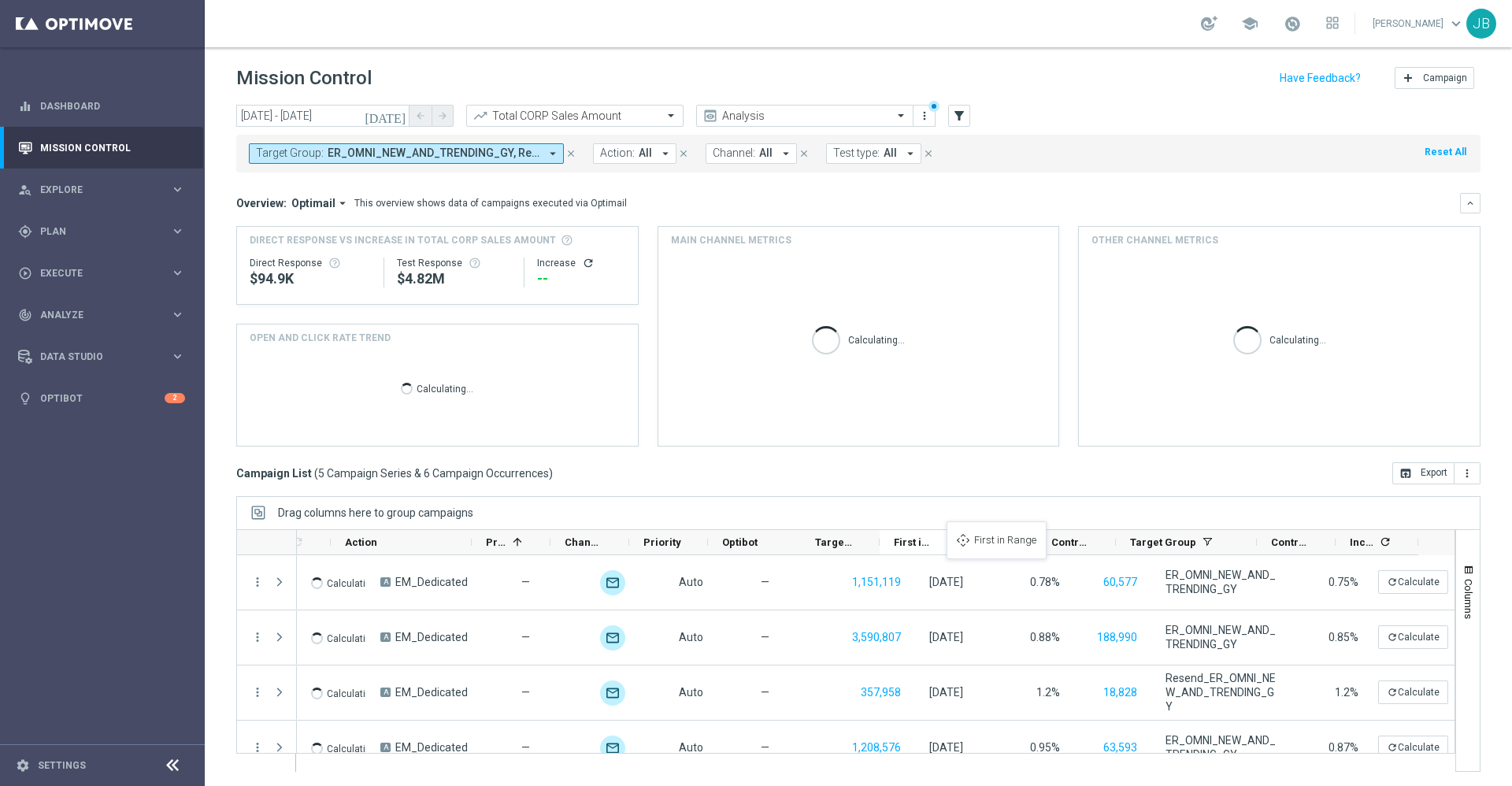
drag, startPoint x: 1204, startPoint y: 541, endPoint x: 947, endPoint y: 533, distance: 257.1
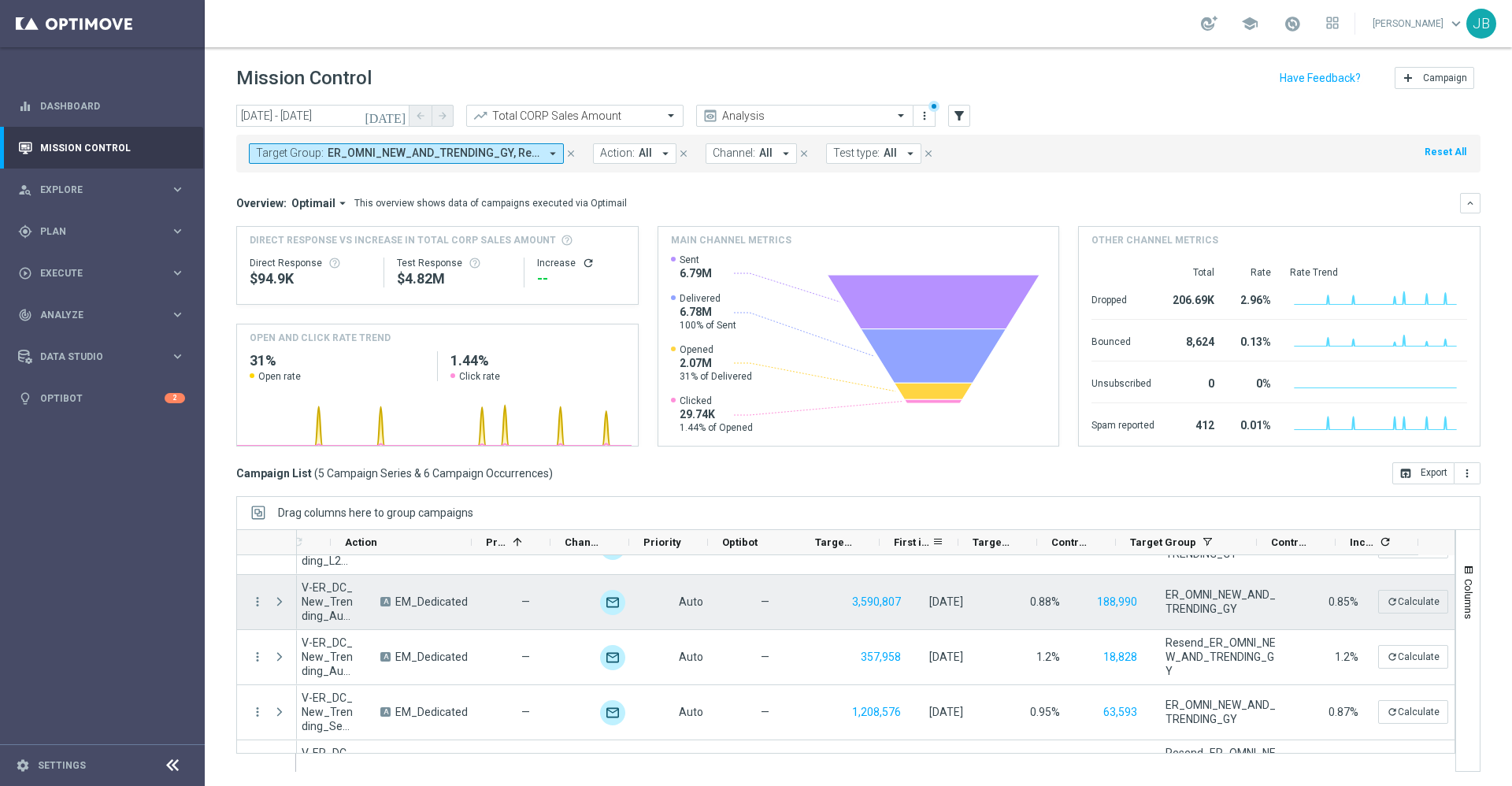
scroll to position [78, 0]
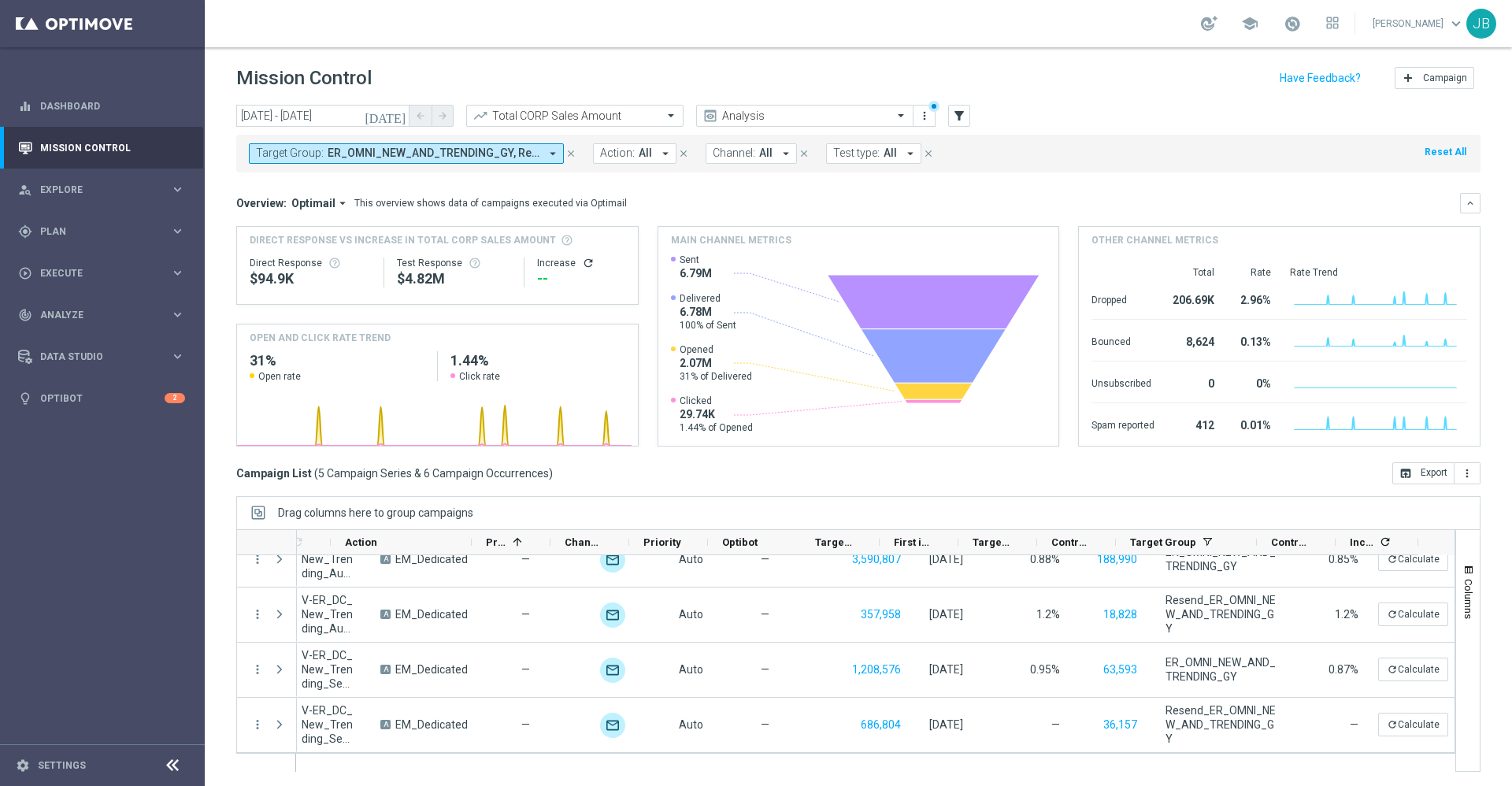
click at [396, 116] on icon "[DATE]" at bounding box center [386, 115] width 43 height 14
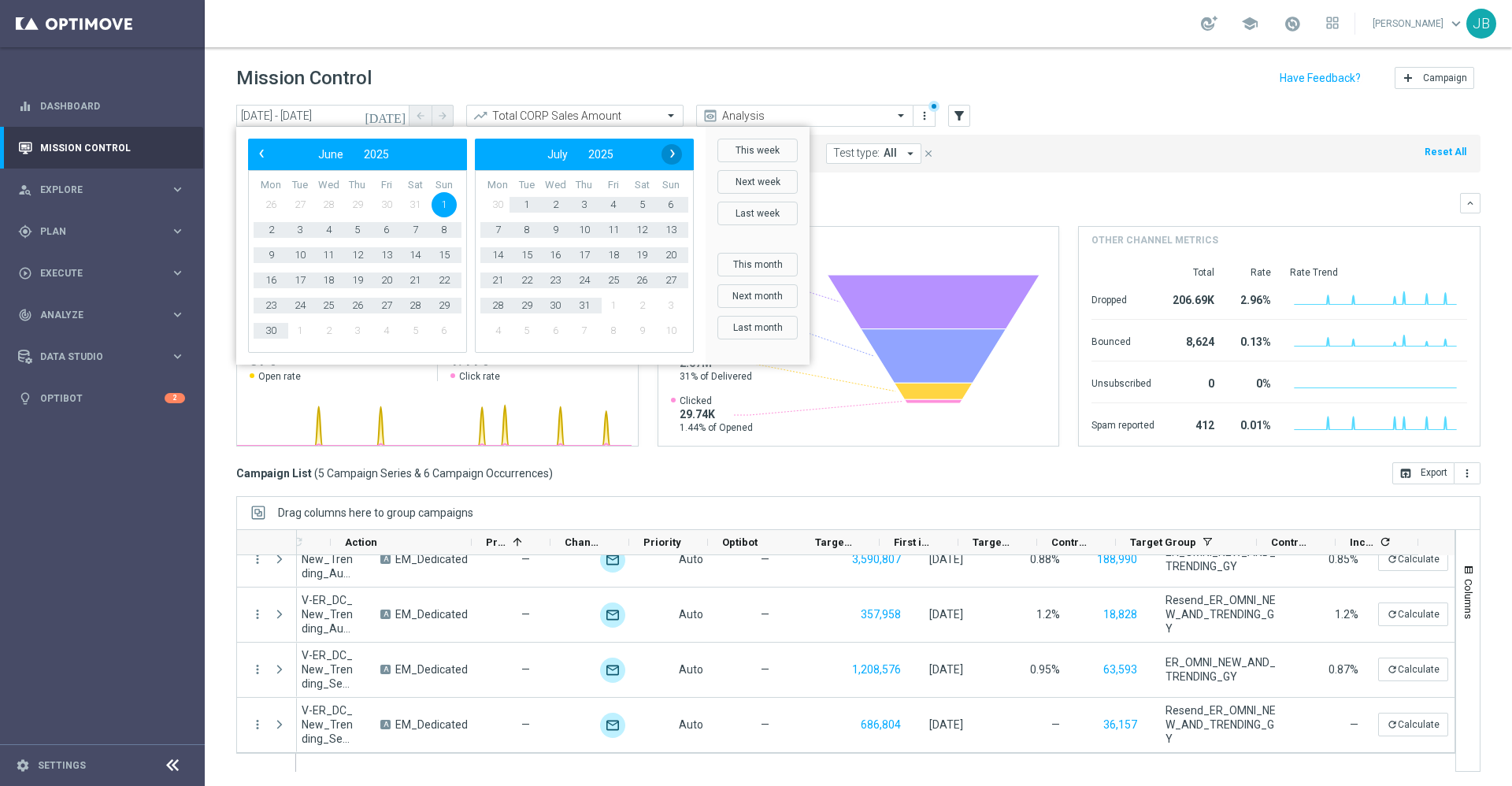
click at [664, 155] on span "›" at bounding box center [673, 154] width 21 height 21
click at [613, 258] on span "15" at bounding box center [613, 255] width 25 height 25
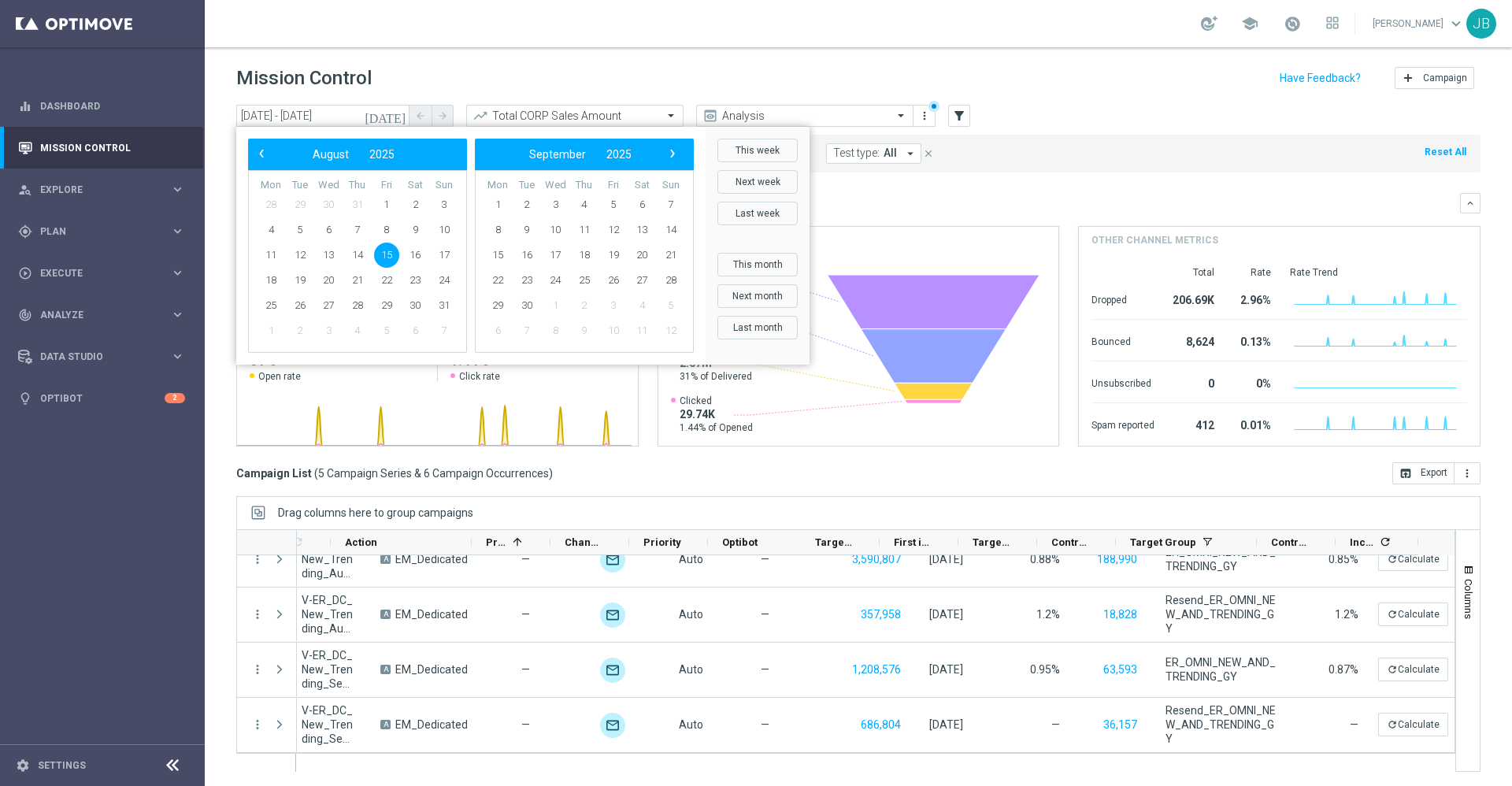
click at [390, 249] on span "15" at bounding box center [387, 255] width 25 height 25
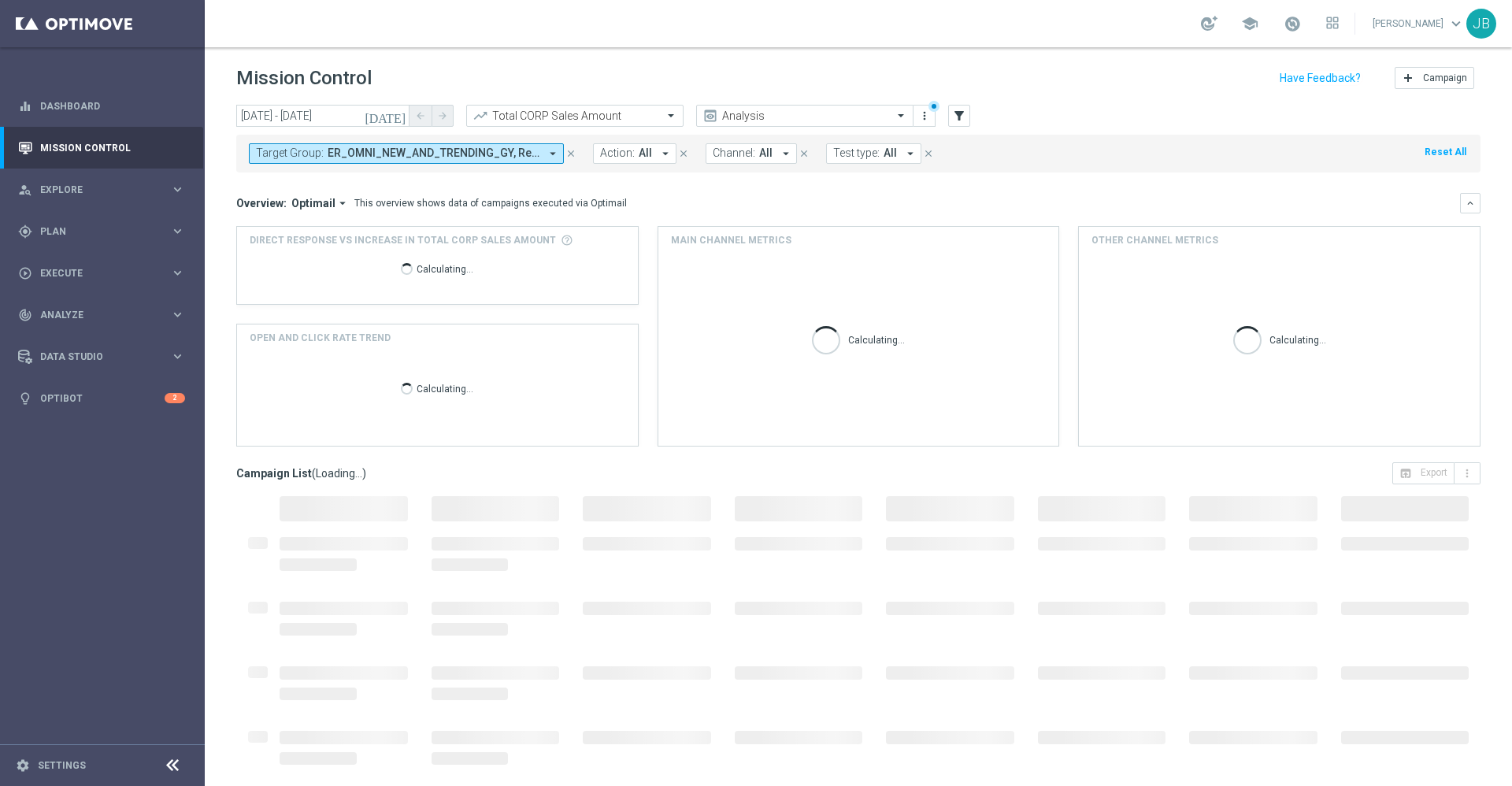
click at [399, 115] on icon "[DATE]" at bounding box center [386, 115] width 43 height 14
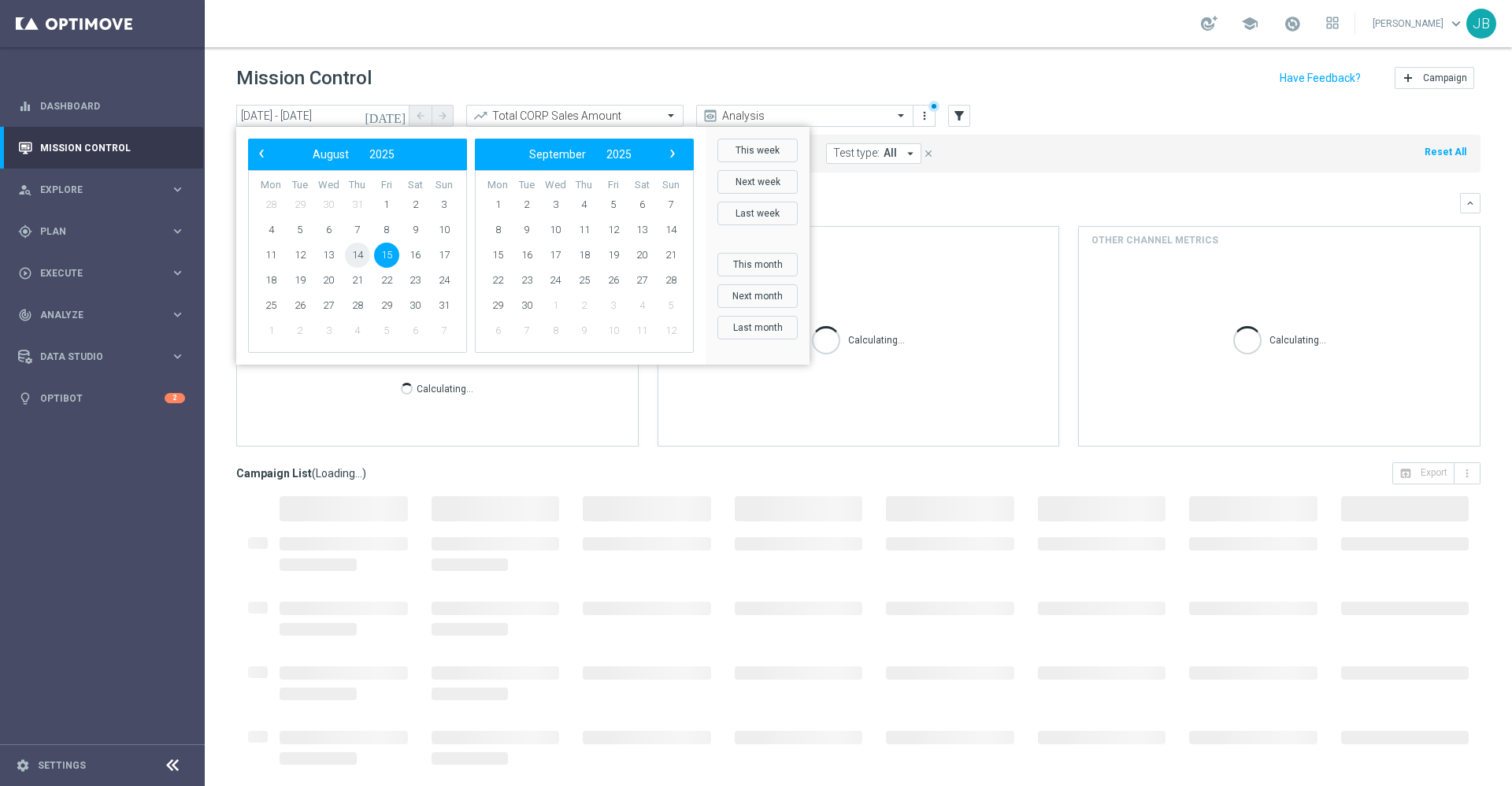
click at [361, 257] on span "14" at bounding box center [357, 255] width 25 height 25
click at [386, 255] on span "15" at bounding box center [387, 255] width 25 height 25
type input "[DATE] - [DATE]"
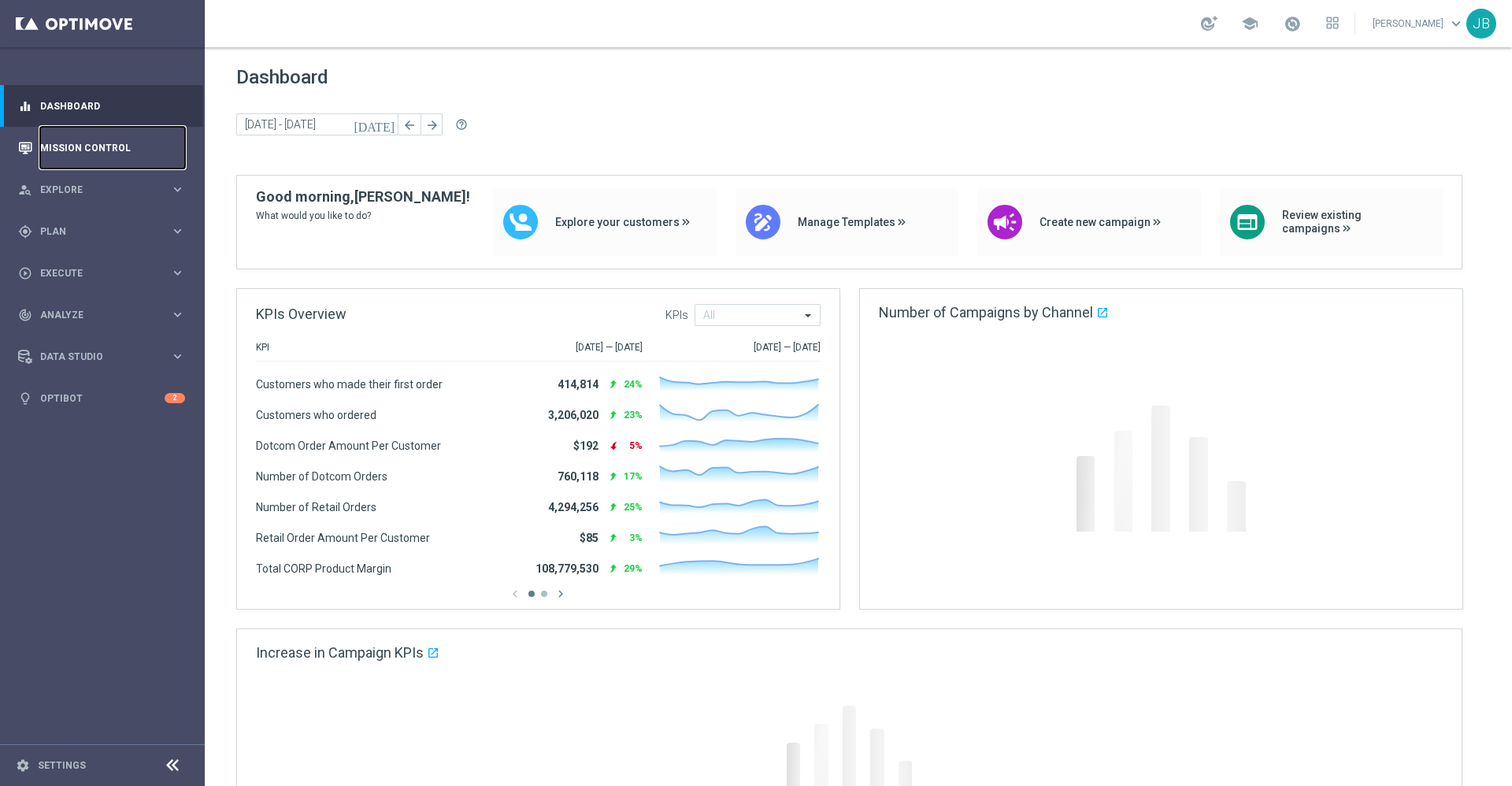
click at [126, 152] on link "Mission Control" at bounding box center [112, 147] width 145 height 42
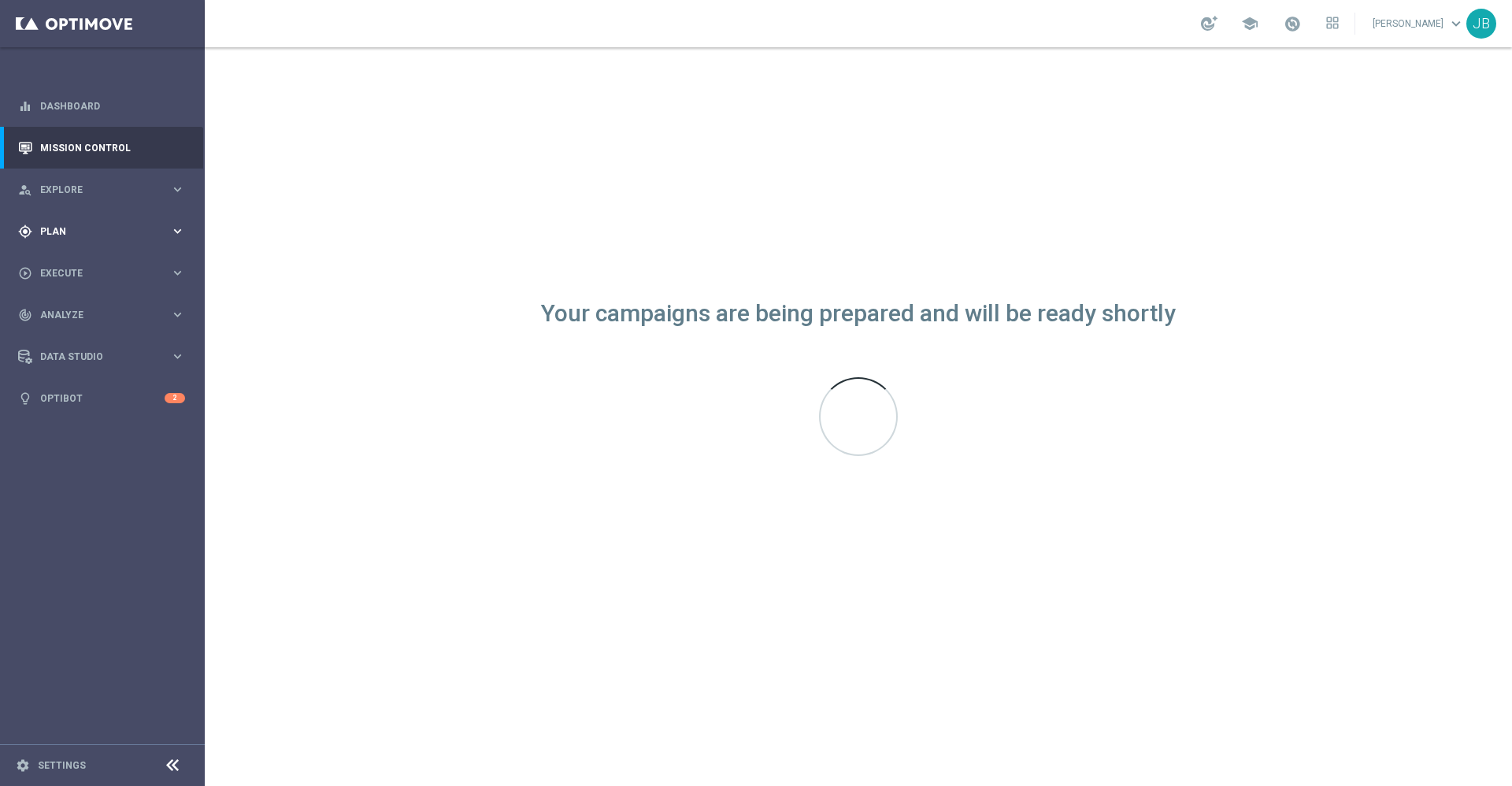
click at [90, 226] on div "gps_fixed Plan" at bounding box center [94, 231] width 152 height 14
click at [102, 142] on link "Mission Control" at bounding box center [112, 147] width 145 height 42
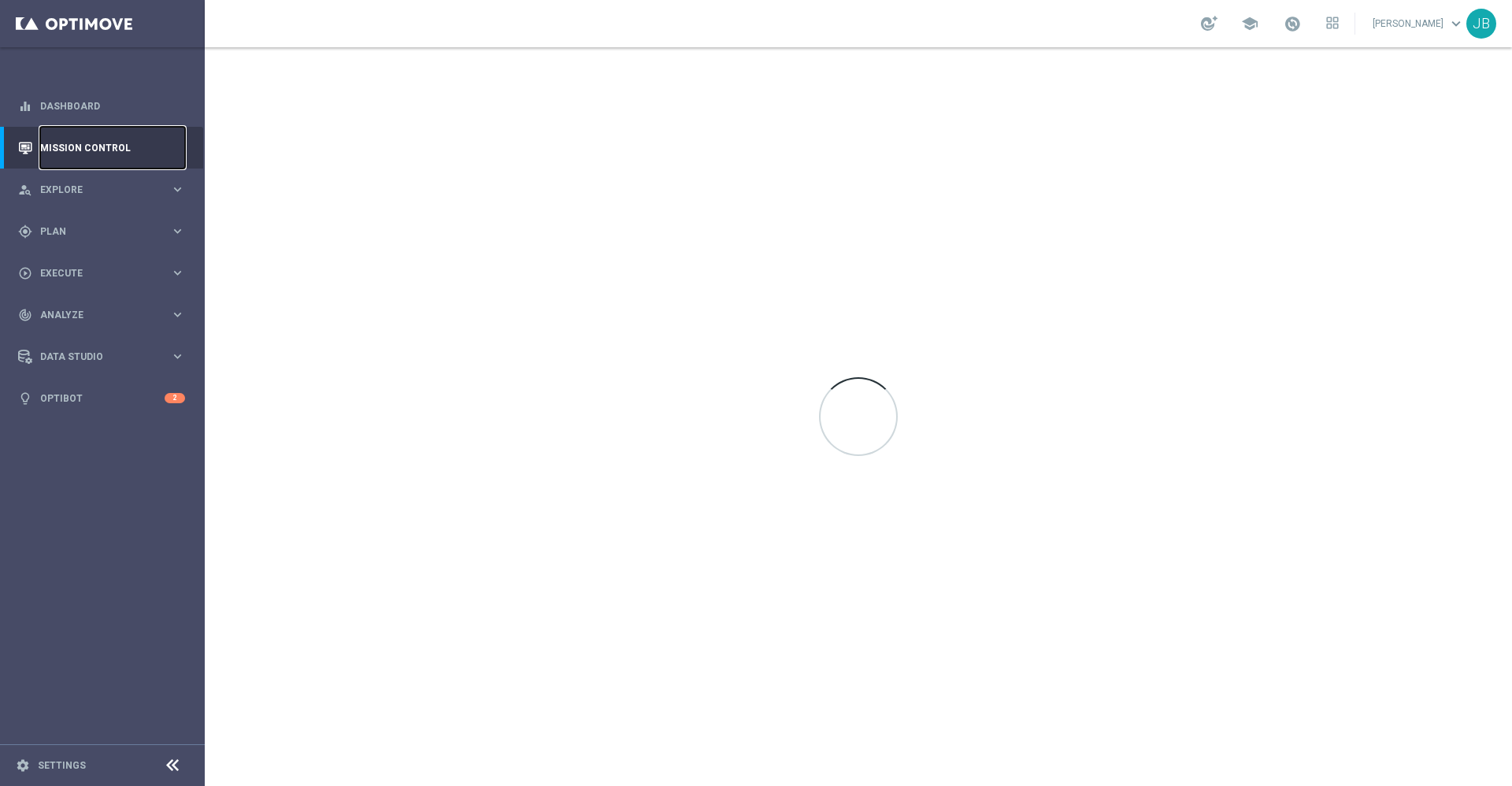
click at [102, 142] on link "Mission Control" at bounding box center [112, 147] width 145 height 42
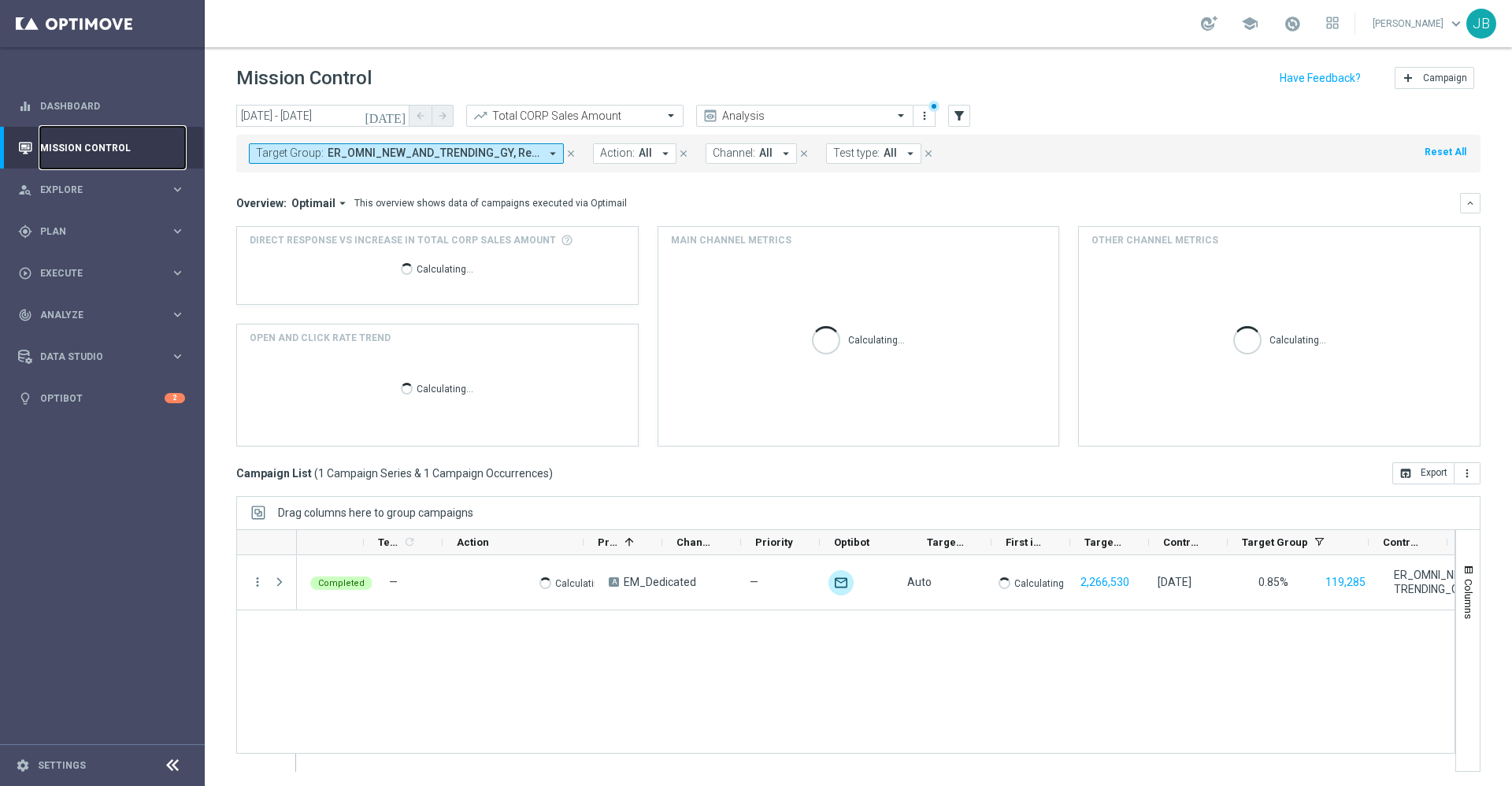
scroll to position [0, 245]
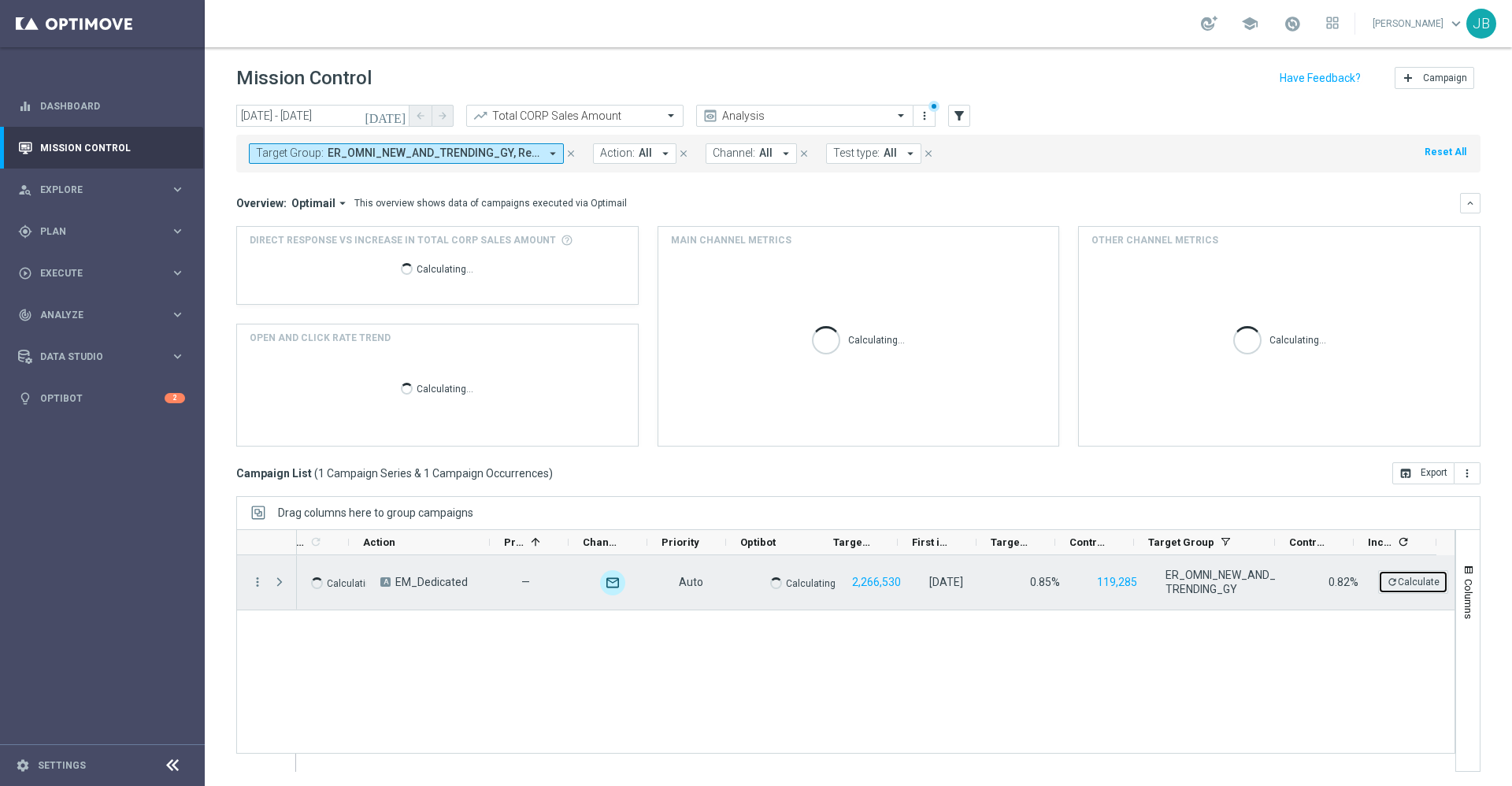
click at [1387, 589] on button "refresh Calculate" at bounding box center [1414, 581] width 70 height 24
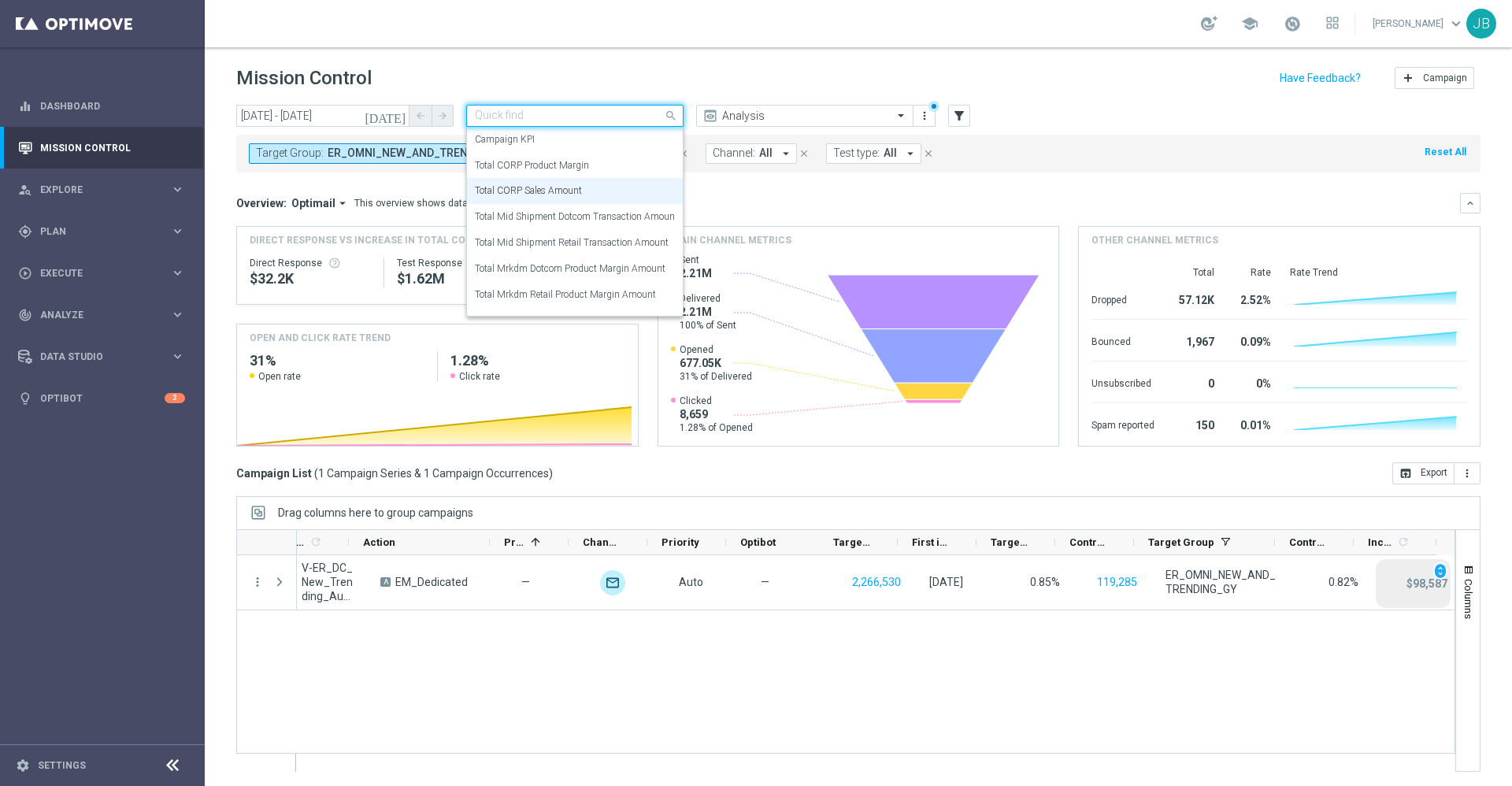
click at [605, 119] on input "text" at bounding box center [559, 116] width 169 height 13
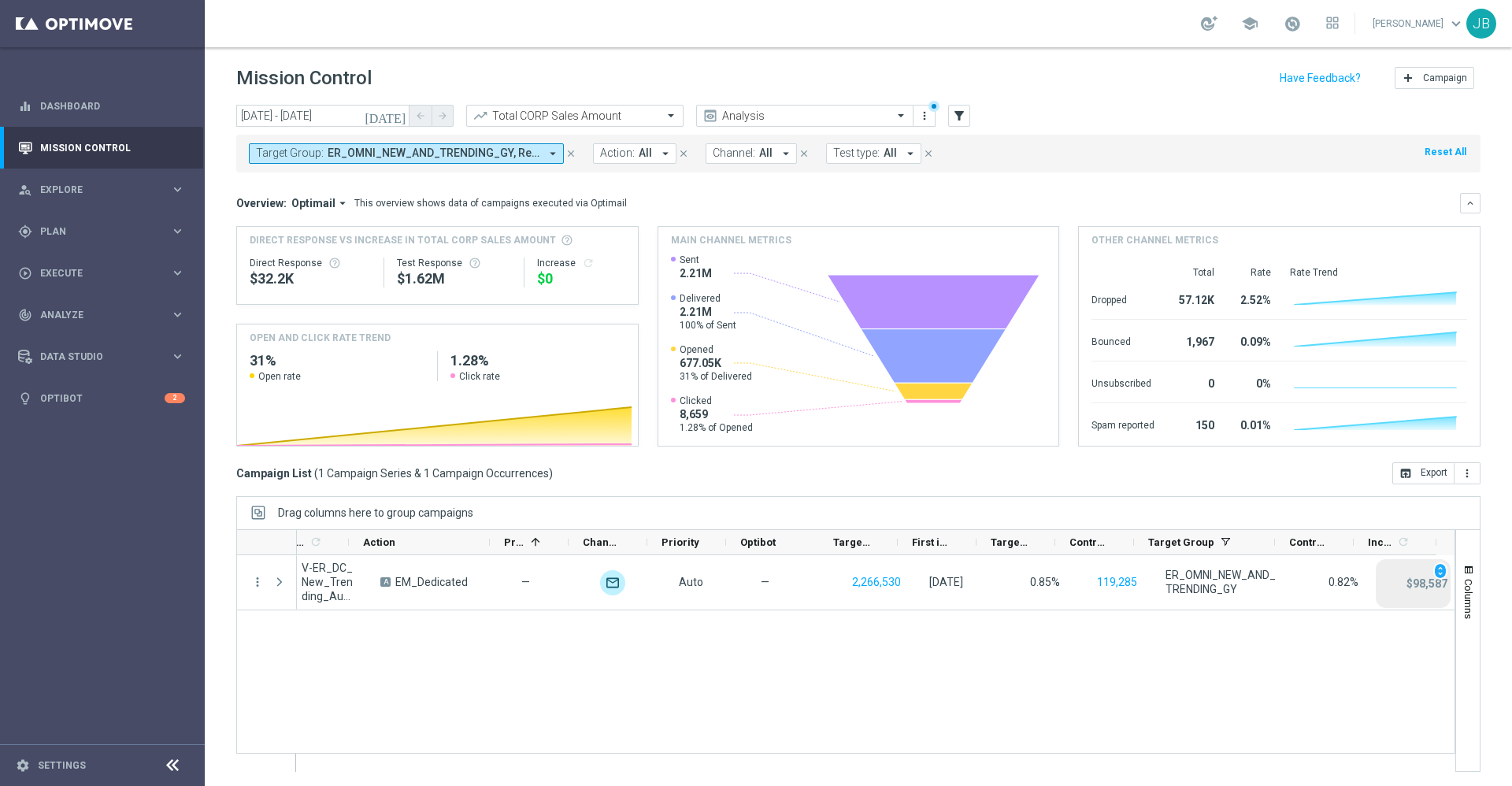
click at [504, 66] on div "Mission Control add Campaign" at bounding box center [858, 78] width 1244 height 30
click at [399, 117] on icon "[DATE]" at bounding box center [386, 115] width 43 height 14
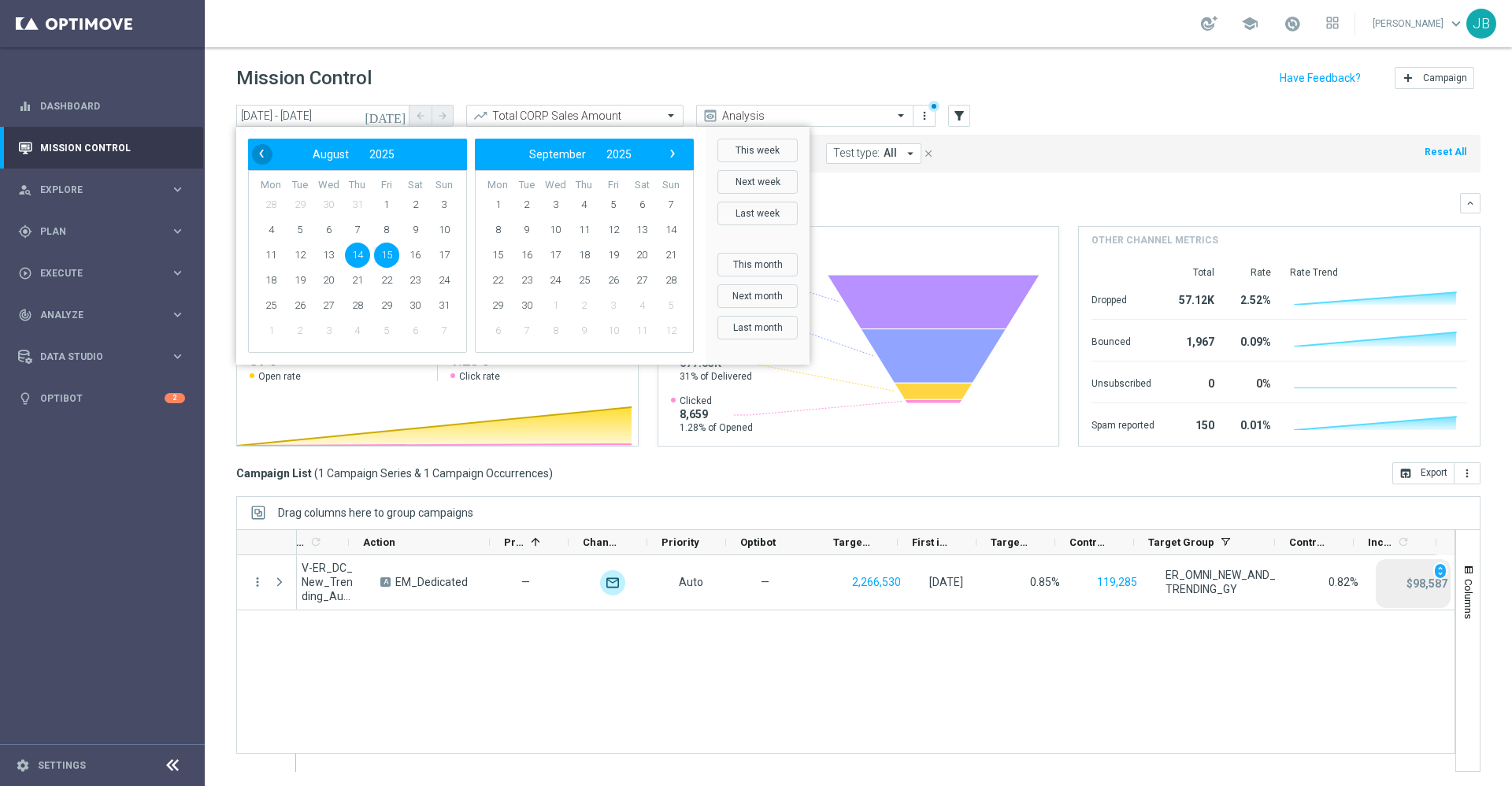
click at [254, 153] on span "‹" at bounding box center [262, 154] width 21 height 21
click at [300, 258] on span "15" at bounding box center [300, 255] width 25 height 25
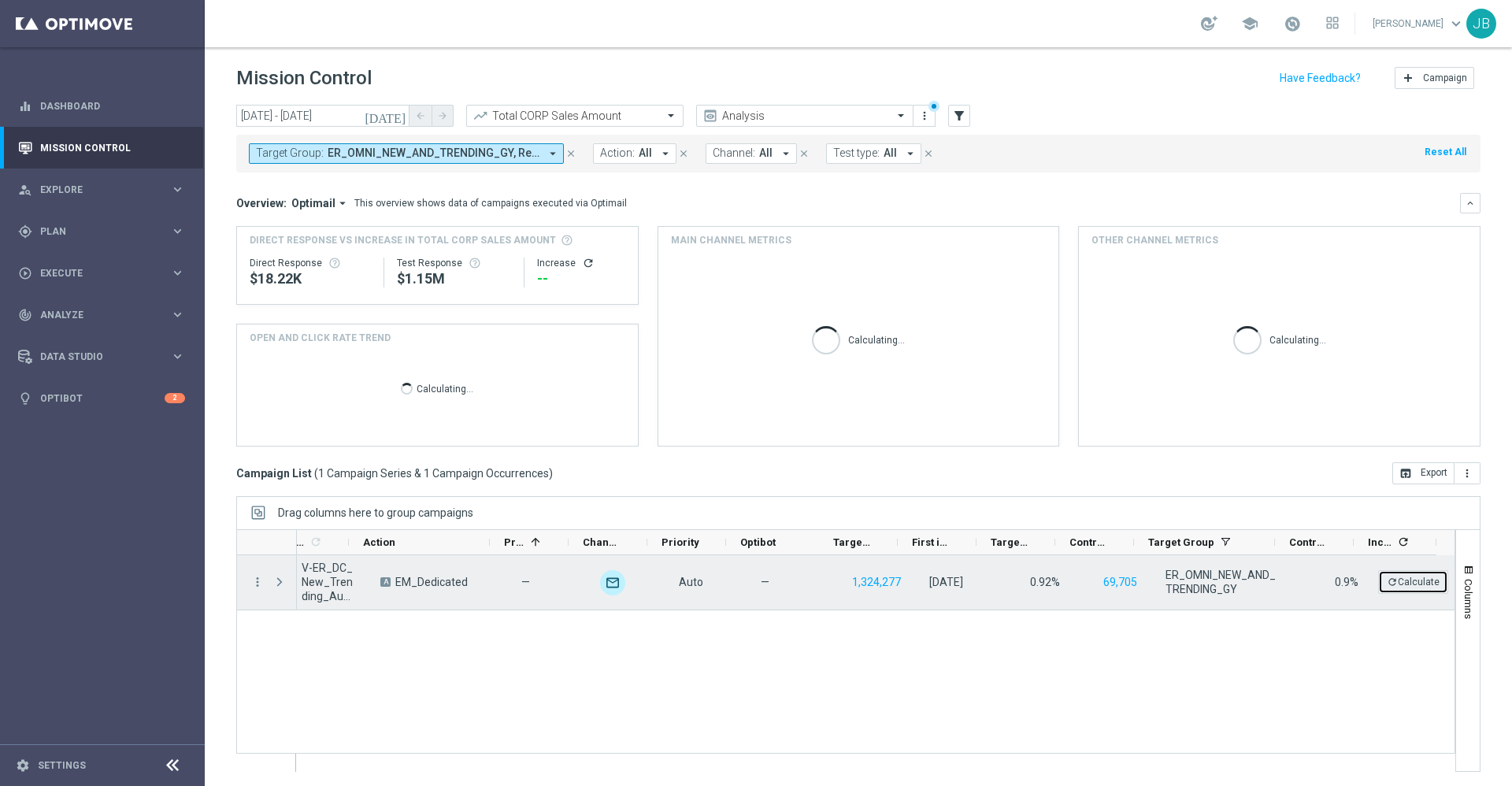
click at [1387, 581] on icon "refresh" at bounding box center [1393, 582] width 11 height 11
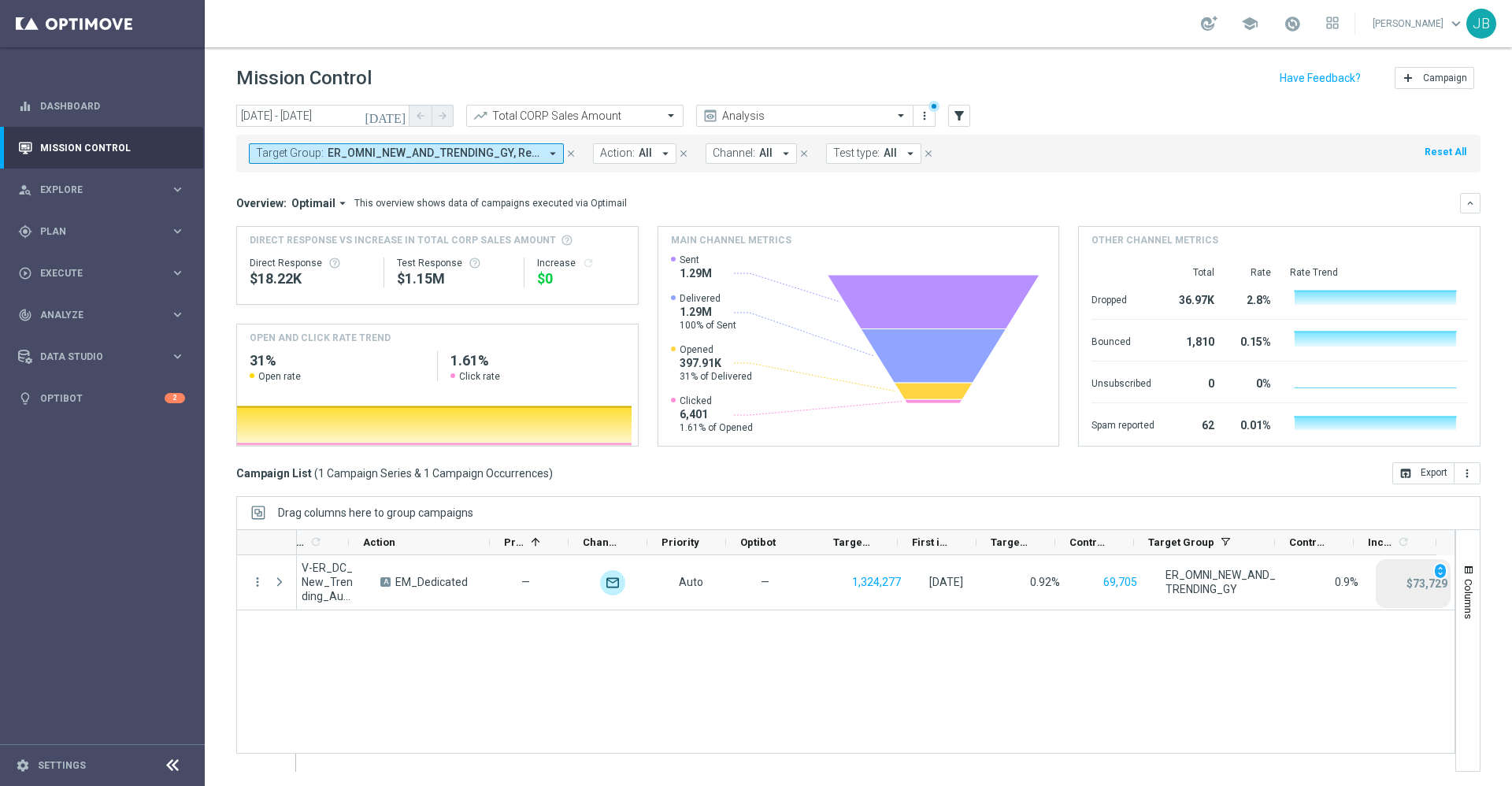
click at [397, 114] on icon "[DATE]" at bounding box center [386, 115] width 43 height 14
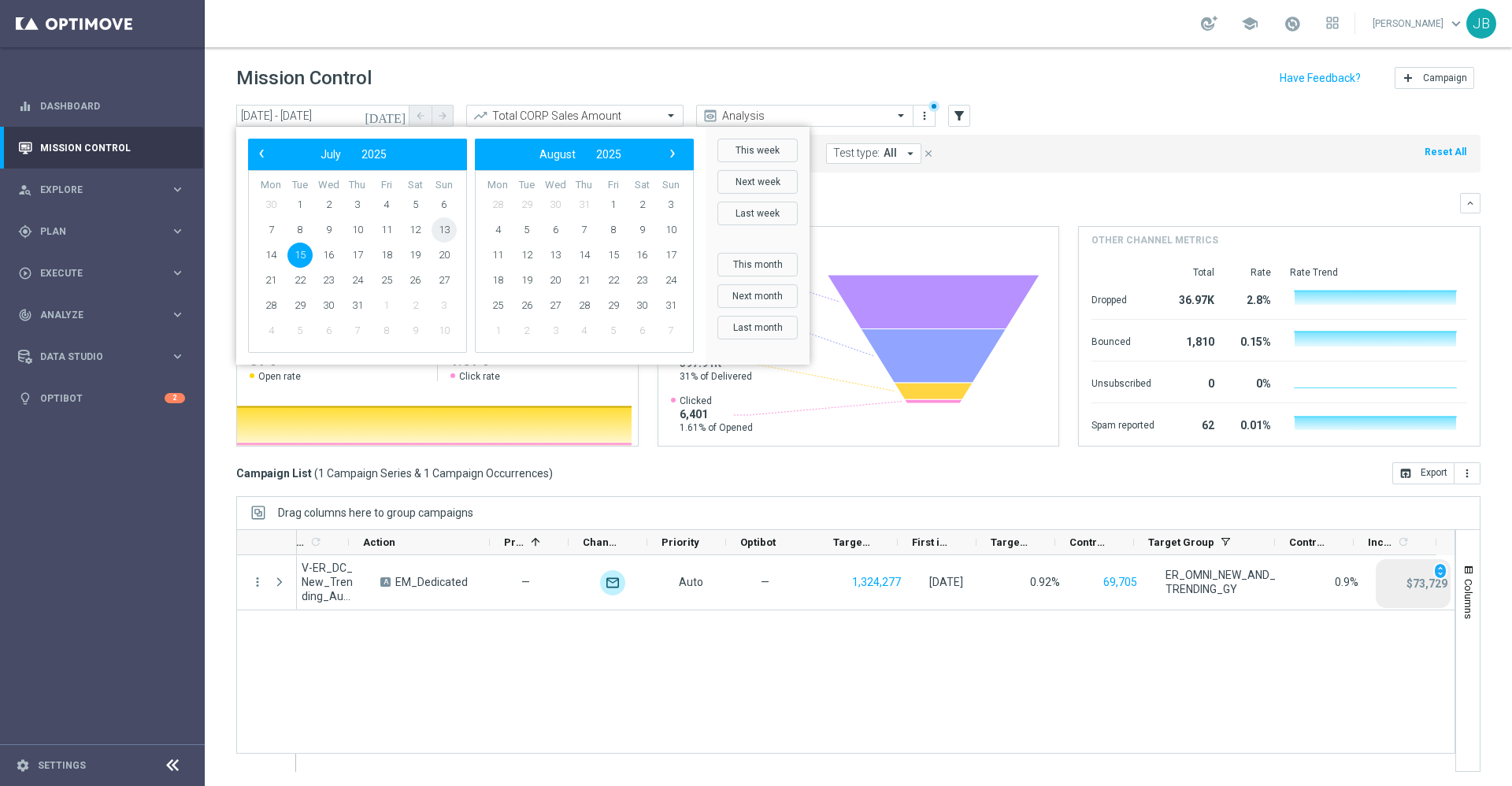
click at [441, 230] on span "13" at bounding box center [444, 229] width 25 height 25
click at [419, 253] on span "19" at bounding box center [415, 255] width 25 height 25
type input "[DATE] - [DATE]"
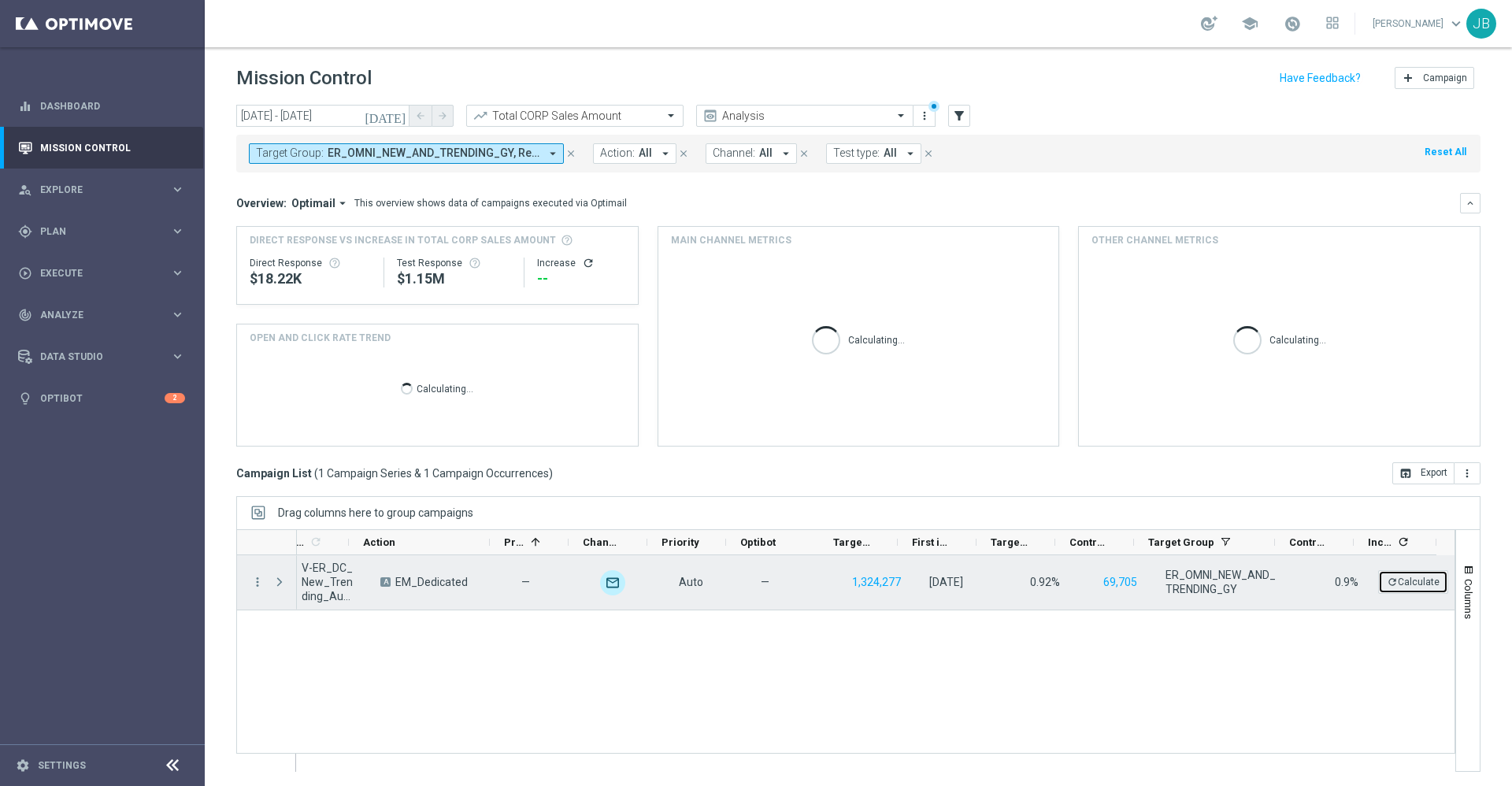
click at [1393, 584] on button "refresh Calculate" at bounding box center [1414, 581] width 70 height 24
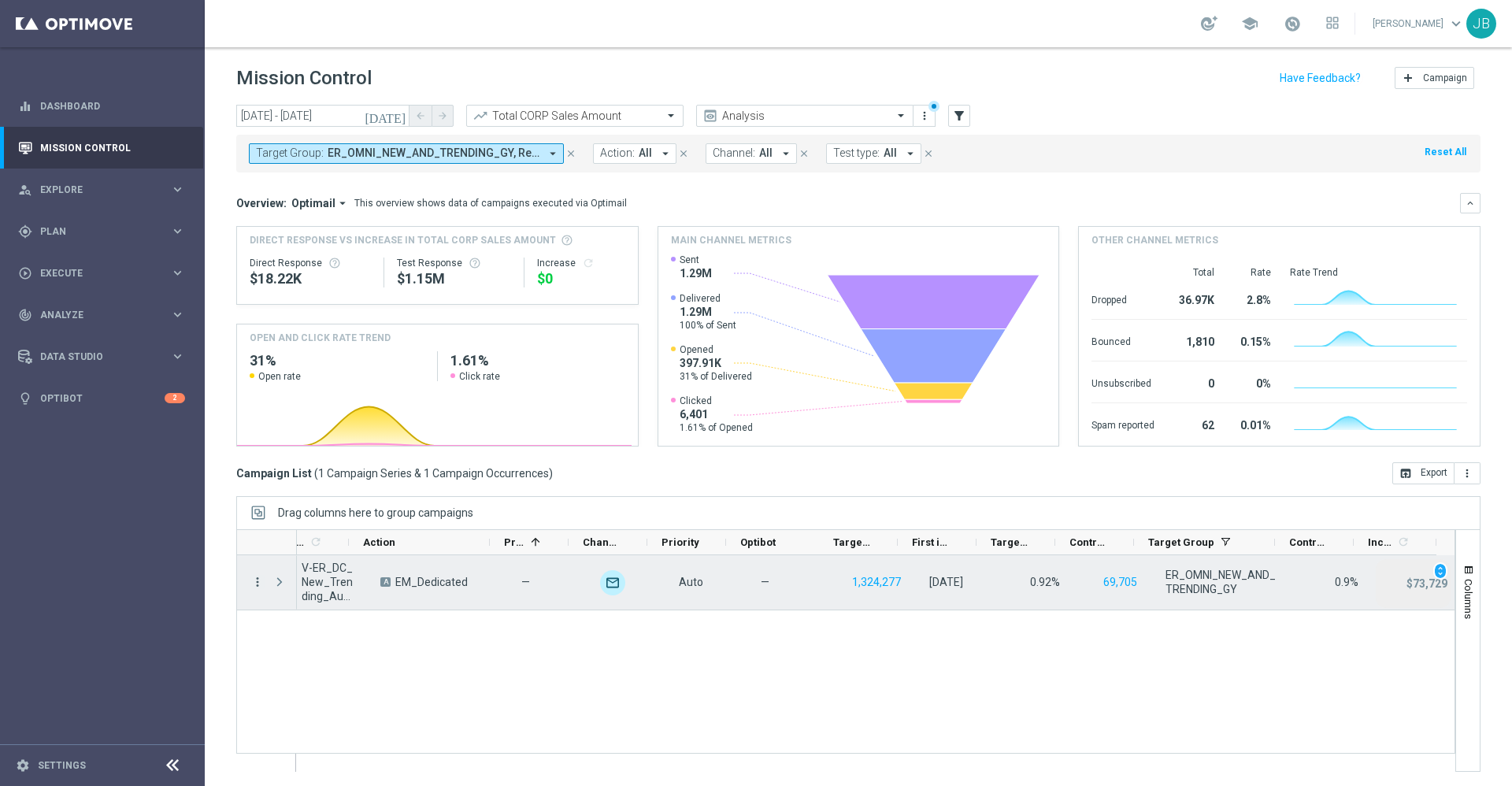
click at [261, 581] on icon "more_vert" at bounding box center [257, 581] width 14 height 14
click at [340, 593] on span "Campaign Details" at bounding box center [328, 591] width 80 height 11
